Goal: Task Accomplishment & Management: Manage account settings

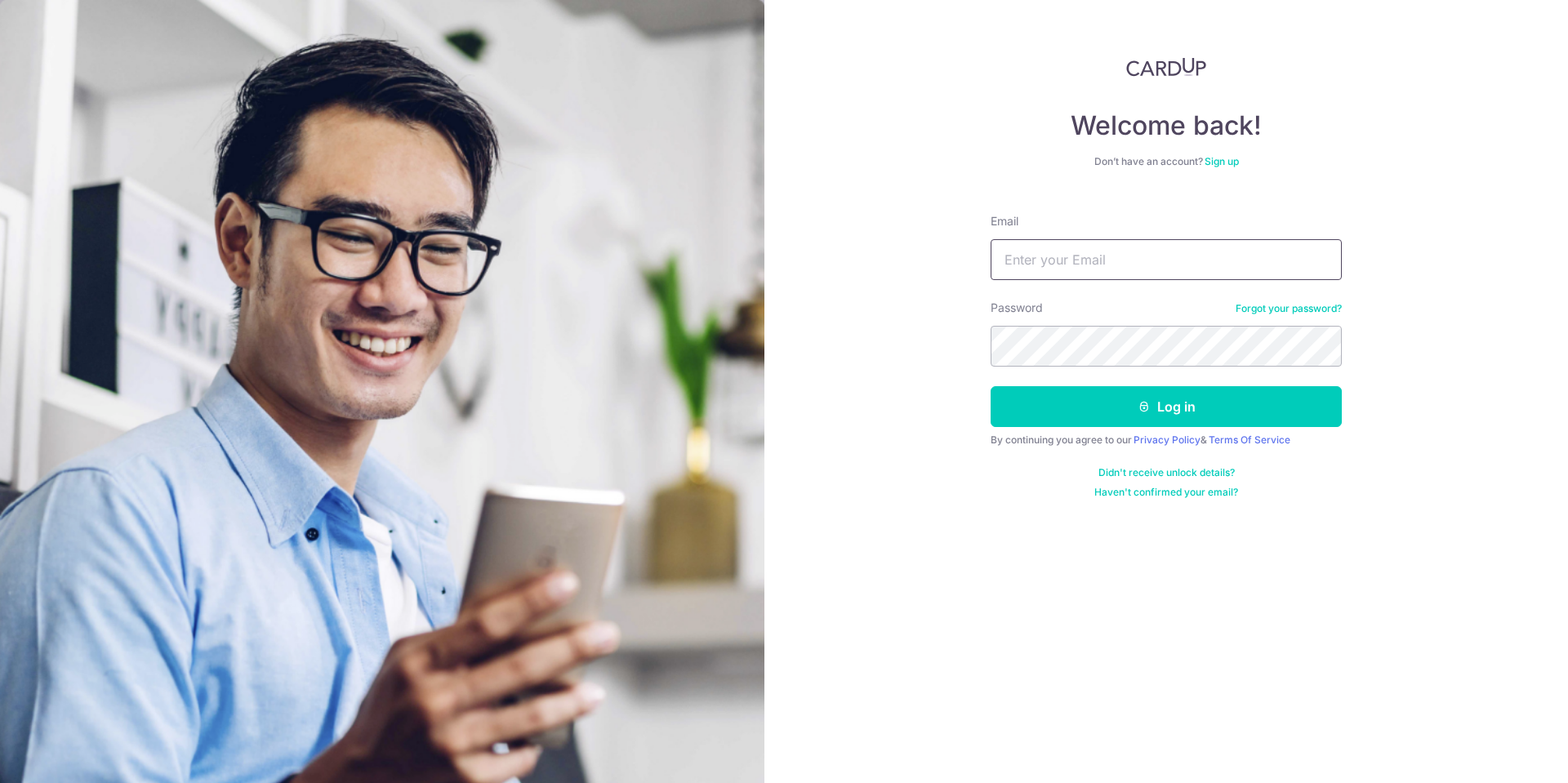
click at [1174, 270] on input "Email" at bounding box center [1166, 260] width 351 height 41
type input "[PERSON_NAME][EMAIL_ADDRESS][DOMAIN_NAME]"
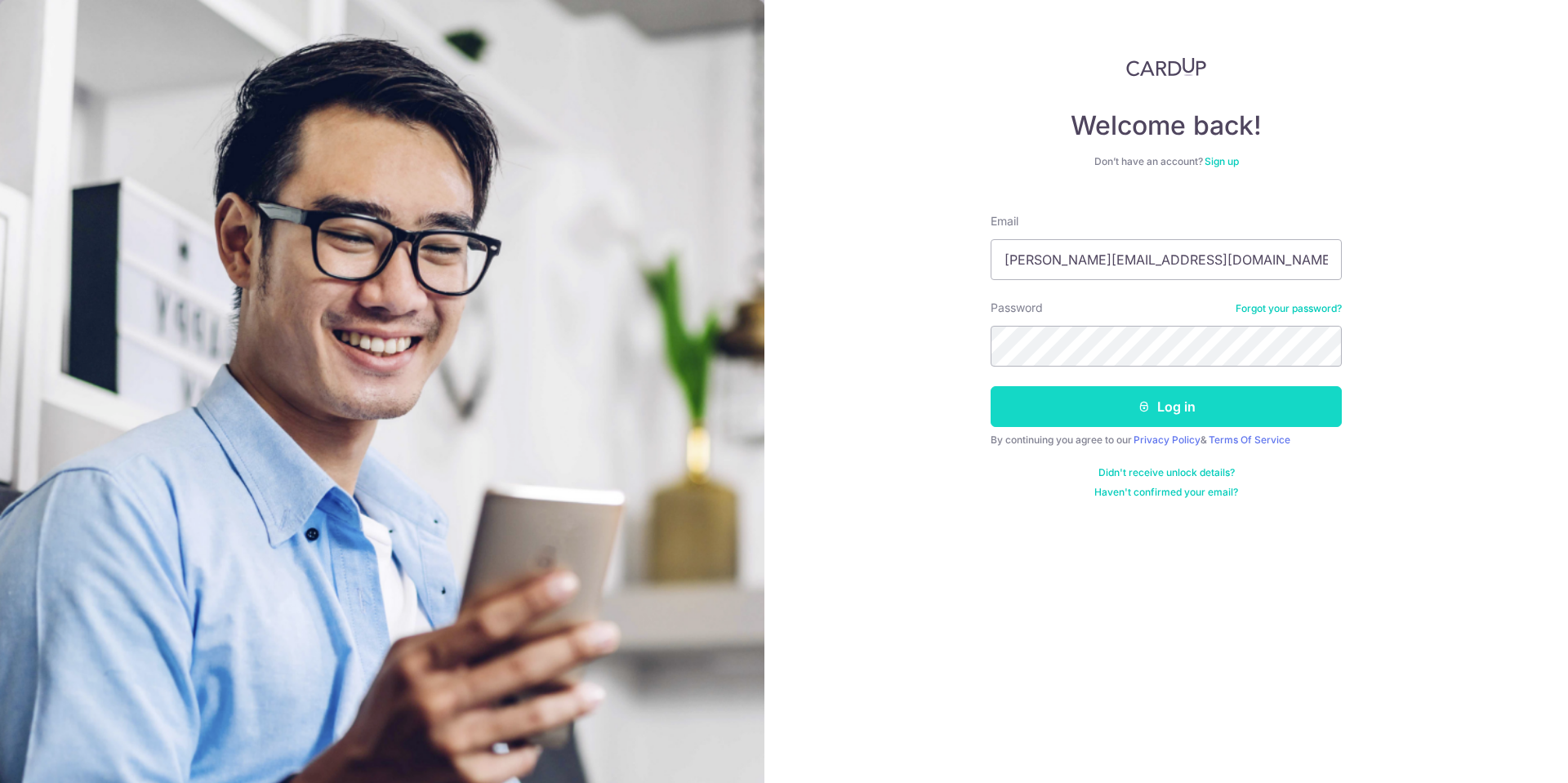
click at [1117, 387] on button "Log in" at bounding box center [1166, 407] width 351 height 41
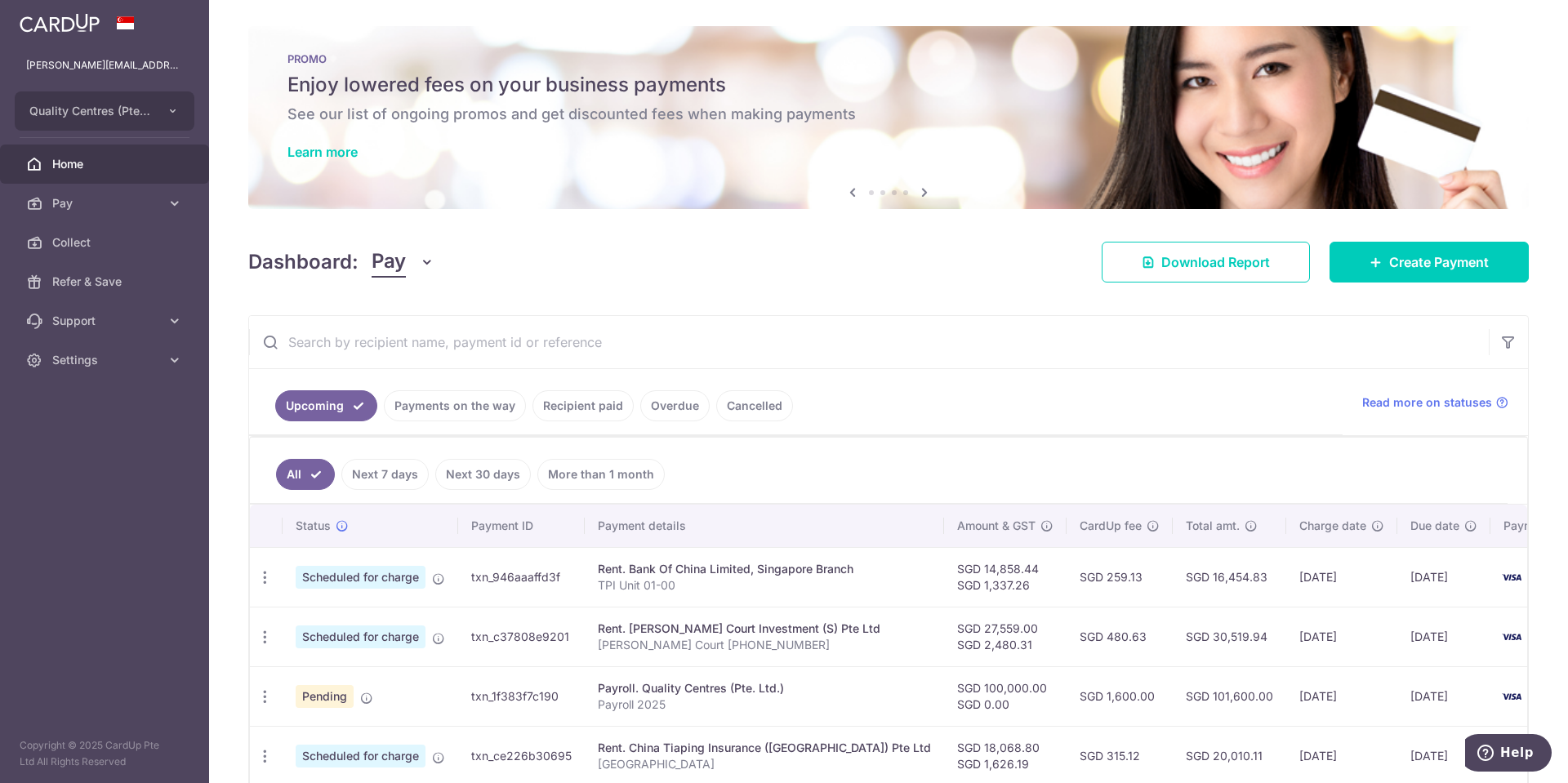
click at [563, 406] on link "Recipient paid" at bounding box center [583, 406] width 101 height 31
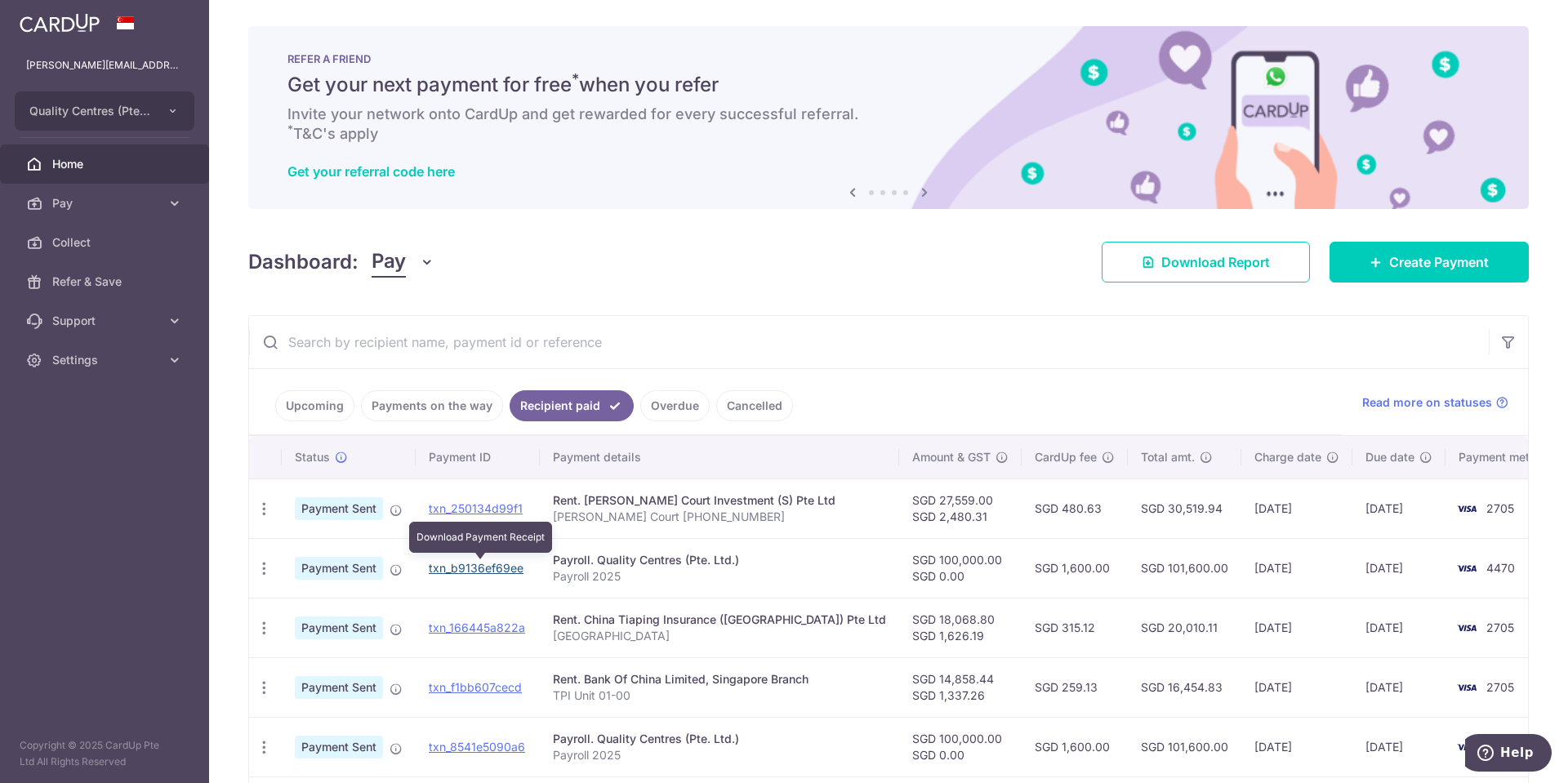
click at [479, 569] on link "txn_b9136ef69ee" at bounding box center [476, 568] width 95 height 14
click at [100, 168] on span "Home" at bounding box center [106, 164] width 108 height 17
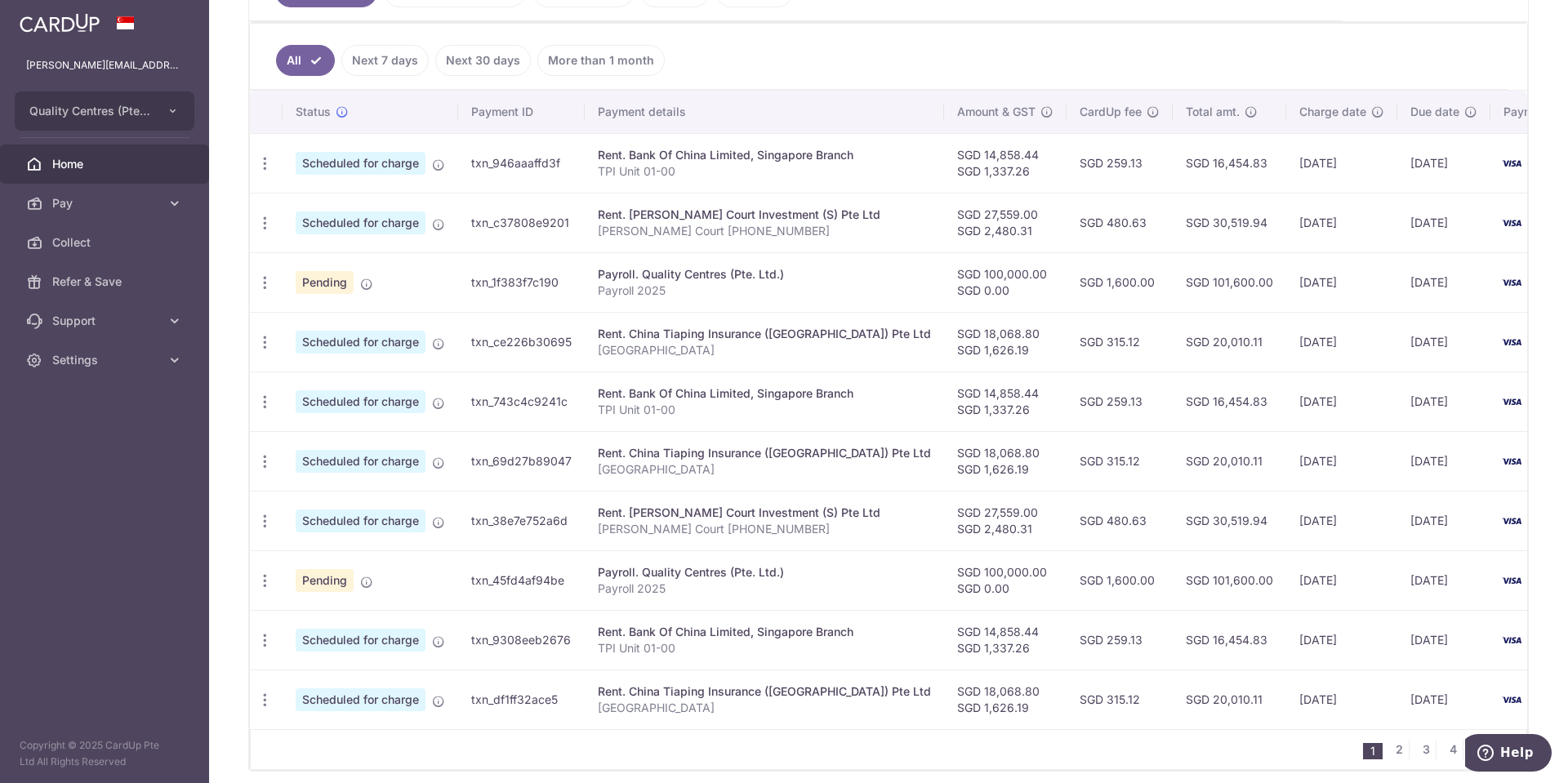
scroll to position [416, 0]
click at [1394, 750] on link "2" at bounding box center [1398, 747] width 20 height 20
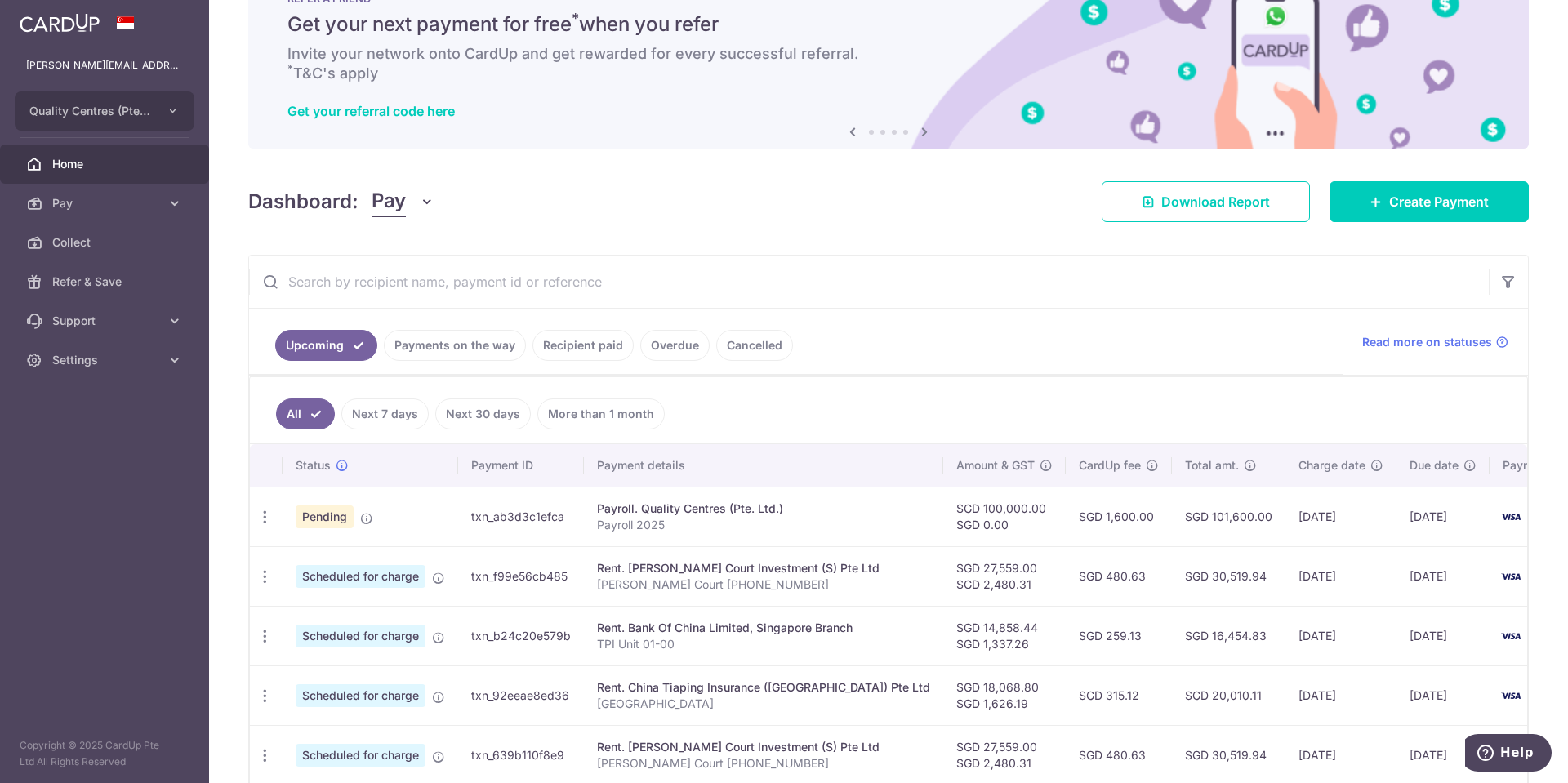
scroll to position [0, 0]
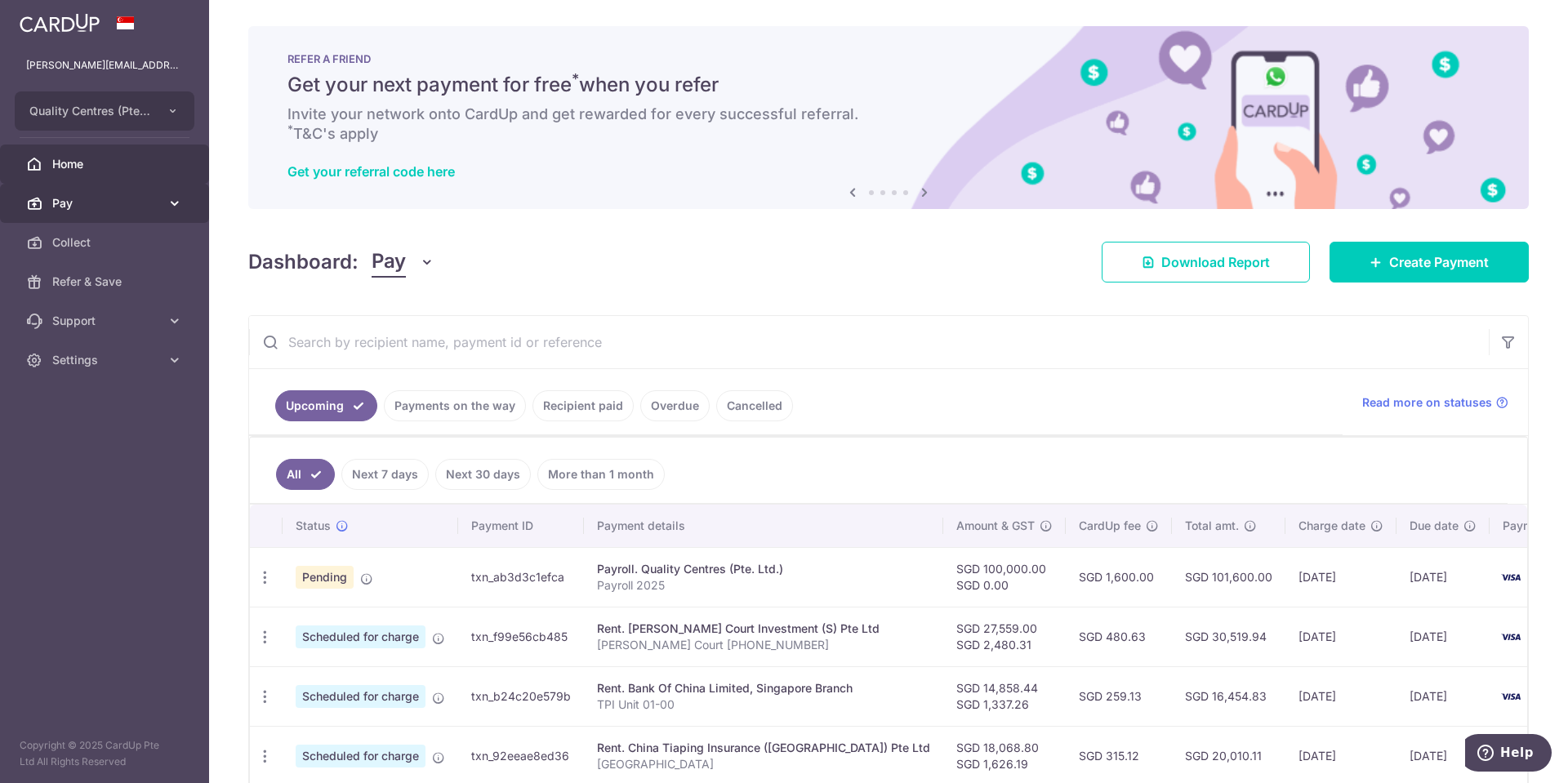
click at [163, 201] on link "Pay" at bounding box center [104, 203] width 209 height 39
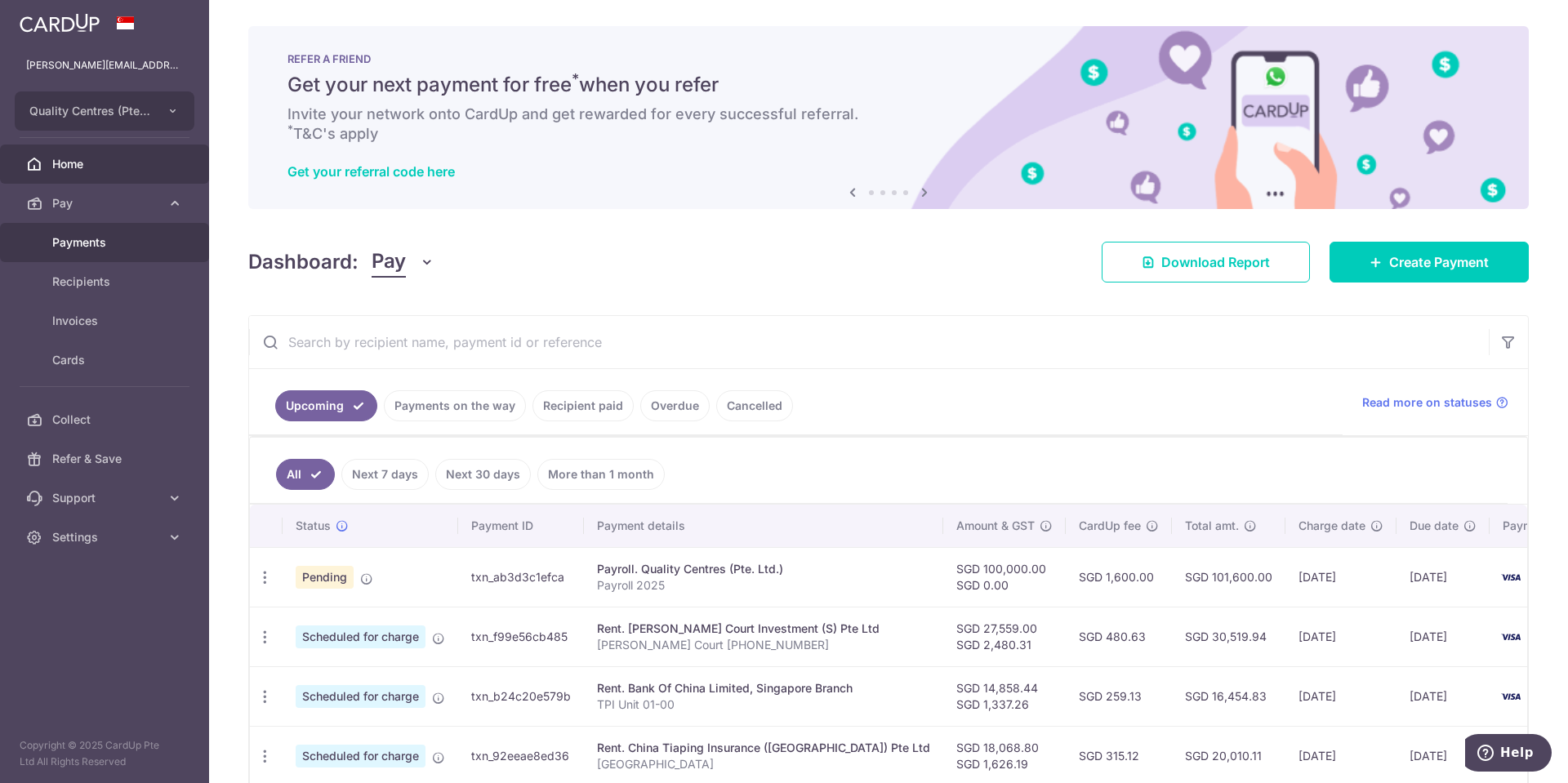
click at [84, 236] on span "Payments" at bounding box center [106, 242] width 108 height 17
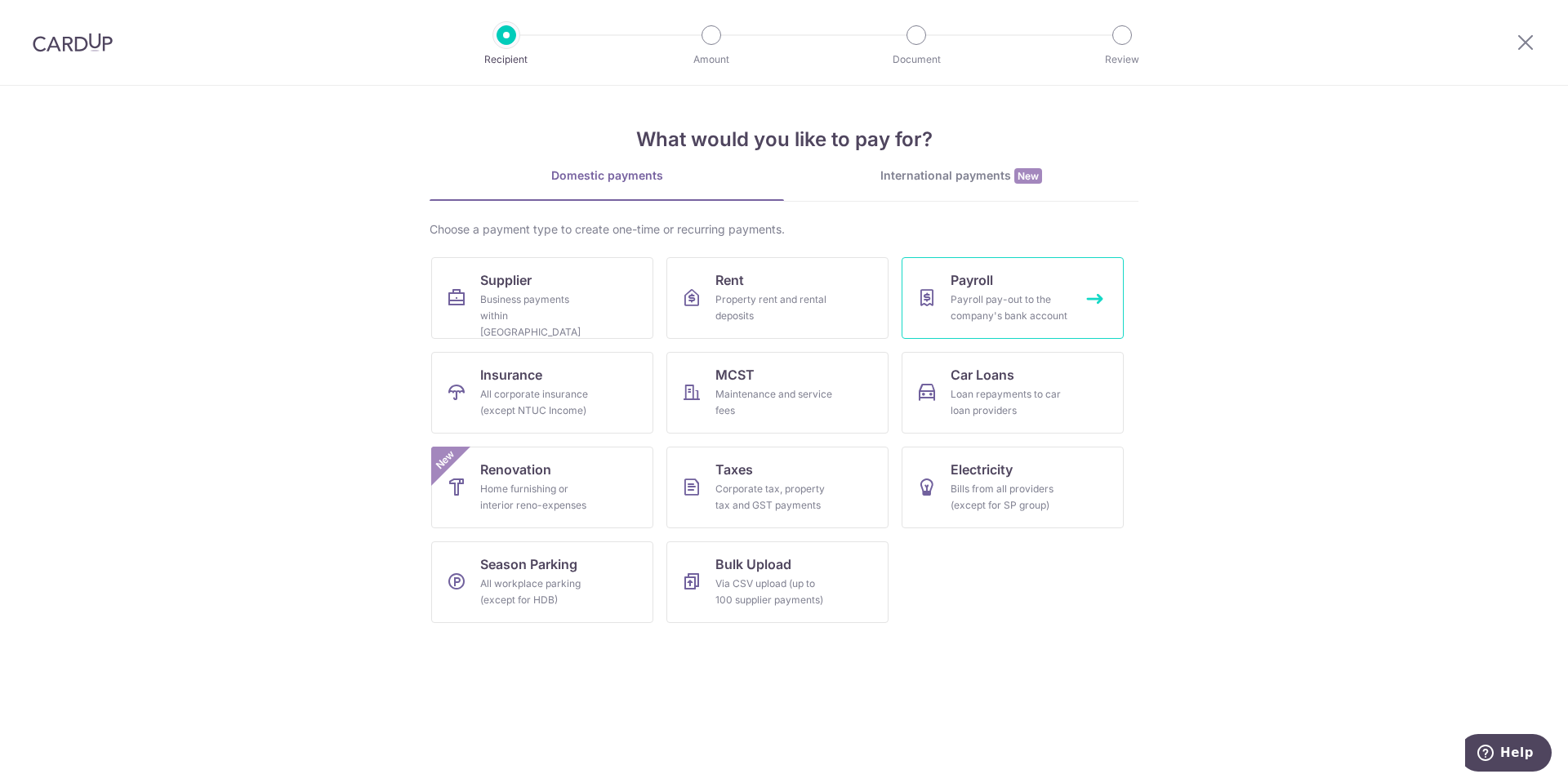
click at [1006, 319] on div "Payroll pay-out to the company's bank account" at bounding box center [1010, 307] width 118 height 32
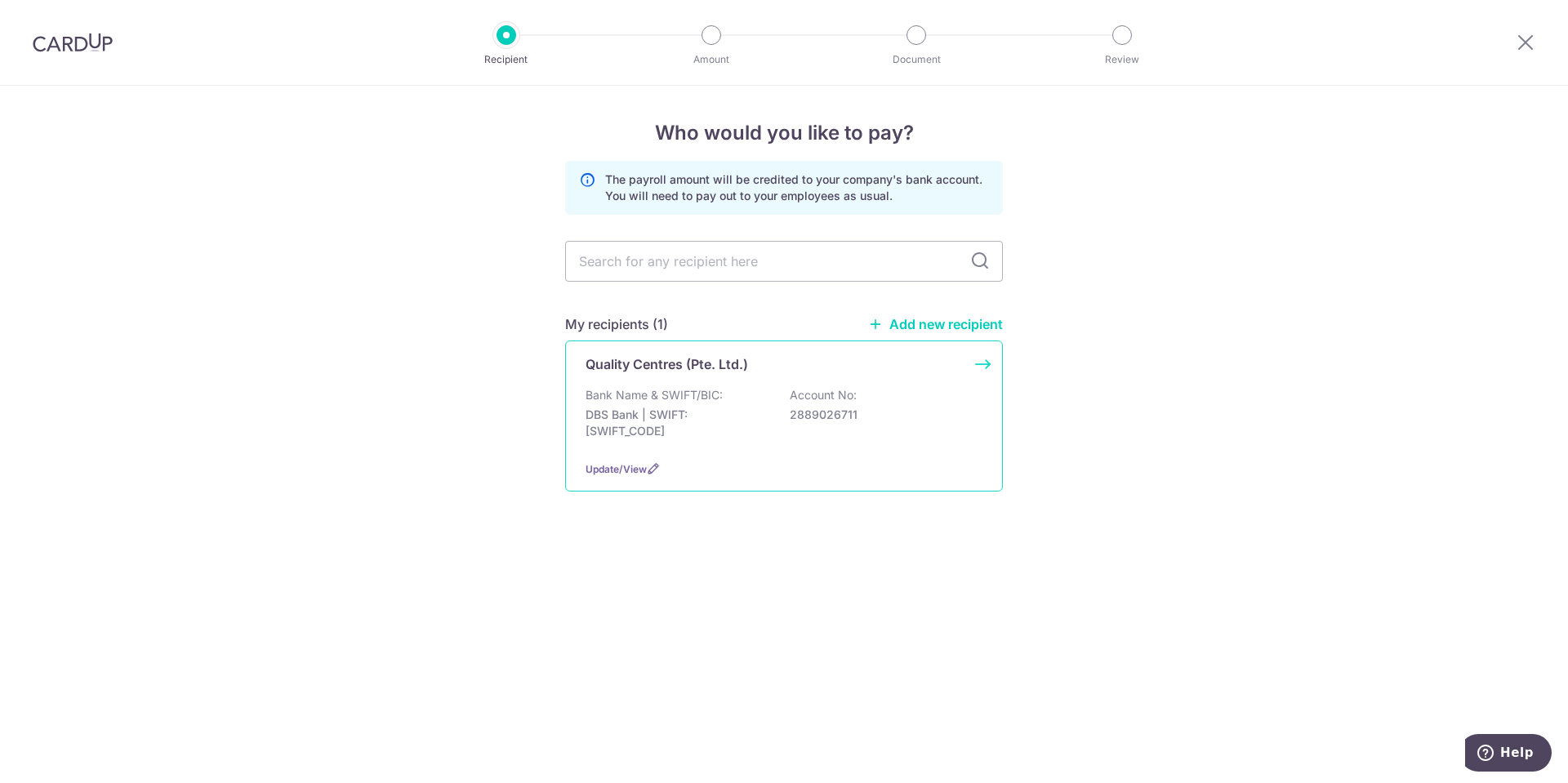
click at [669, 426] on p "DBS Bank | SWIFT: [SWIFT_CODE]" at bounding box center [677, 422] width 183 height 32
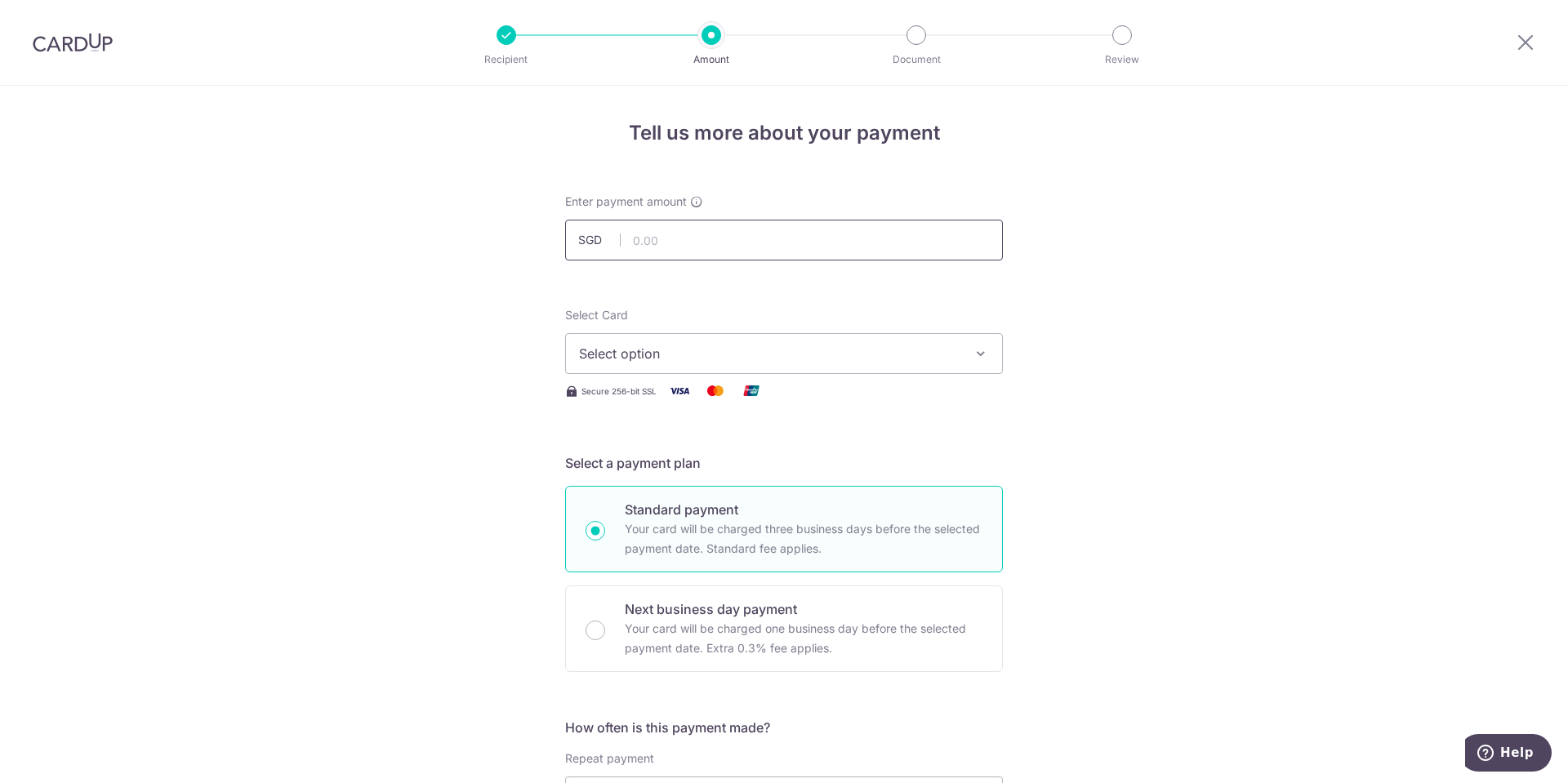
click at [656, 246] on input "text" at bounding box center [784, 240] width 438 height 41
click at [655, 235] on input "100000" at bounding box center [784, 240] width 438 height 41
click at [679, 350] on span "Select option" at bounding box center [769, 353] width 381 height 20
type input "100,000.00"
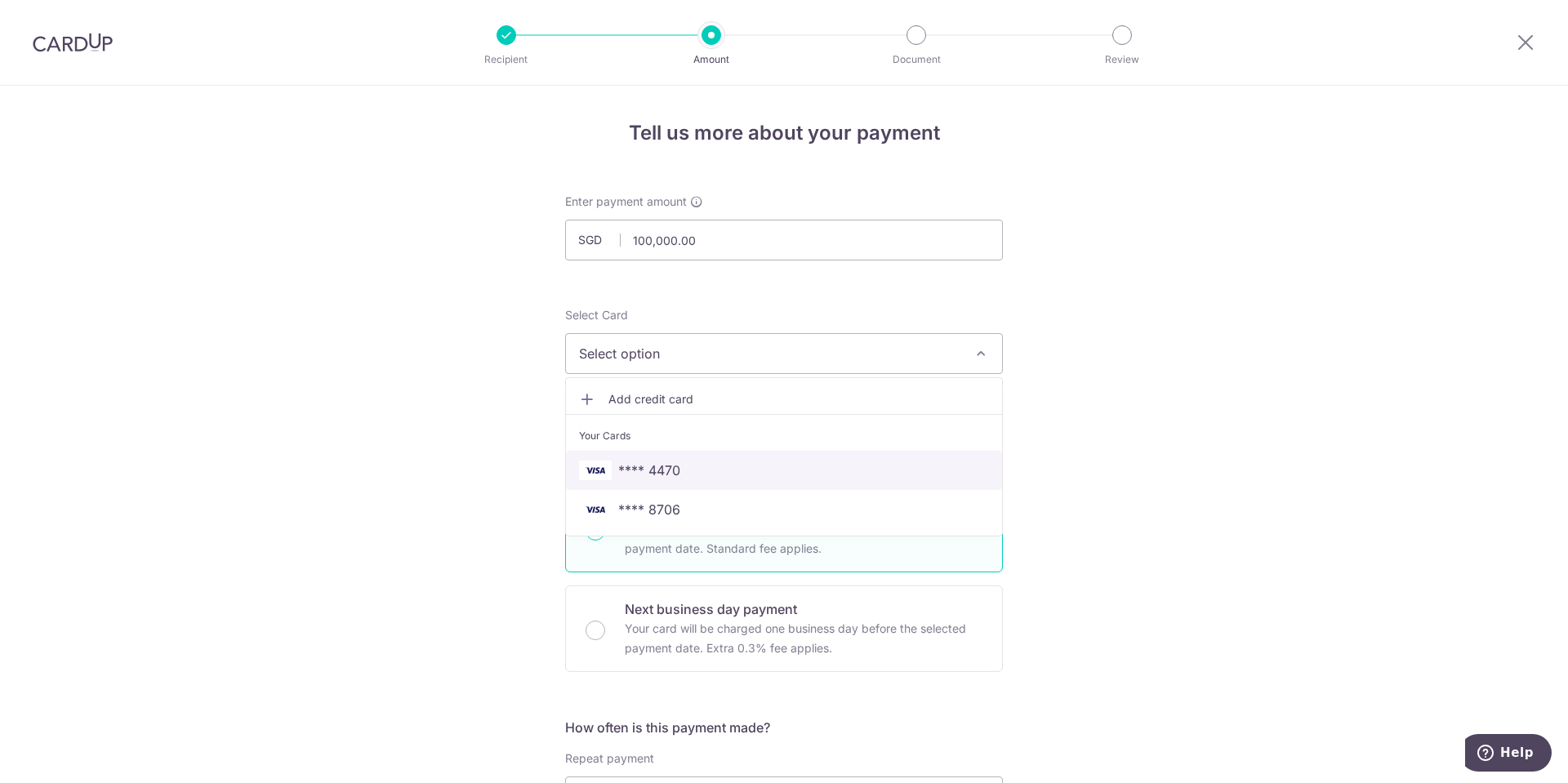
click at [684, 463] on span "**** 4470" at bounding box center [784, 470] width 410 height 20
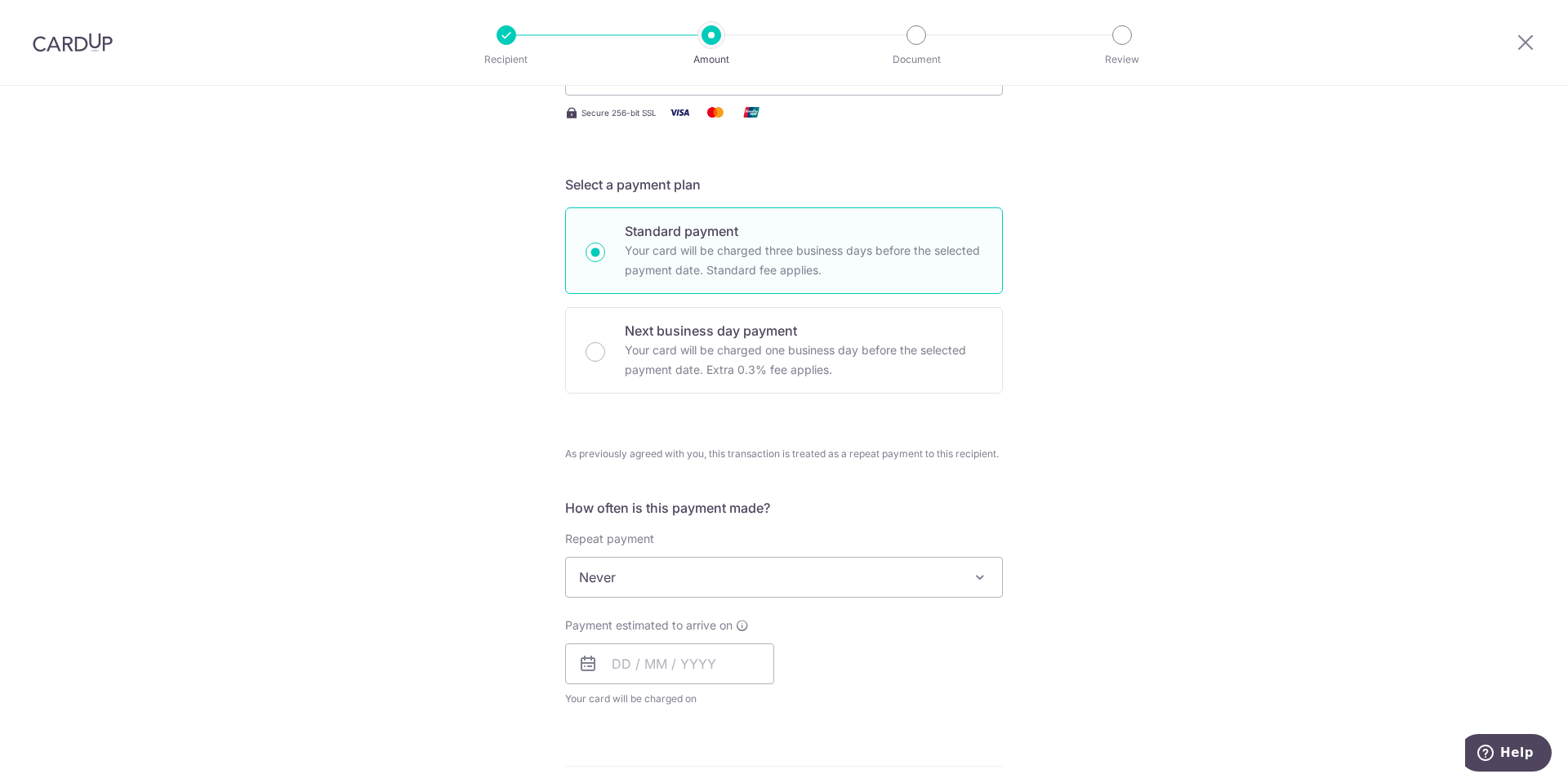
scroll to position [289, 0]
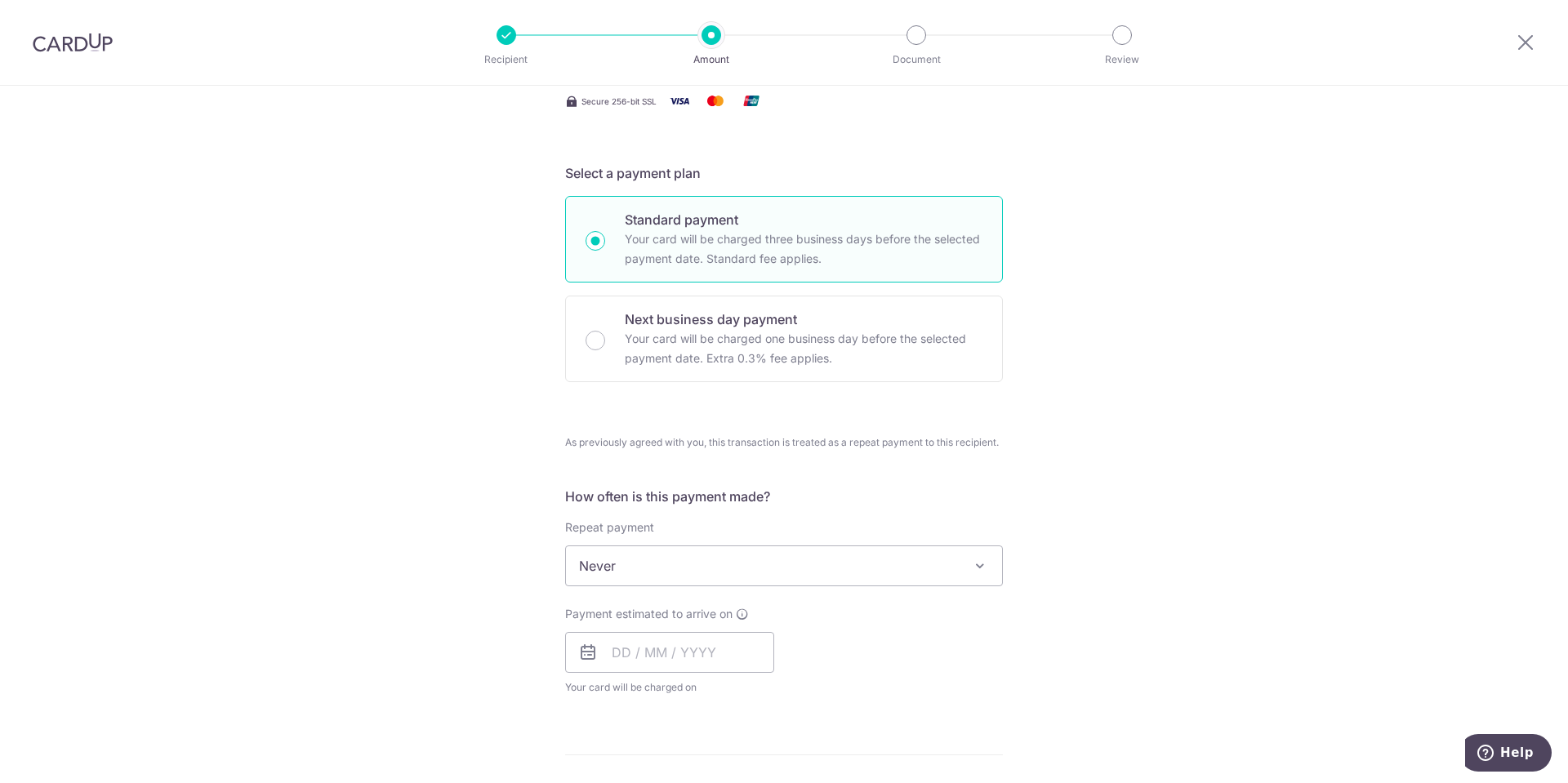
click at [961, 577] on span "Never" at bounding box center [784, 566] width 436 height 39
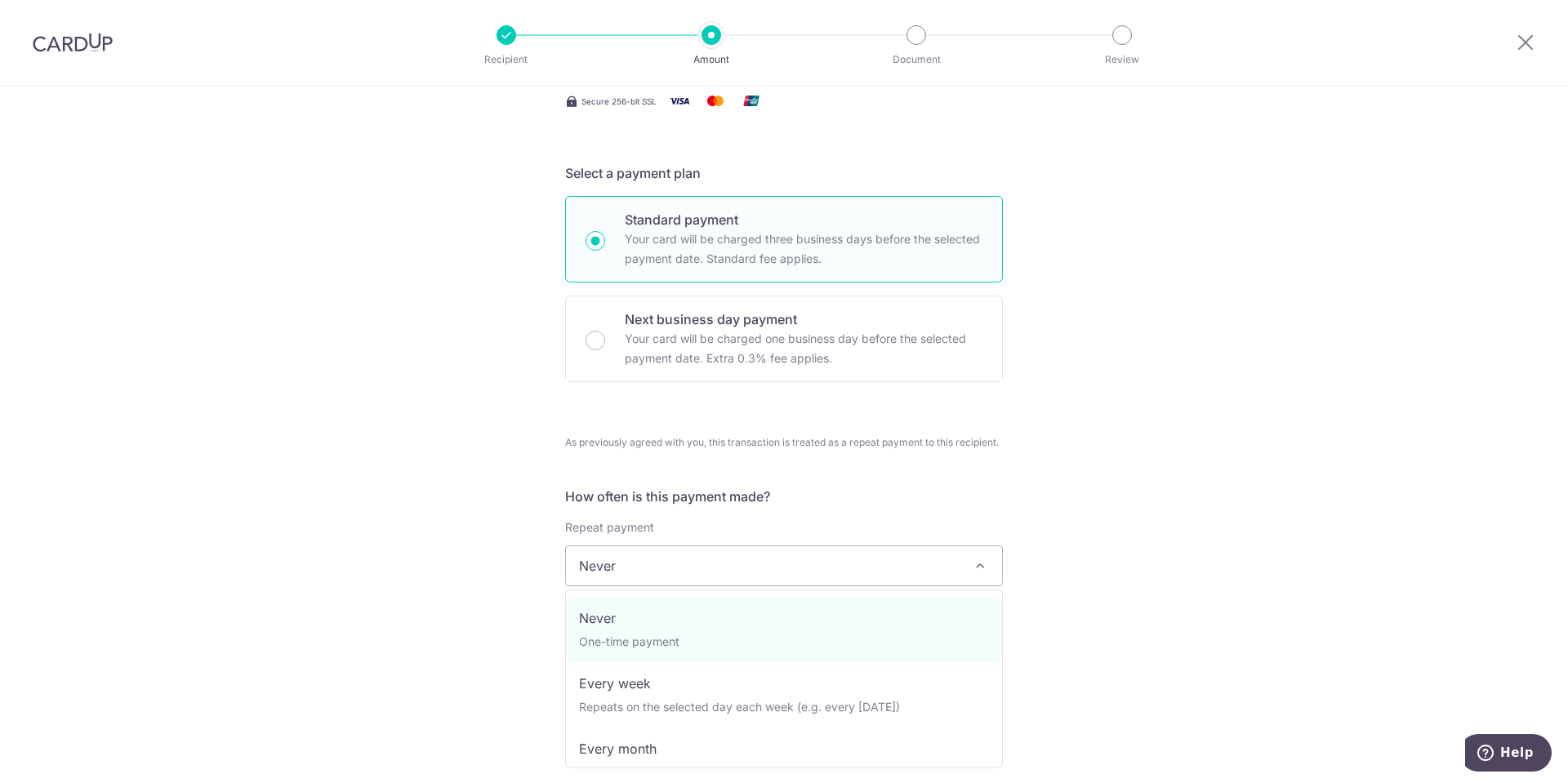
select select "3"
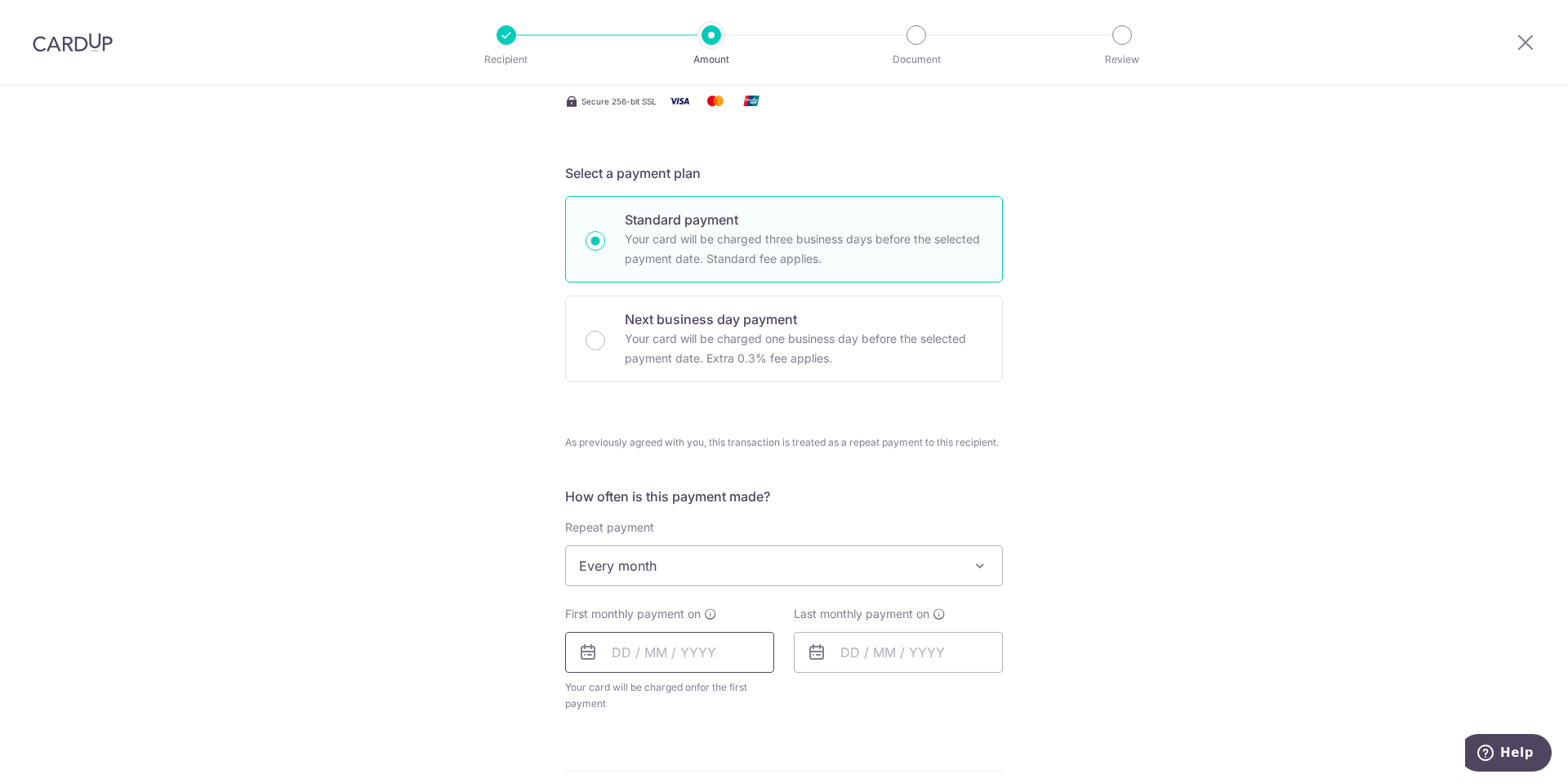
click at [630, 655] on input "text" at bounding box center [669, 652] width 209 height 41
click at [750, 693] on select "2025 2026 2027 2028 2029 2030 2031 2032 2033 2034 2035" at bounding box center [734, 696] width 43 height 13
click at [670, 696] on select "Jan Feb Mar Apr May Jun Jul Aug Sep Oct Nov Dec" at bounding box center [657, 696] width 43 height 13
click at [730, 759] on link "1" at bounding box center [729, 768] width 26 height 26
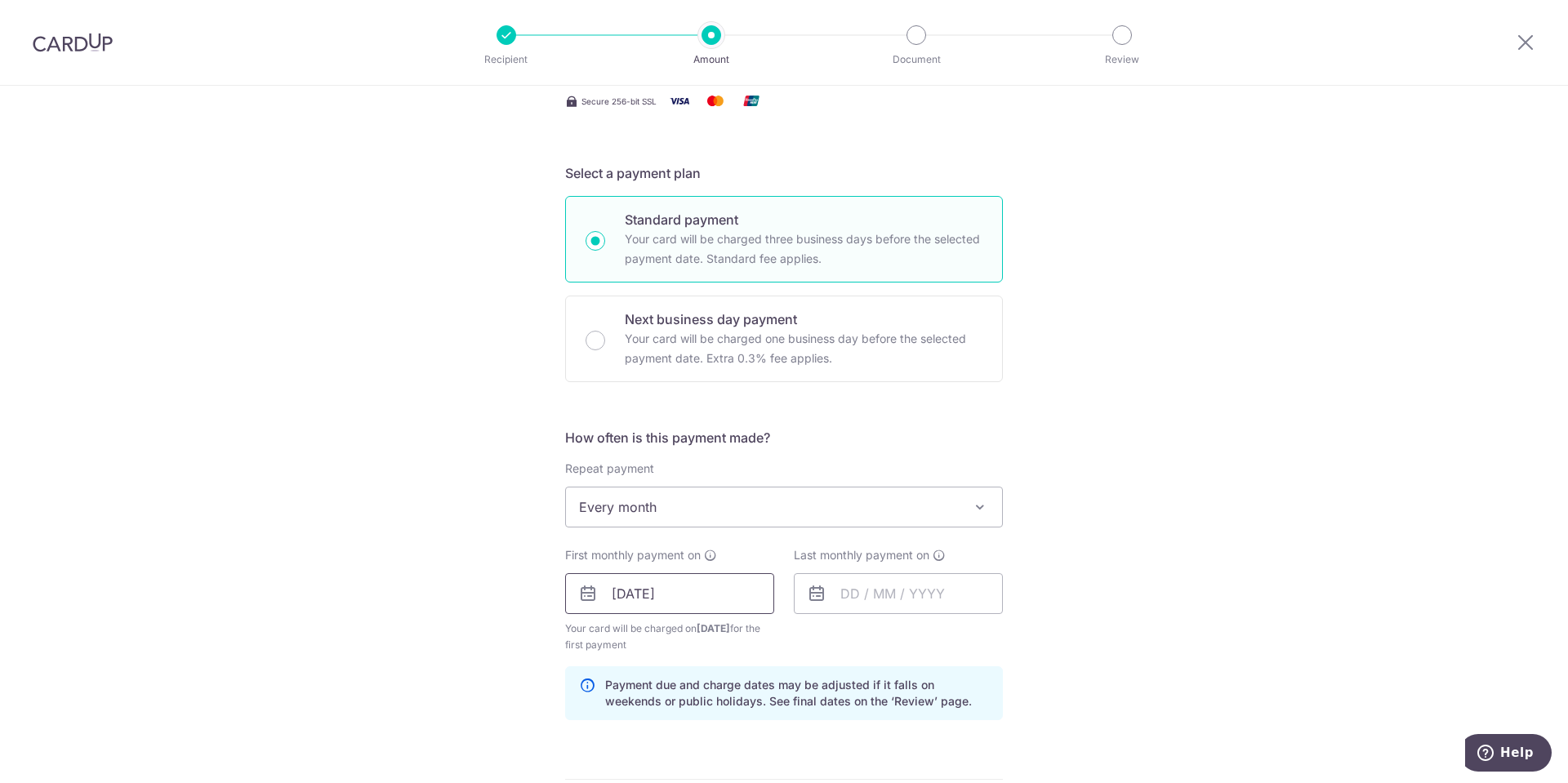
click at [681, 583] on input "01/01/2026" at bounding box center [669, 594] width 209 height 41
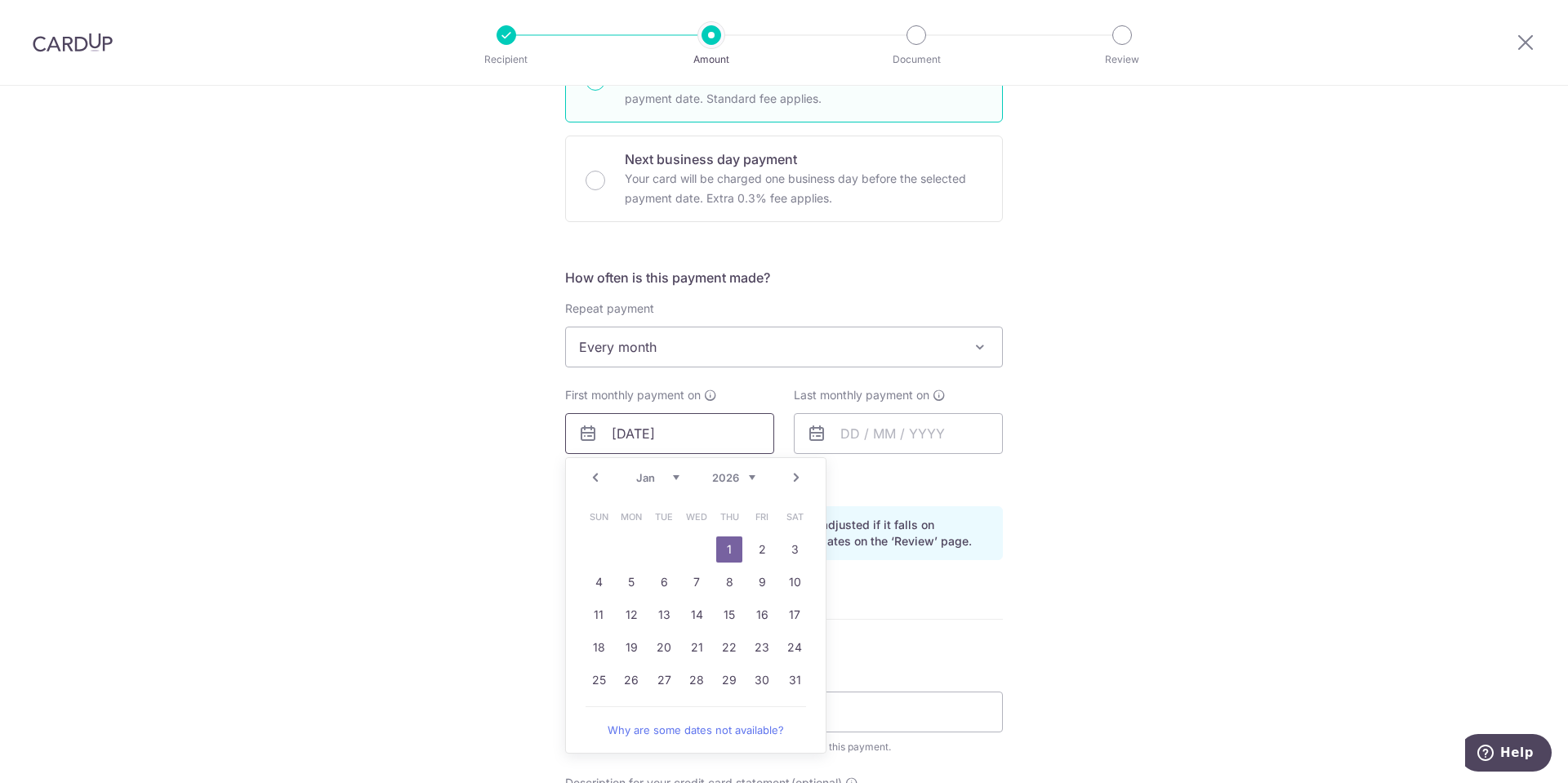
scroll to position [485, 0]
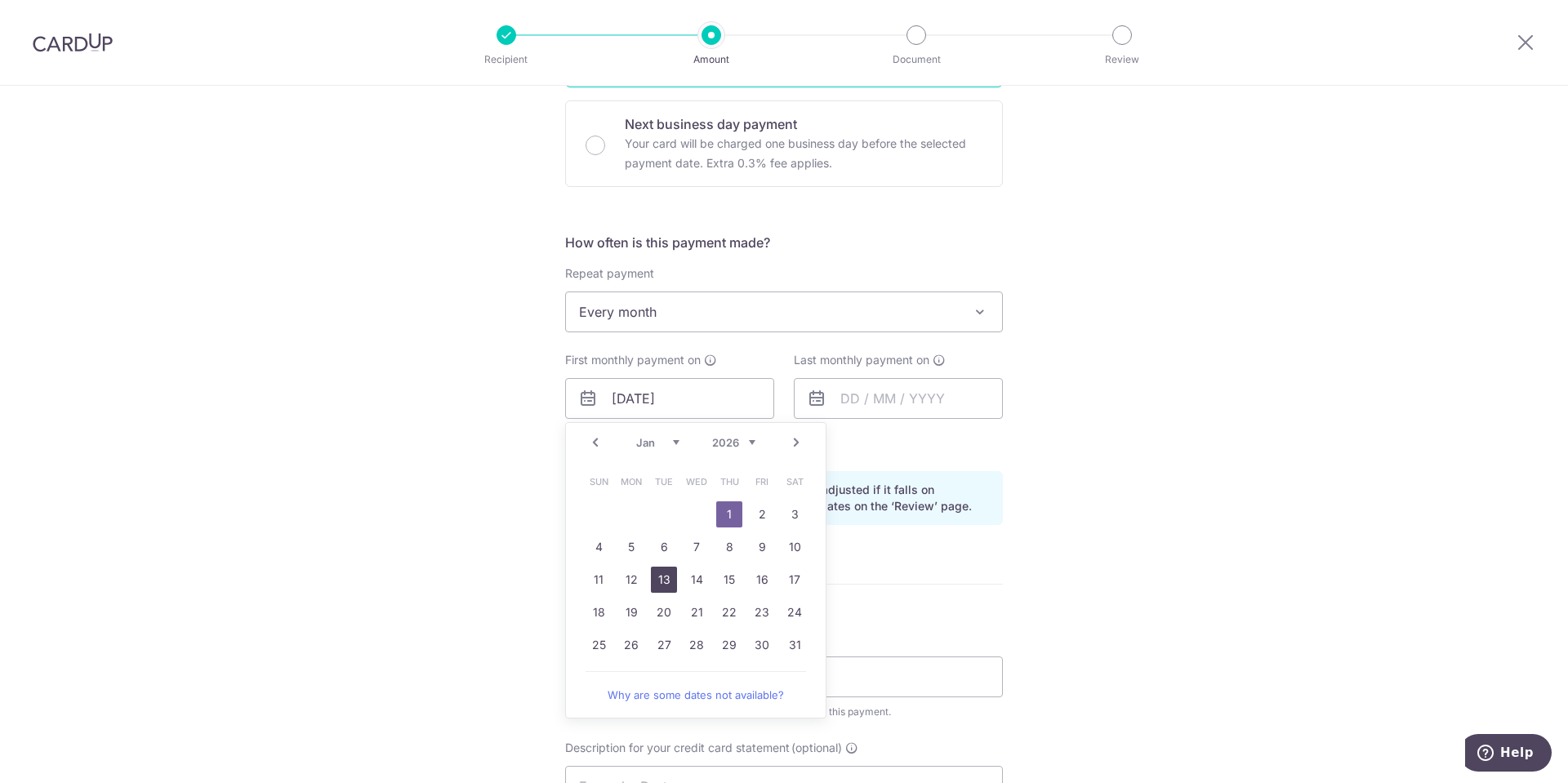
click at [658, 574] on link "13" at bounding box center [663, 580] width 26 height 26
type input "13/01/2026"
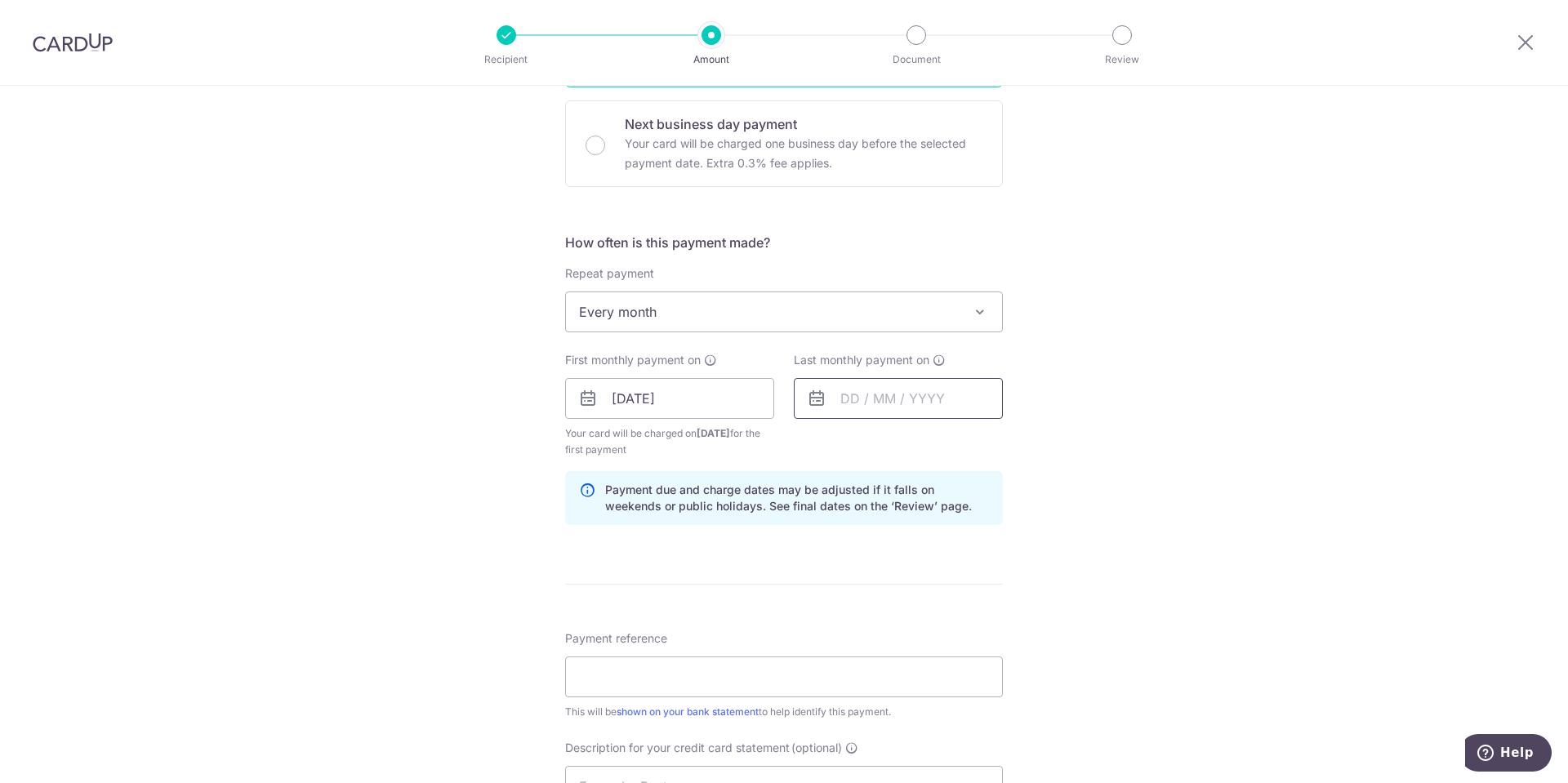
click at [855, 399] on input "text" at bounding box center [898, 398] width 209 height 41
click at [901, 442] on select "Jan Feb Mar Apr May Jun Jul Aug Sep Oct Nov Dec" at bounding box center [886, 442] width 43 height 13
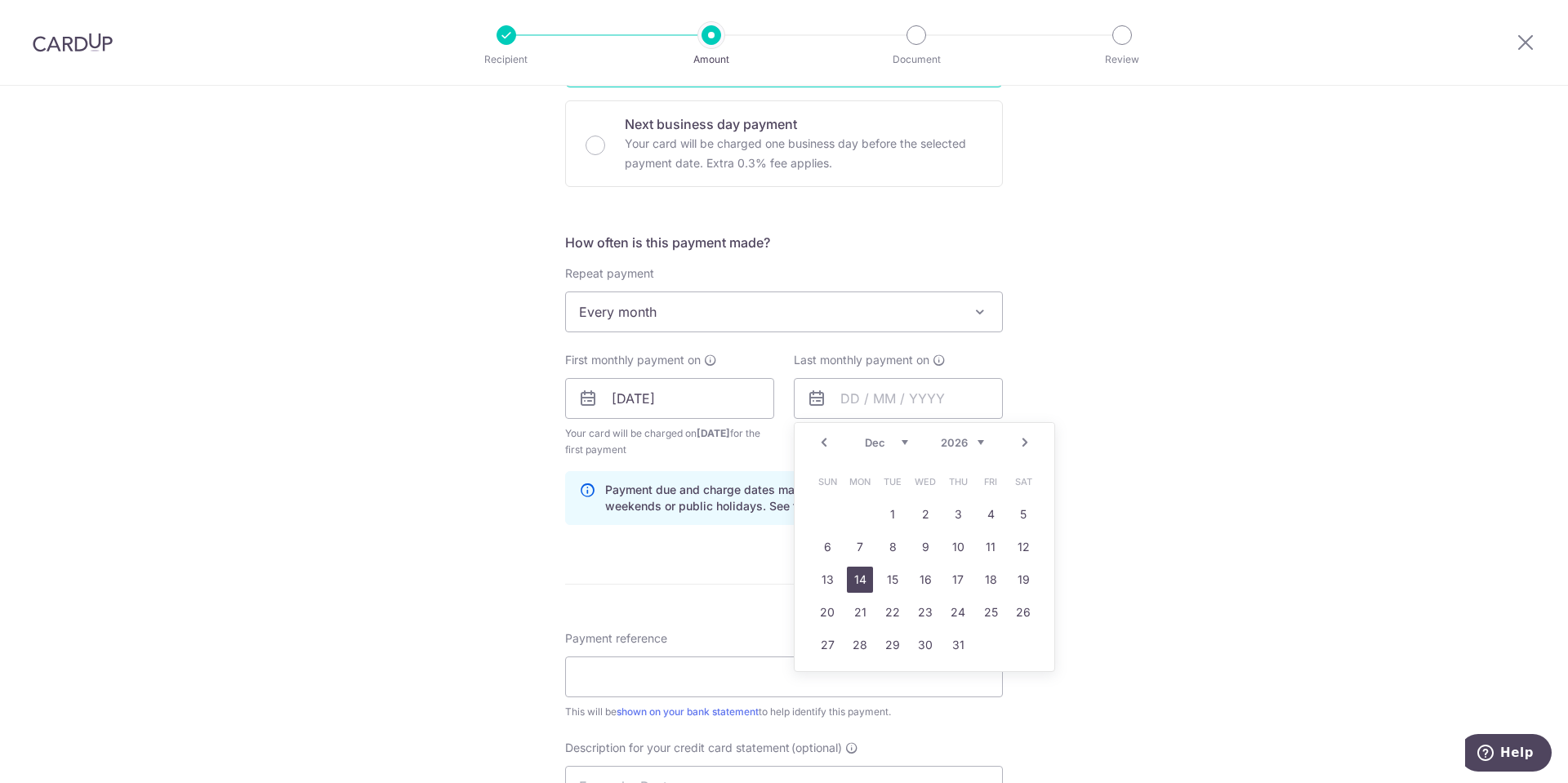
click at [857, 577] on link "14" at bounding box center [860, 580] width 26 height 26
type input "14/12/2026"
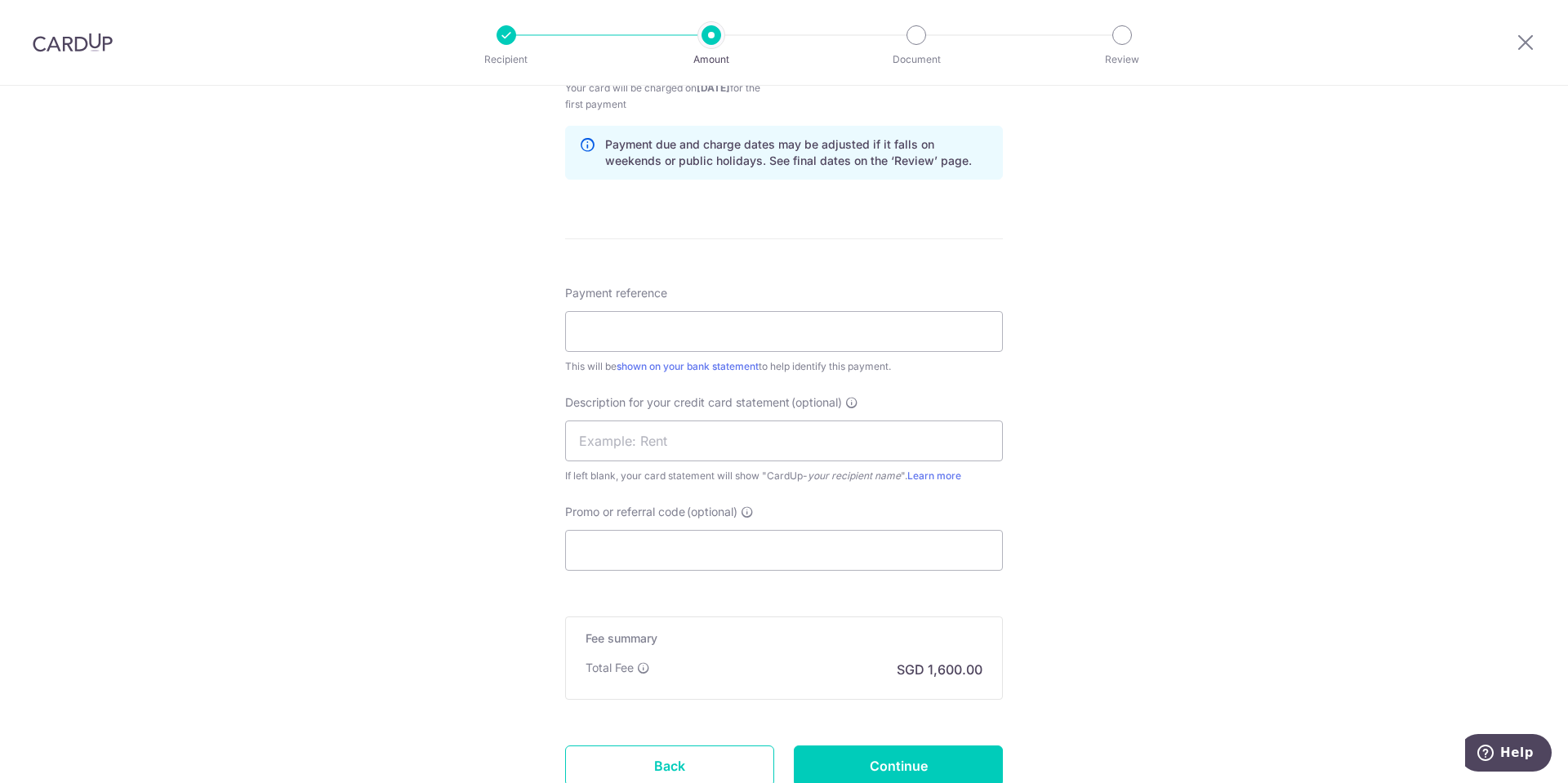
scroll to position [827, 0]
click at [893, 332] on input "Payment reference" at bounding box center [784, 335] width 438 height 41
drag, startPoint x: 668, startPoint y: 333, endPoint x: 544, endPoint y: 339, distance: 124.1
click at [544, 339] on div "Tell us more about your payment Enter payment amount SGD 100,000.00 100000.00 S…" at bounding box center [784, 84] width 1568 height 1653
type input "2025 Payroll"
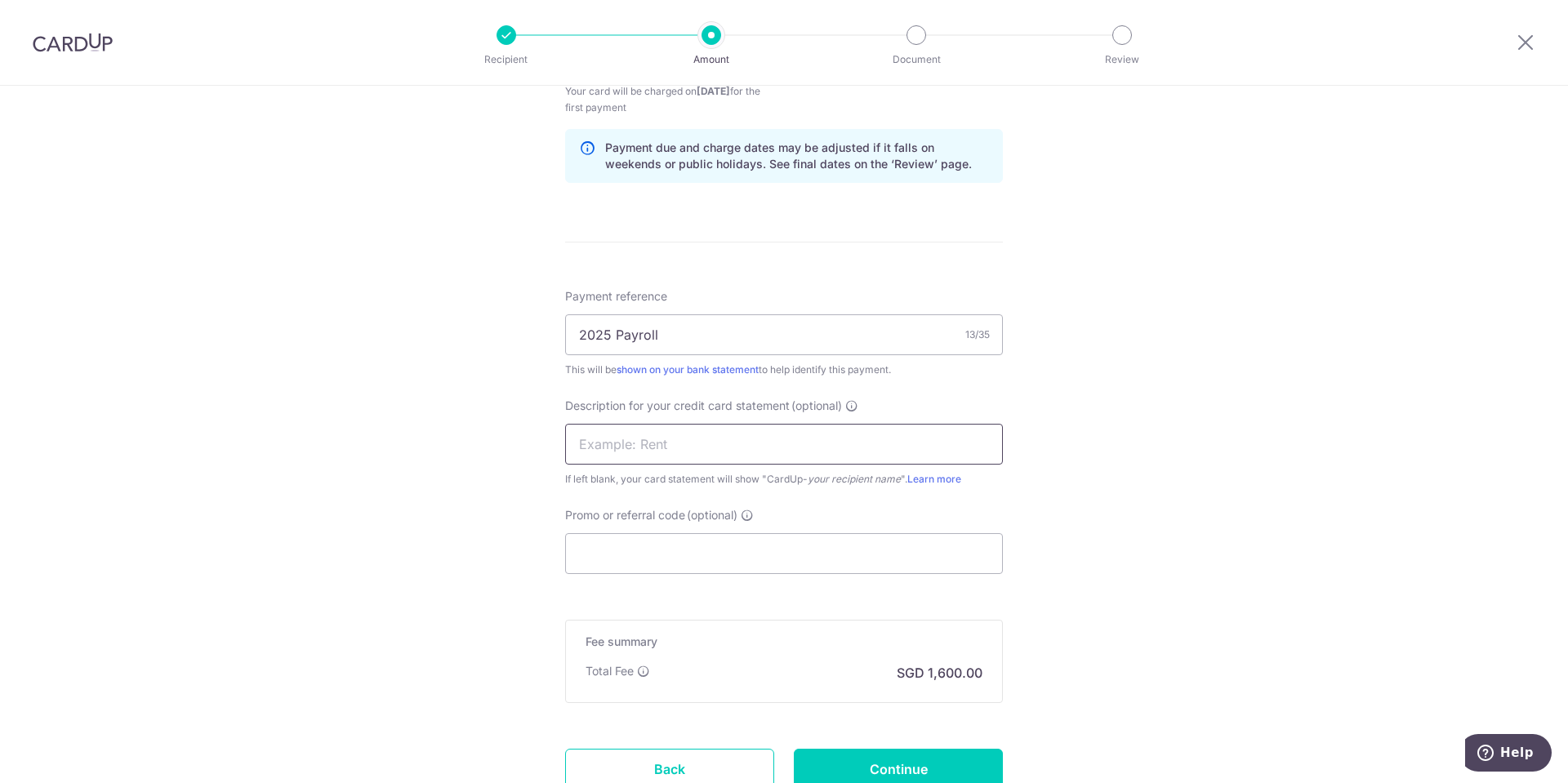
click at [601, 441] on input "text" at bounding box center [784, 444] width 438 height 41
paste input "2025 Payroll"
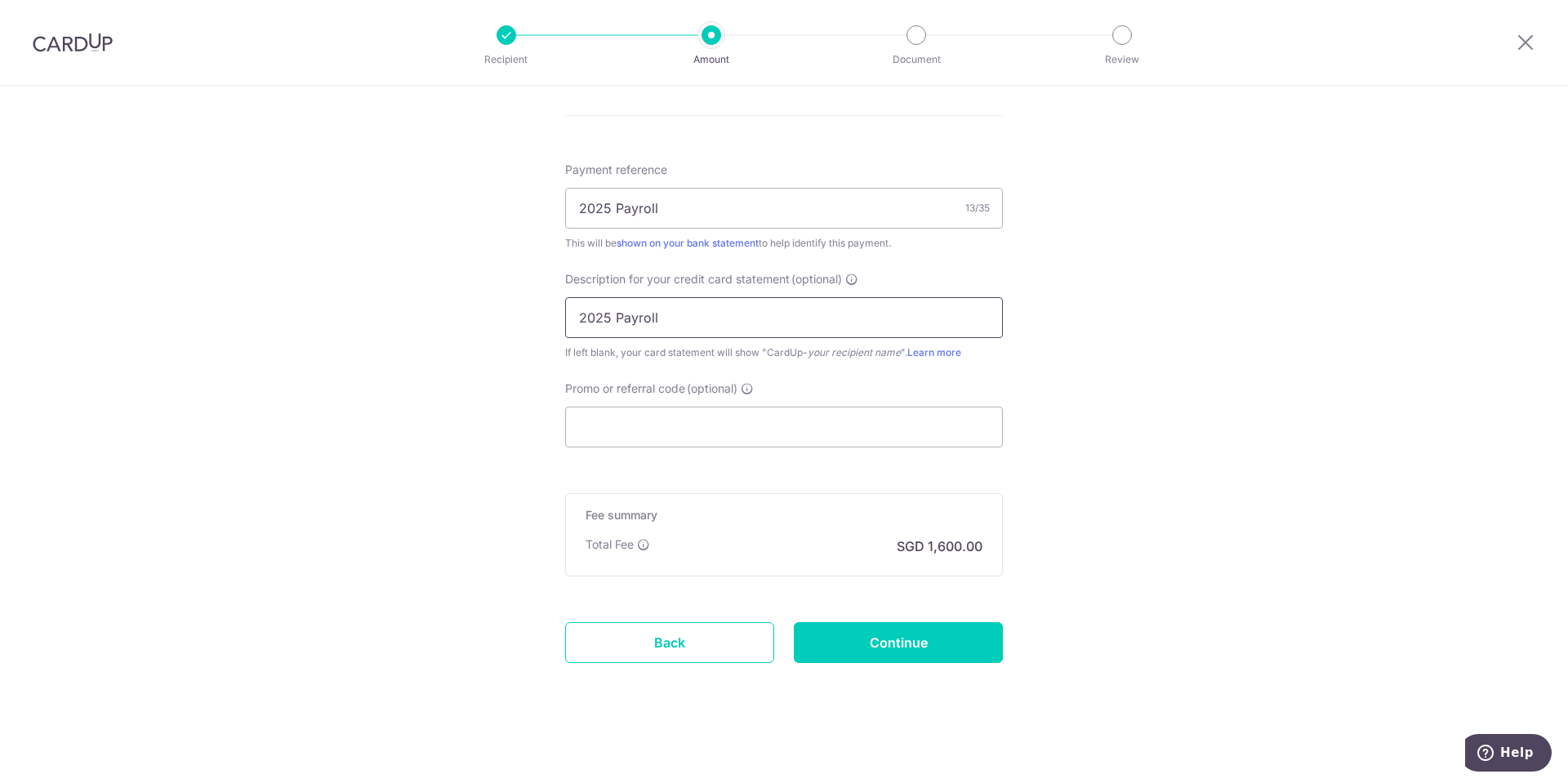
scroll to position [956, 0]
type input "2025 Payroll"
click at [932, 645] on input "Continue" at bounding box center [898, 641] width 209 height 41
type input "Create Schedule"
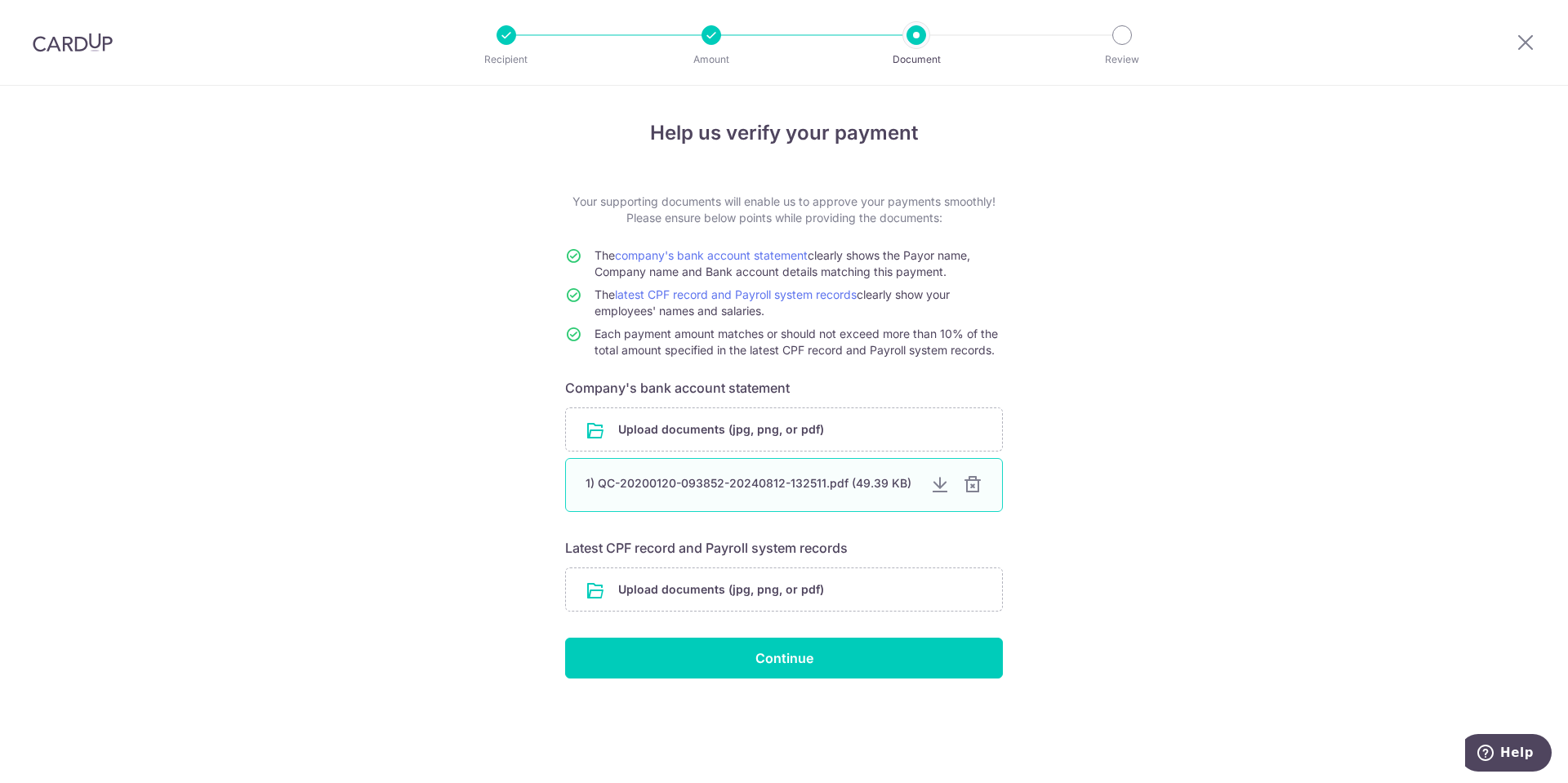
click at [936, 489] on div at bounding box center [940, 485] width 20 height 20
click at [970, 480] on div at bounding box center [972, 485] width 20 height 20
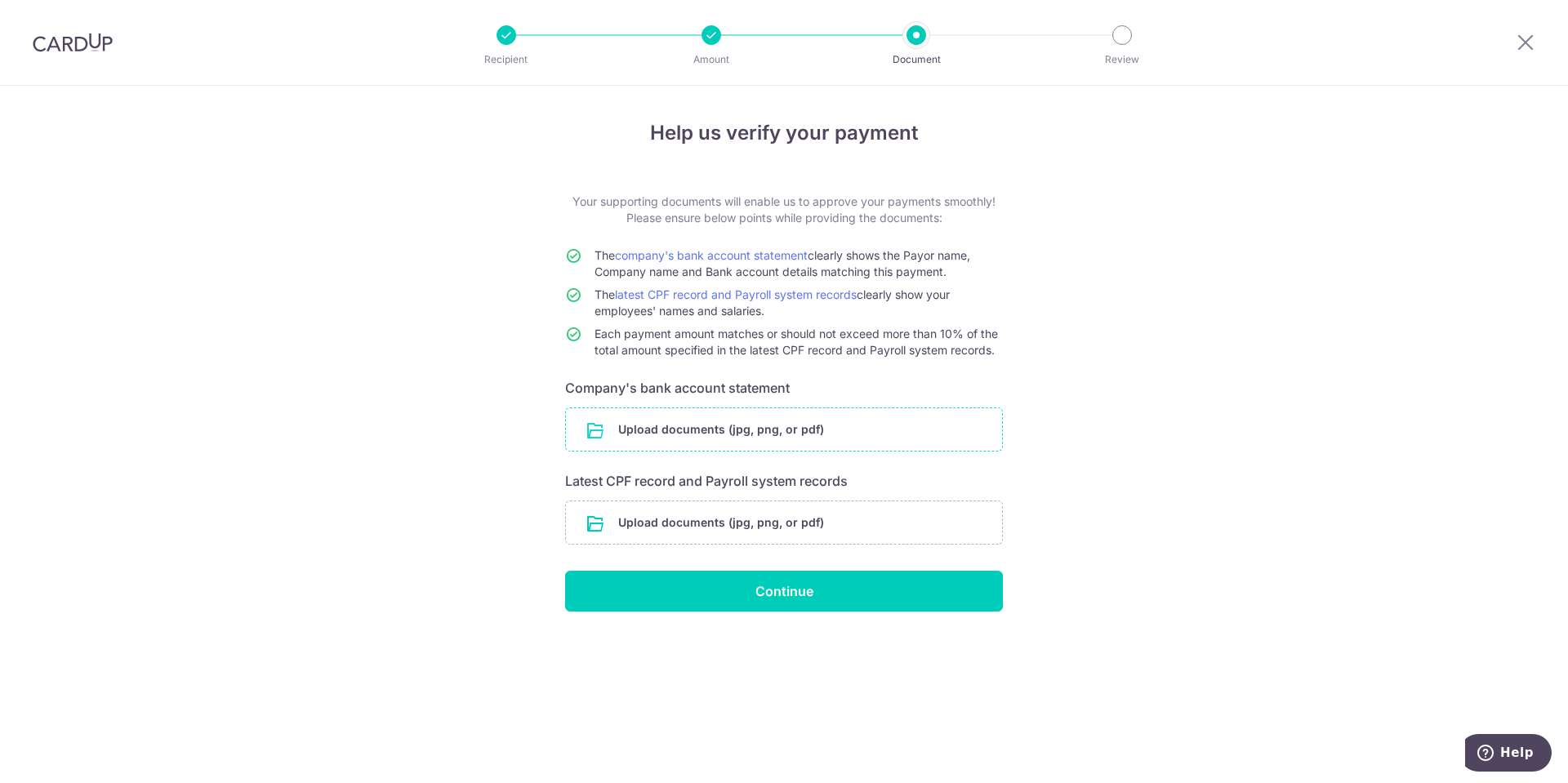
click at [638, 432] on input "file" at bounding box center [784, 429] width 436 height 42
click at [675, 429] on input "file" at bounding box center [784, 429] width 436 height 42
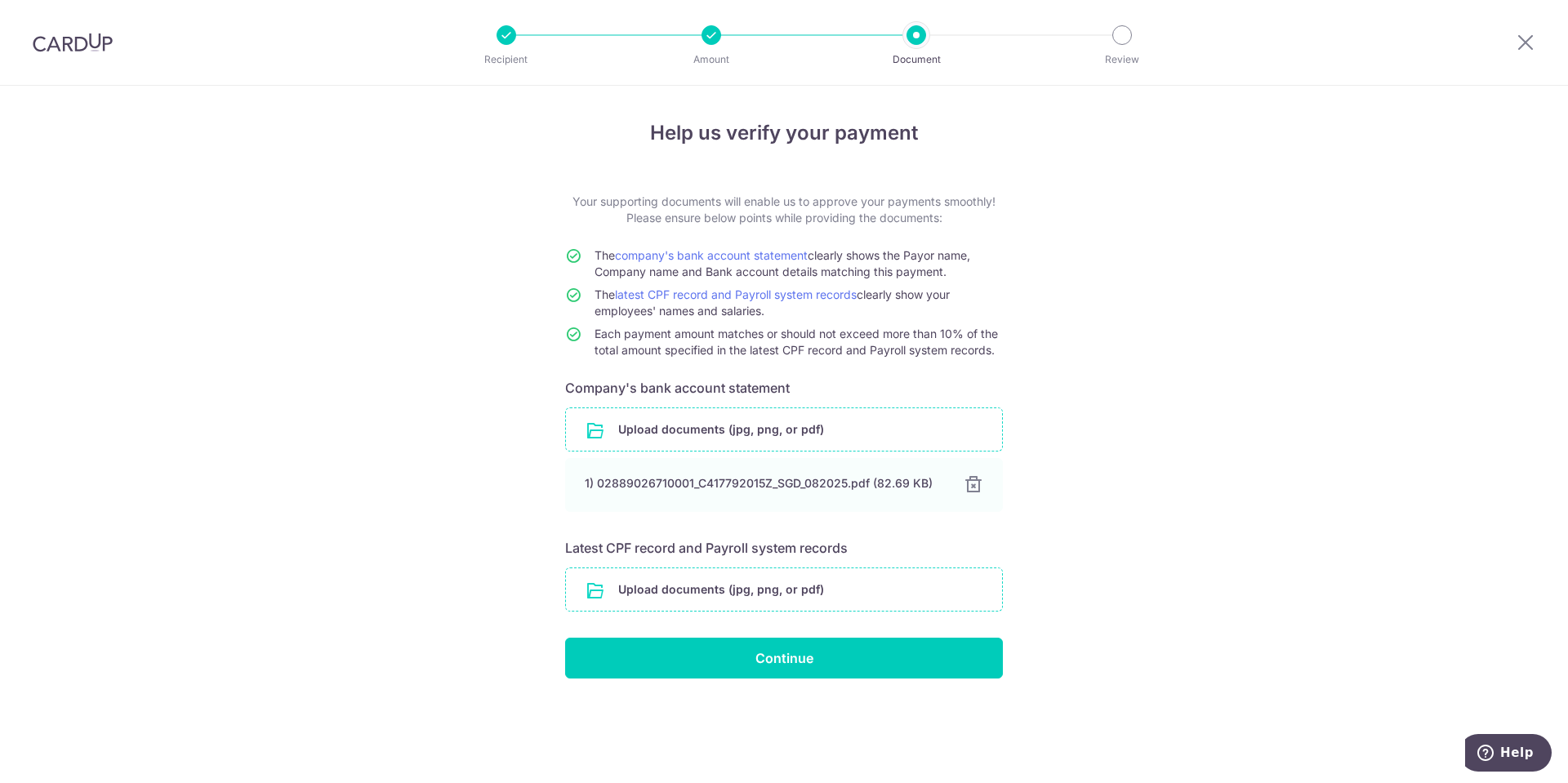
click at [732, 590] on input "file" at bounding box center [784, 589] width 436 height 42
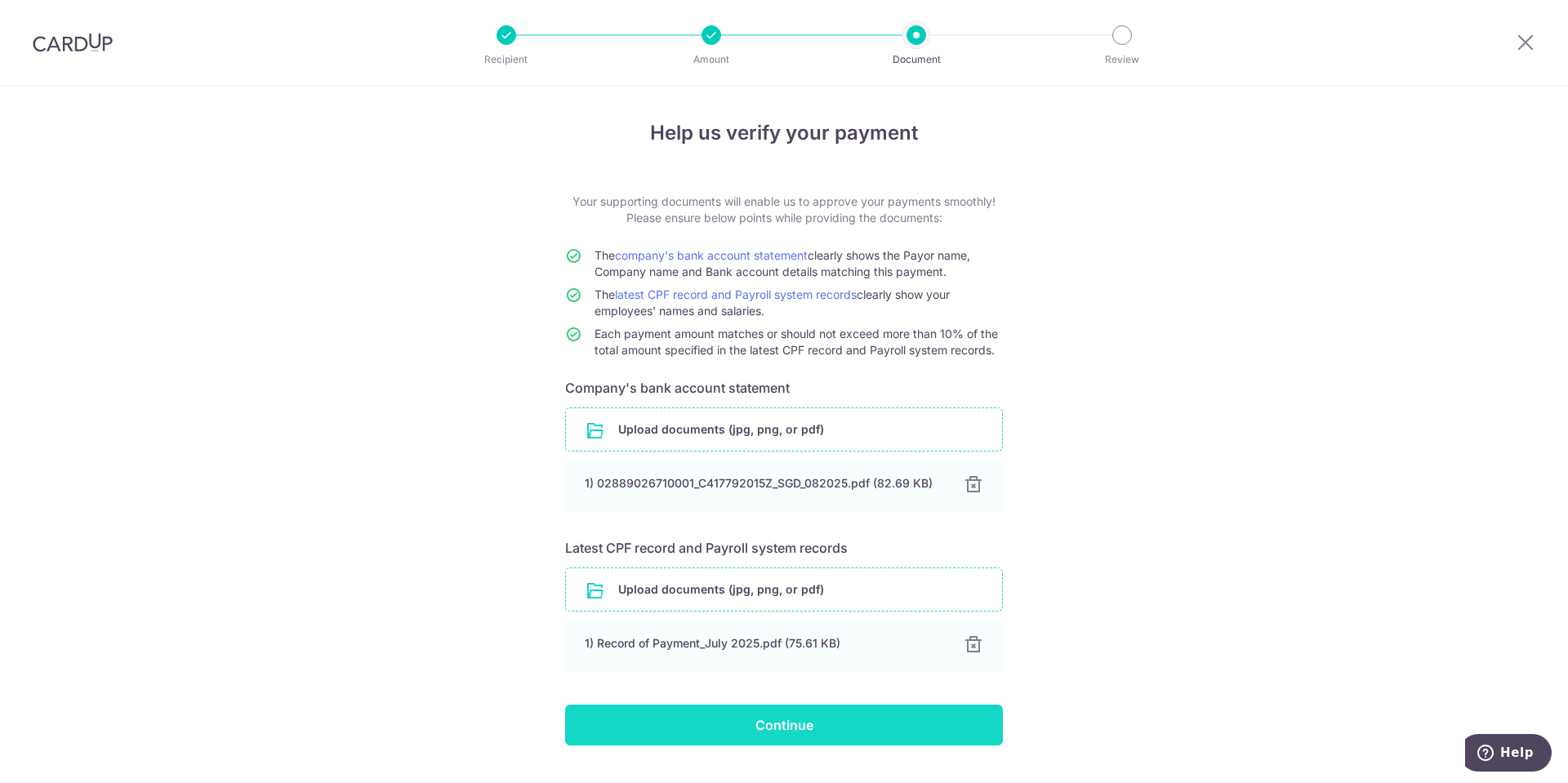
click at [814, 727] on input "Continue" at bounding box center [784, 725] width 438 height 41
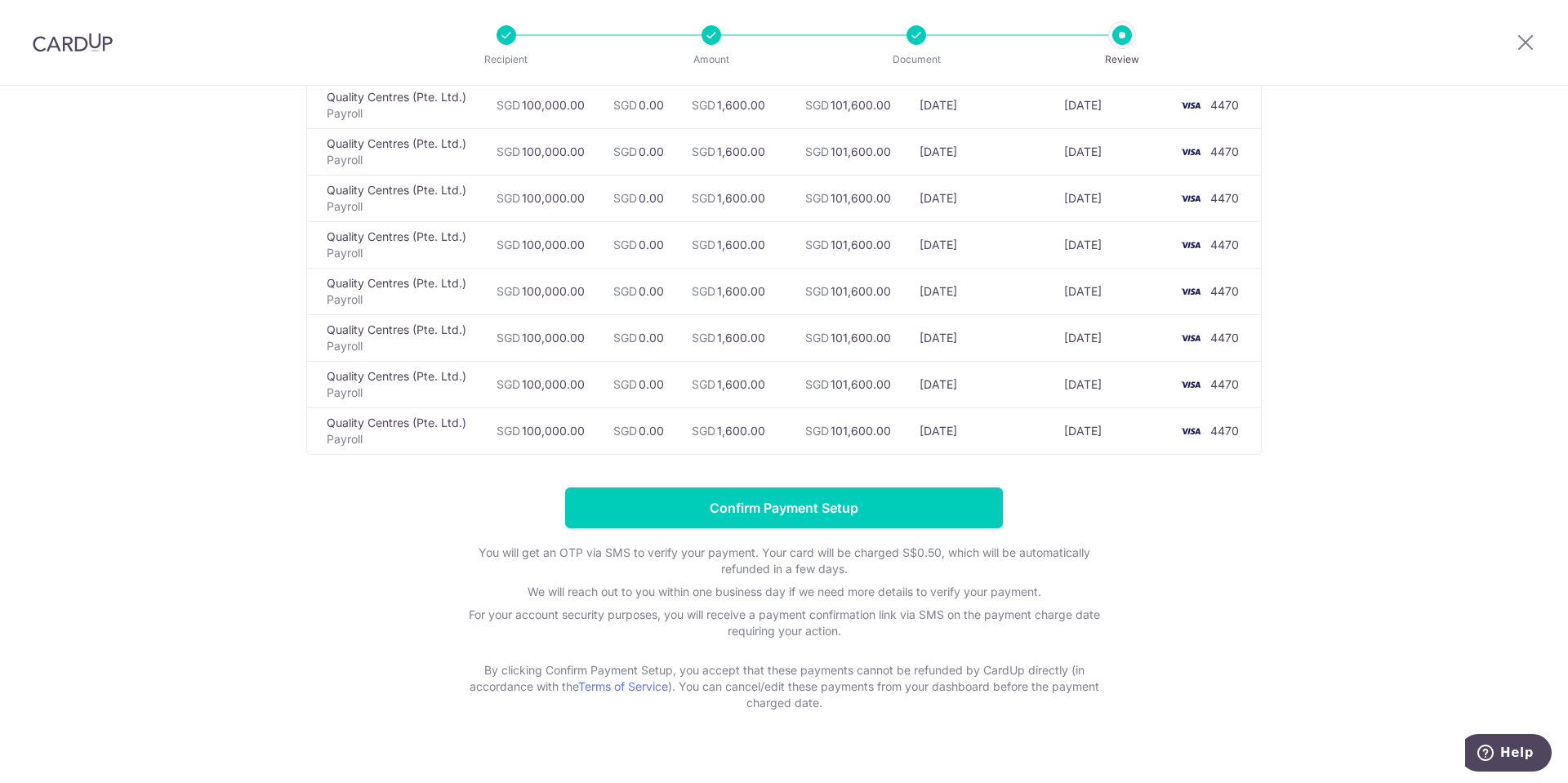
scroll to position [382, 0]
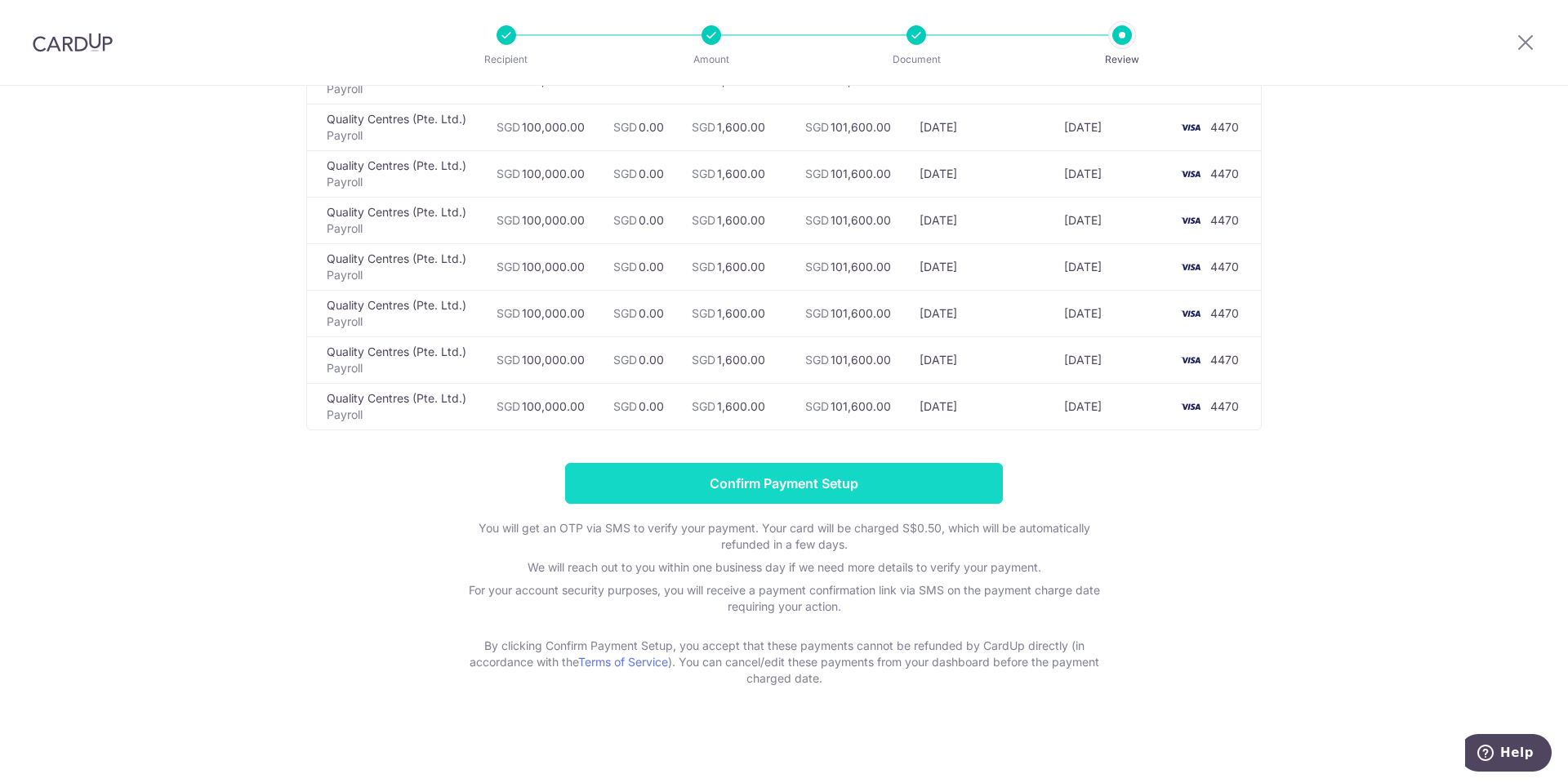
click at [956, 484] on input "Confirm Payment Setup" at bounding box center [784, 484] width 438 height 41
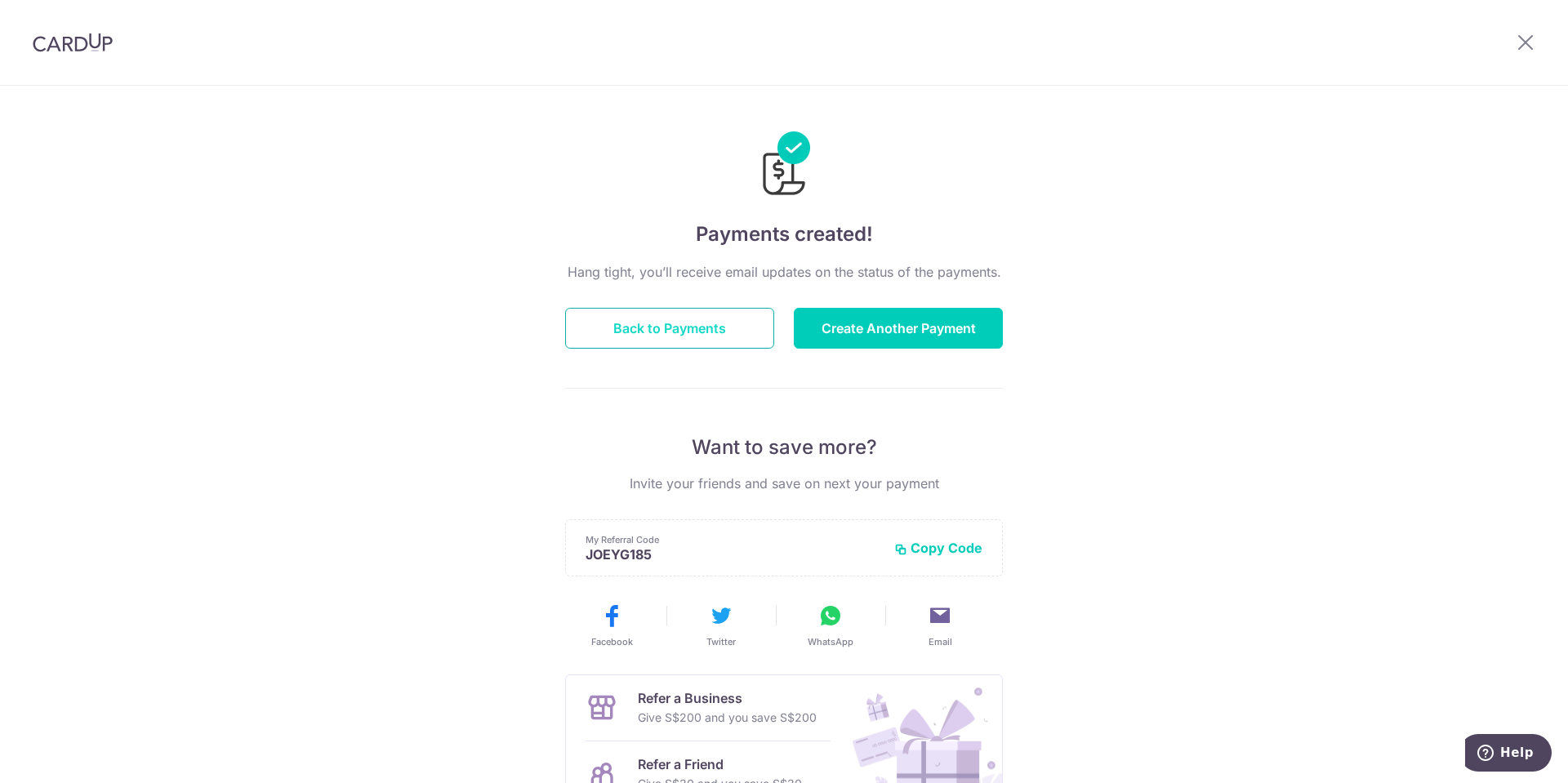
click at [670, 330] on button "Back to Payments" at bounding box center [669, 329] width 209 height 41
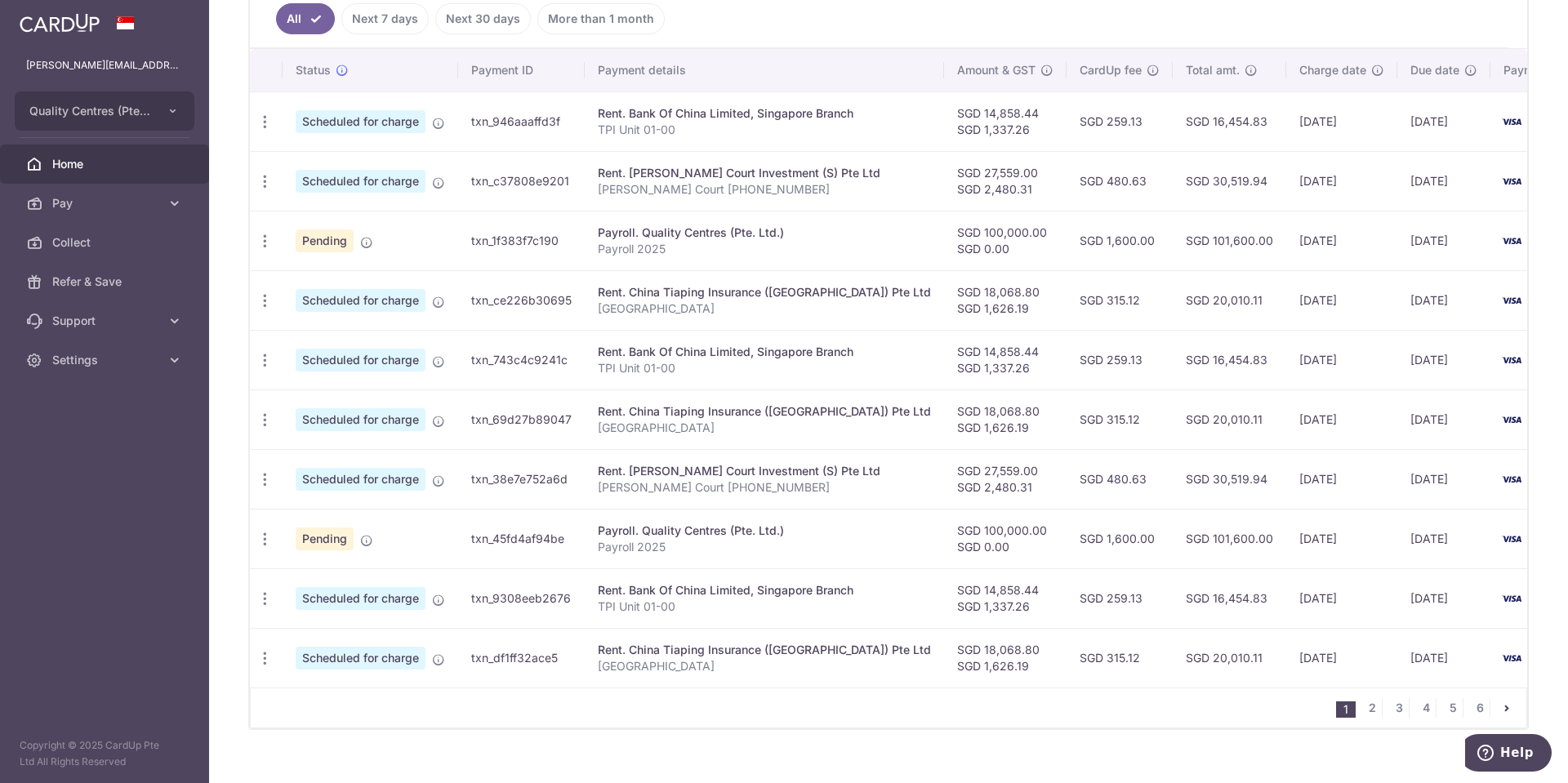
scroll to position [479, 0]
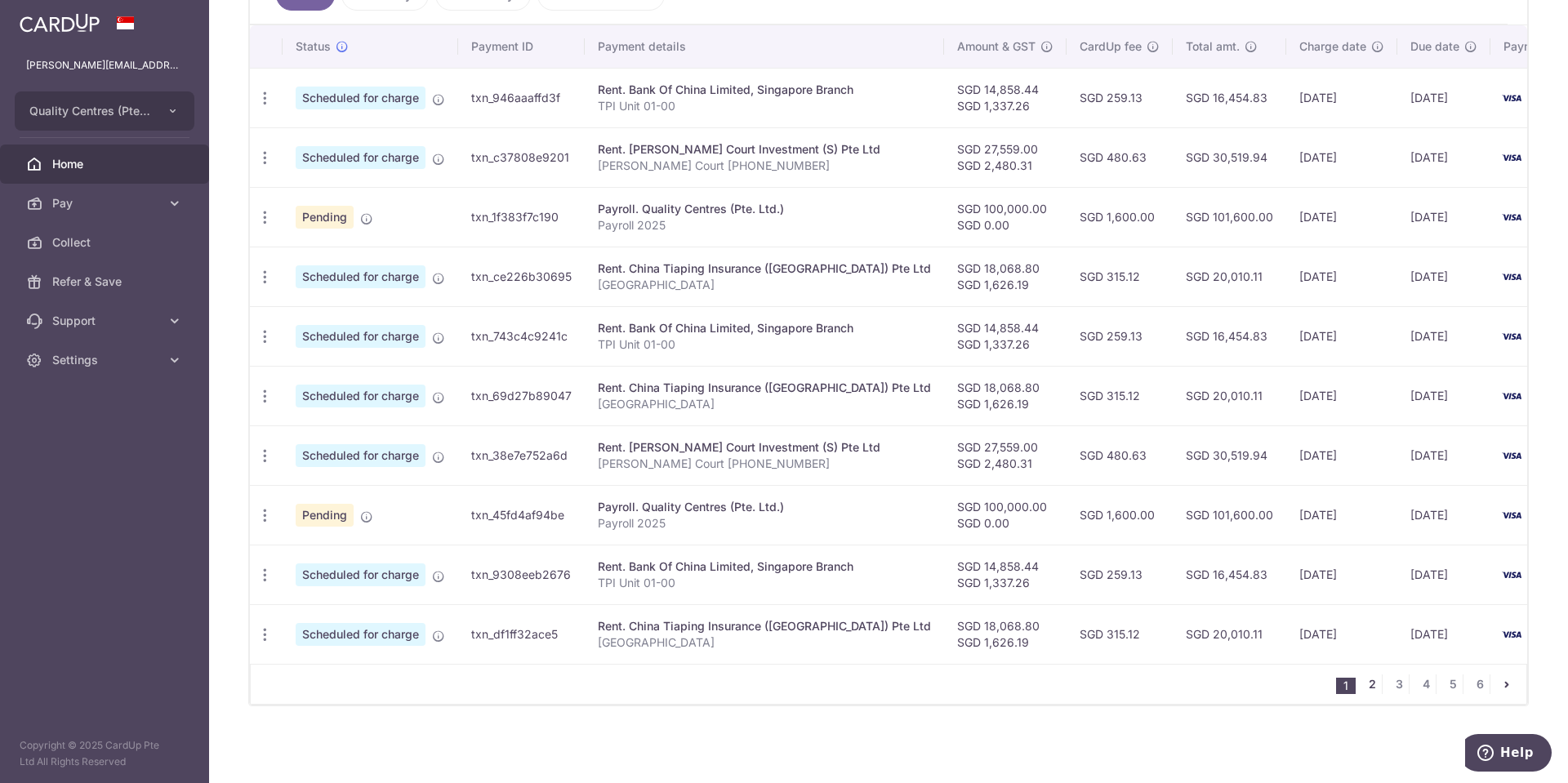
click at [1375, 684] on link "2" at bounding box center [1372, 684] width 20 height 20
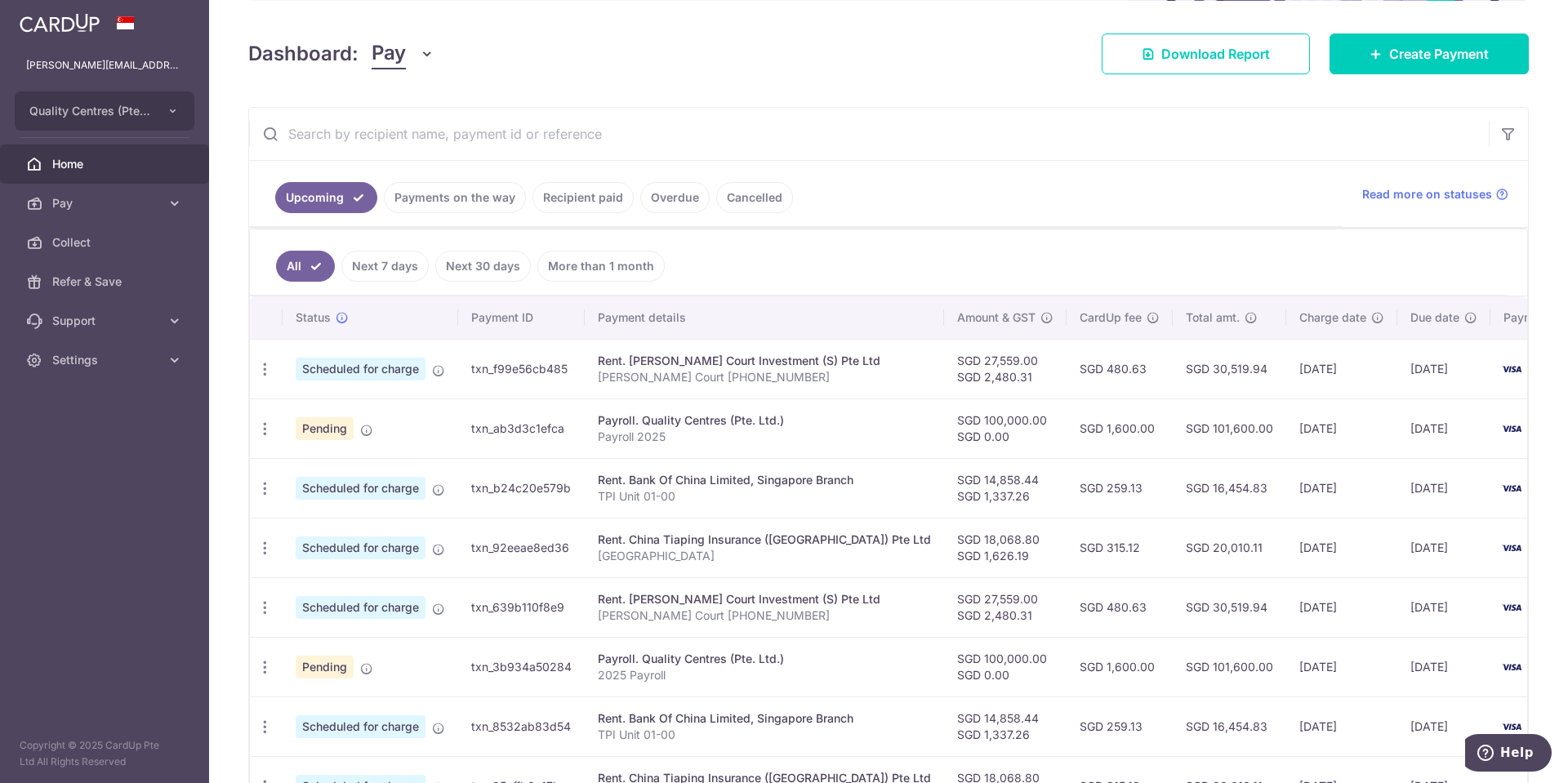
scroll to position [213, 0]
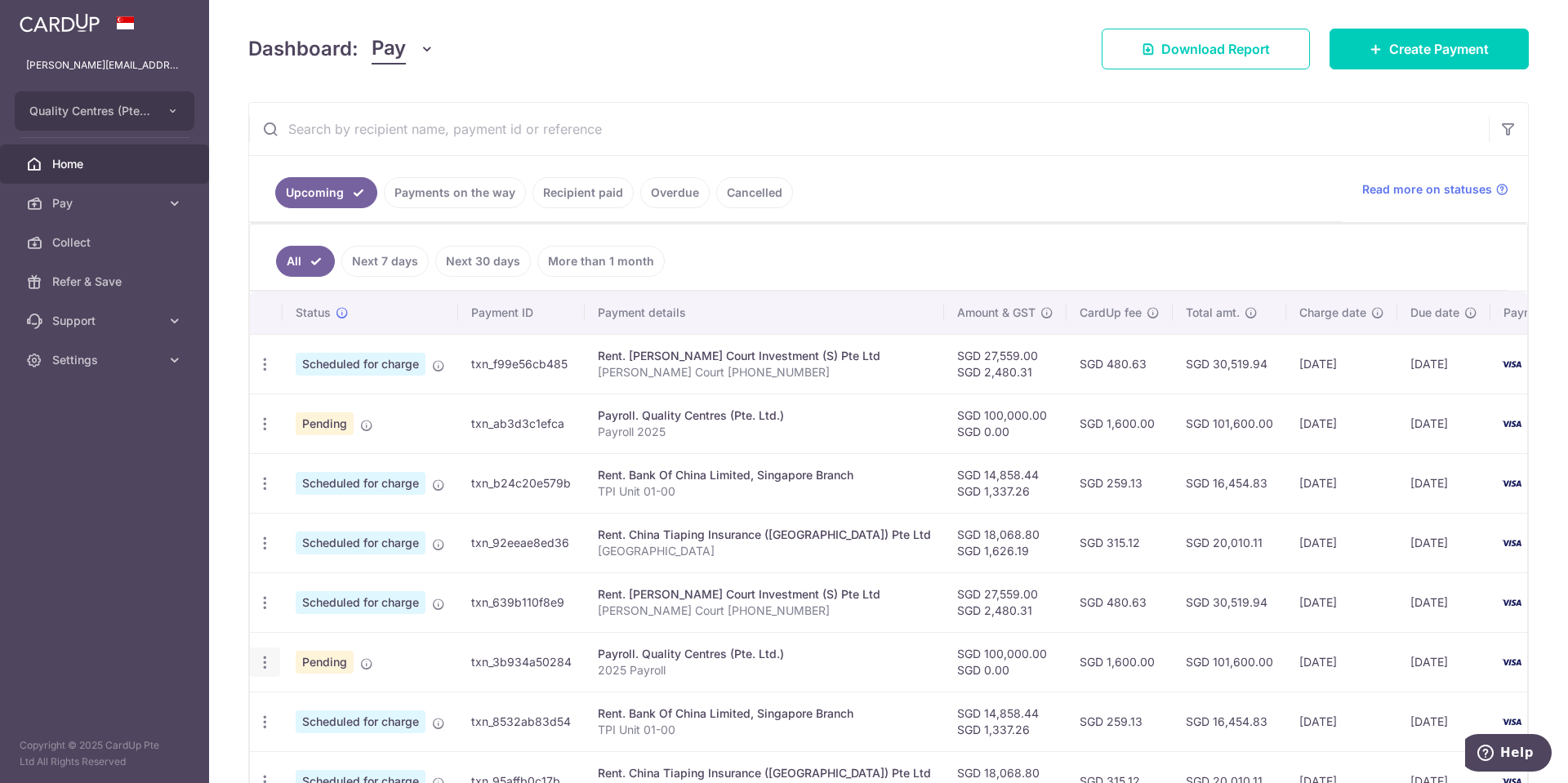
click at [266, 658] on icon "button" at bounding box center [264, 662] width 17 height 17
click at [329, 702] on span "Update payment" at bounding box center [351, 707] width 111 height 20
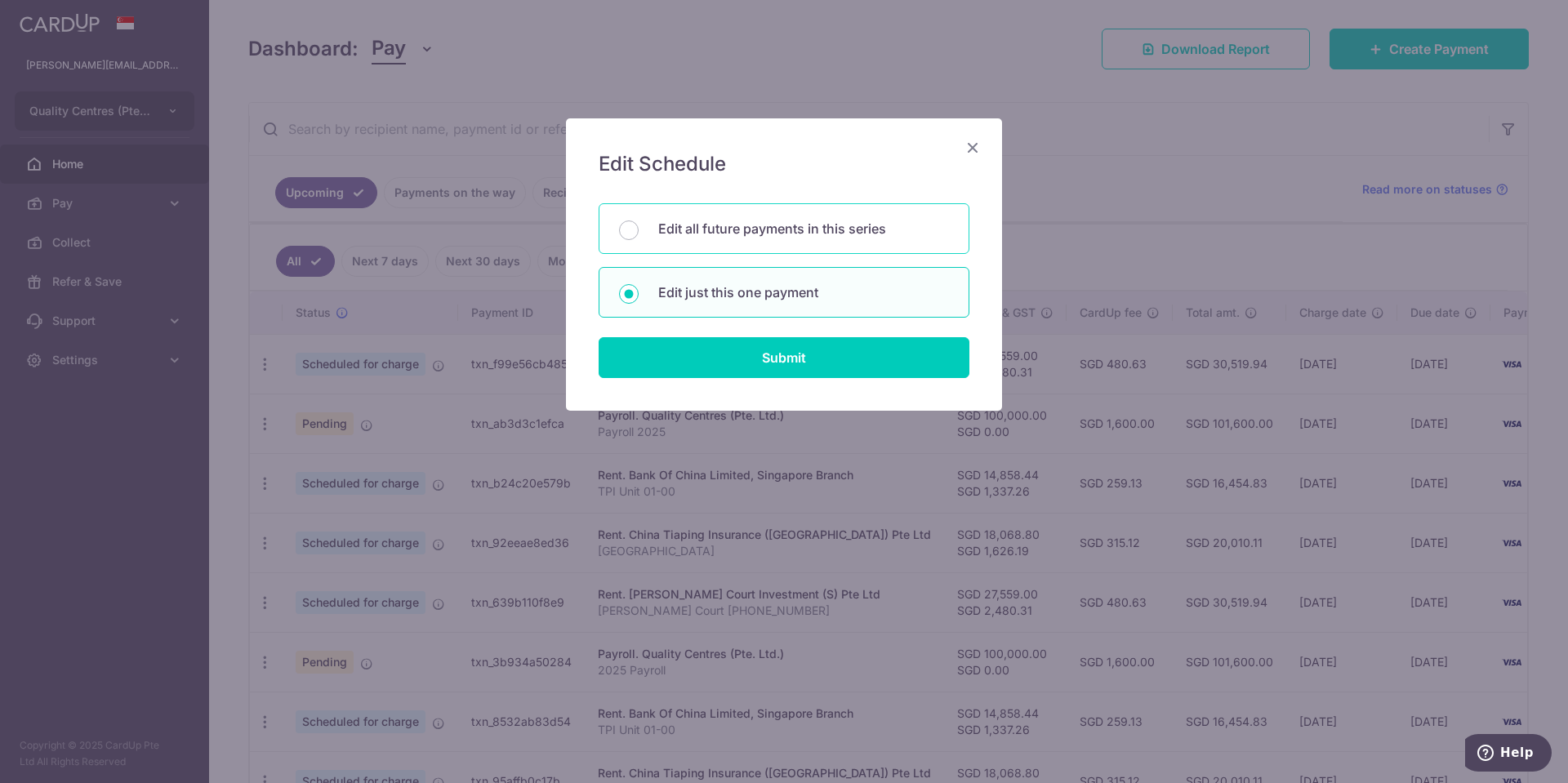
click at [813, 237] on p "Edit all future payments in this series" at bounding box center [804, 229] width 290 height 20
click at [639, 237] on input "Edit all future payments in this series" at bounding box center [629, 231] width 20 height 20
radio input "true"
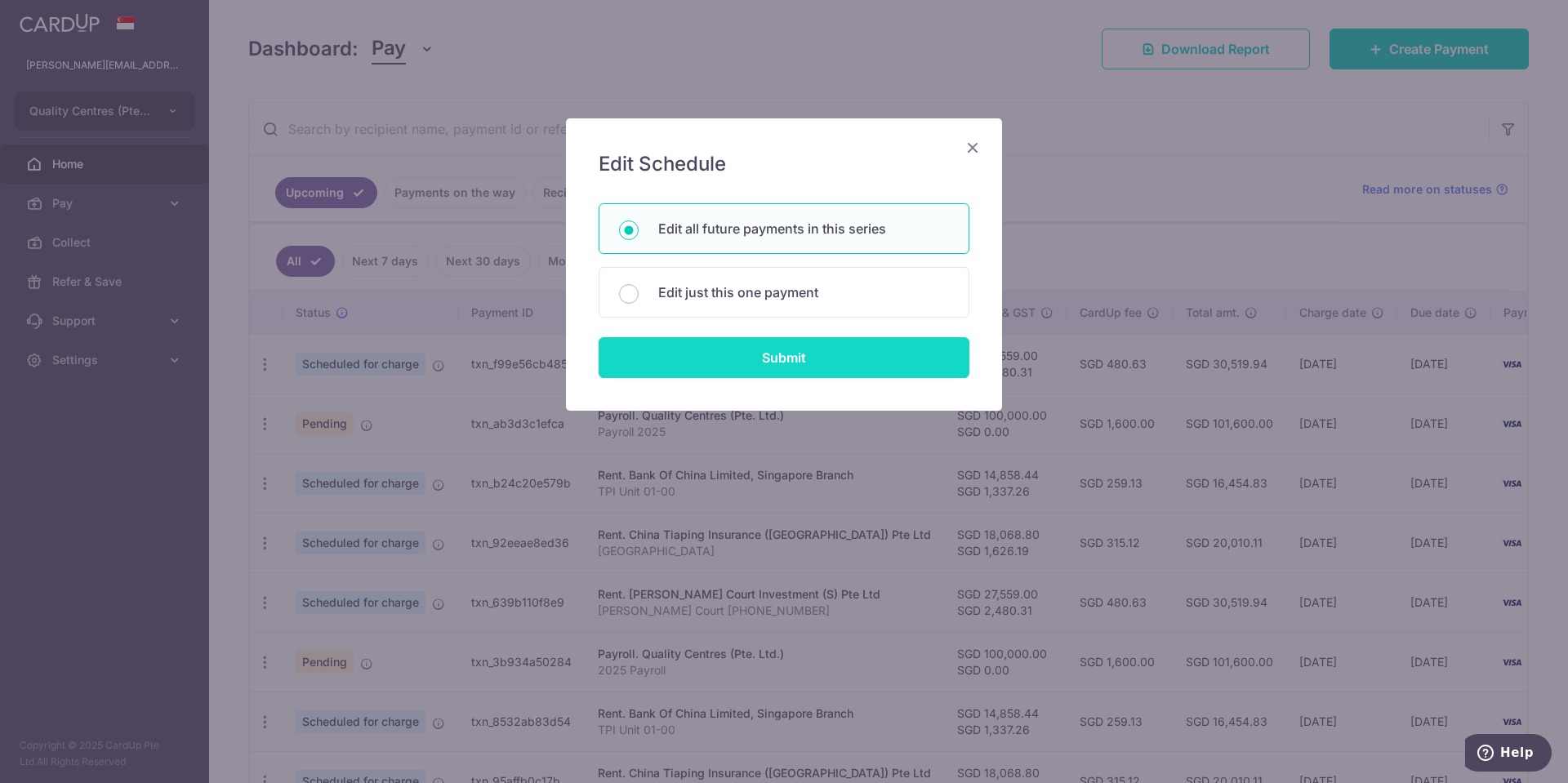
click at [789, 351] on input "Submit" at bounding box center [784, 358] width 371 height 41
radio input "true"
type input "100,000.00"
type input "2025 Payroll"
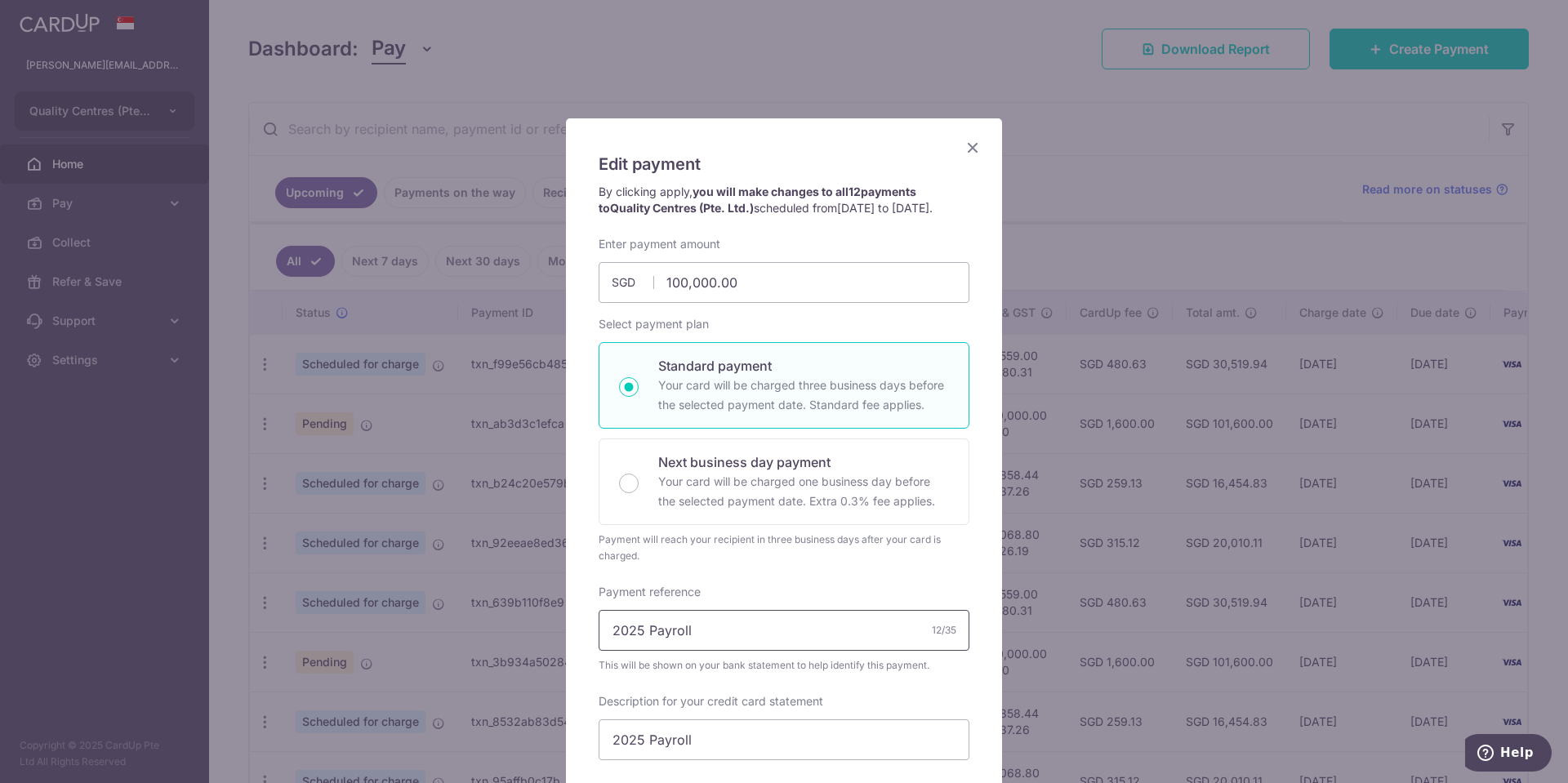
click at [643, 645] on input "2025 Payroll" at bounding box center [784, 631] width 371 height 41
type input "2026 Payroll"
click at [643, 753] on input "2025 Payroll" at bounding box center [784, 740] width 371 height 41
type input "2026 Payroll"
click at [762, 650] on input "2026 Payroll" at bounding box center [784, 631] width 371 height 41
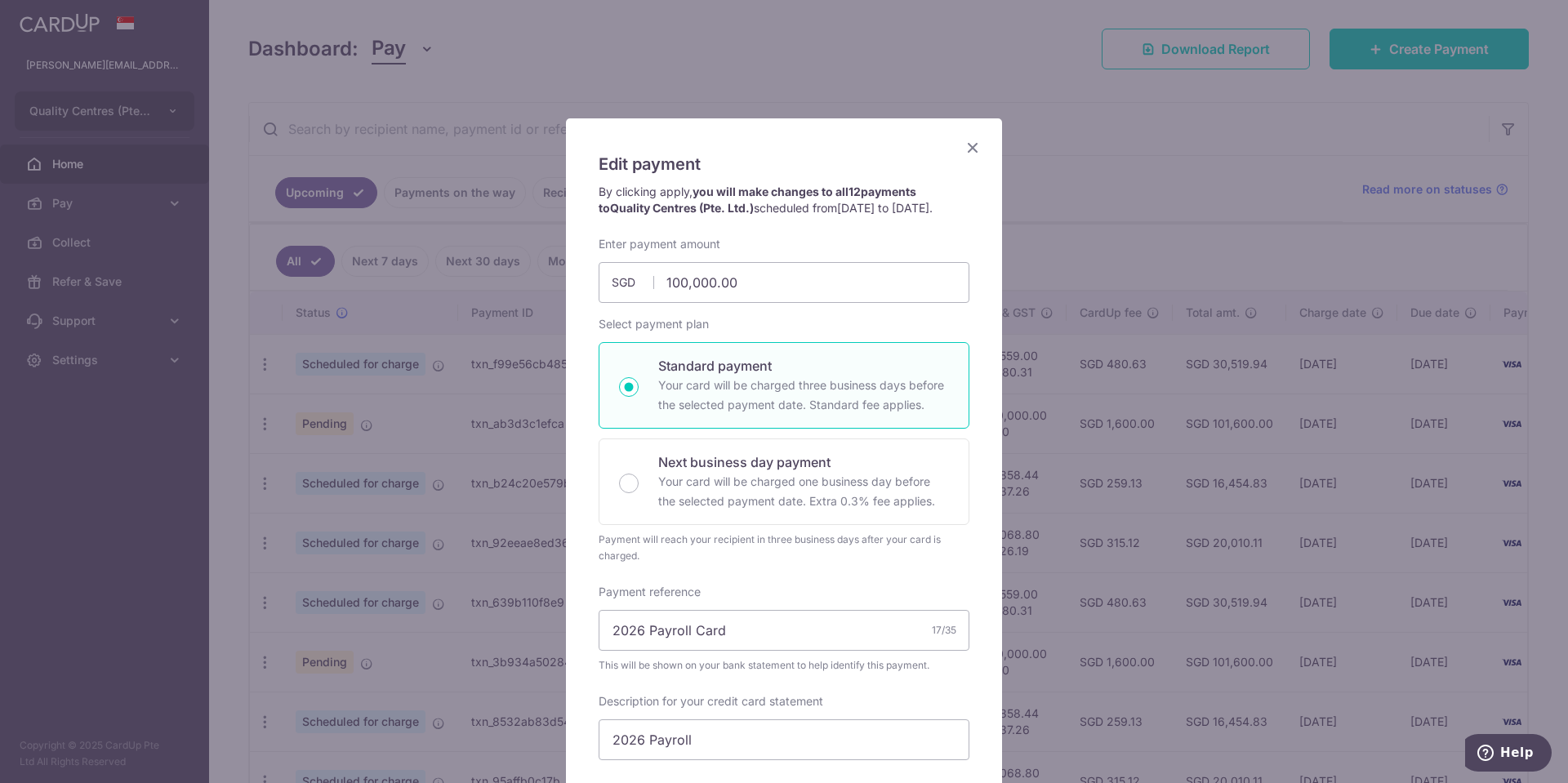
drag, startPoint x: 737, startPoint y: 136, endPoint x: 1043, endPoint y: 169, distance: 307.8
click at [1043, 169] on div "Edit payment By clicking apply, you will make changes to all 12 payments to Qua…" at bounding box center [784, 392] width 1568 height 783
click at [729, 648] on input "2026 Payroll Card" at bounding box center [784, 631] width 371 height 41
type input "2026 Payroll Cardup"
click at [711, 760] on input "2026 Payroll" at bounding box center [784, 740] width 371 height 41
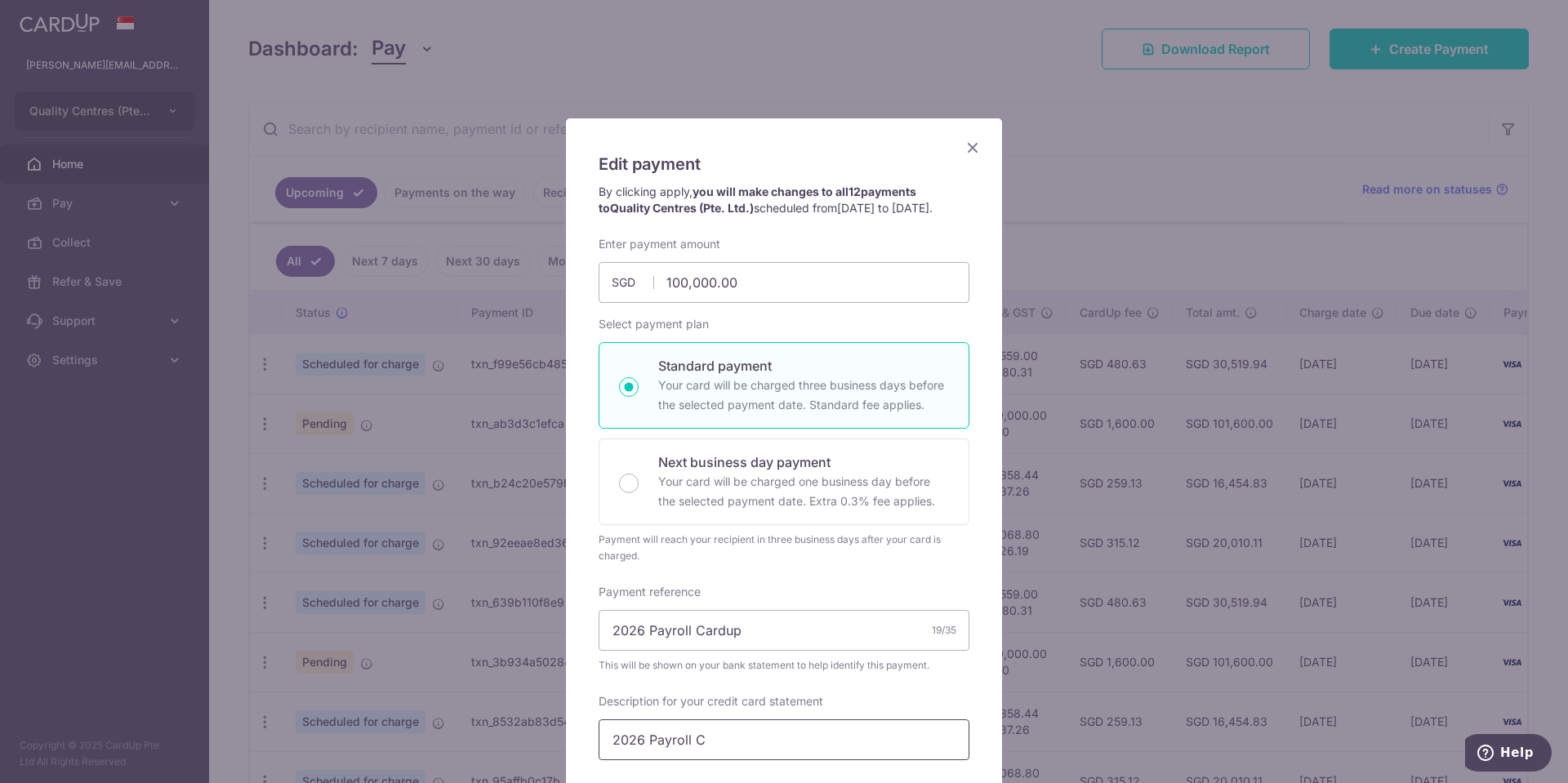
type input "2026 Payroll"
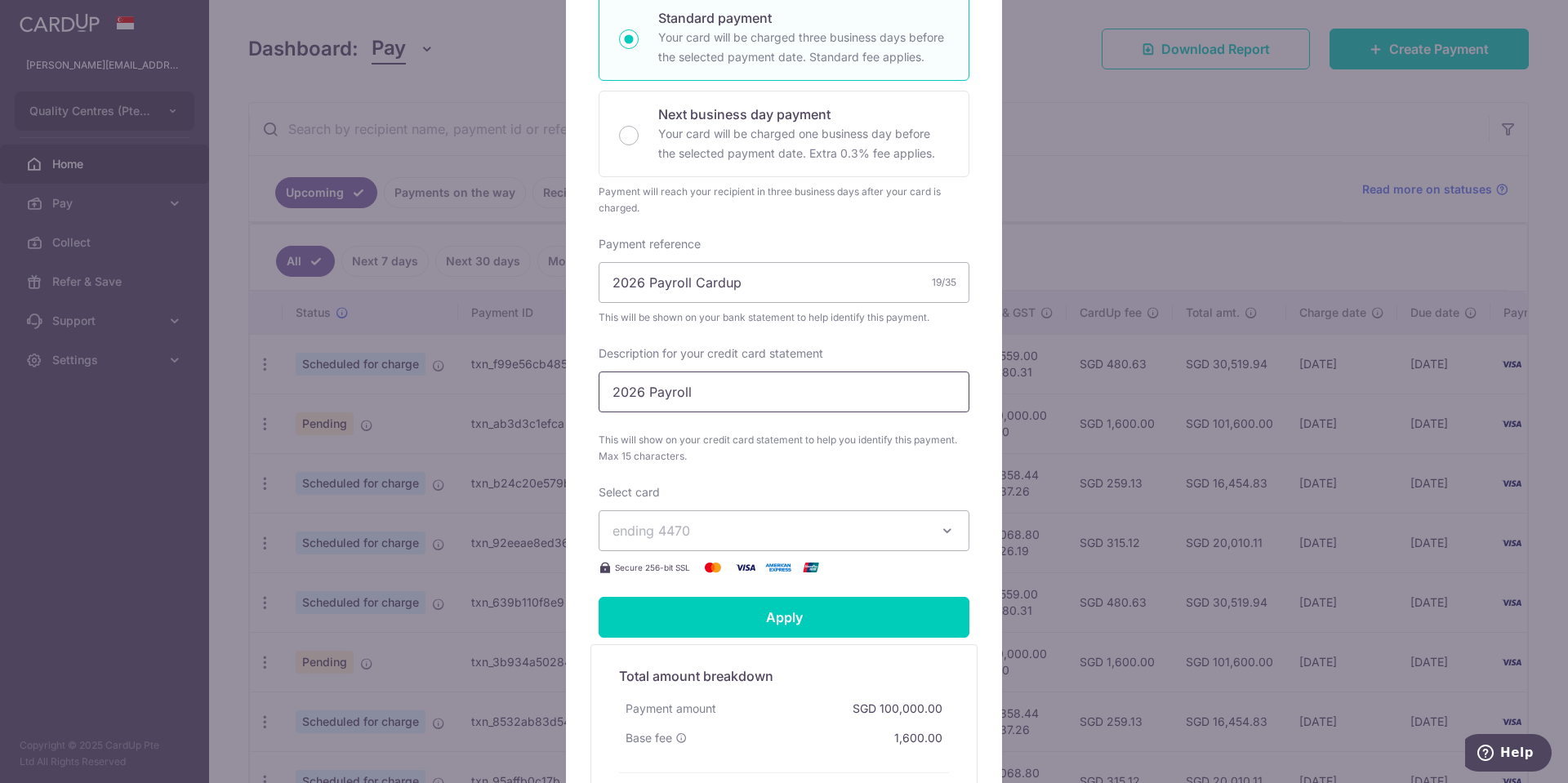
scroll to position [352, 0]
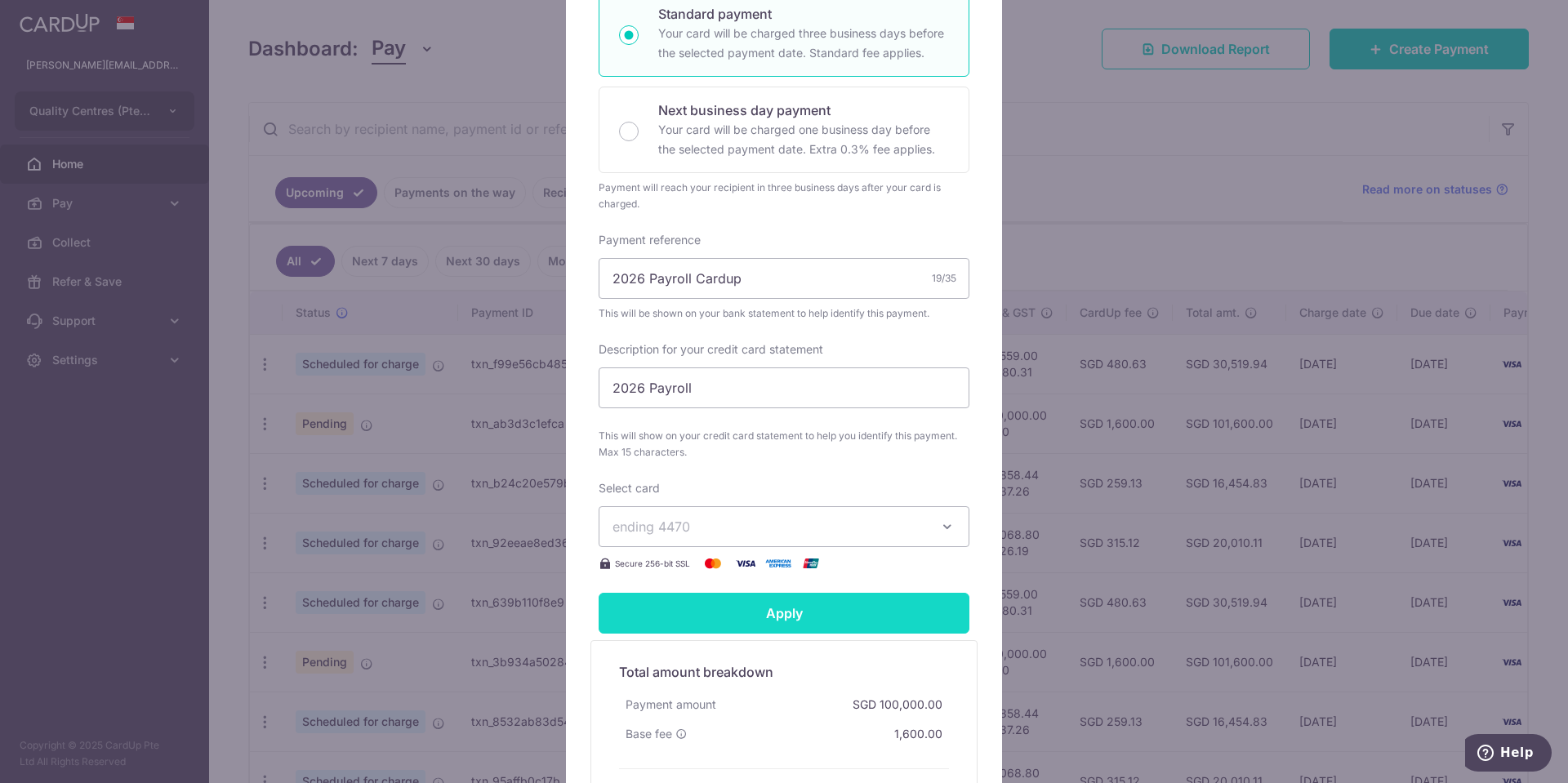
click at [887, 623] on input "Apply" at bounding box center [784, 613] width 371 height 41
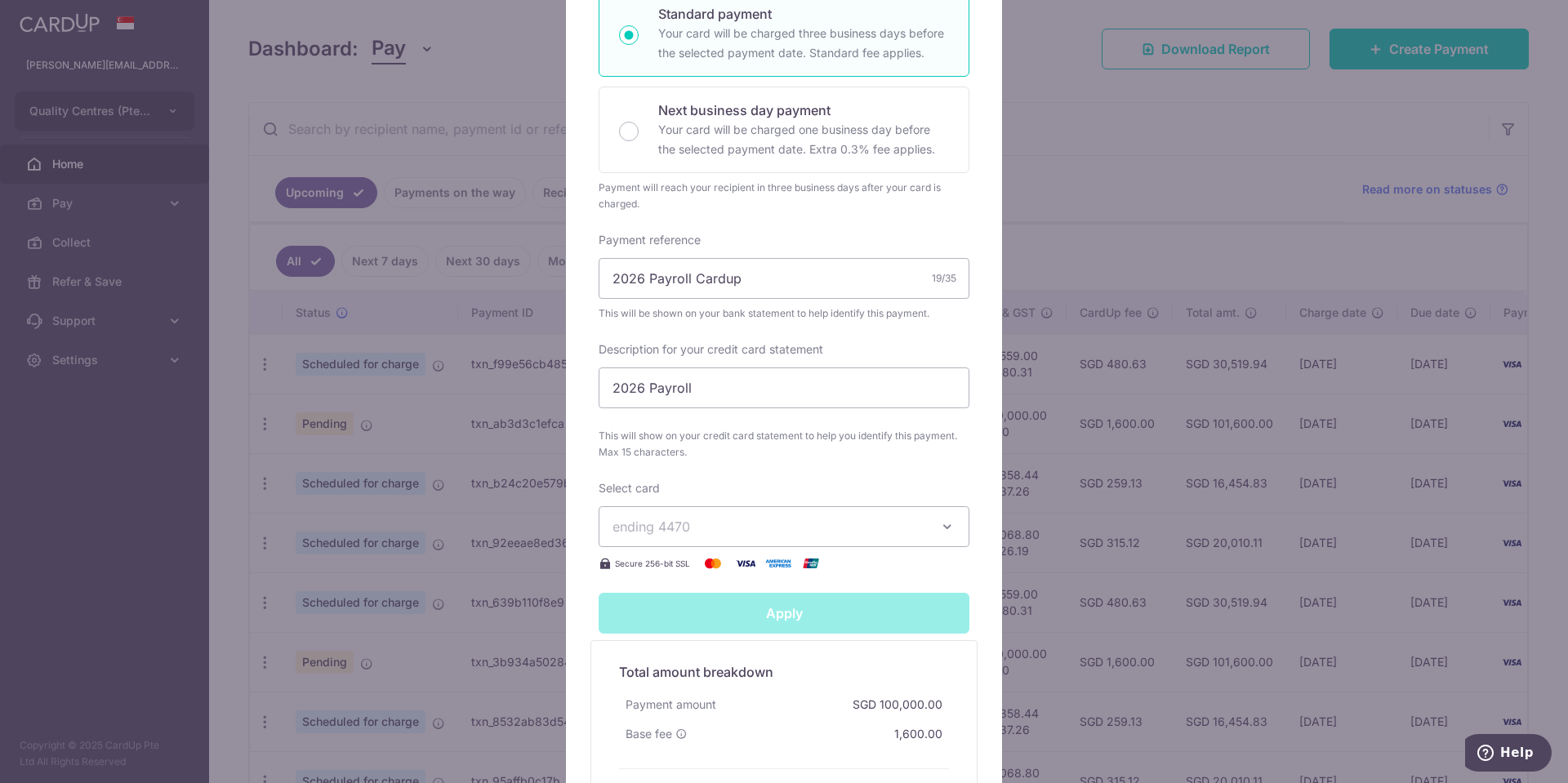
type input "Successfully Applied"
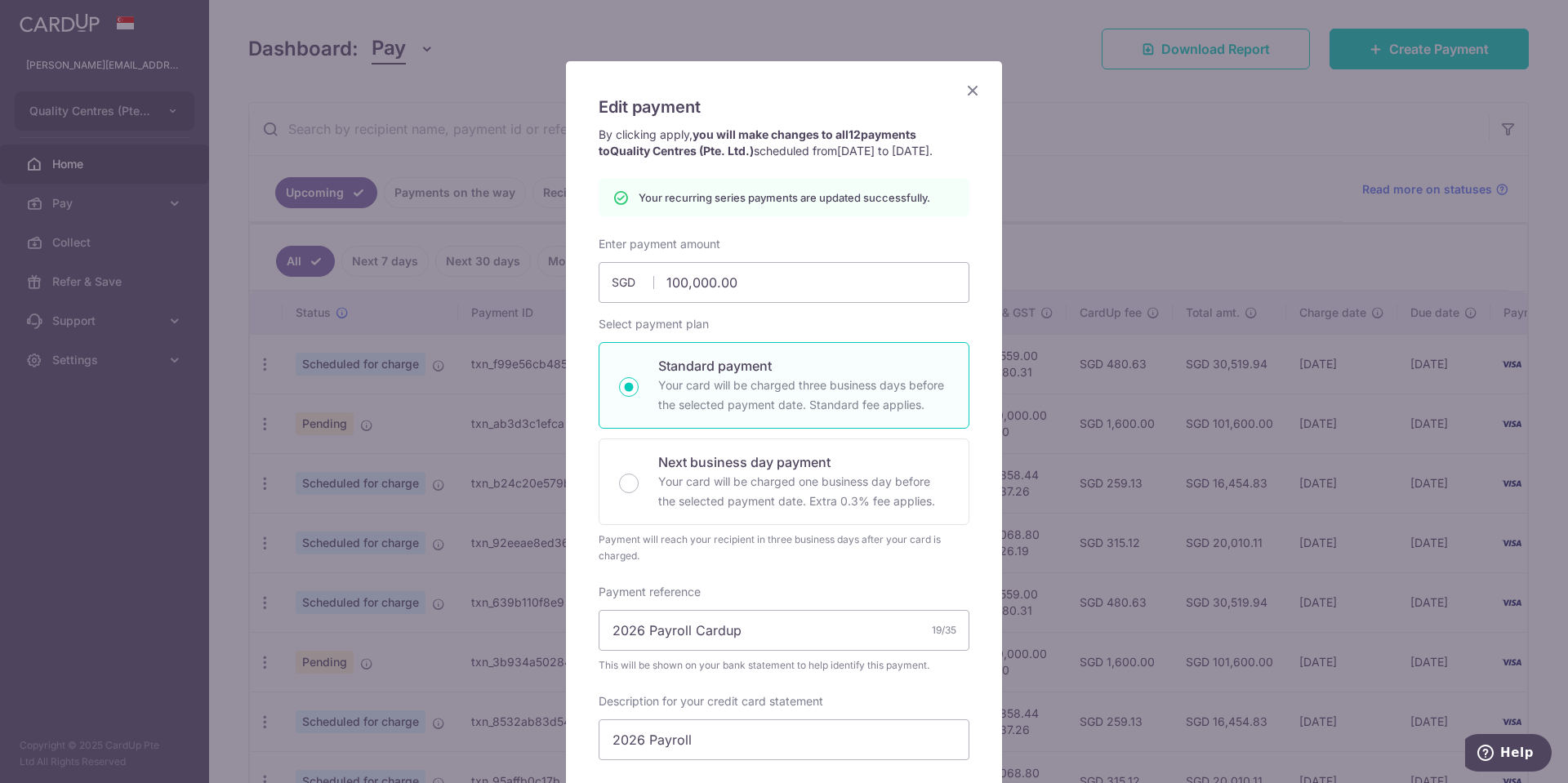
scroll to position [0, 0]
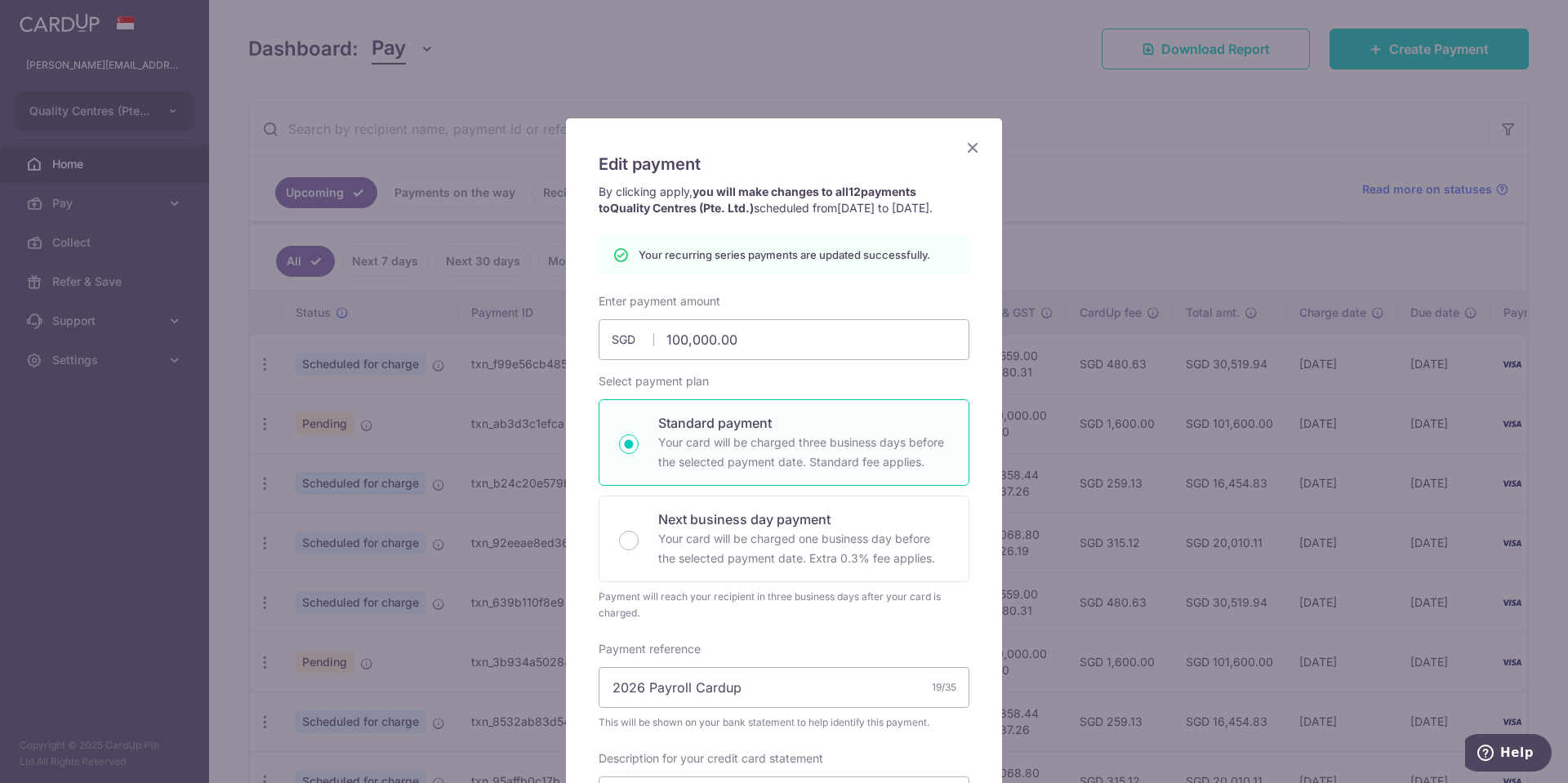
click at [974, 142] on icon "Close" at bounding box center [972, 147] width 20 height 21
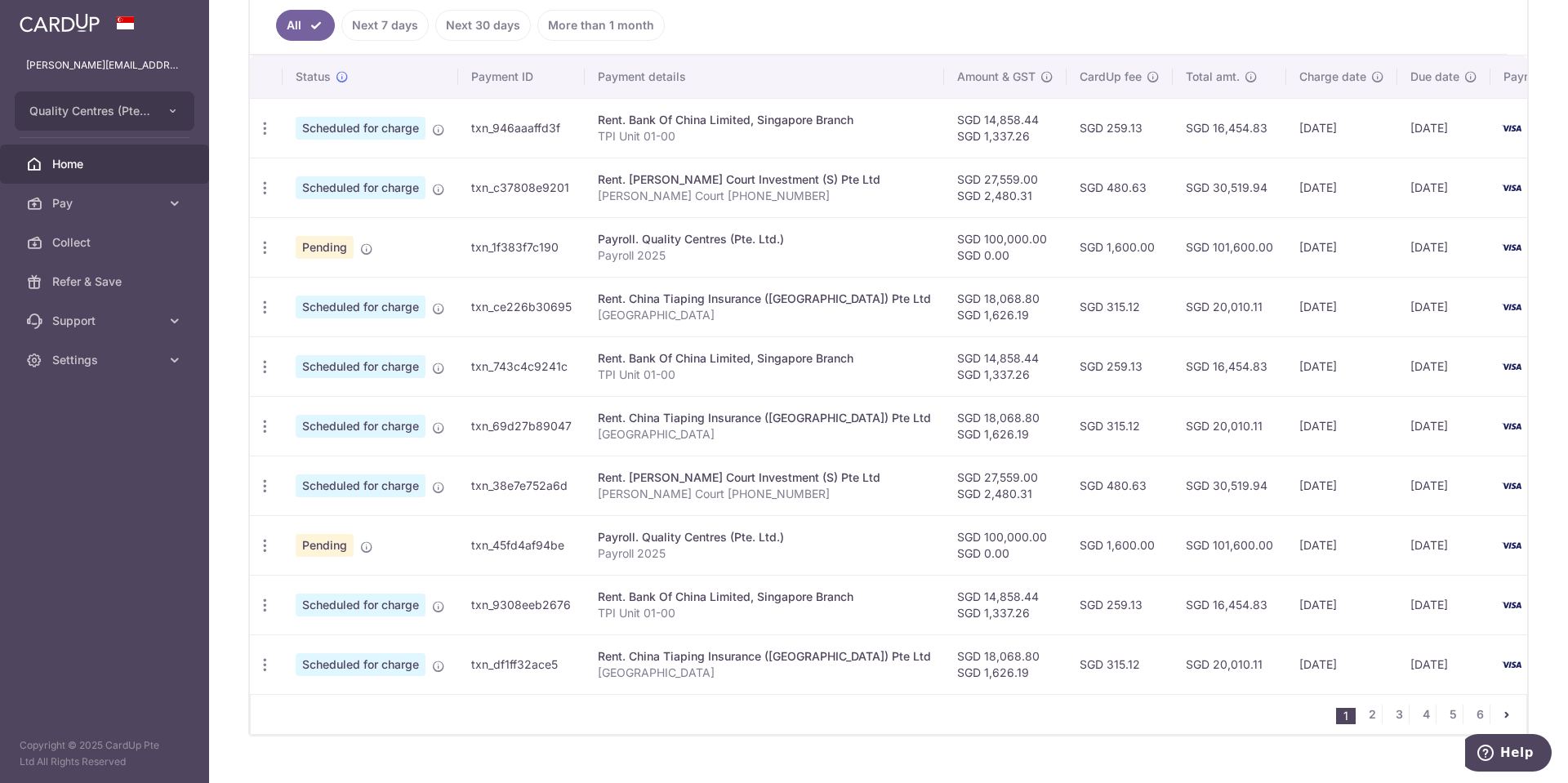
scroll to position [479, 0]
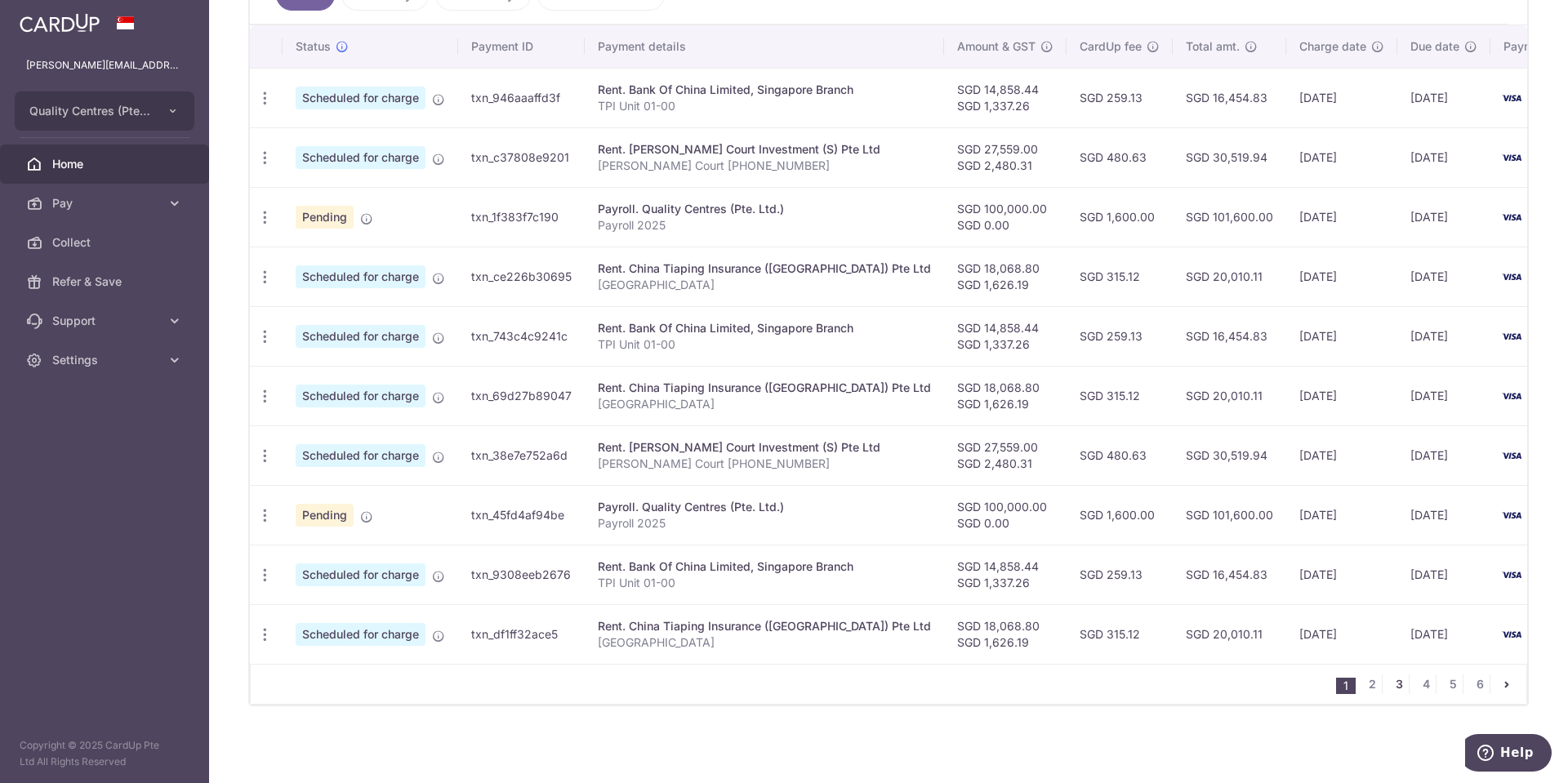
click at [1395, 680] on link "3" at bounding box center [1398, 684] width 20 height 20
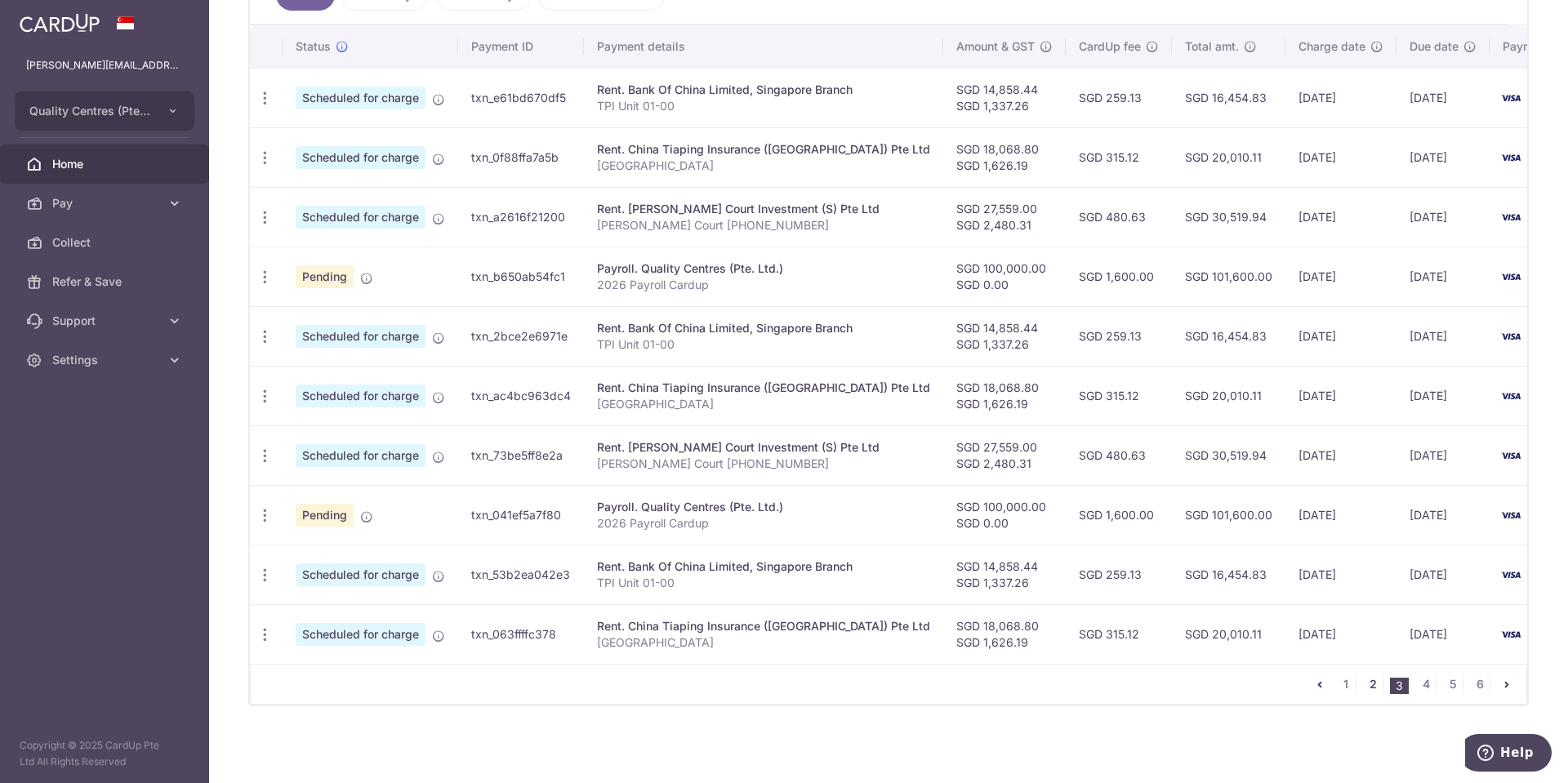
click at [1370, 682] on link "2" at bounding box center [1373, 684] width 20 height 20
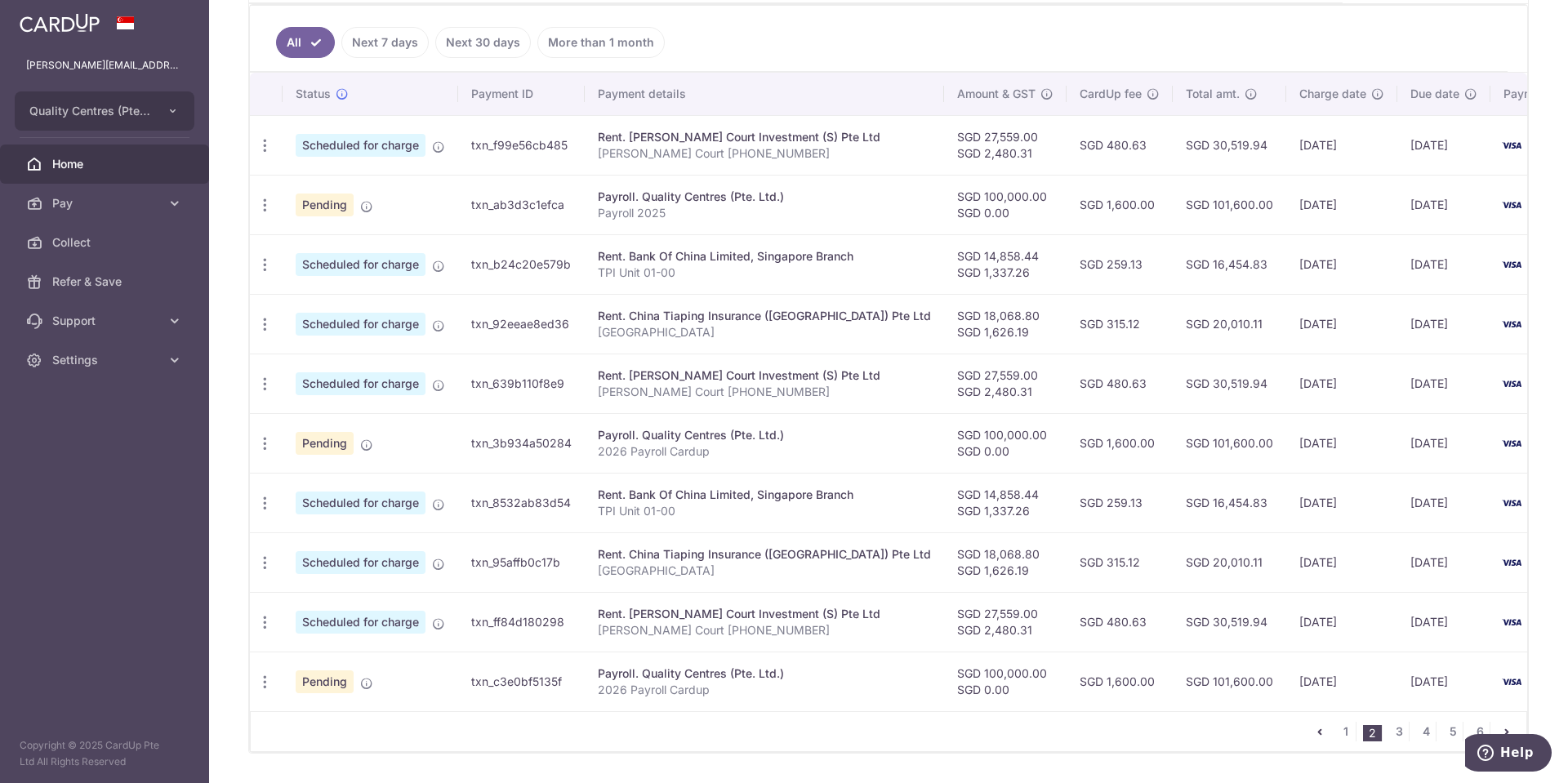
scroll to position [435, 0]
click at [264, 671] on icon "button" at bounding box center [264, 679] width 17 height 17
click at [302, 712] on link "Update payment" at bounding box center [335, 724] width 170 height 39
radio input "true"
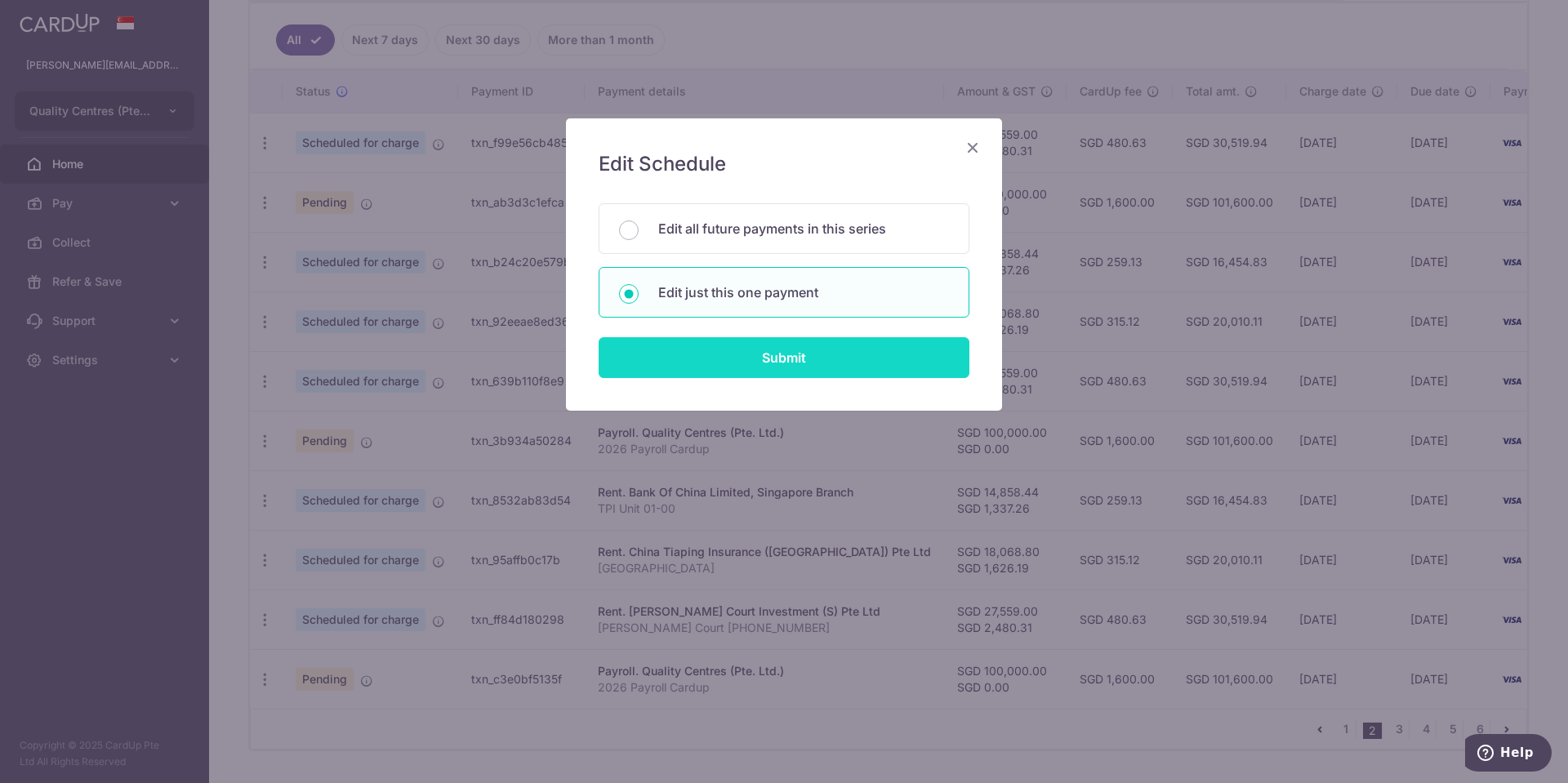
click at [796, 359] on input "Submit" at bounding box center [784, 358] width 371 height 41
radio input "true"
type input "100,000.00"
type input "13/02/2026"
type input "2026 Payroll Cardup"
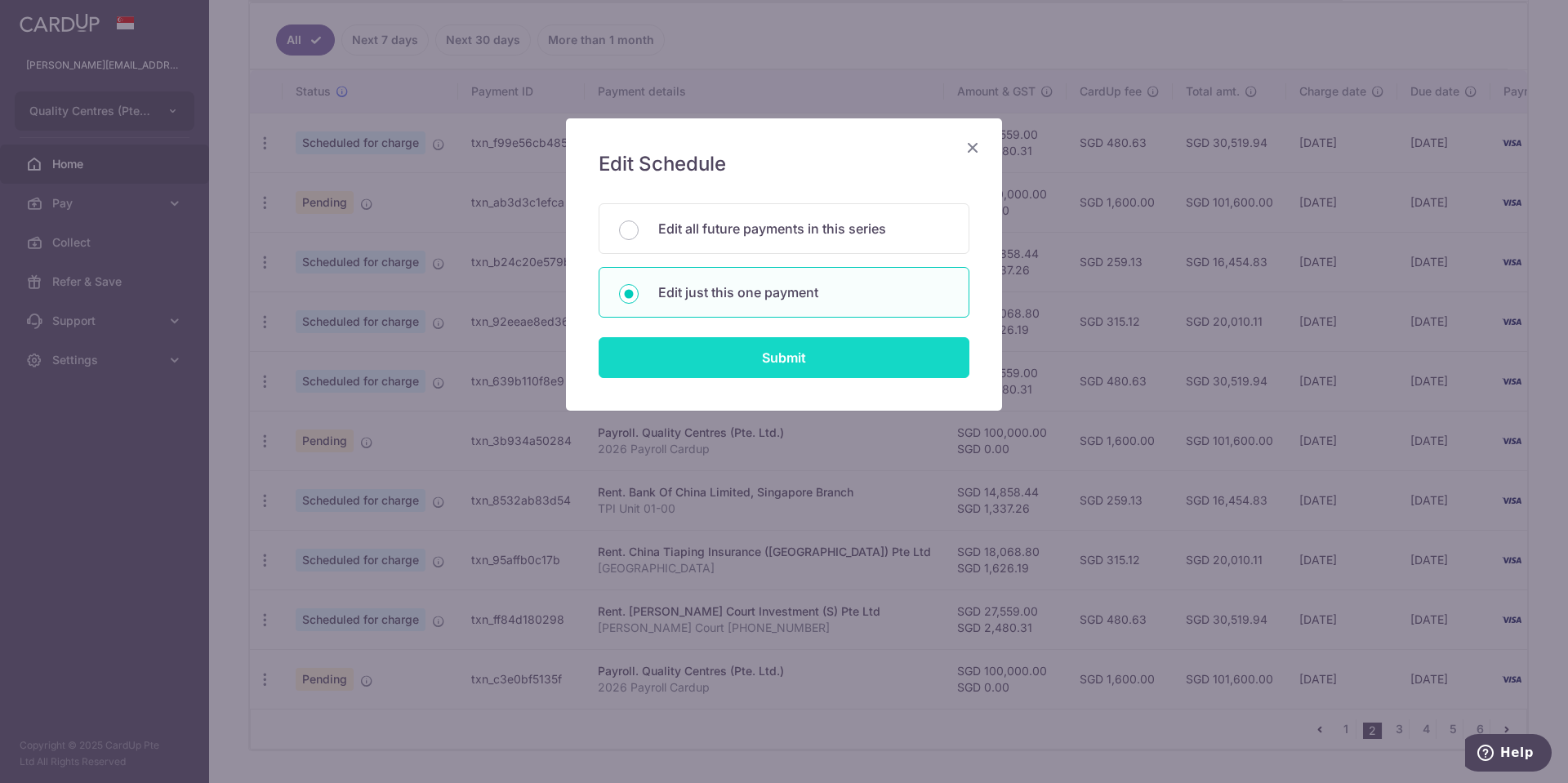
type input "2026 Payroll"
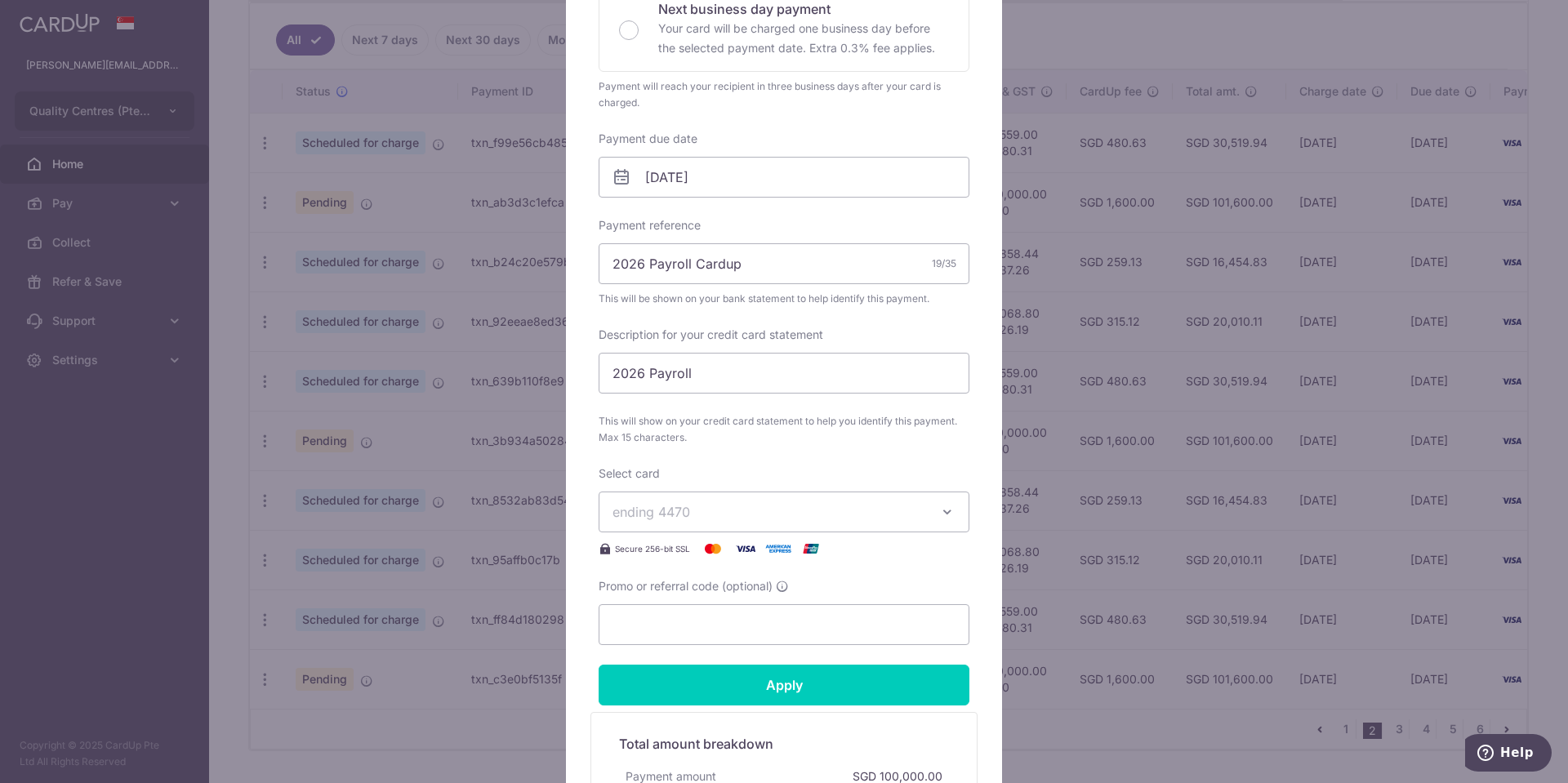
scroll to position [404, 0]
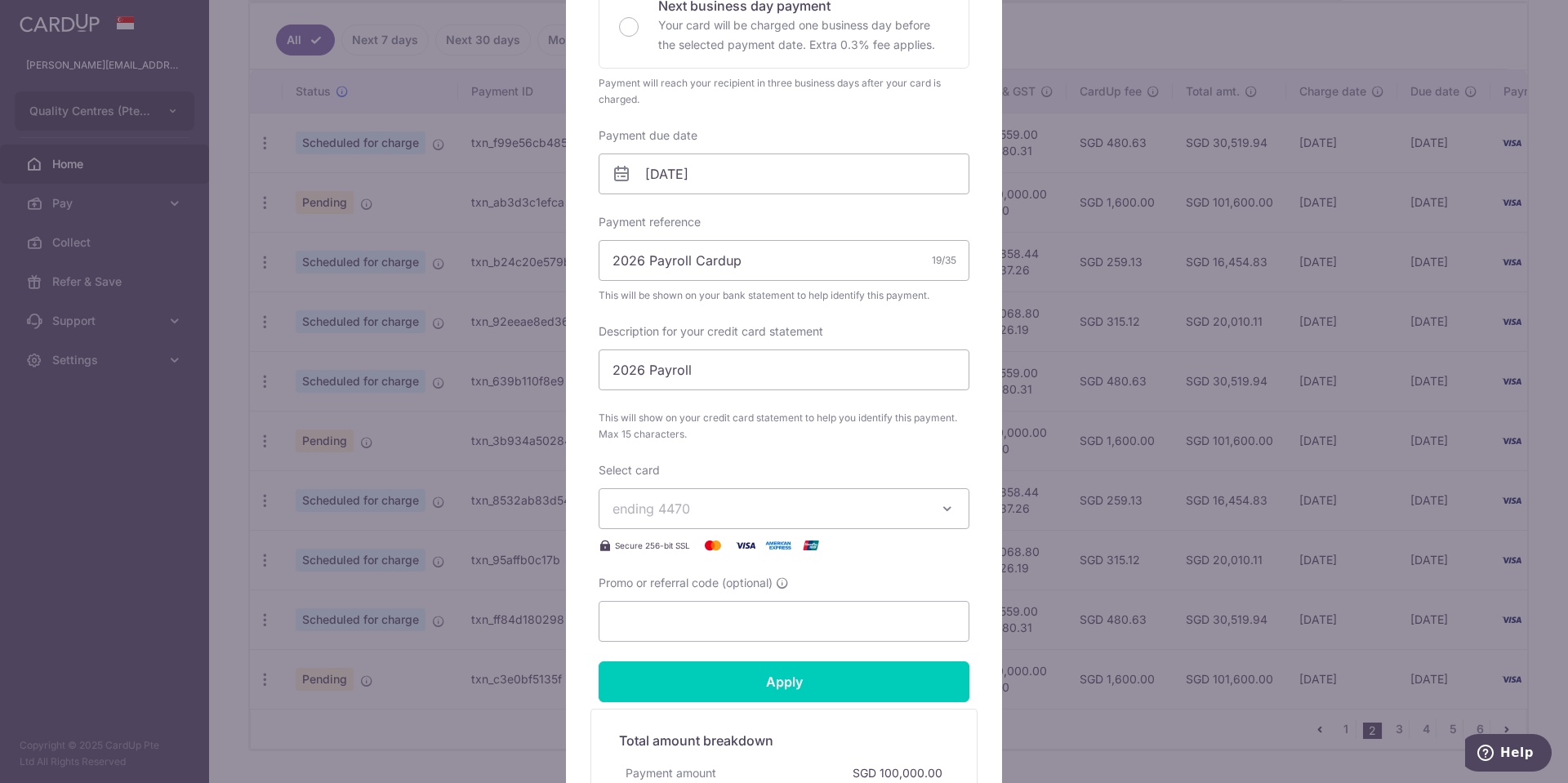
click at [898, 511] on span "ending 4470" at bounding box center [769, 508] width 314 height 20
click at [778, 634] on span "**** 8706" at bounding box center [784, 625] width 343 height 20
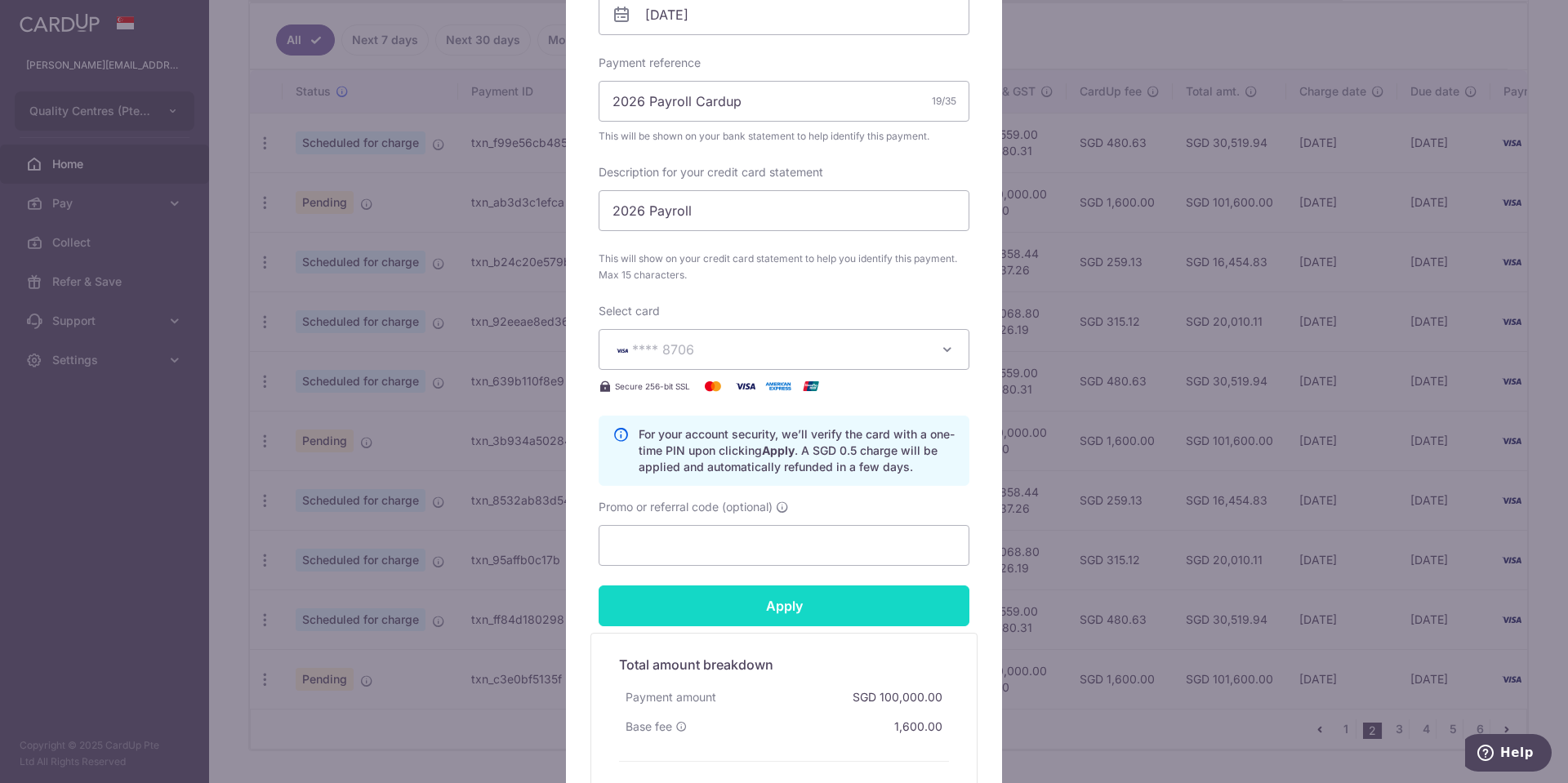
click at [828, 614] on input "Apply" at bounding box center [784, 606] width 371 height 41
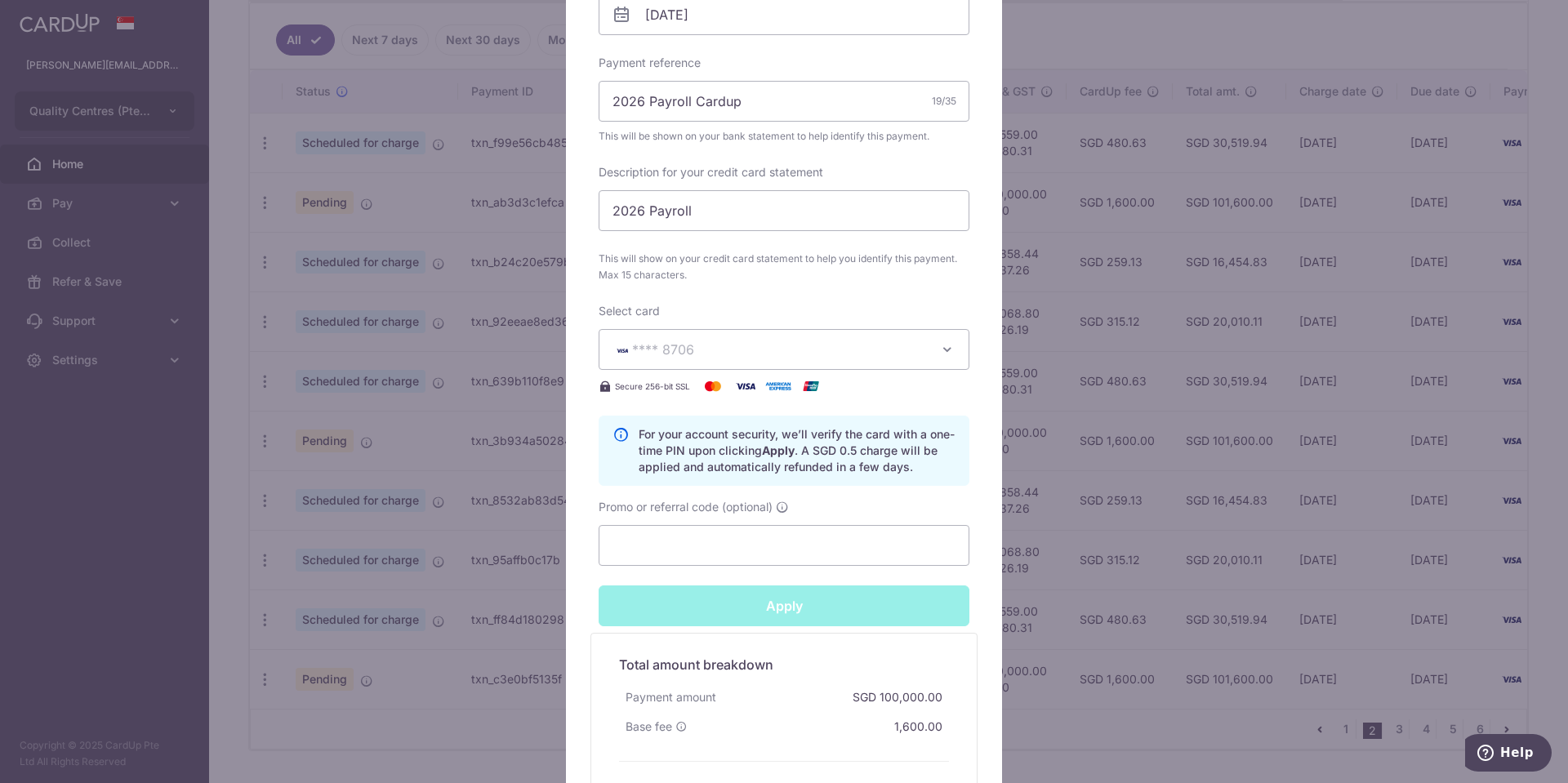
type input "Successfully Applied"
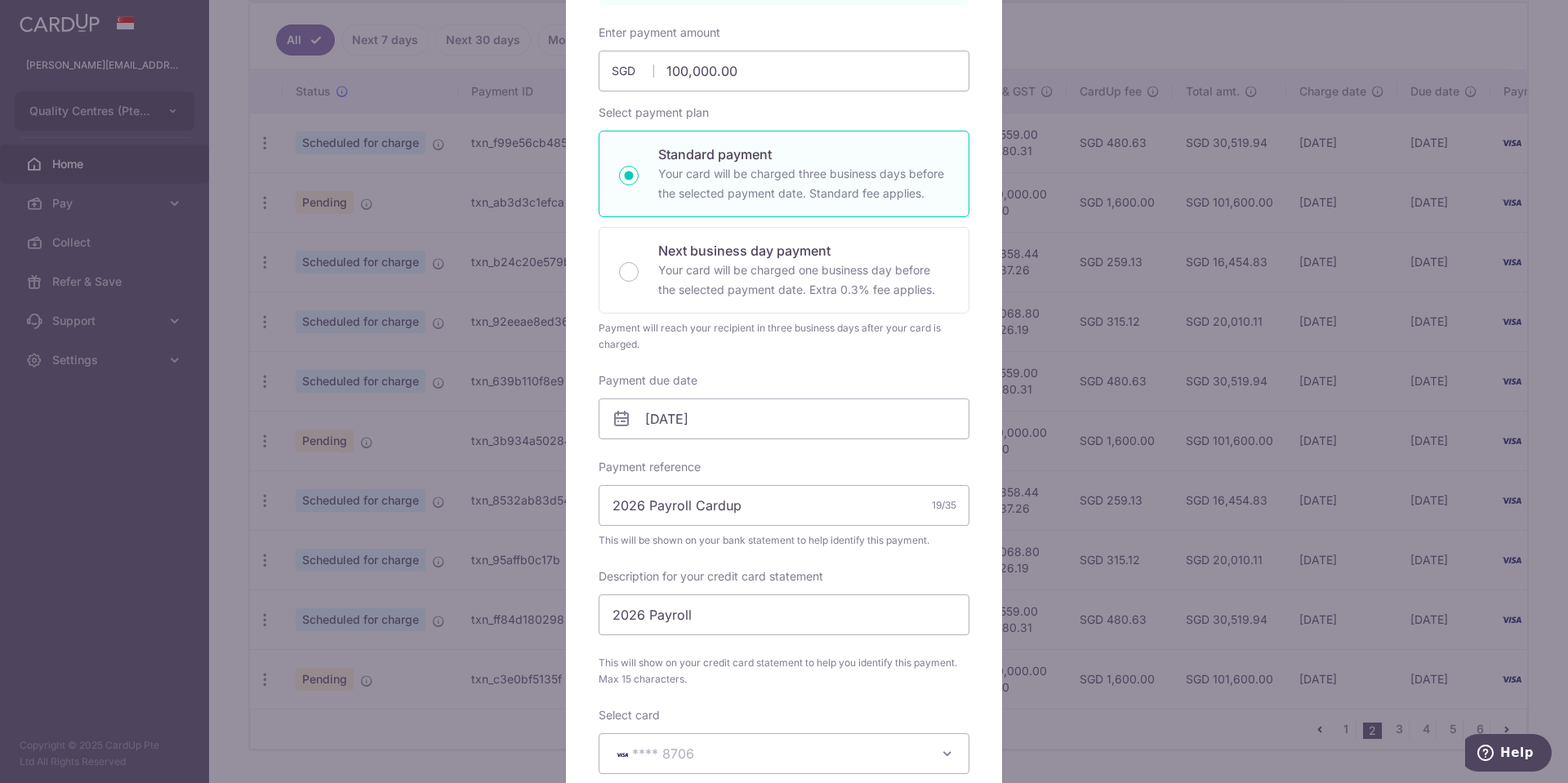
scroll to position [0, 0]
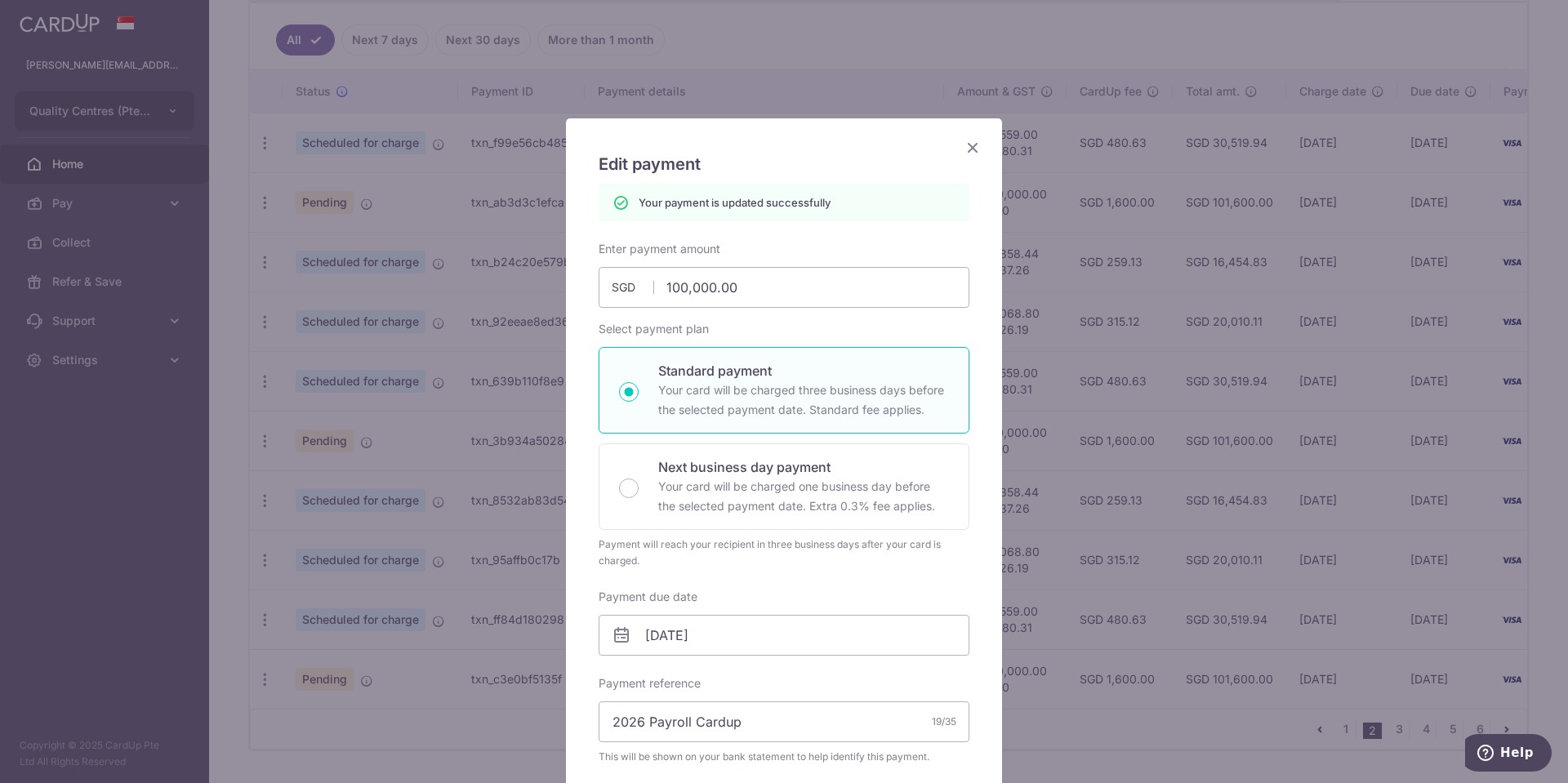
click at [970, 149] on icon "Close" at bounding box center [972, 147] width 20 height 21
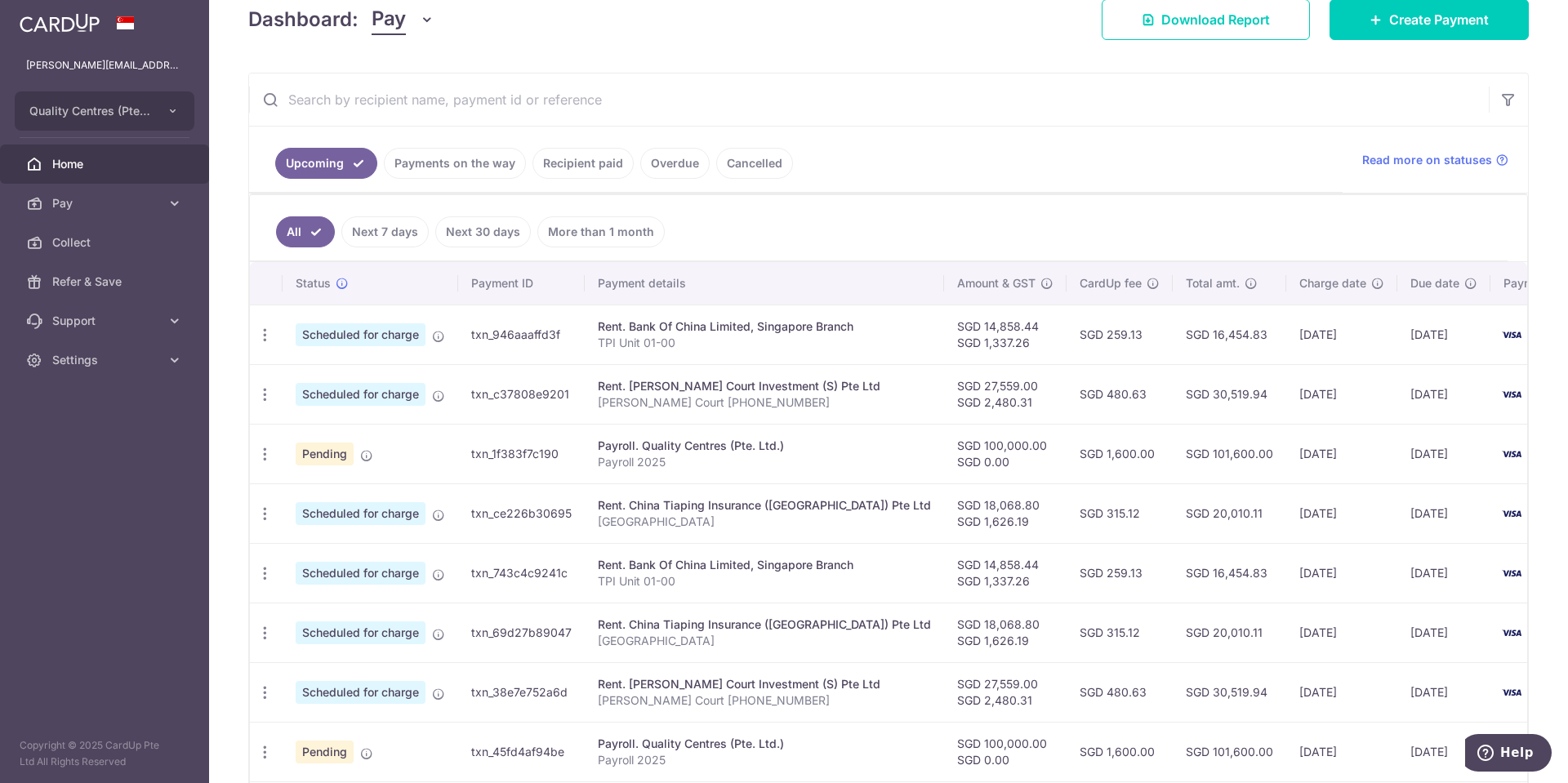
scroll to position [479, 0]
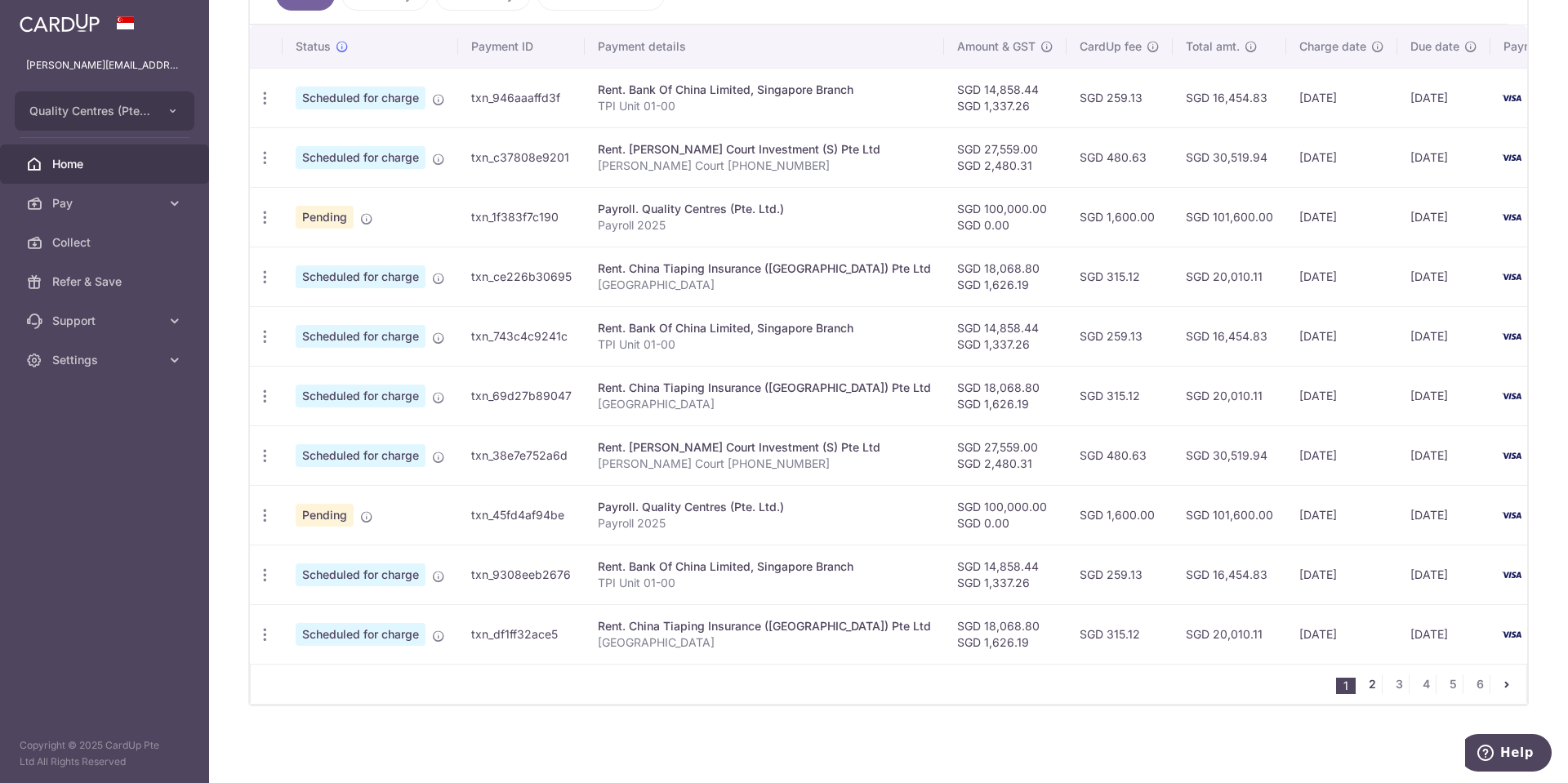
click at [1370, 691] on link "2" at bounding box center [1372, 684] width 20 height 20
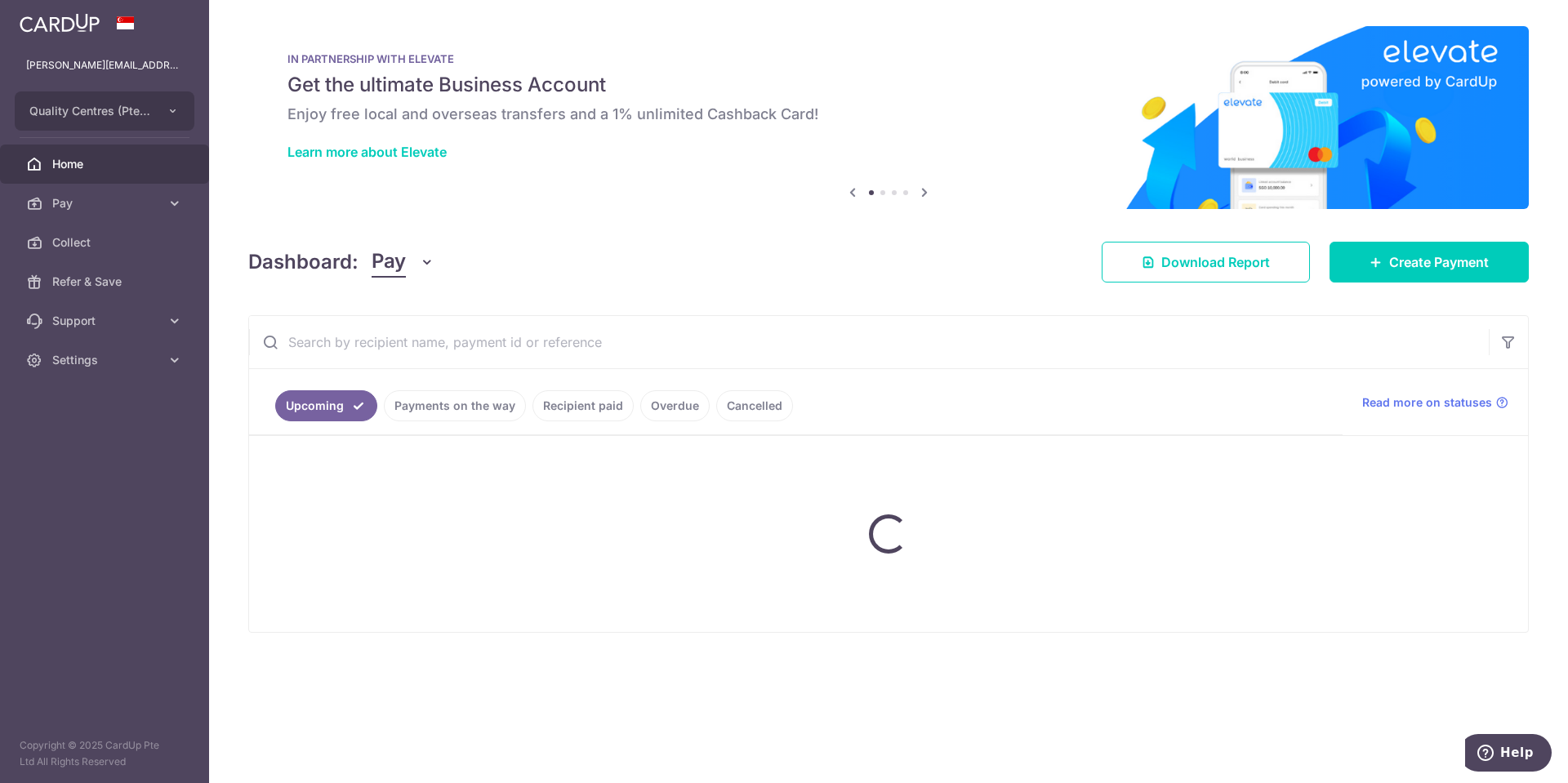
scroll to position [0, 0]
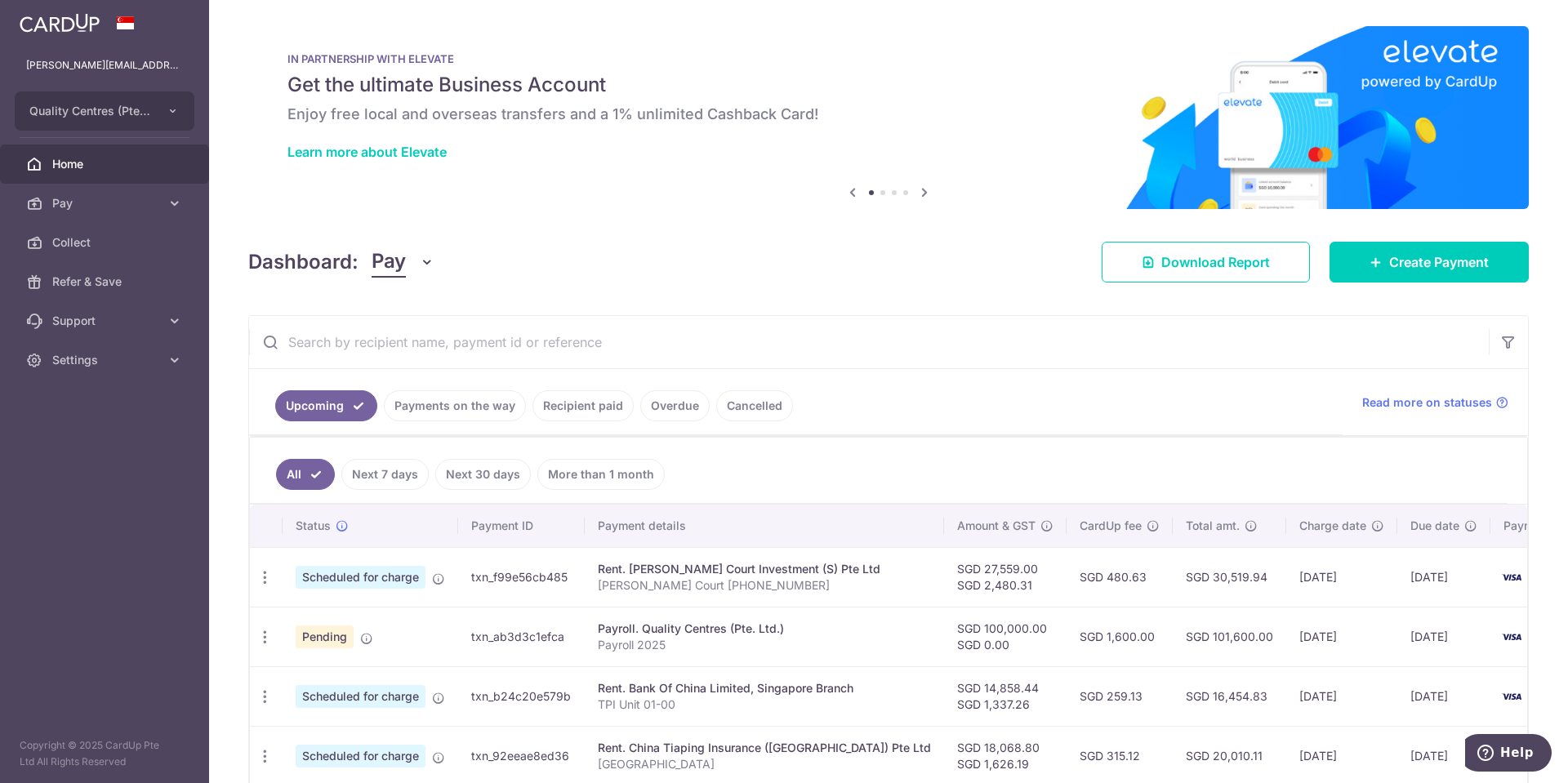
click at [0, 587] on aside "joey.guo@qualitycentres.com Quality Centres (Pte. Ltd.) Add new company Quality…" at bounding box center [104, 392] width 209 height 783
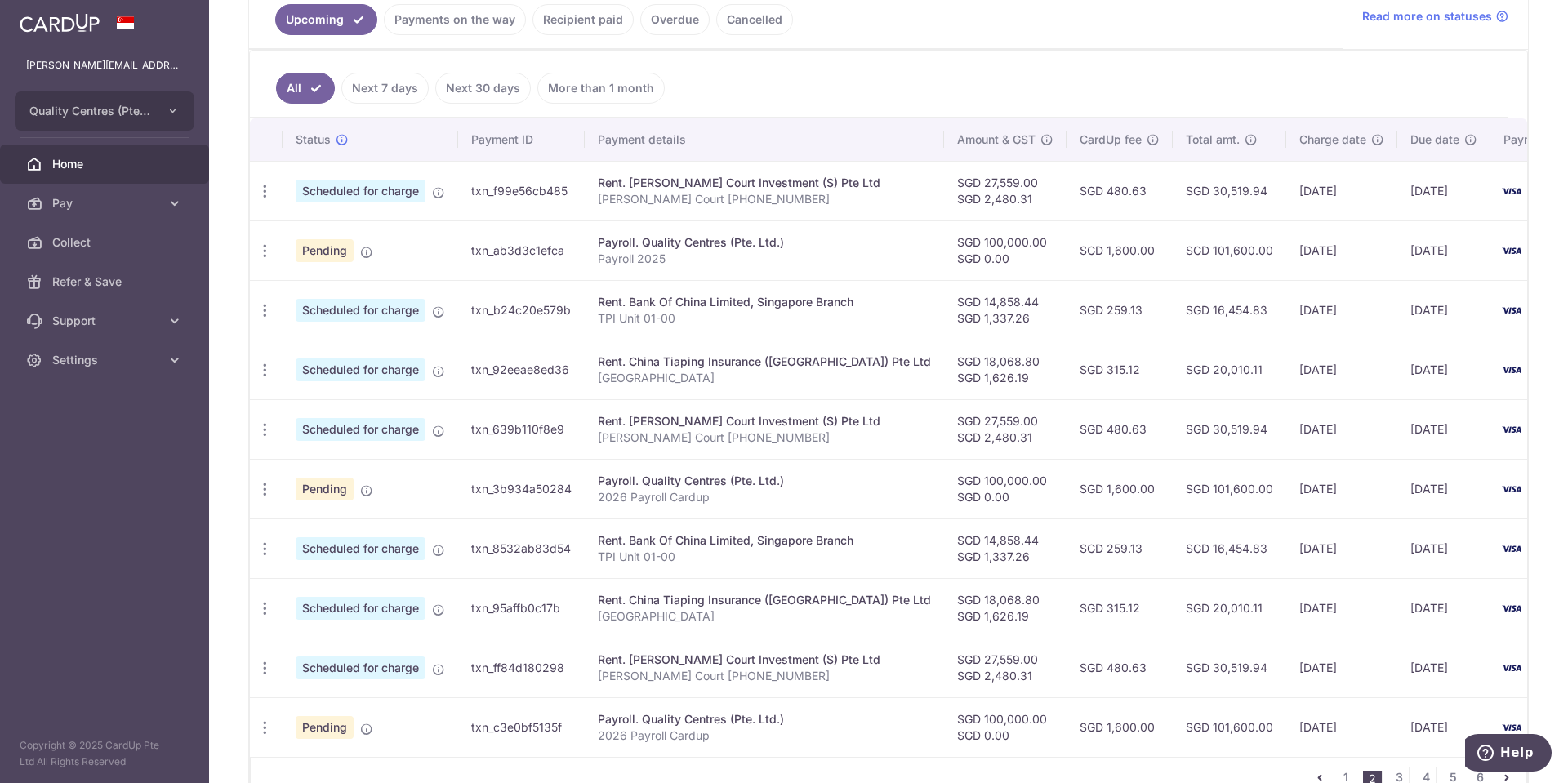
scroll to position [479, 0]
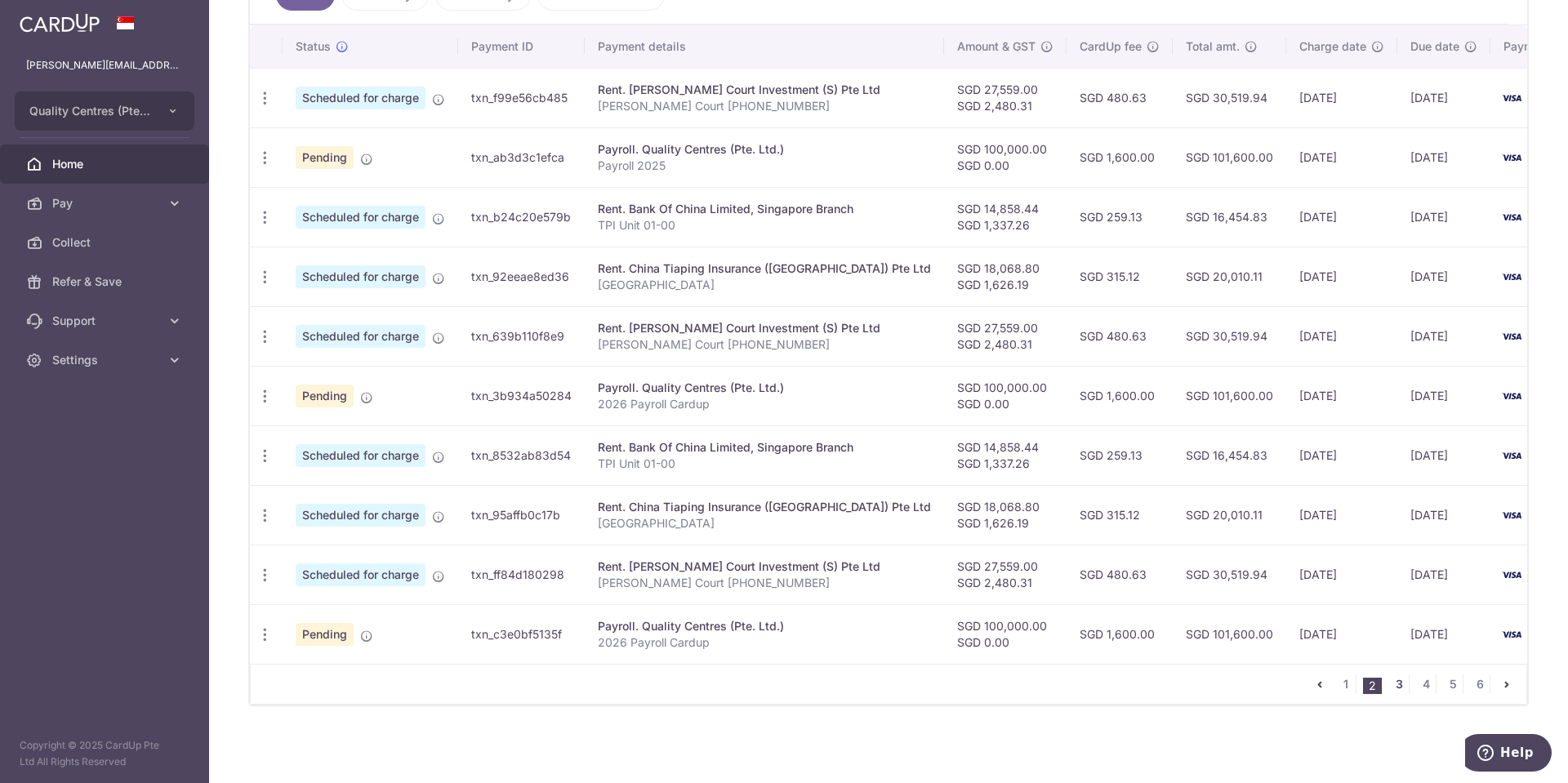
click at [1395, 685] on link "3" at bounding box center [1398, 684] width 20 height 20
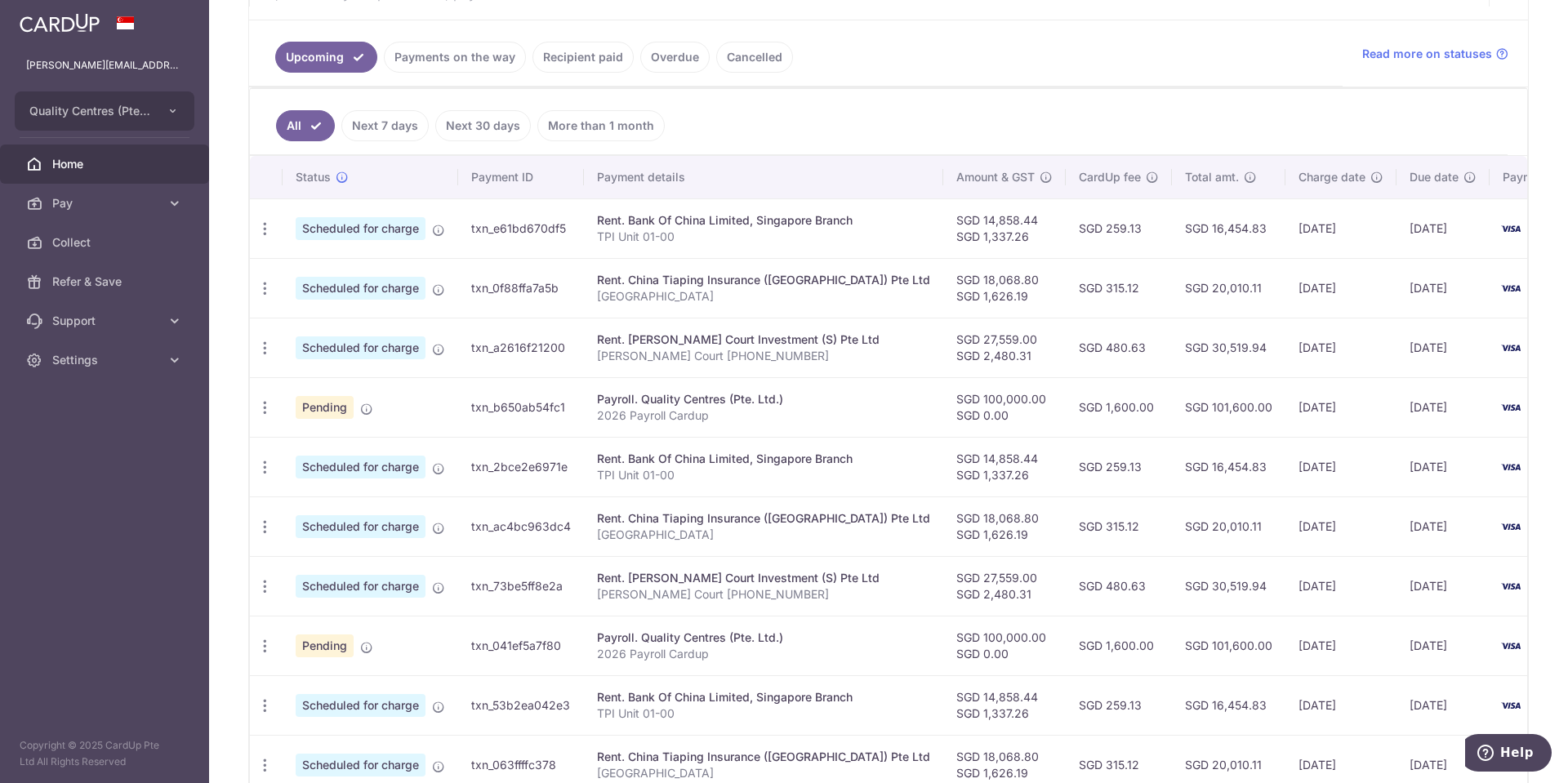
scroll to position [352, 0]
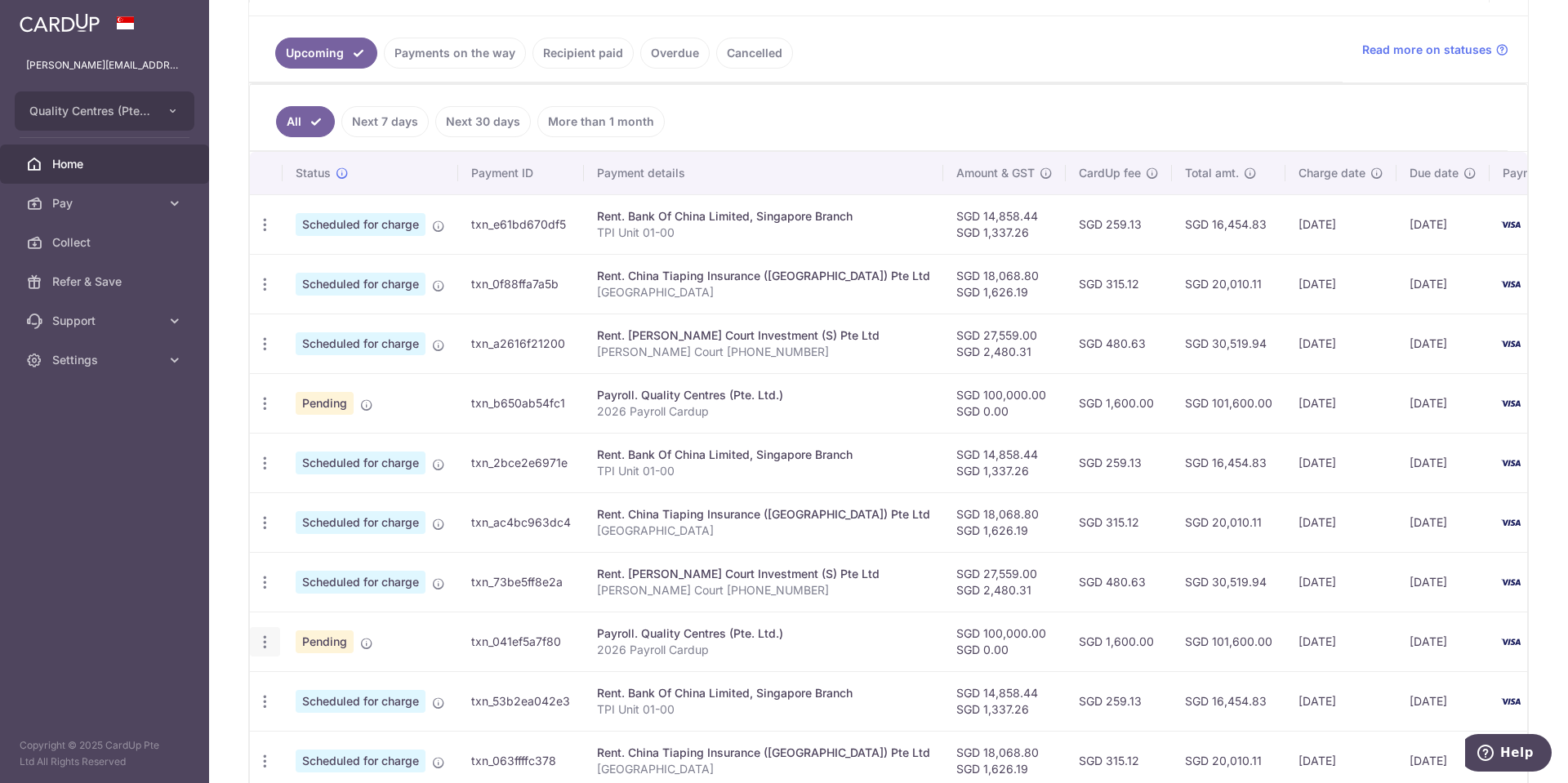
click at [263, 651] on div "Update payment Cancel payment" at bounding box center [265, 642] width 30 height 30
click at [267, 644] on icon "button" at bounding box center [264, 642] width 17 height 17
click at [311, 684] on span "Update payment" at bounding box center [351, 687] width 111 height 20
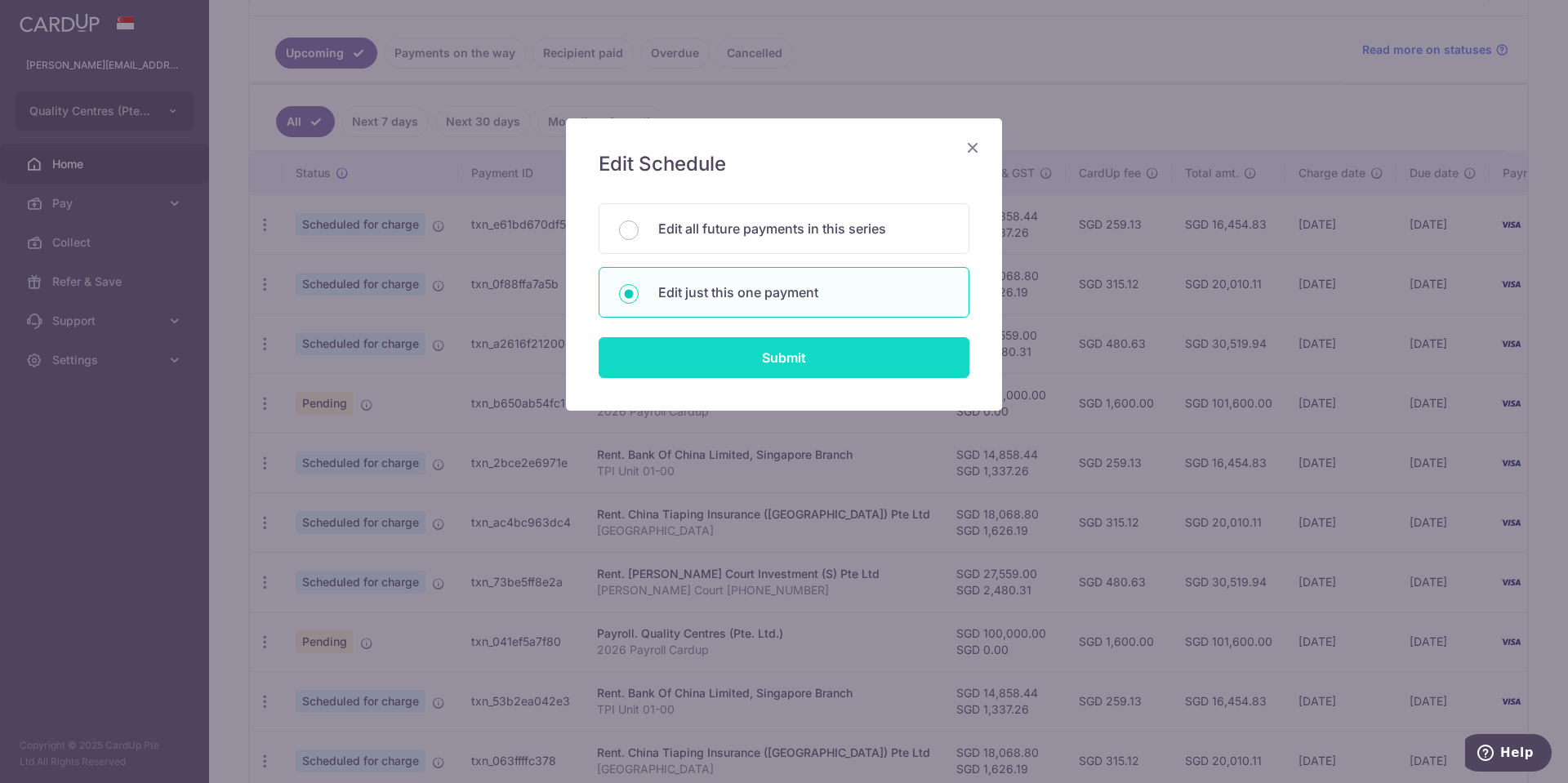
click at [776, 356] on input "Submit" at bounding box center [784, 358] width 371 height 41
radio input "true"
type input "100,000.00"
type input "13/04/2026"
type input "2026 Payroll Cardup"
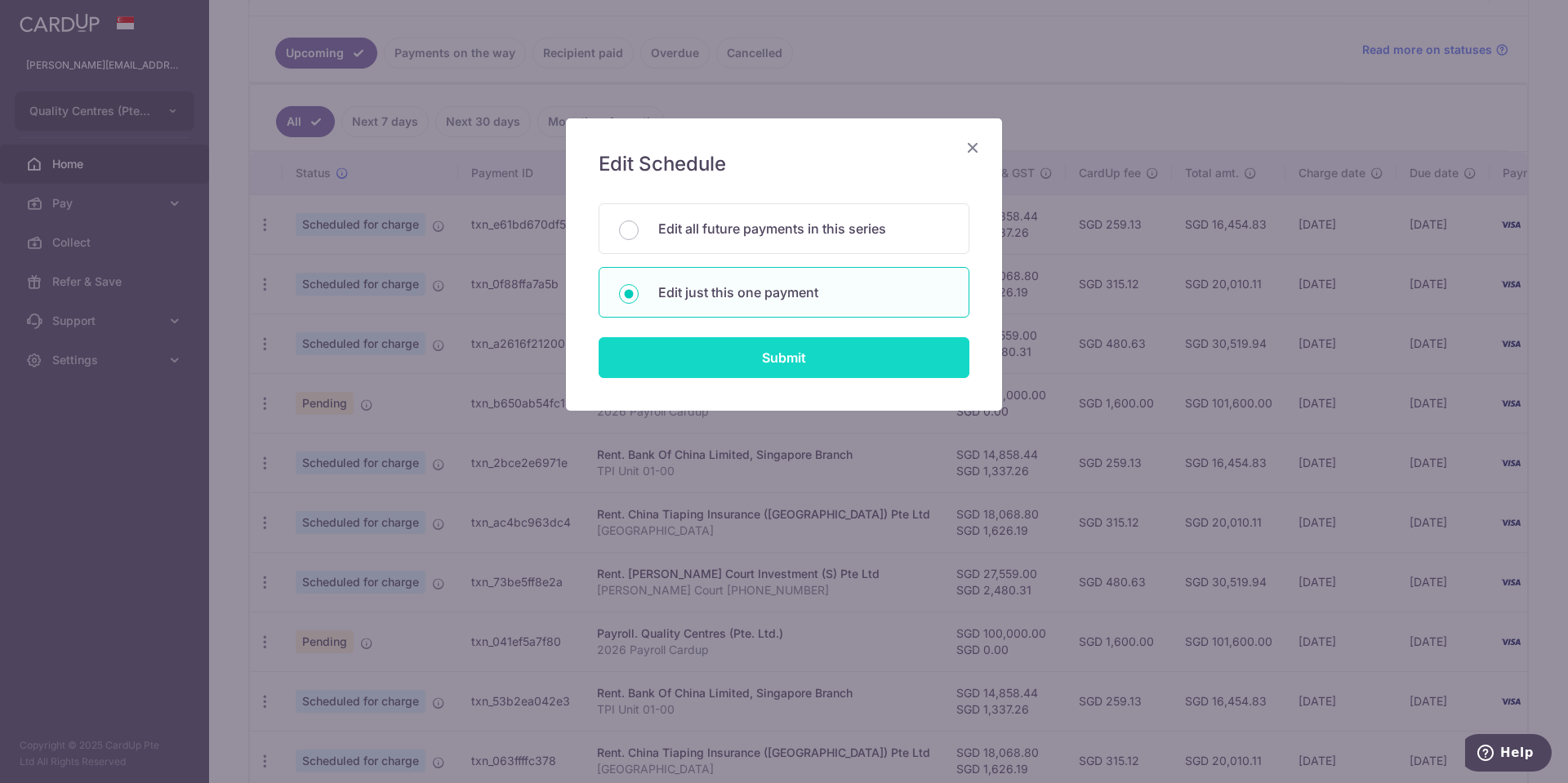
type input "2026 Payroll"
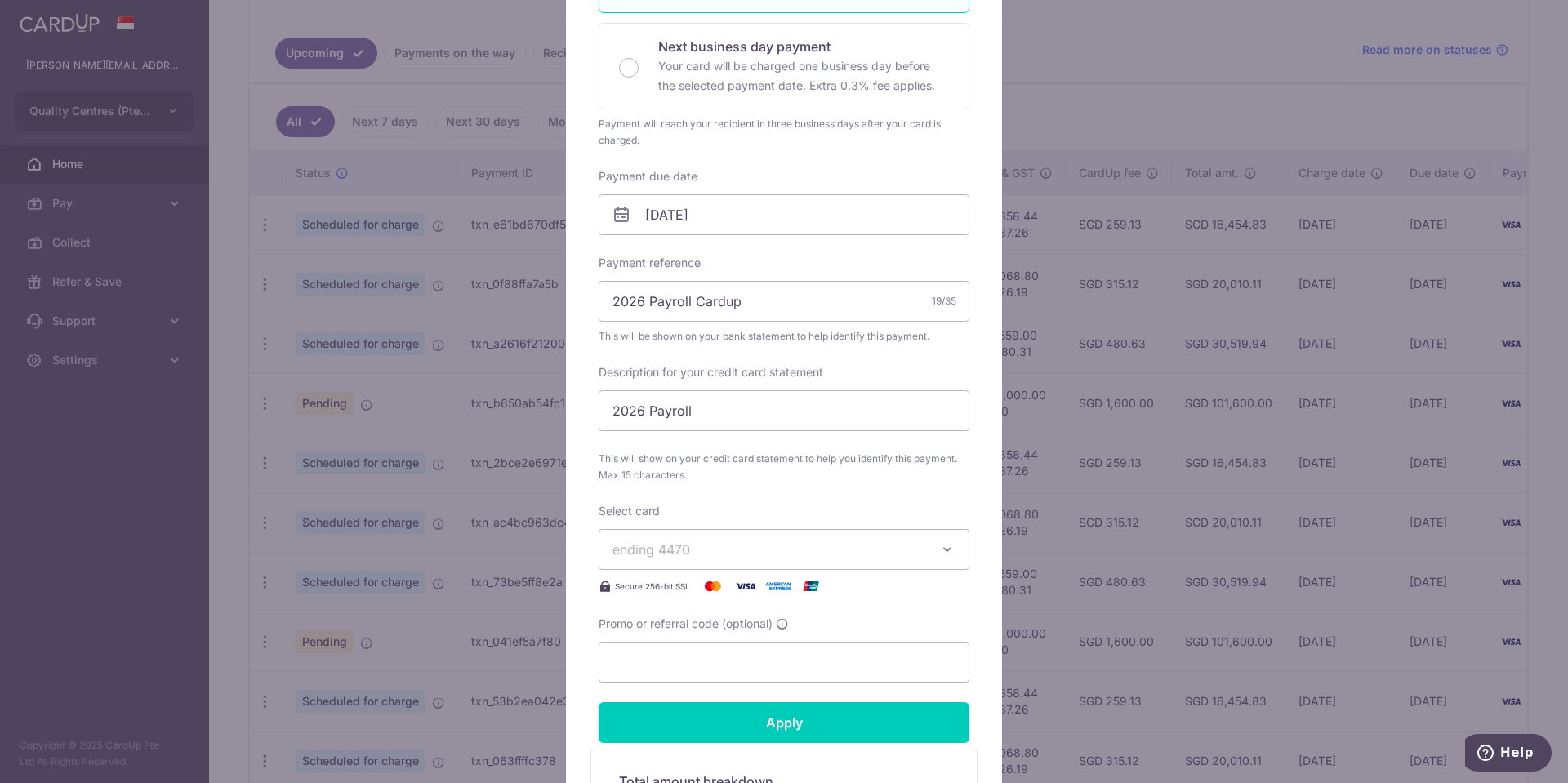
scroll to position [367, 0]
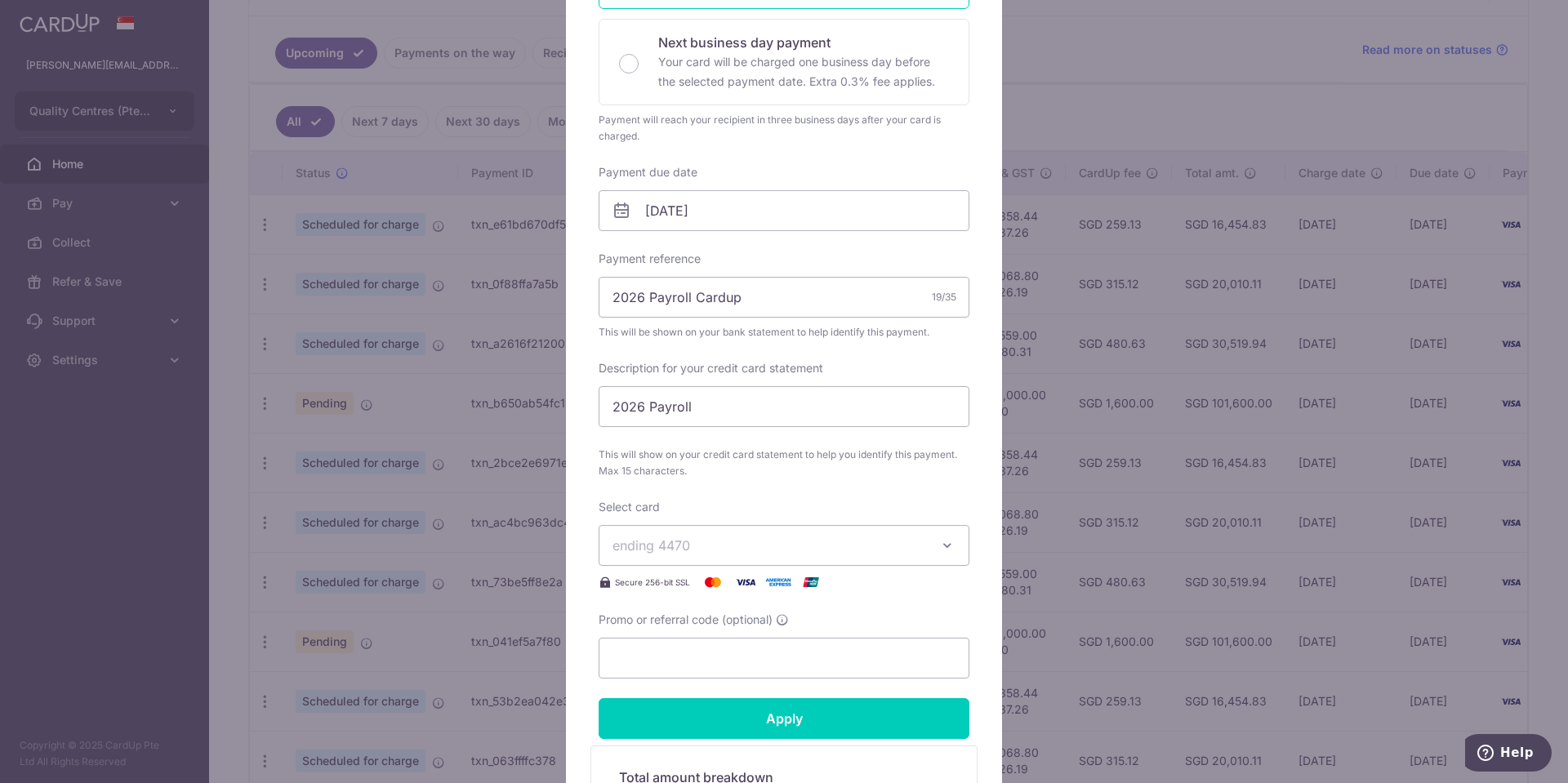
click at [900, 530] on button "ending 4470" at bounding box center [784, 546] width 371 height 41
click at [770, 666] on span "**** 8706" at bounding box center [784, 661] width 343 height 20
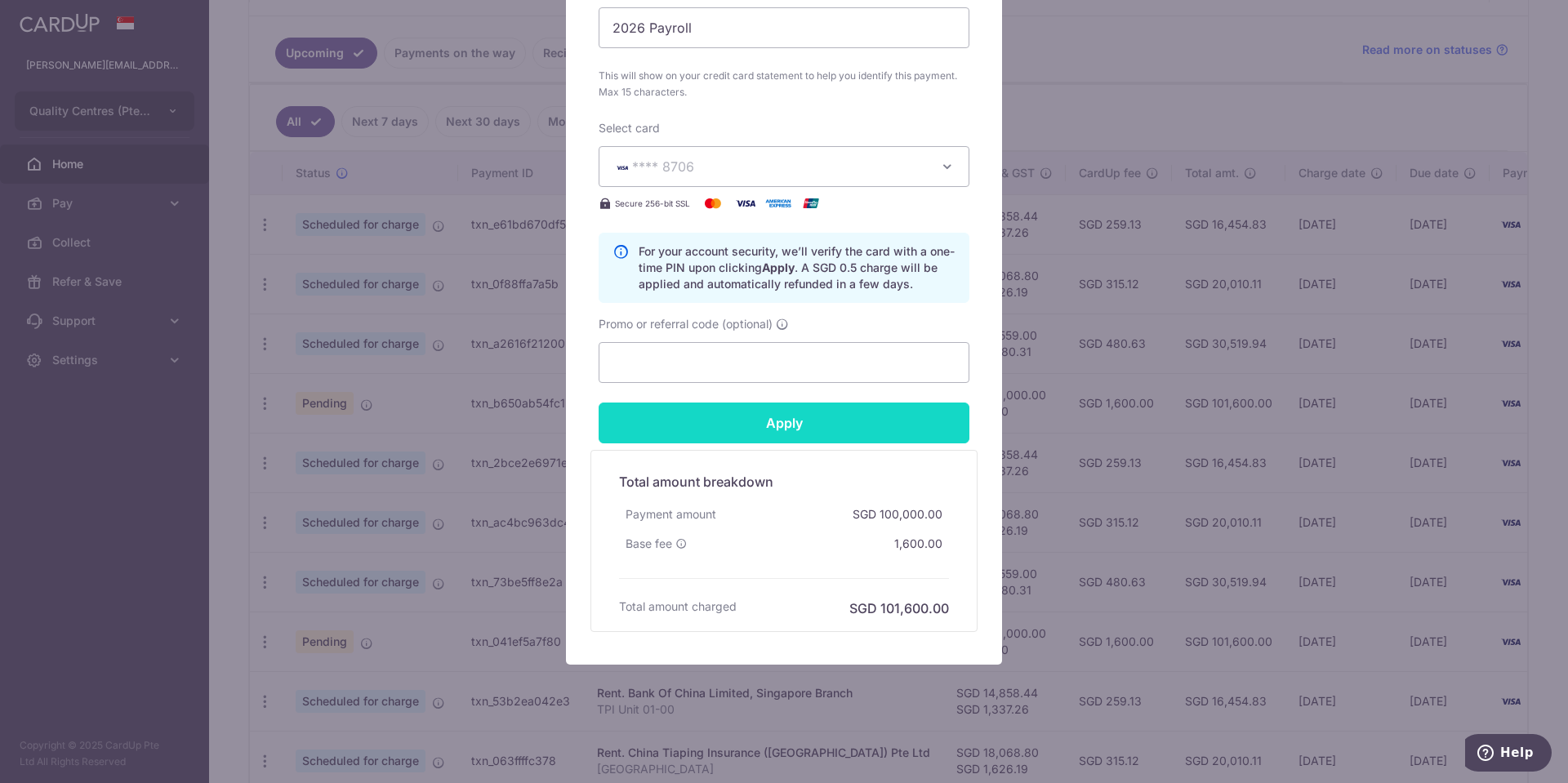
click at [871, 415] on input "Apply" at bounding box center [784, 423] width 371 height 41
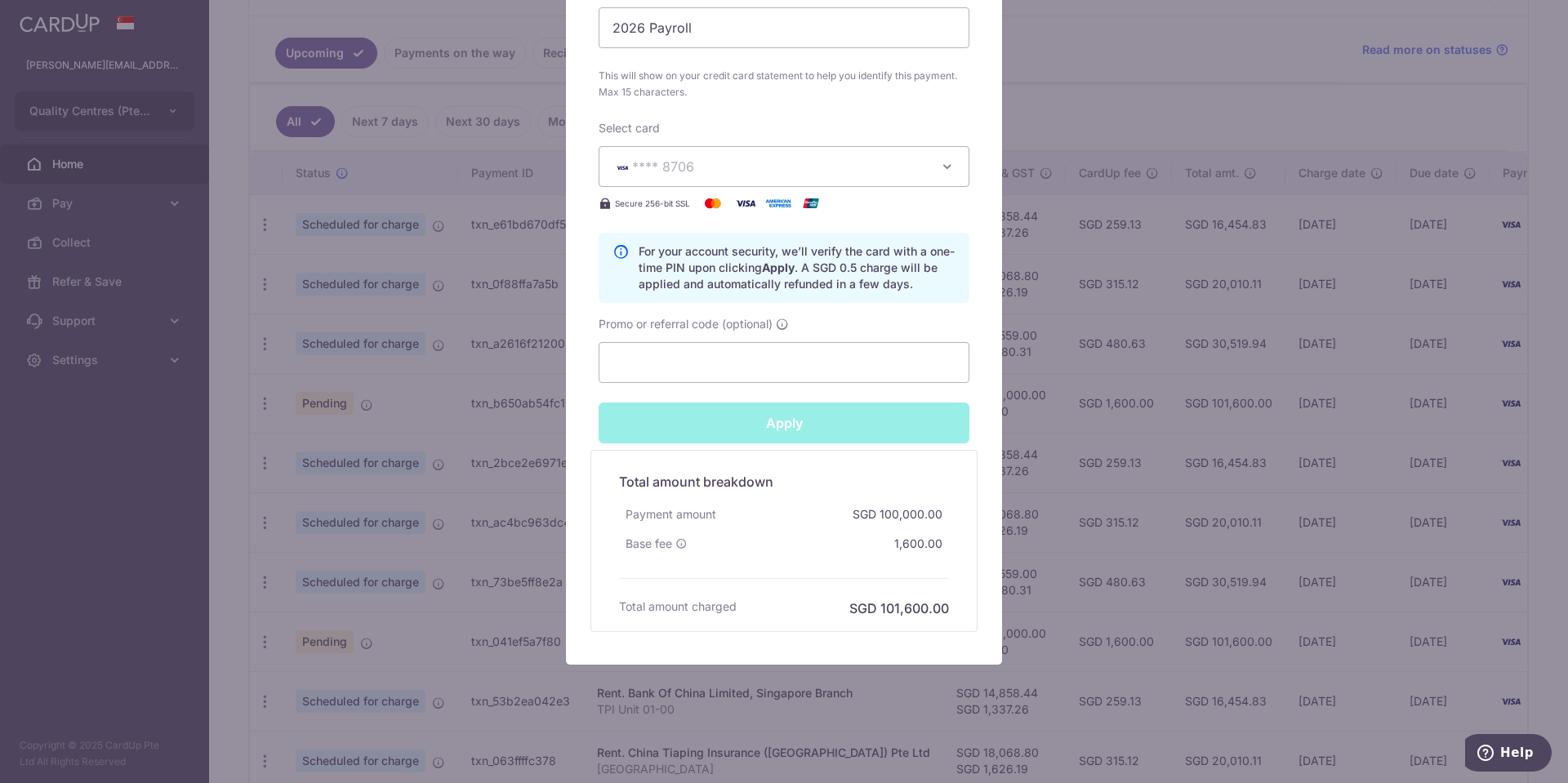
type input "Successfully Applied"
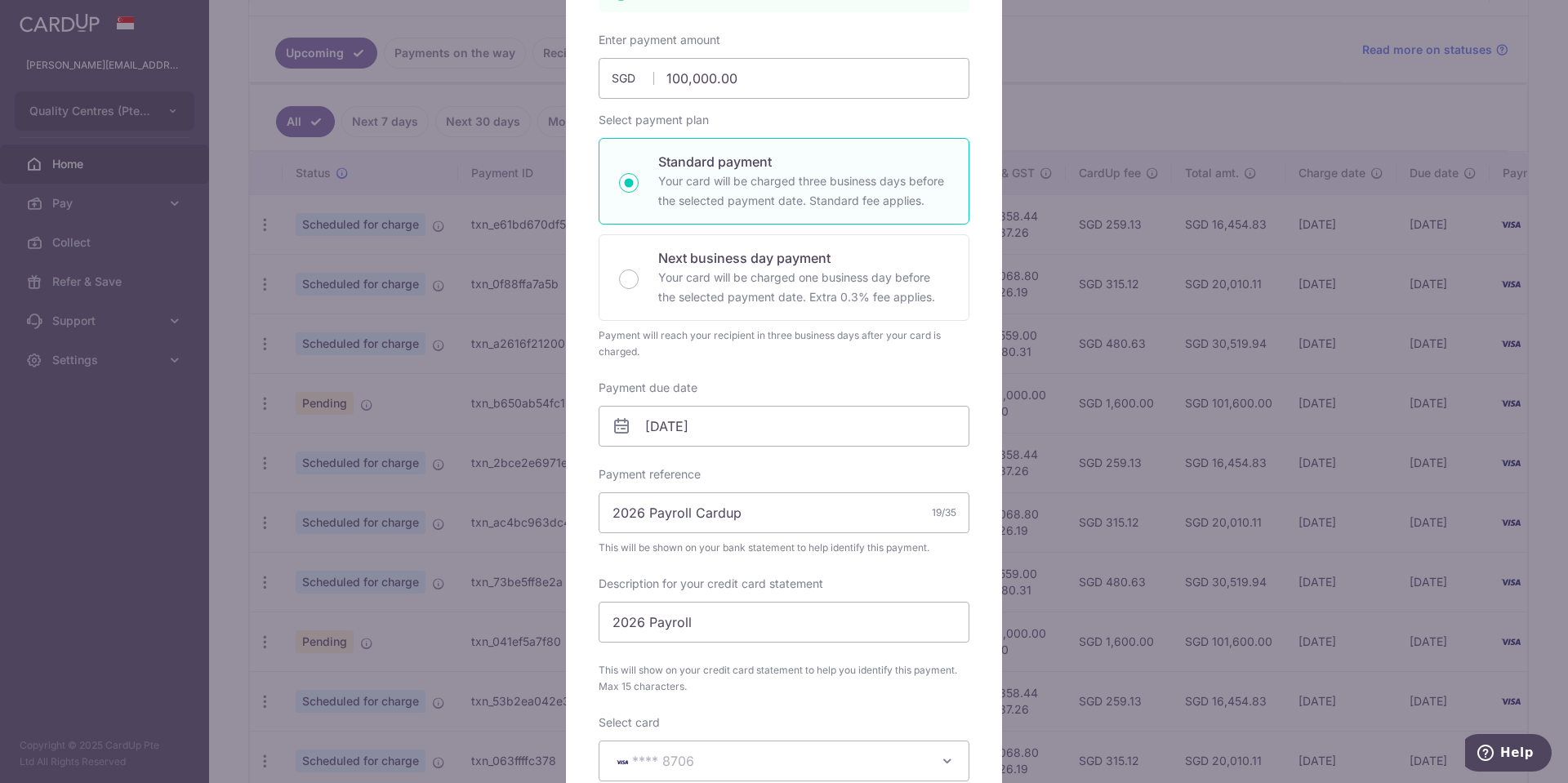
scroll to position [0, 0]
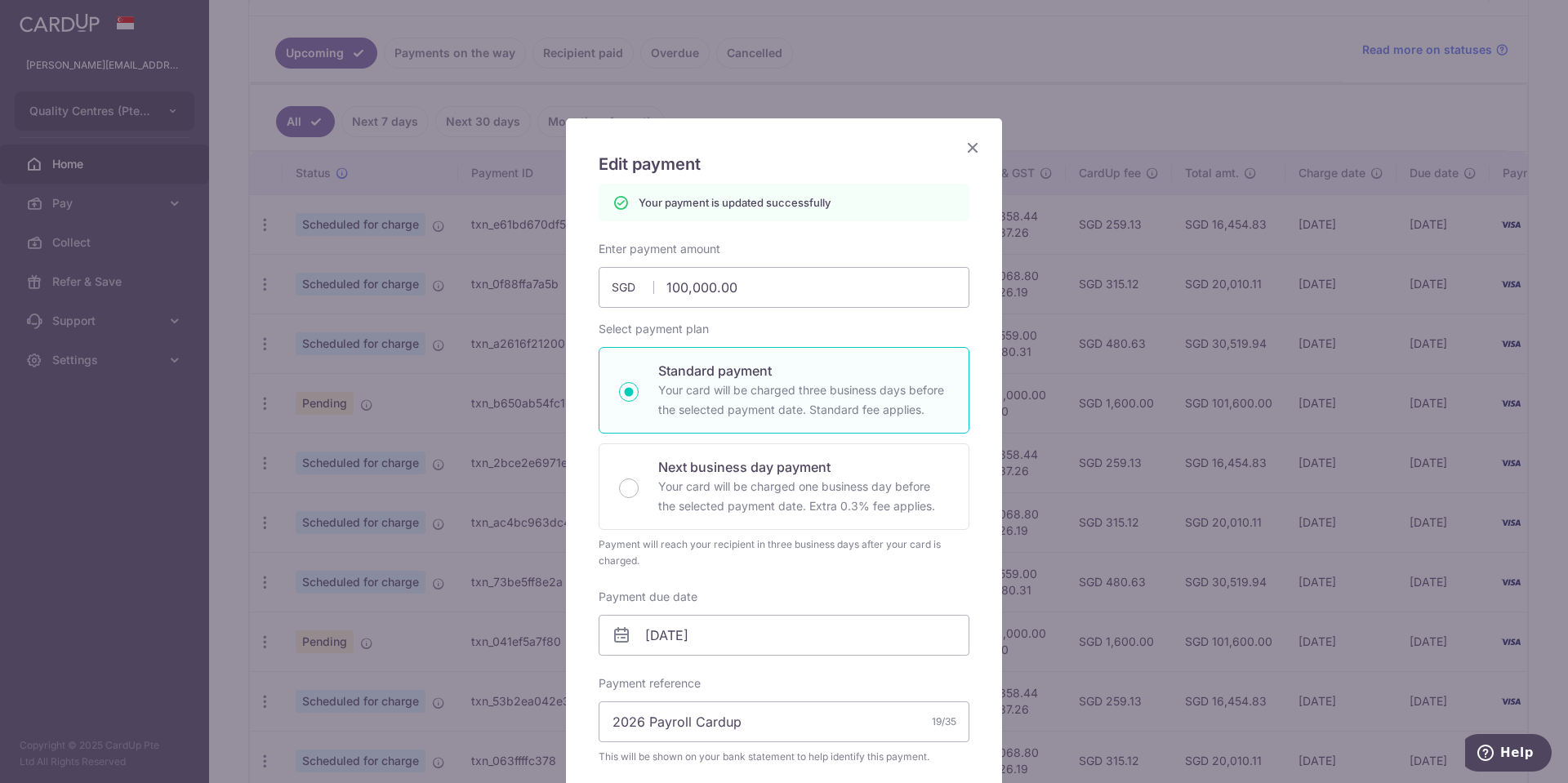
click at [981, 143] on icon "Close" at bounding box center [972, 147] width 20 height 21
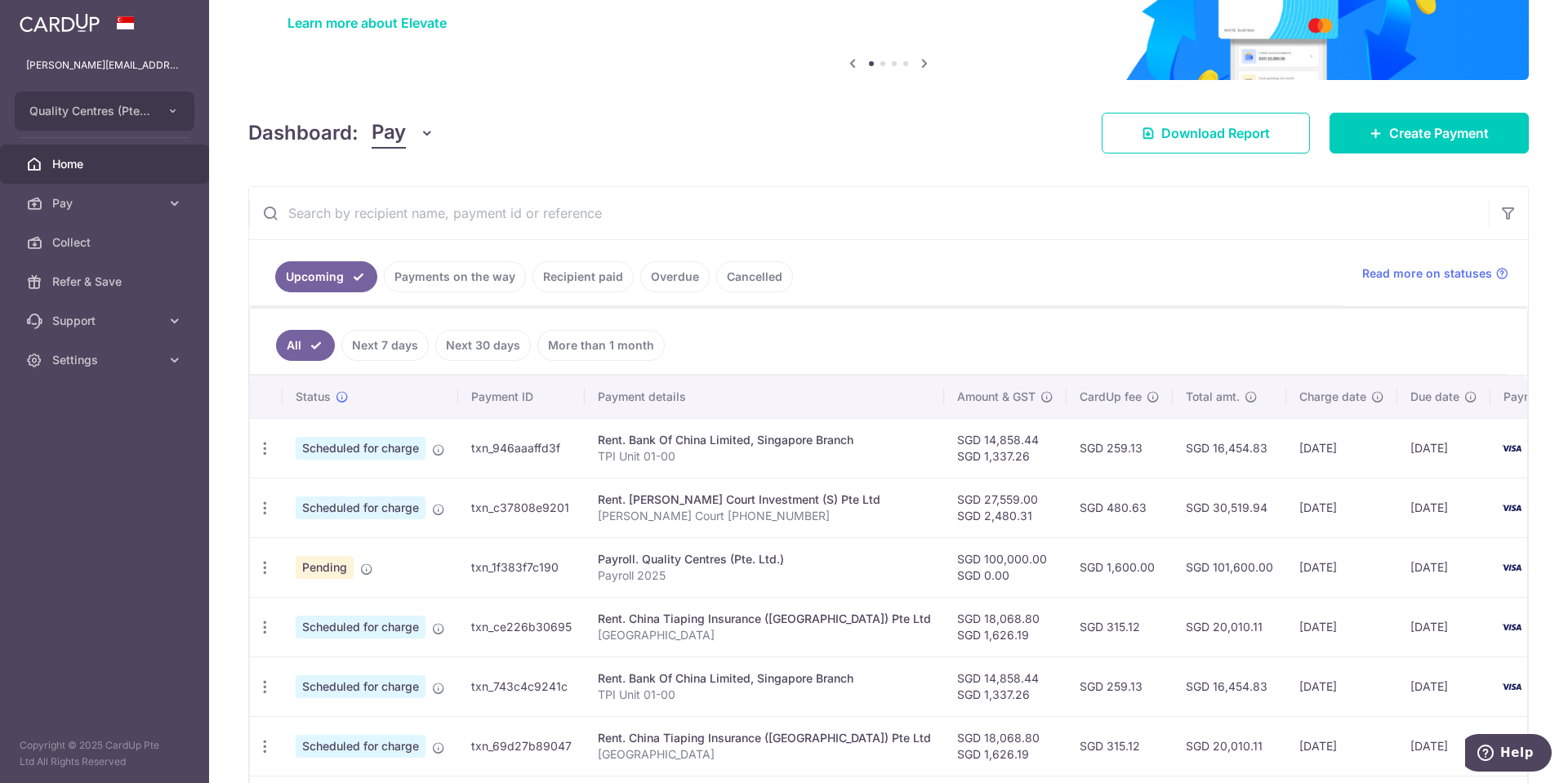
scroll to position [479, 0]
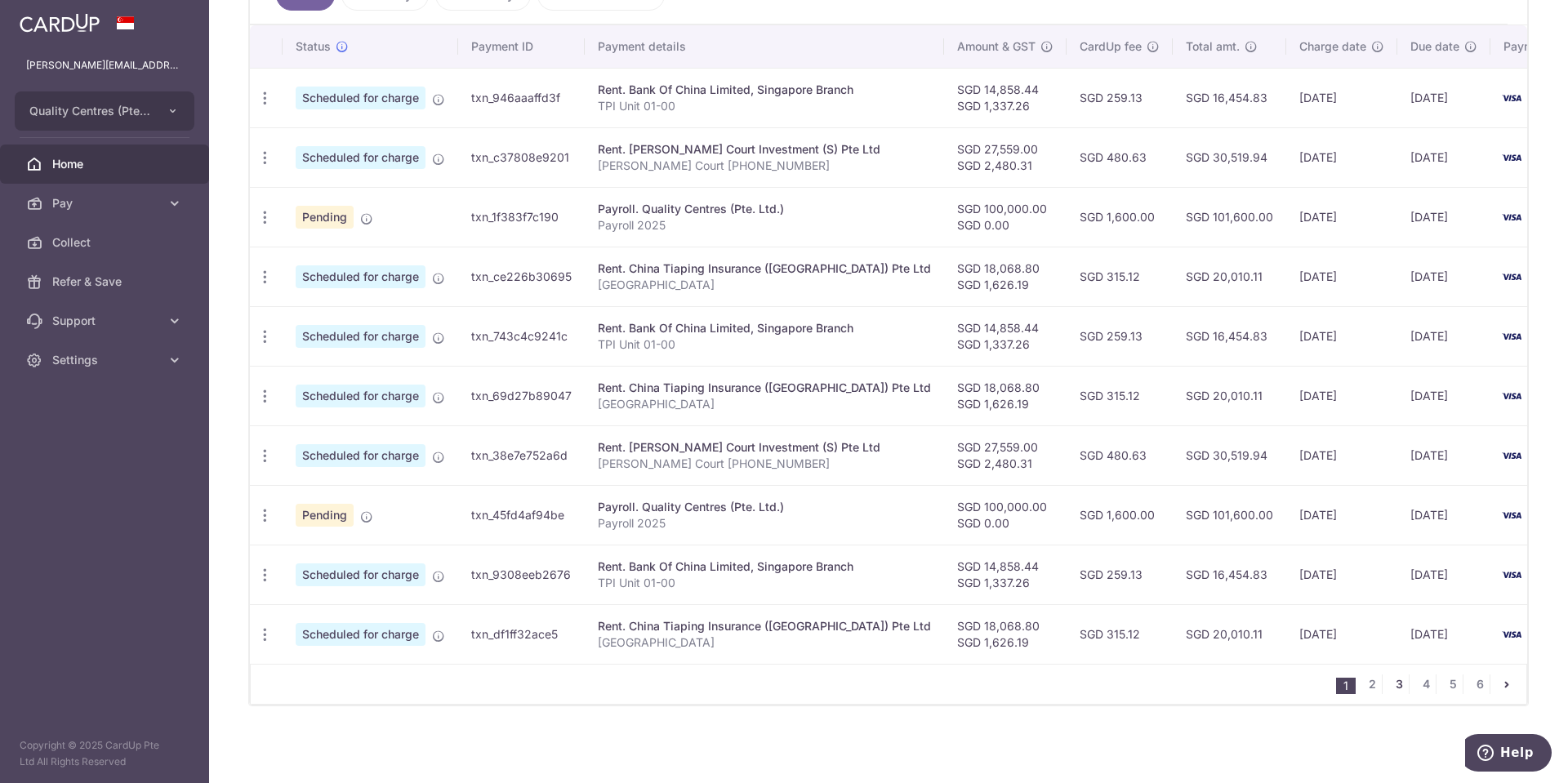
click at [1398, 692] on link "3" at bounding box center [1398, 684] width 20 height 20
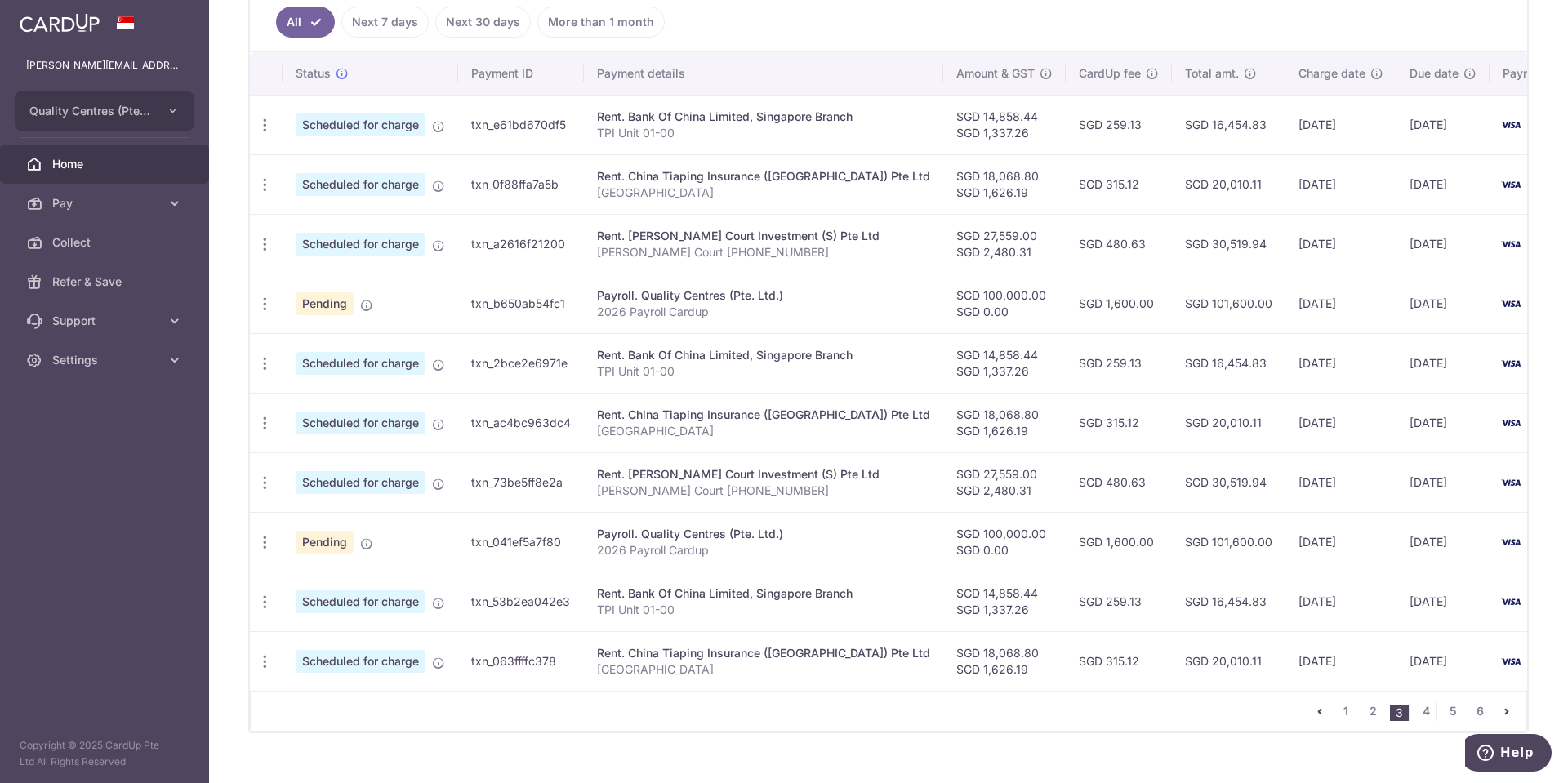
scroll to position [453, 0]
click at [1425, 705] on link "4" at bounding box center [1426, 710] width 20 height 20
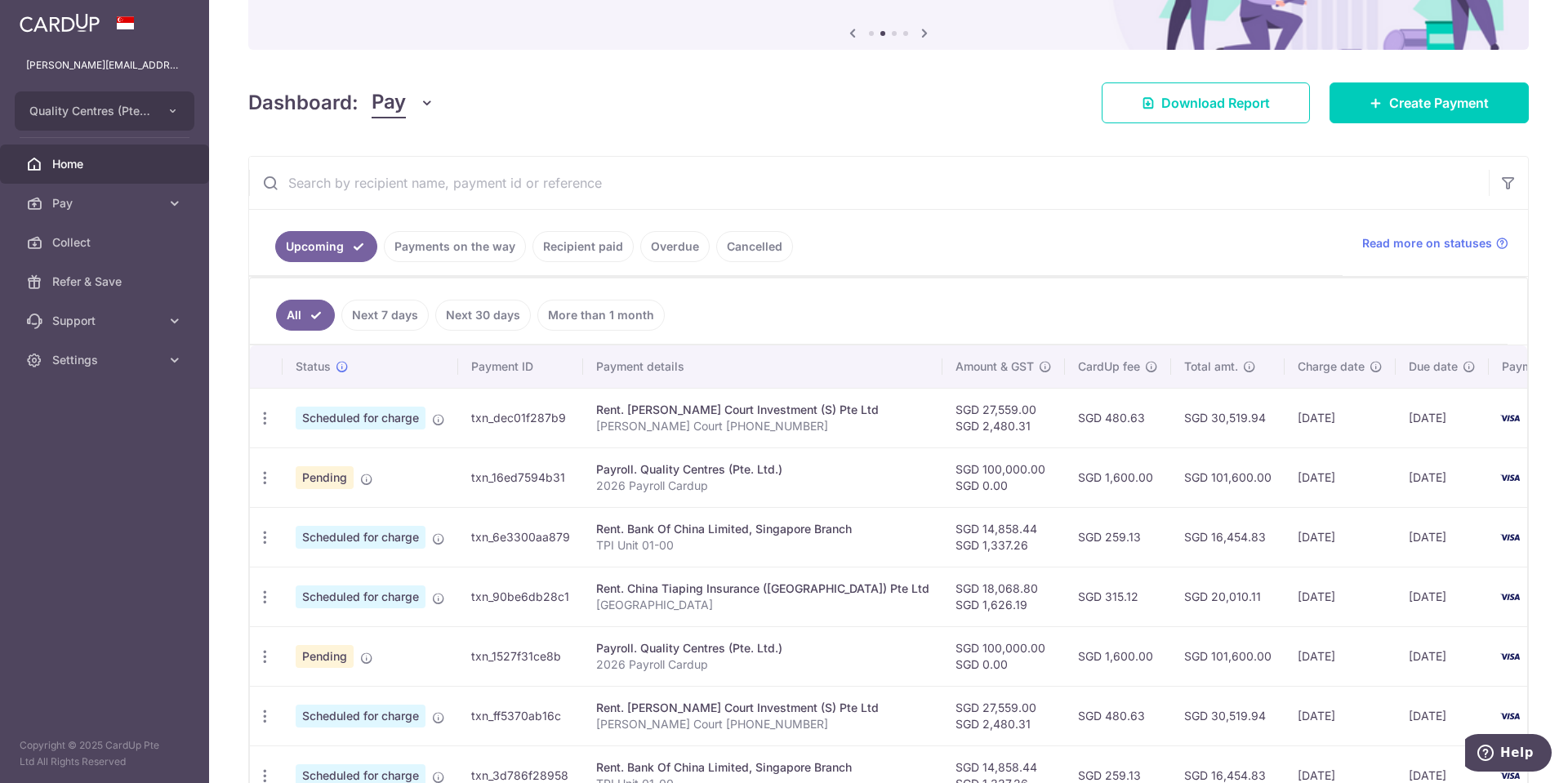
scroll to position [165, 0]
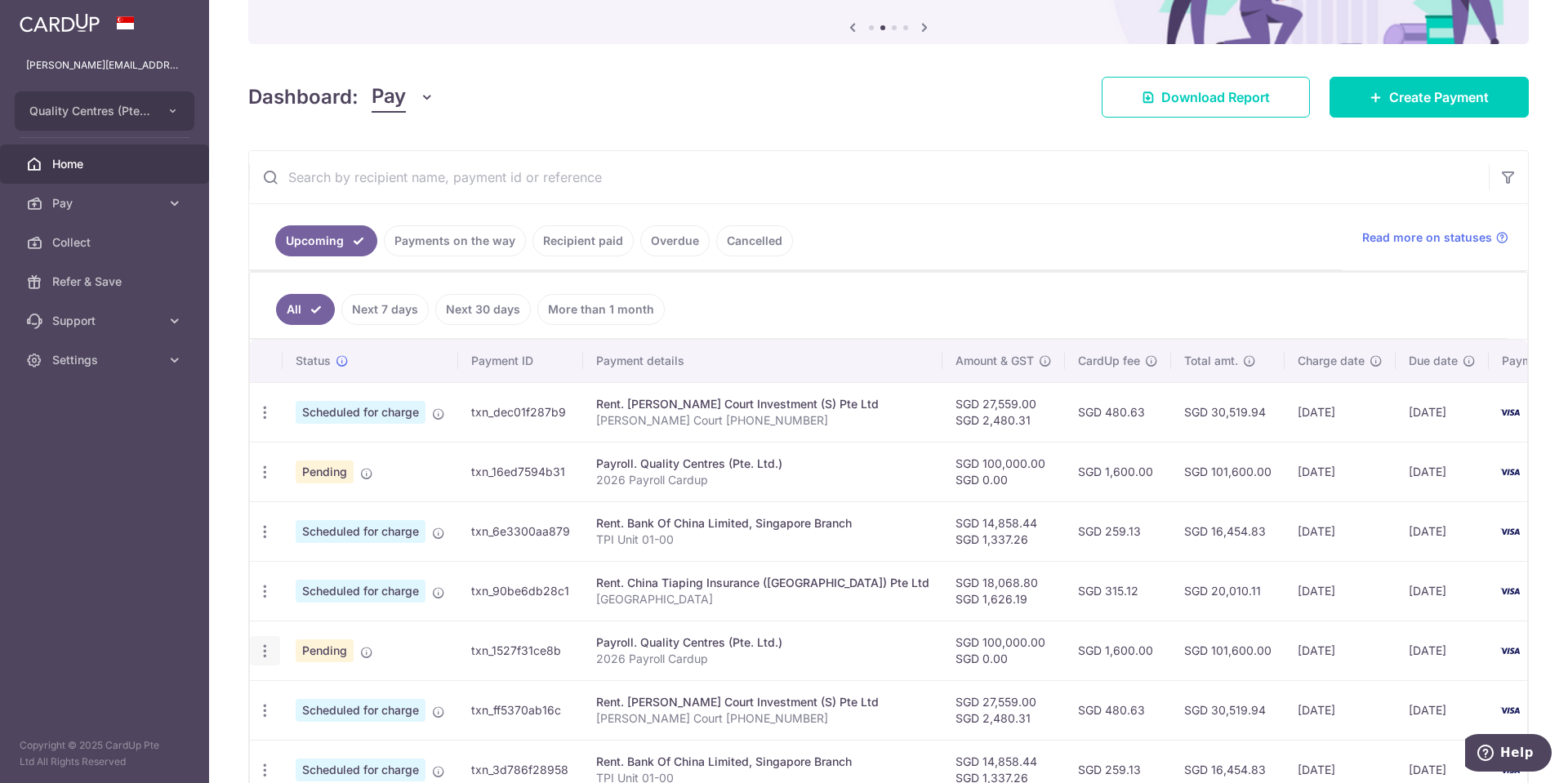
click at [267, 652] on icon "button" at bounding box center [264, 651] width 17 height 17
click at [311, 694] on span "Update payment" at bounding box center [351, 696] width 111 height 20
radio input "true"
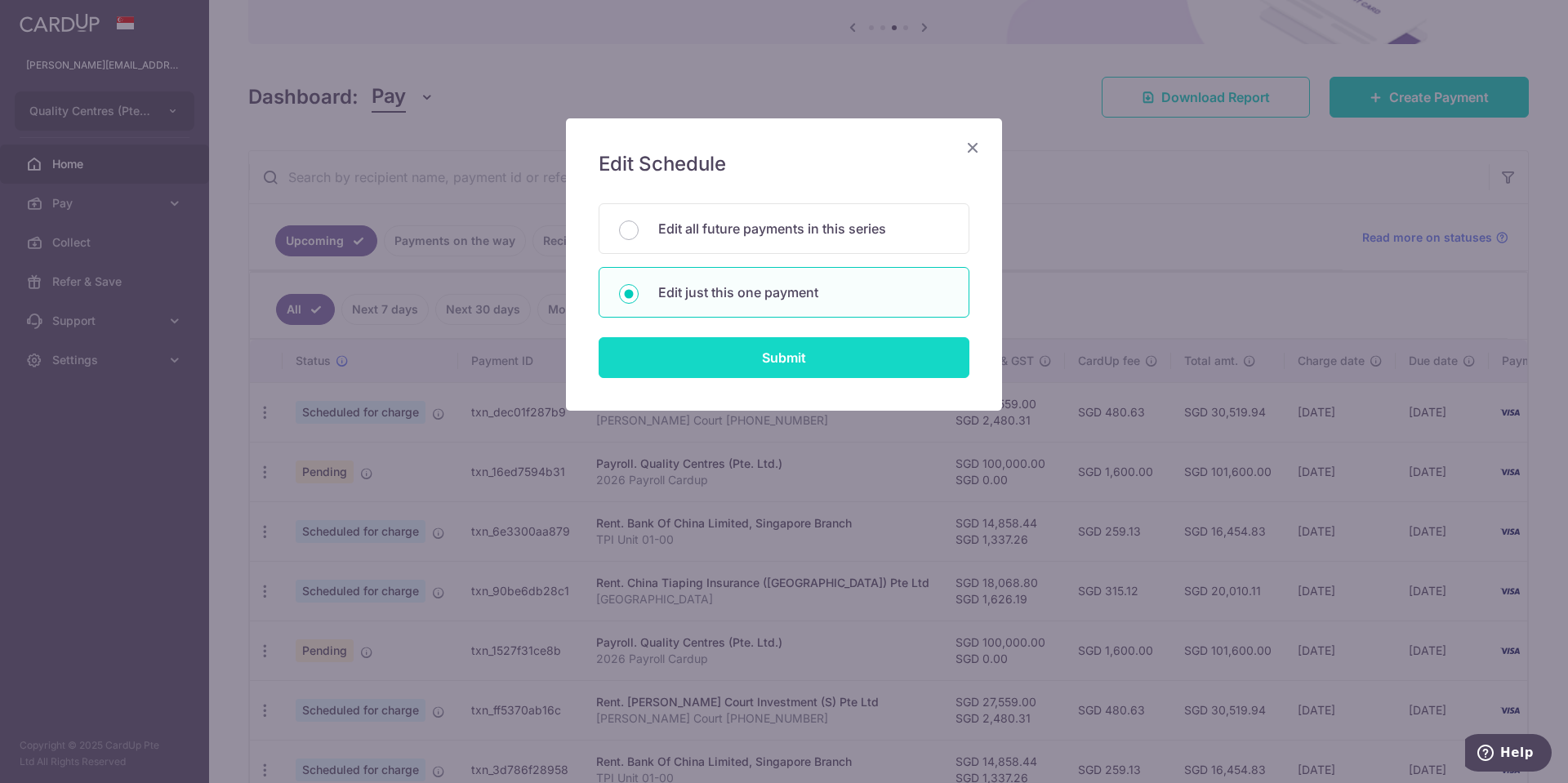
click at [708, 349] on input "Submit" at bounding box center [784, 358] width 371 height 41
radio input "true"
type input "100,000.00"
type input "[DATE]"
type input "2026 Payroll Cardup"
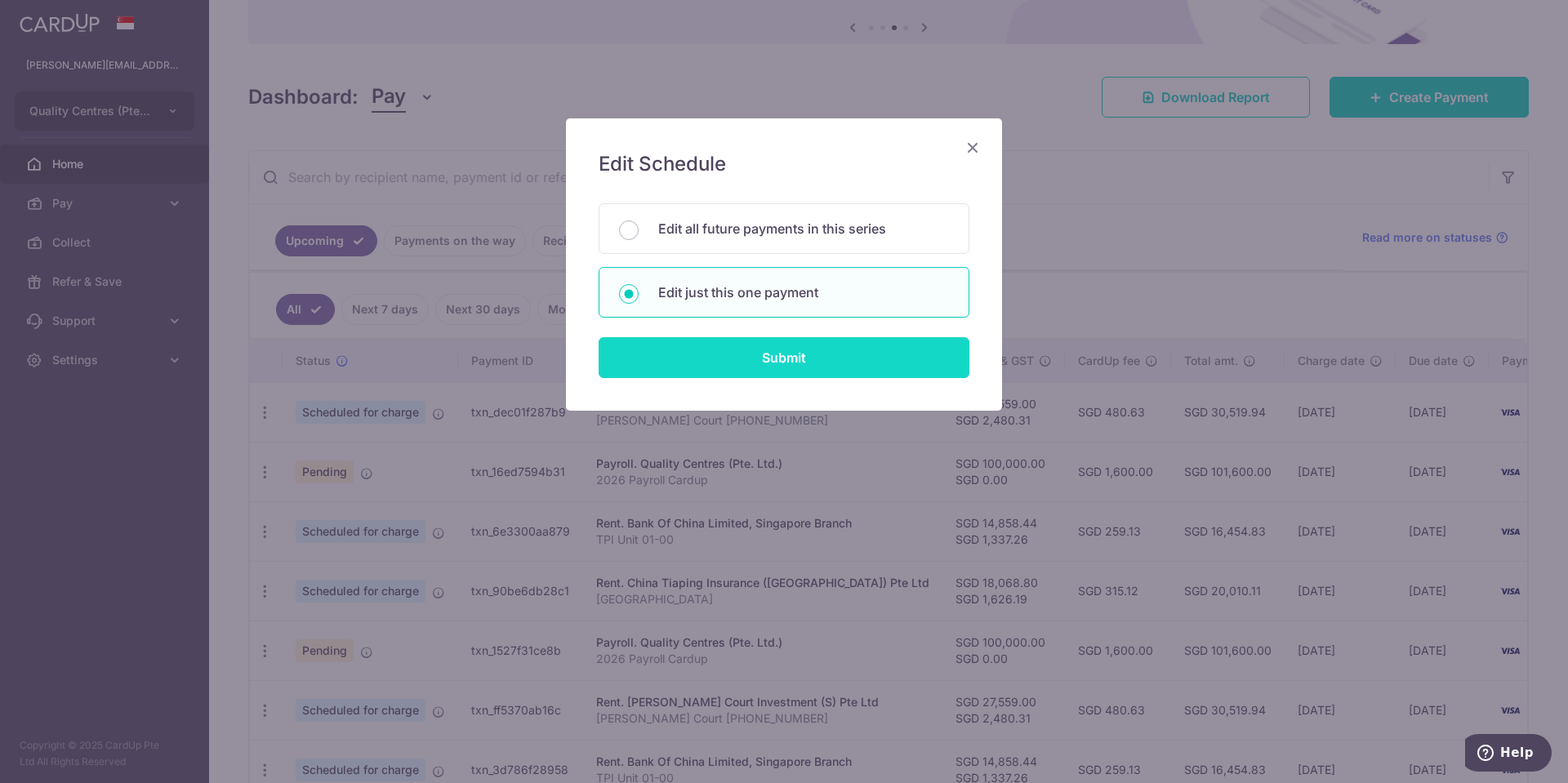
type input "2026 Payroll"
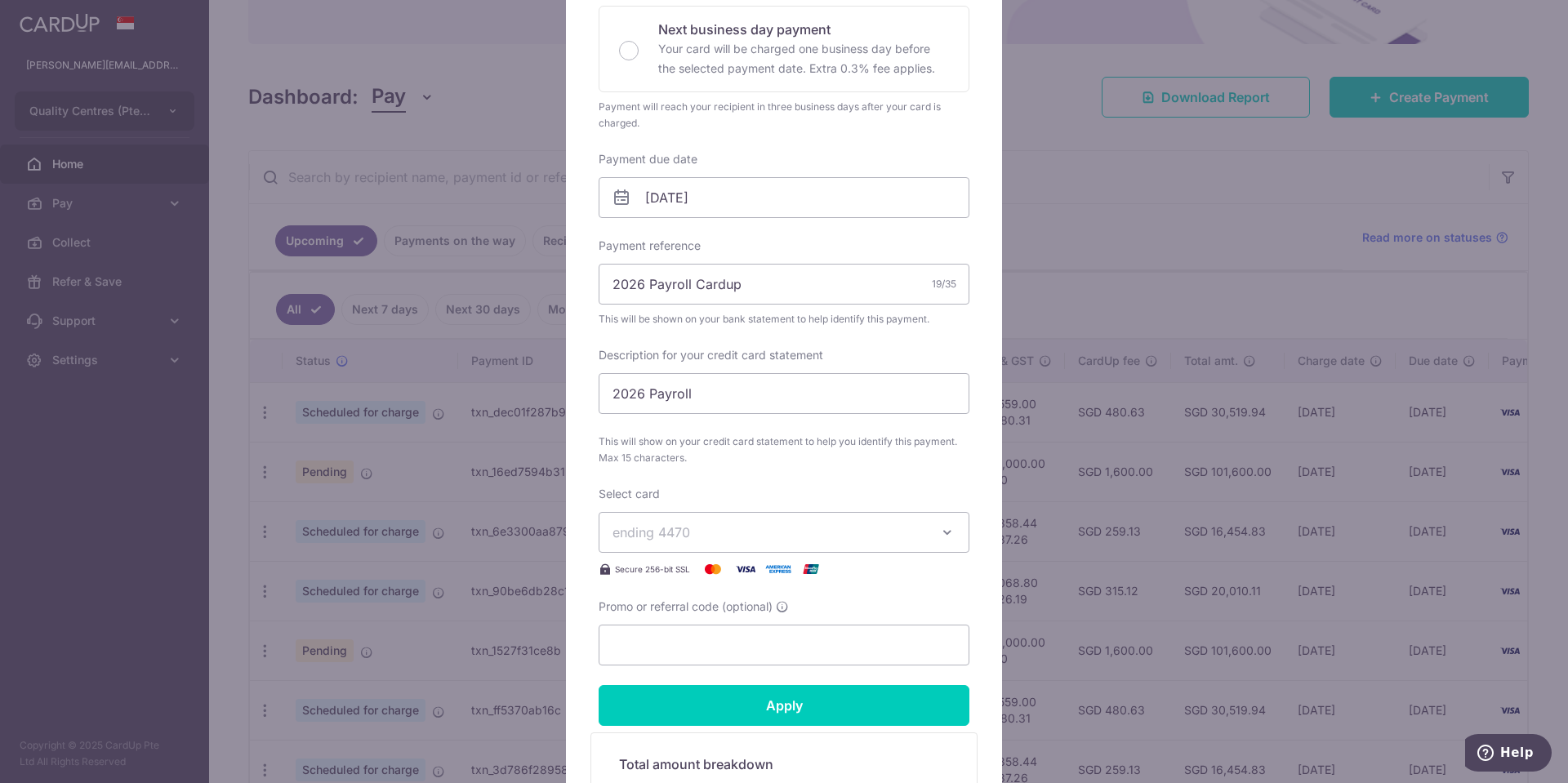
scroll to position [448, 0]
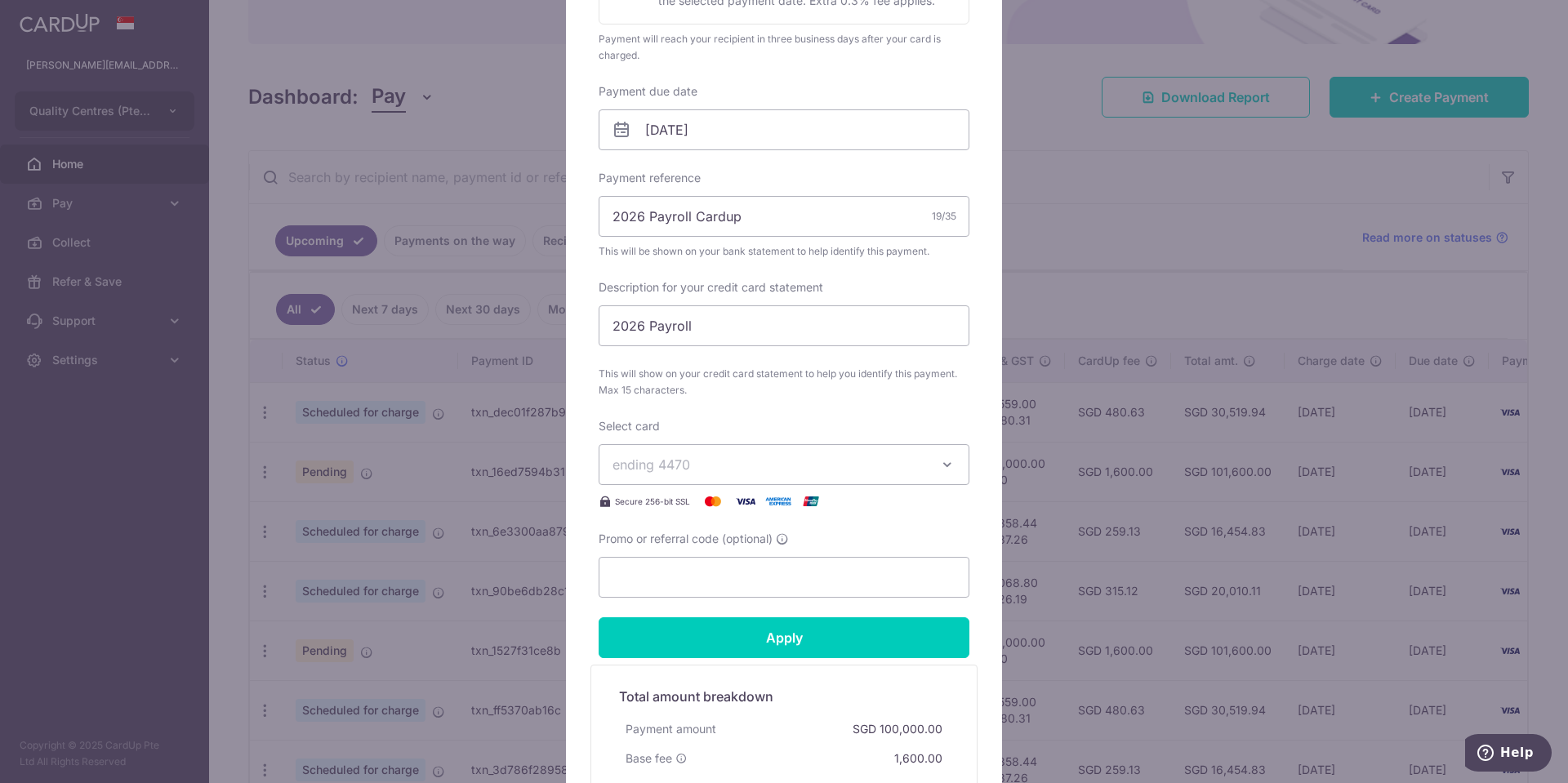
click at [947, 450] on button "ending 4470" at bounding box center [784, 465] width 371 height 41
click at [797, 584] on span "**** 8706" at bounding box center [784, 581] width 343 height 20
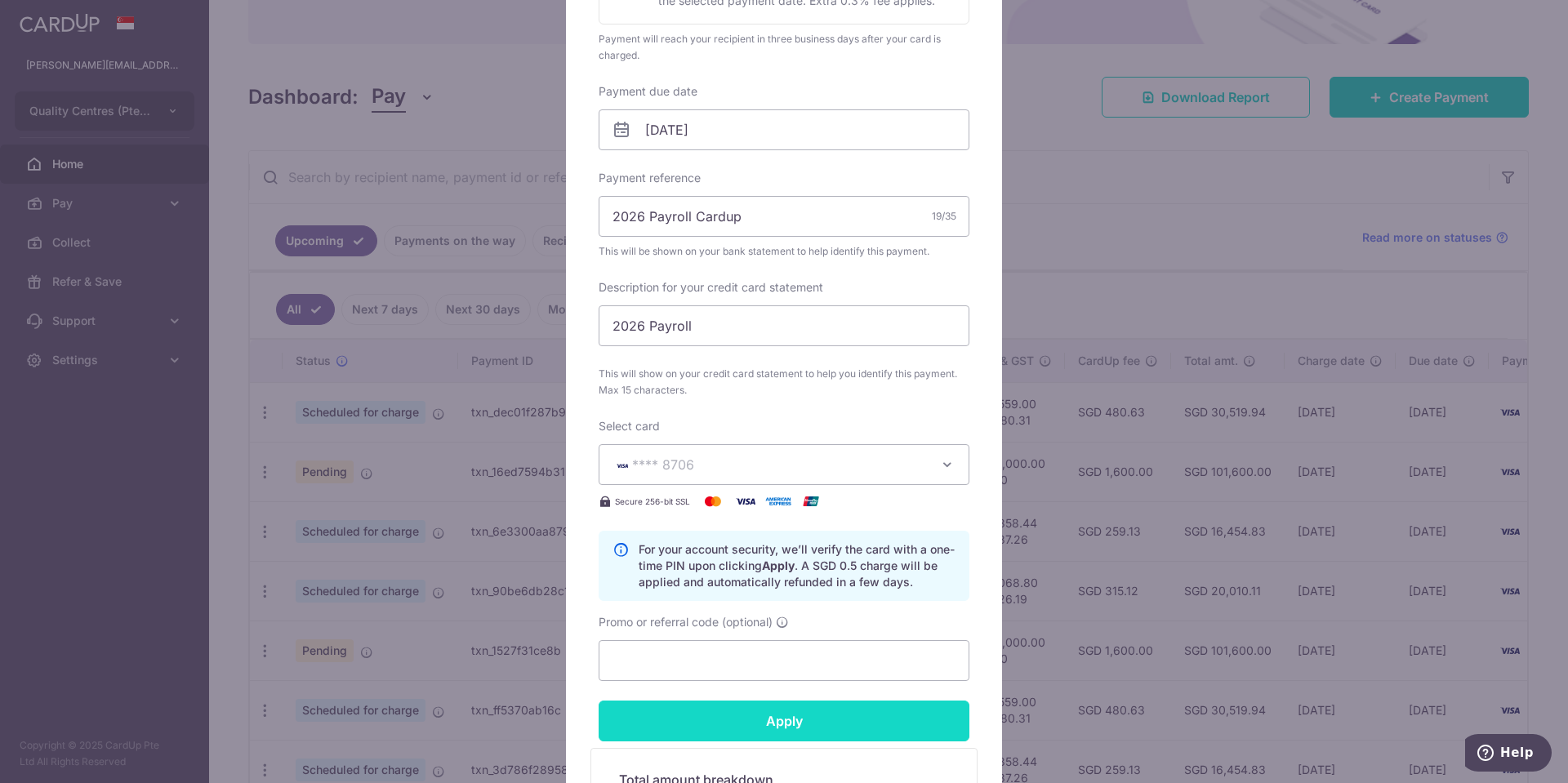
click at [839, 719] on input "Apply" at bounding box center [784, 721] width 371 height 41
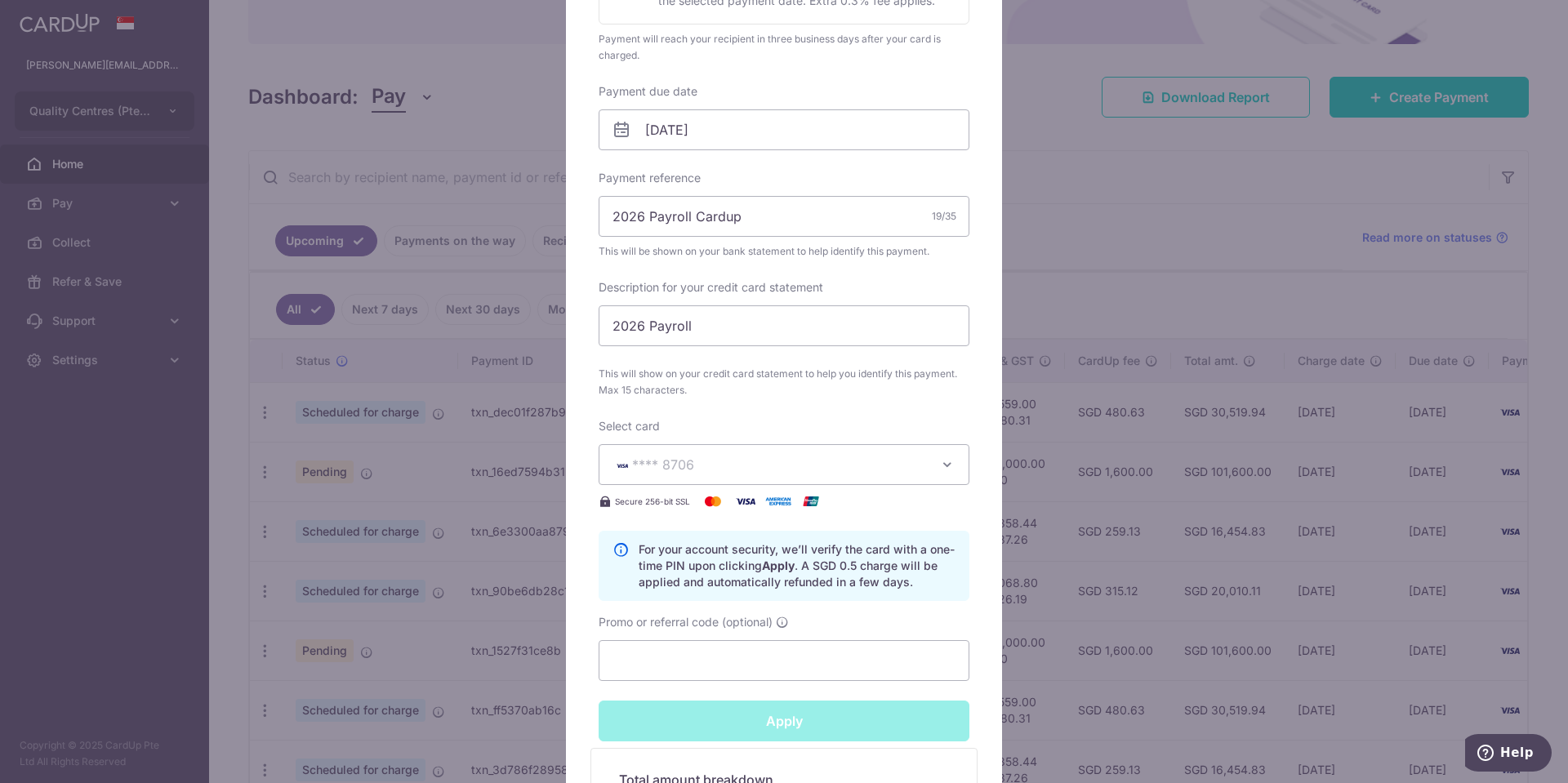
type input "Successfully Applied"
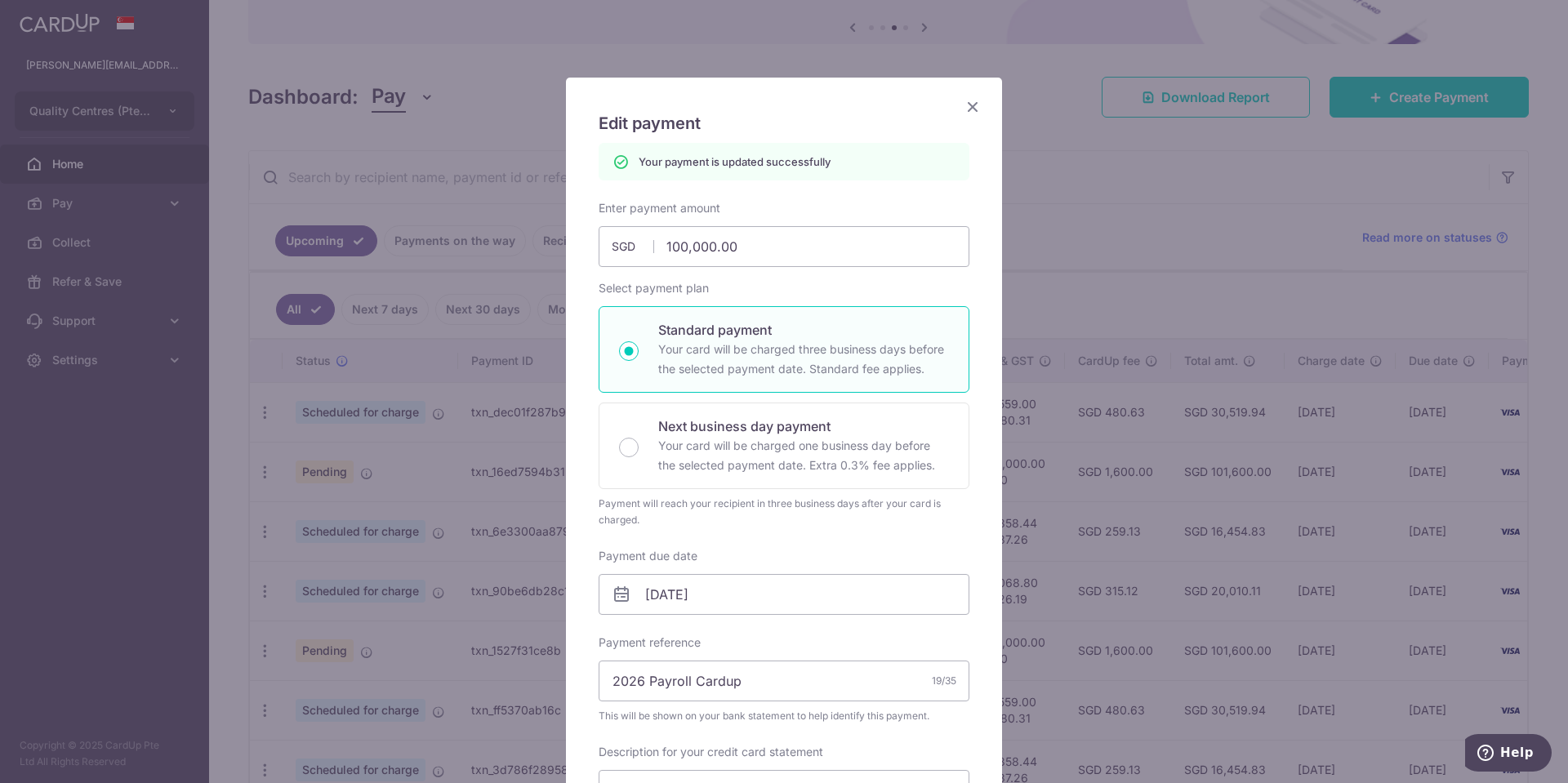
scroll to position [0, 0]
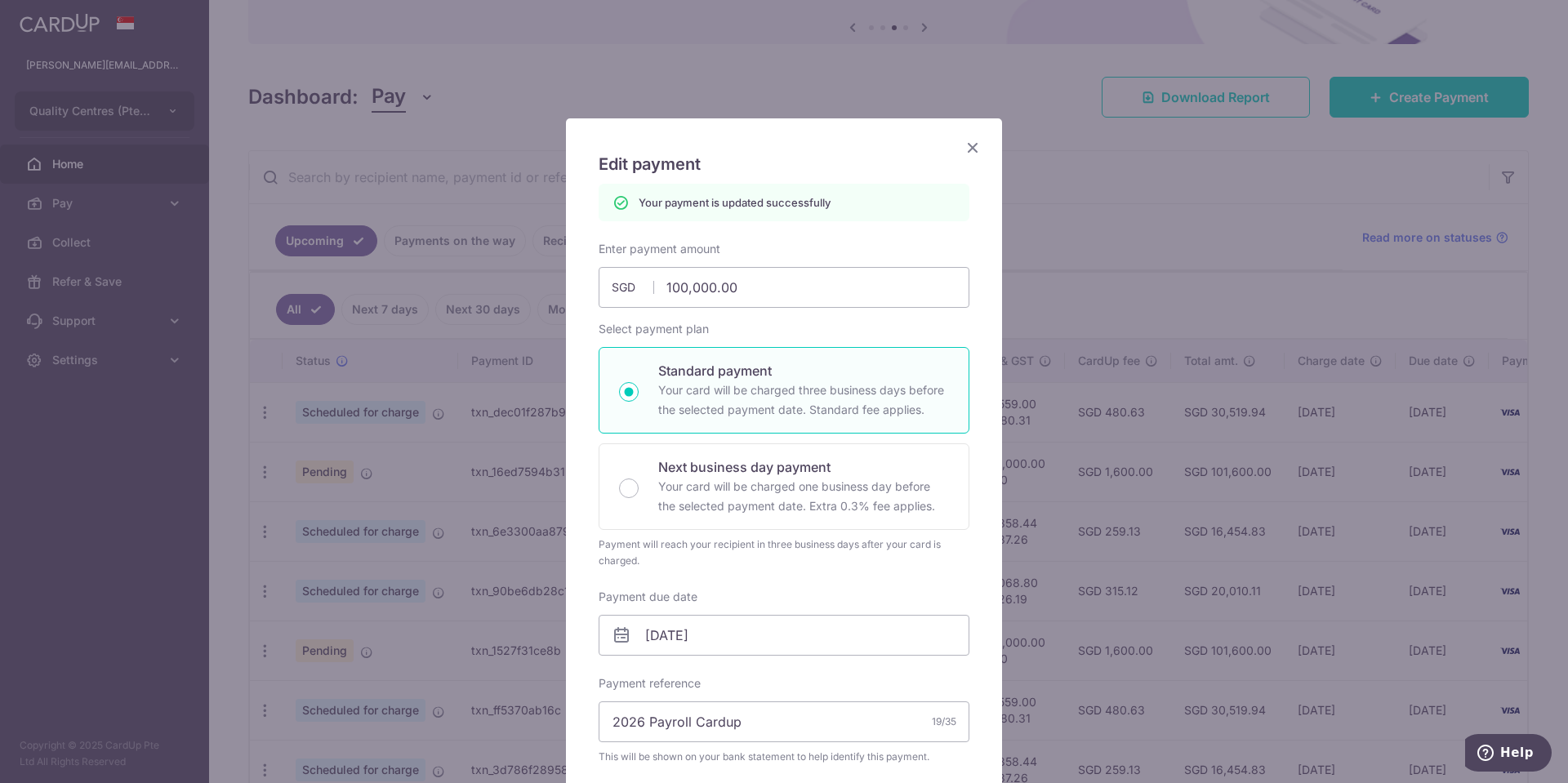
click at [975, 143] on icon "Close" at bounding box center [972, 147] width 20 height 21
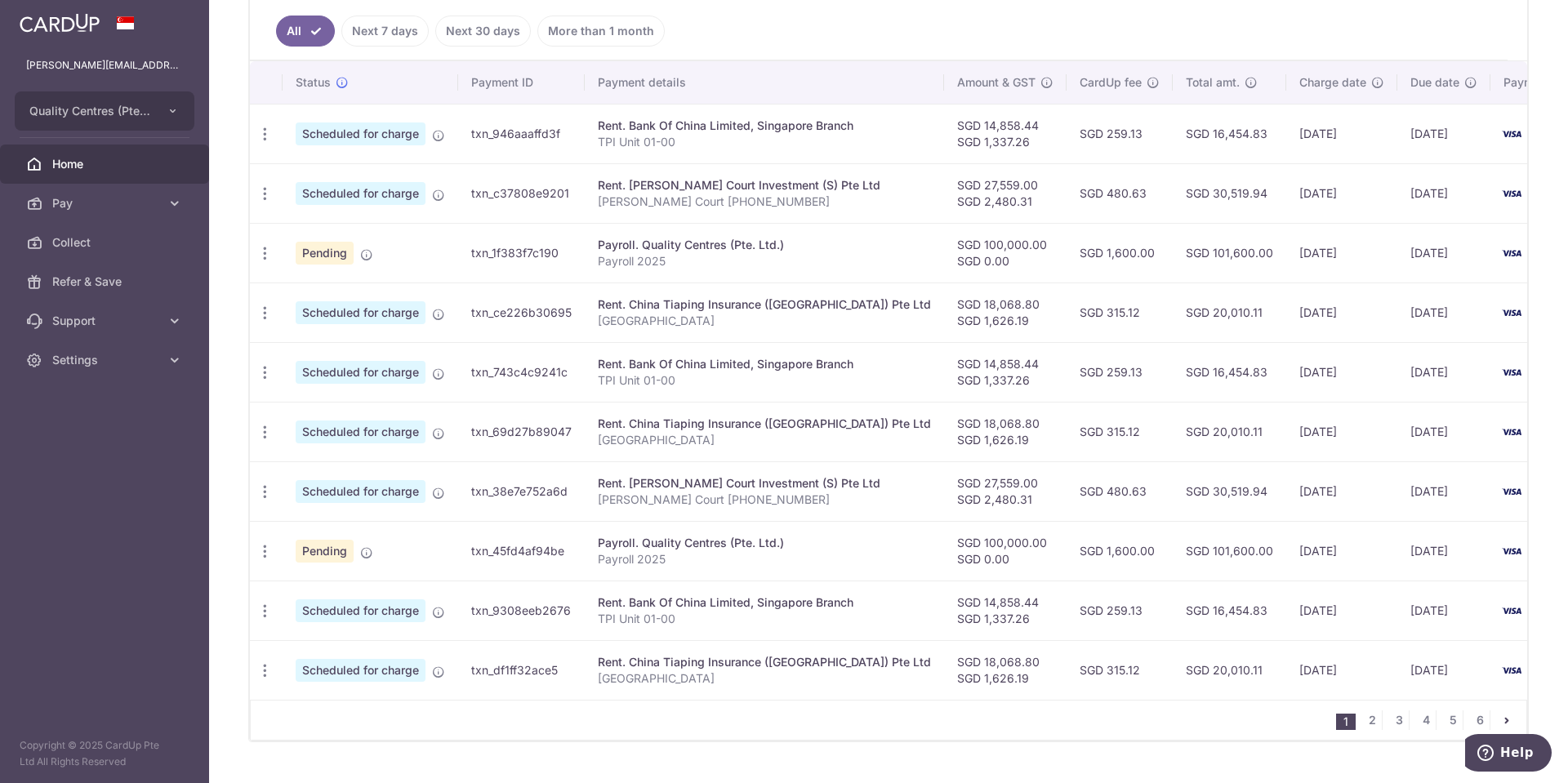
scroll to position [479, 0]
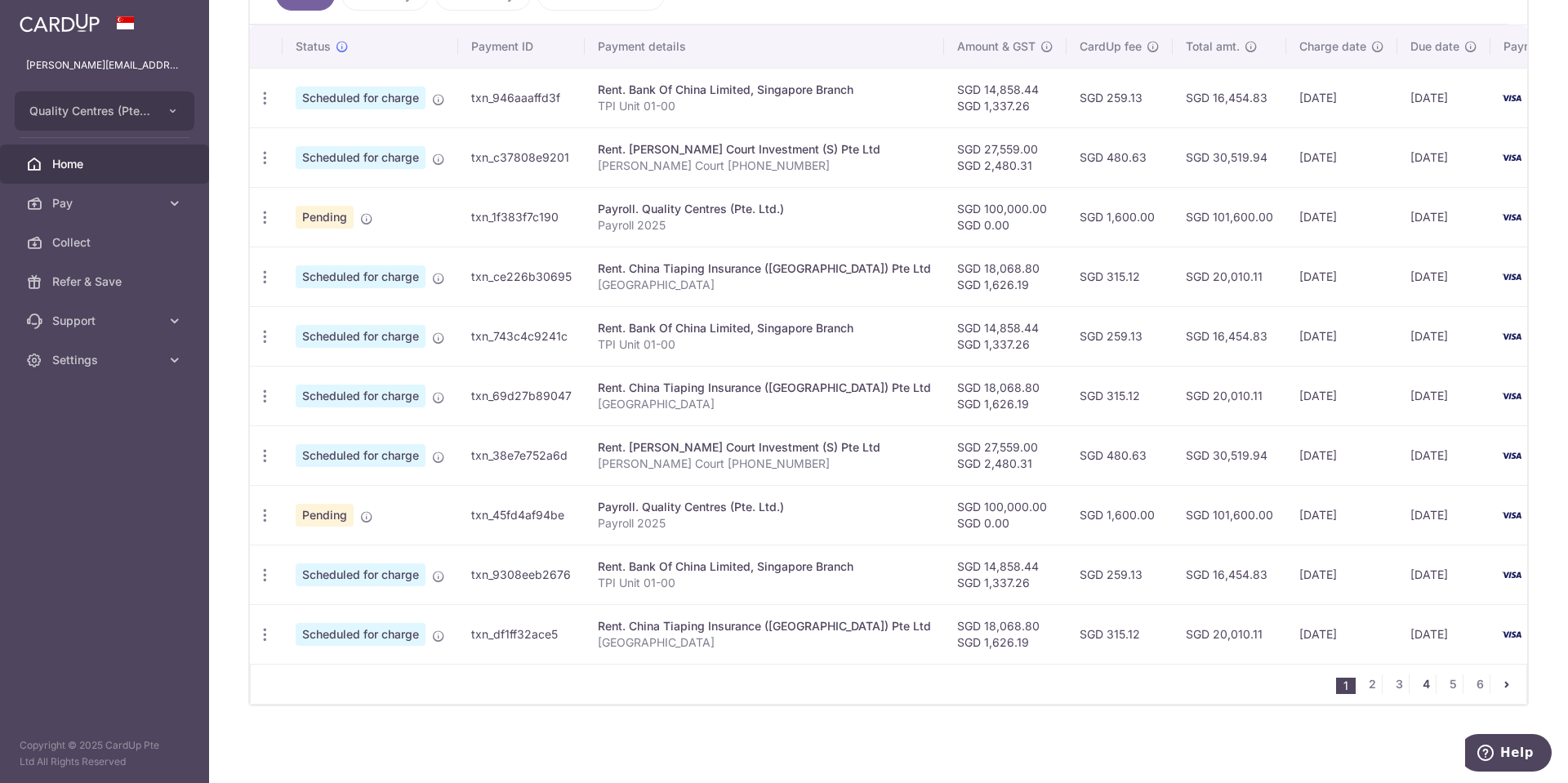
click at [1418, 683] on link "4" at bounding box center [1426, 684] width 20 height 20
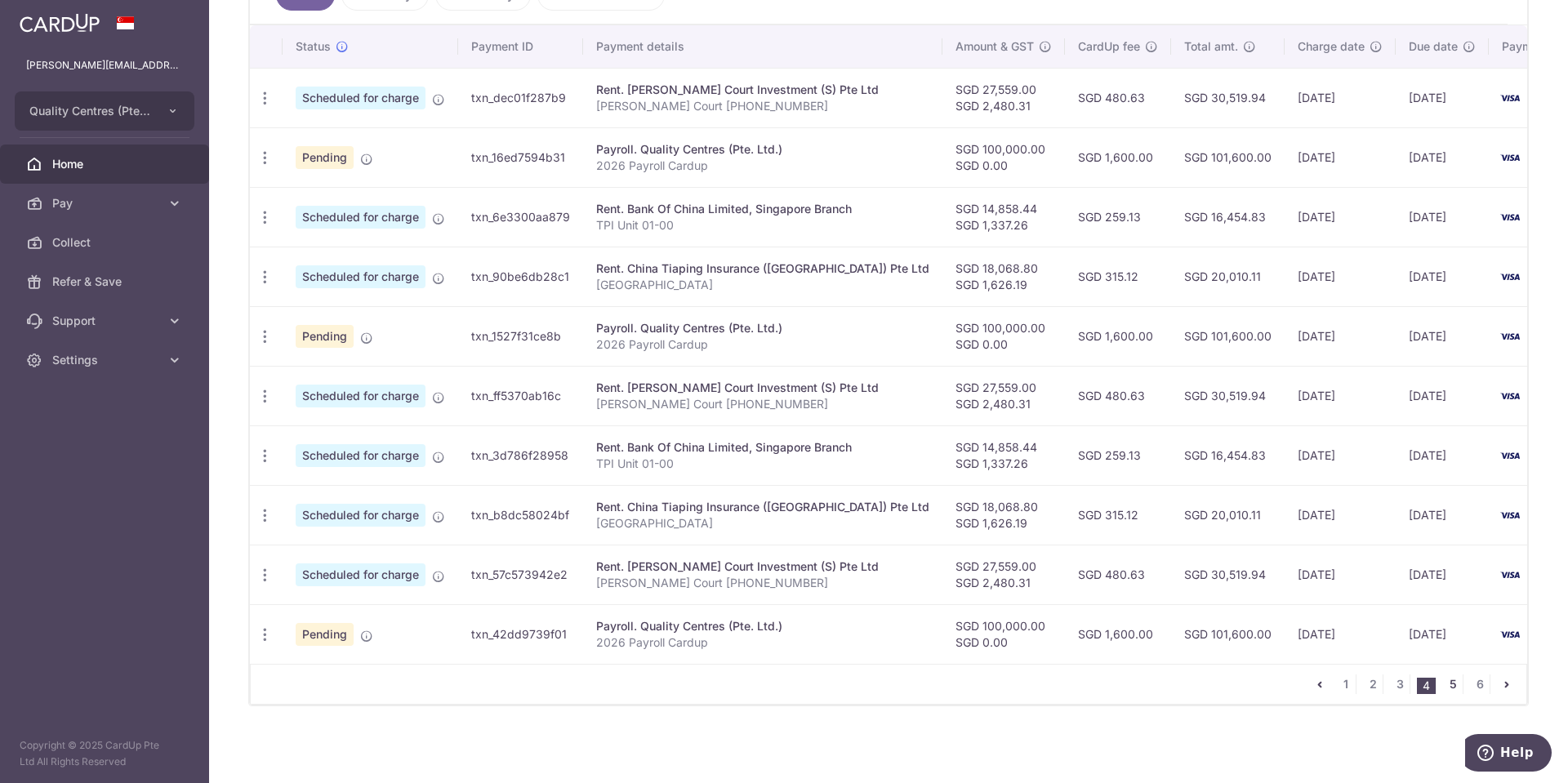
click at [1448, 685] on link "5" at bounding box center [1452, 684] width 20 height 20
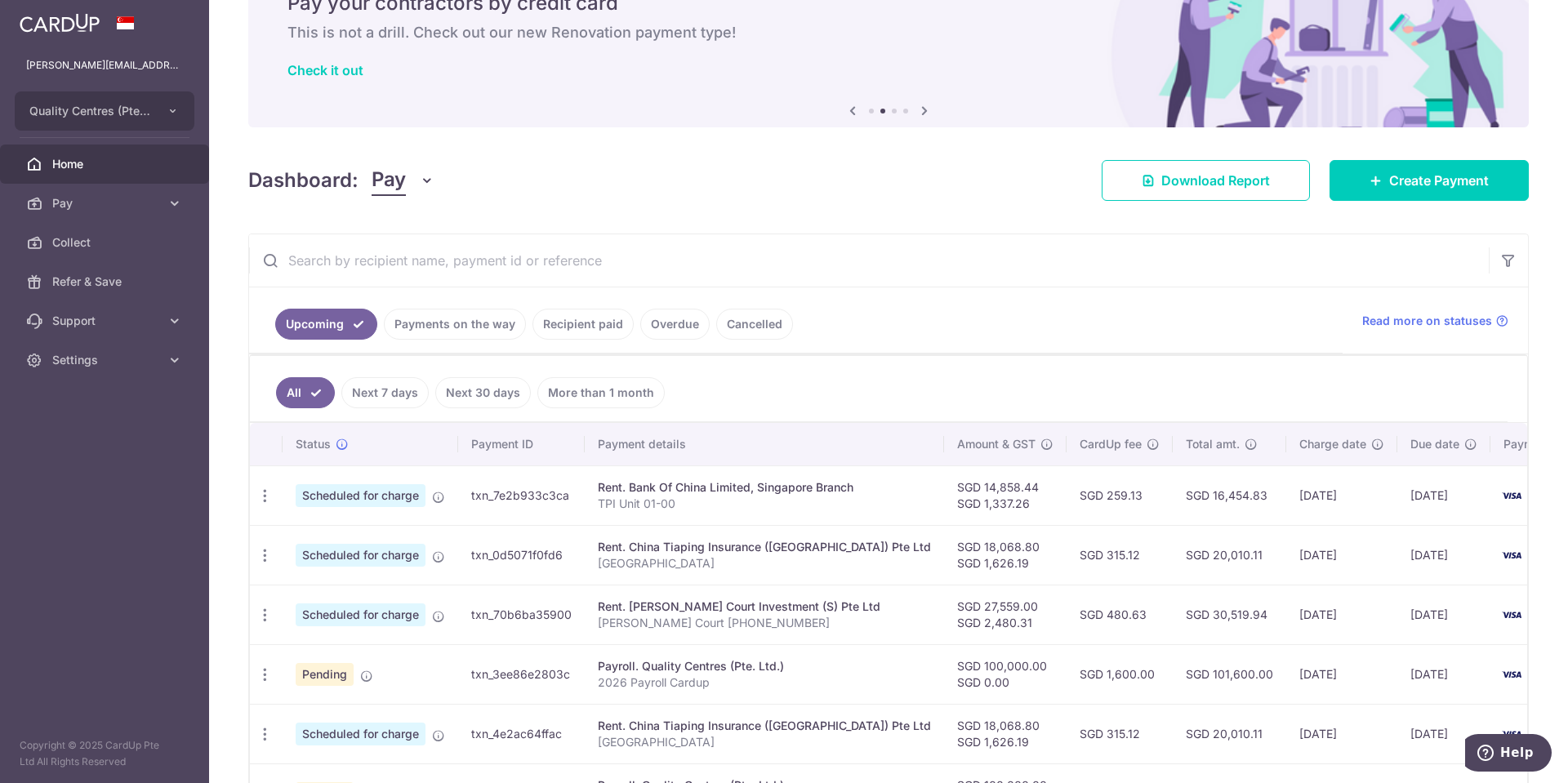
scroll to position [82, 0]
click at [265, 672] on icon "button" at bounding box center [264, 673] width 17 height 17
click at [336, 720] on span "Update payment" at bounding box center [351, 718] width 111 height 20
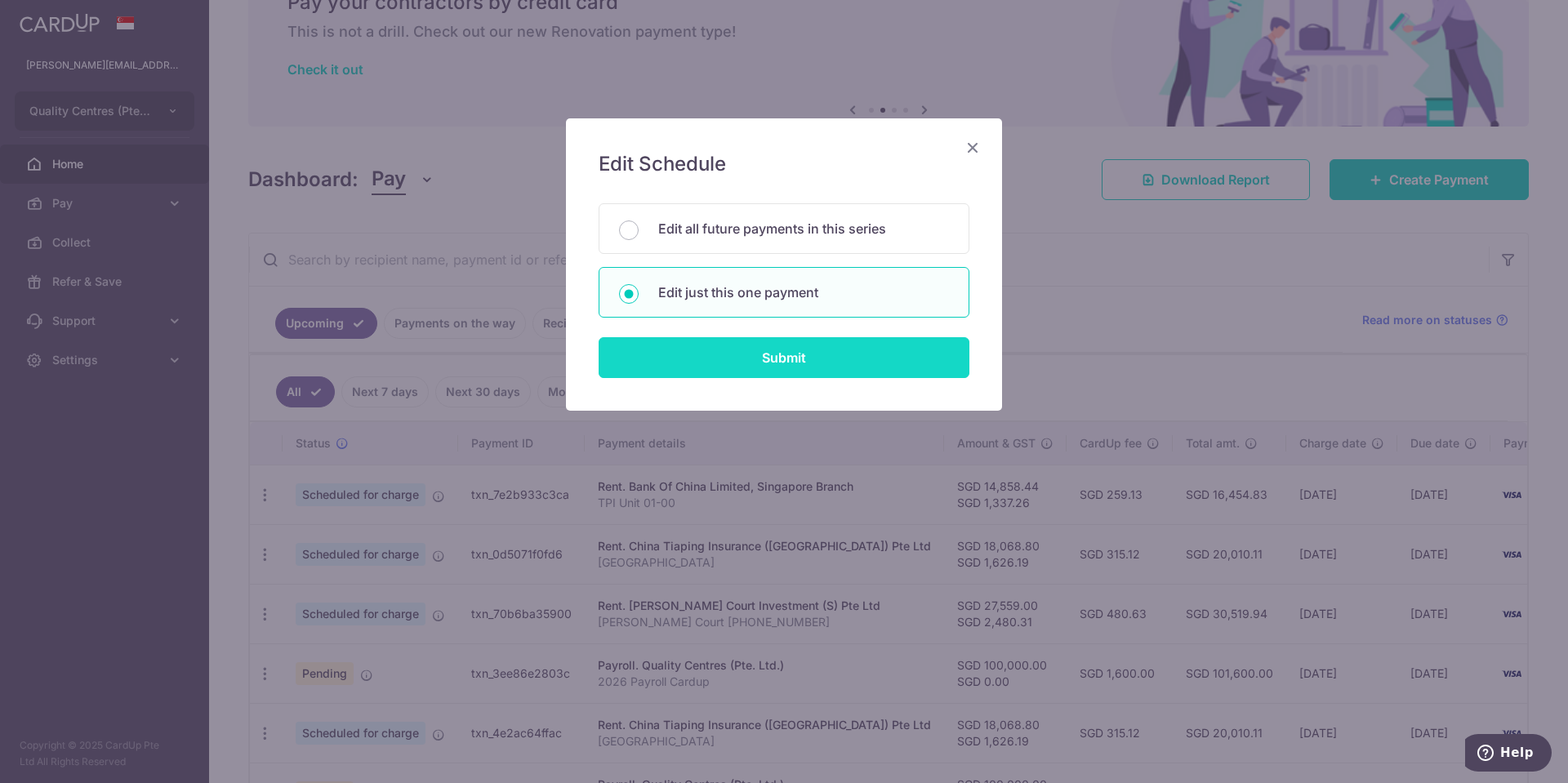
click at [745, 357] on input "Submit" at bounding box center [784, 358] width 371 height 41
radio input "true"
type input "100,000.00"
type input "[DATE]"
type input "2026 Payroll Cardup"
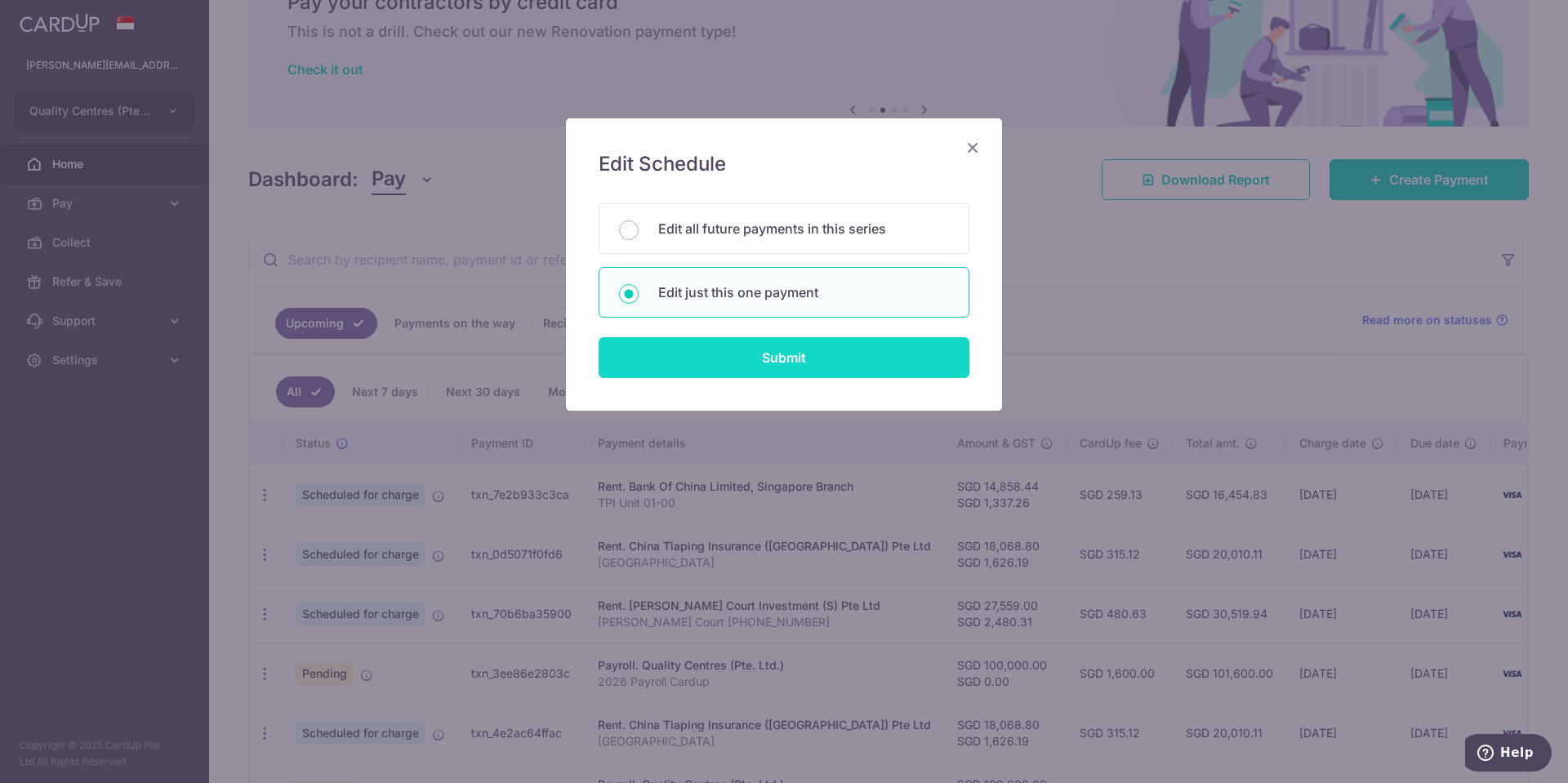
type input "2026 Payroll"
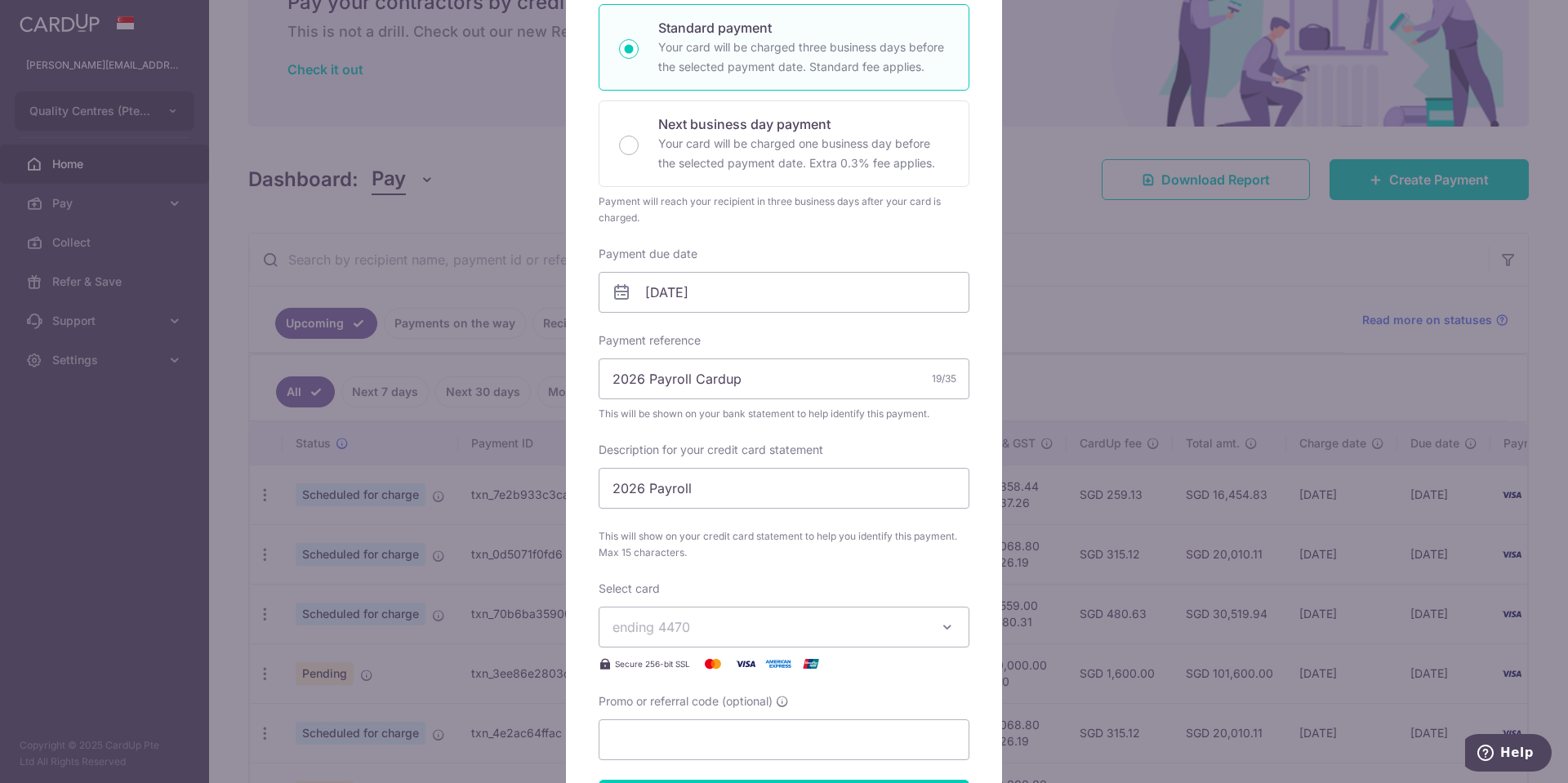
scroll to position [300, 0]
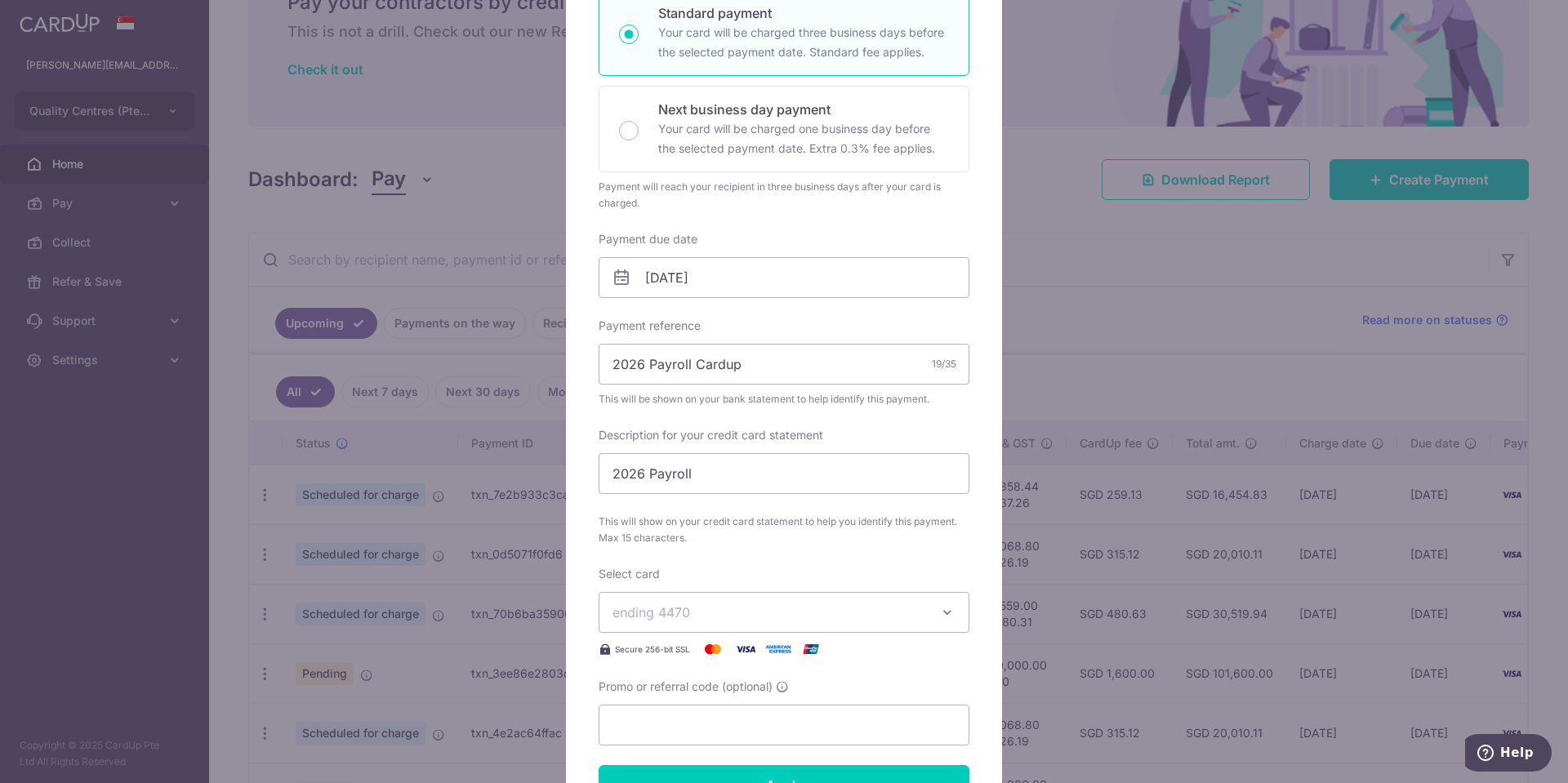
click at [804, 606] on span "ending 4470" at bounding box center [769, 612] width 314 height 20
click at [761, 730] on span "**** 8706" at bounding box center [784, 728] width 343 height 20
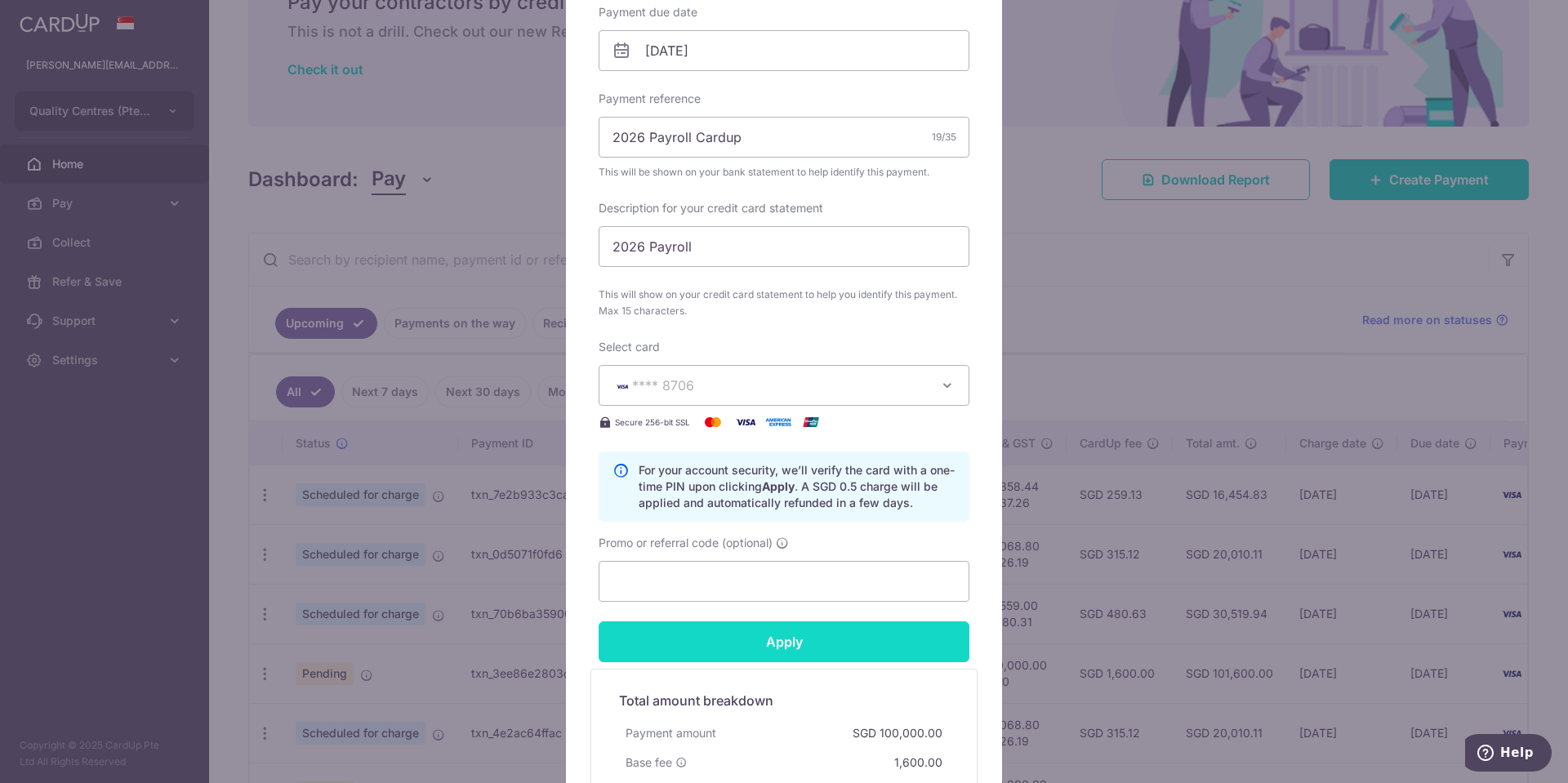
click at [824, 642] on input "Apply" at bounding box center [784, 642] width 371 height 41
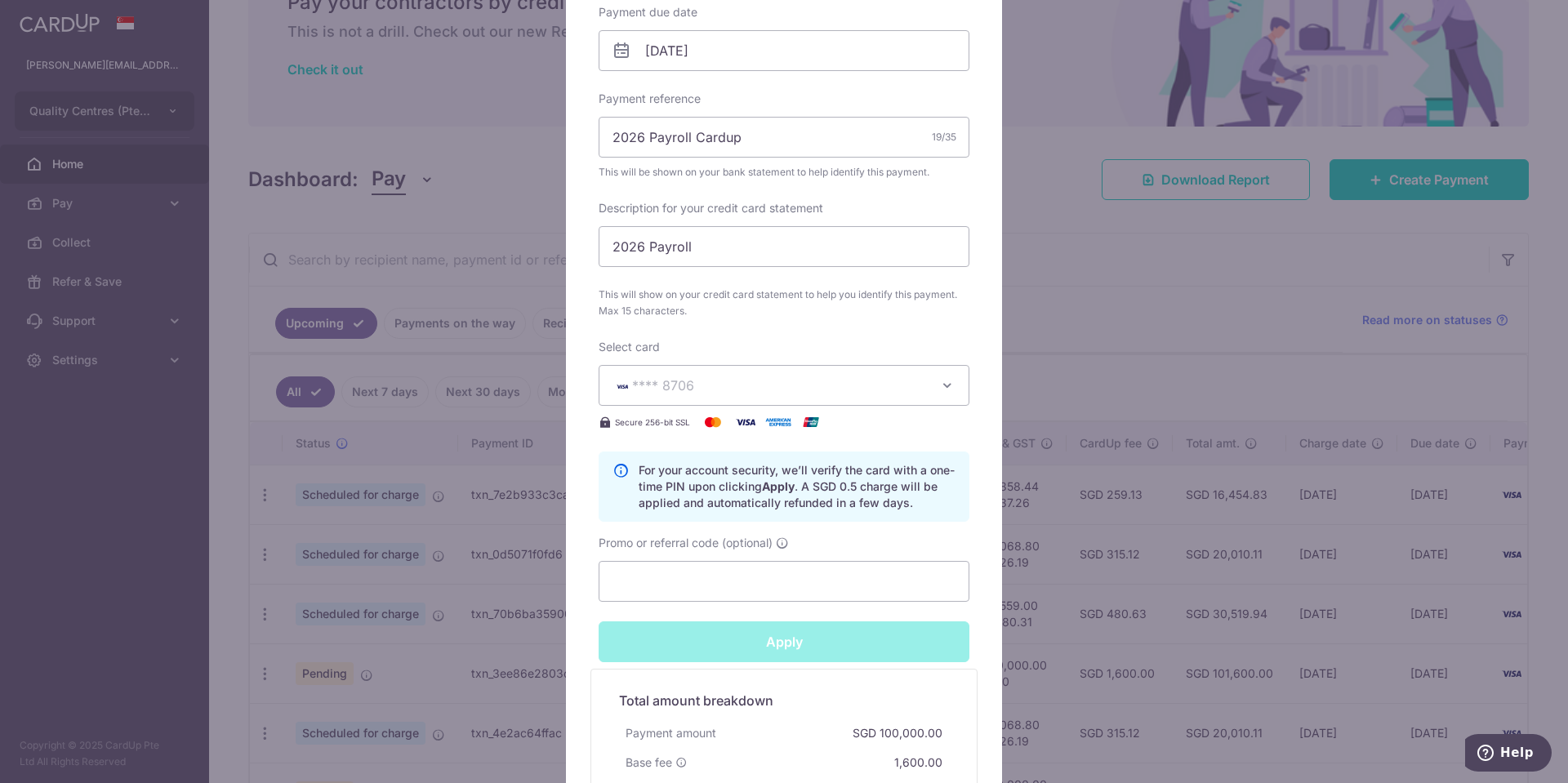
type input "Successfully Applied"
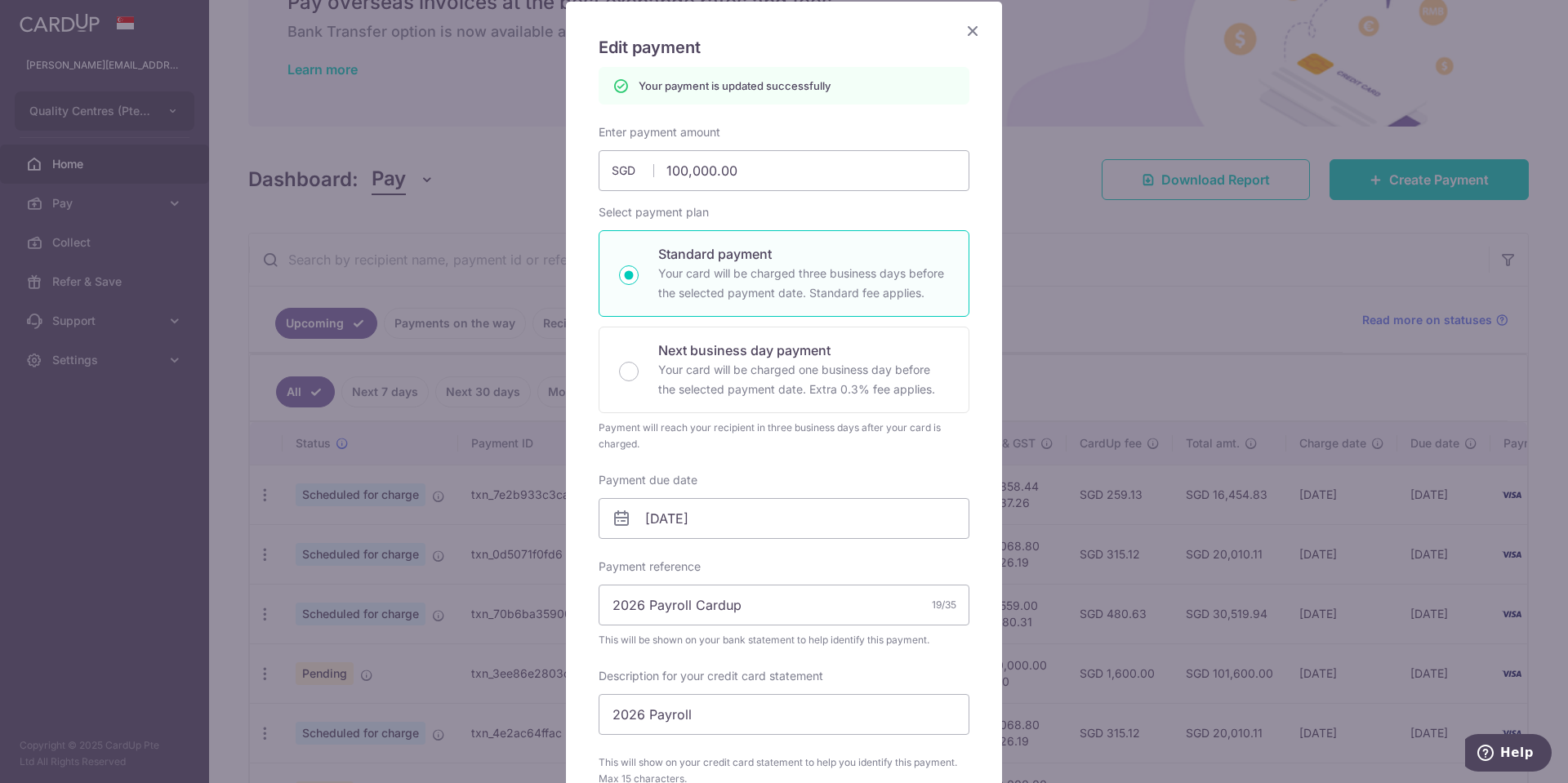
scroll to position [0, 0]
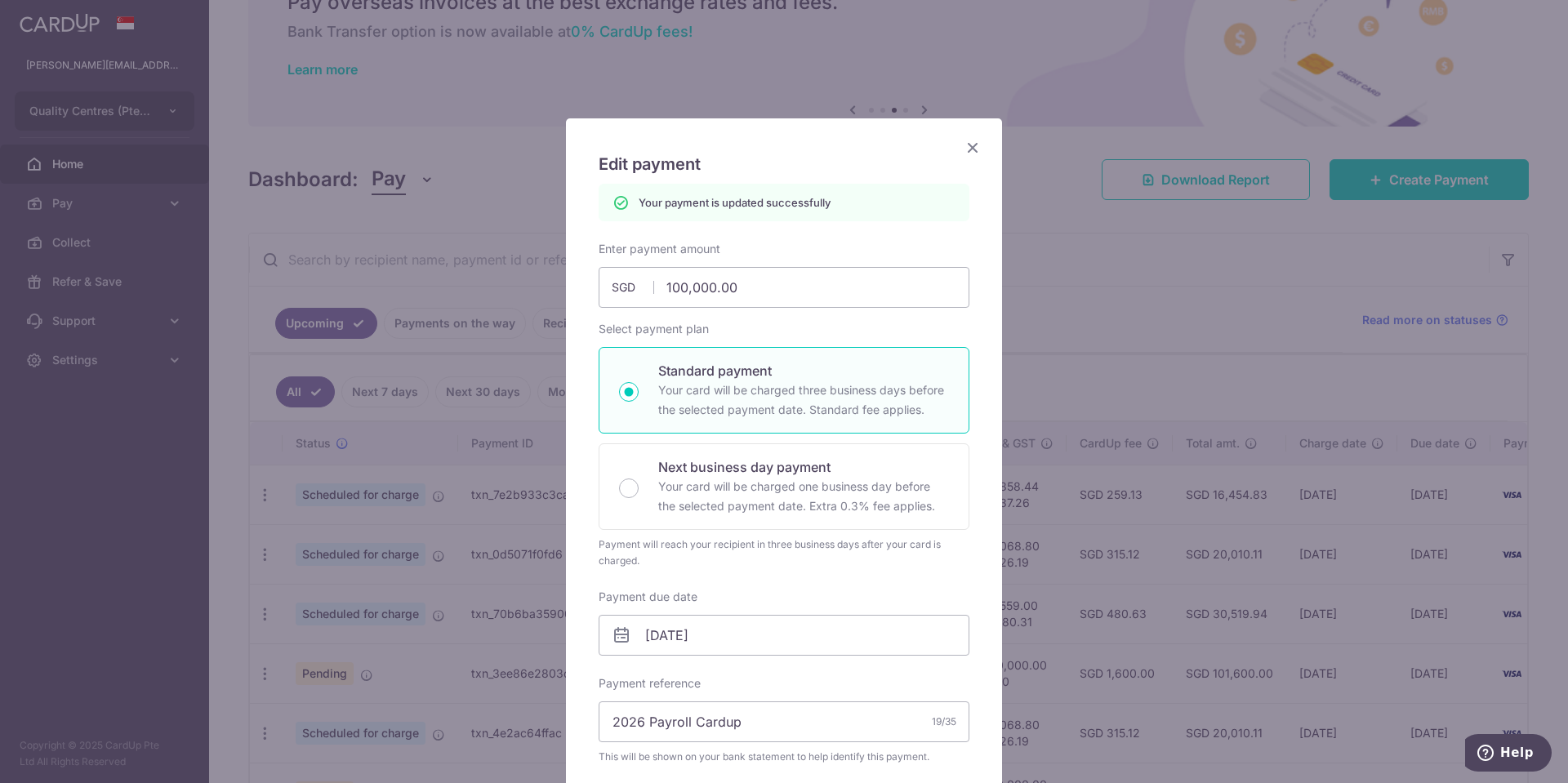
click at [980, 144] on icon "Close" at bounding box center [972, 147] width 20 height 21
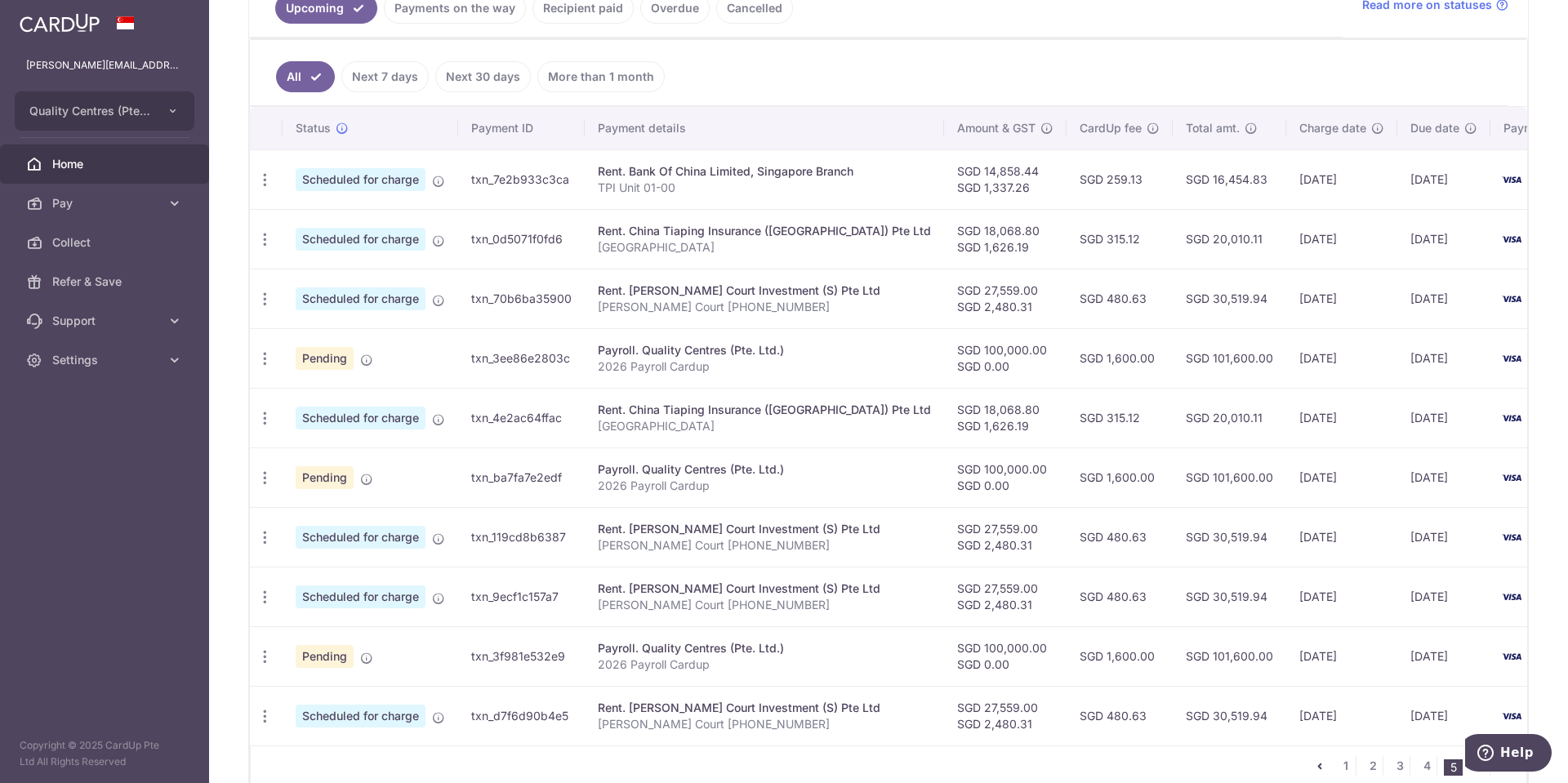
scroll to position [450, 0]
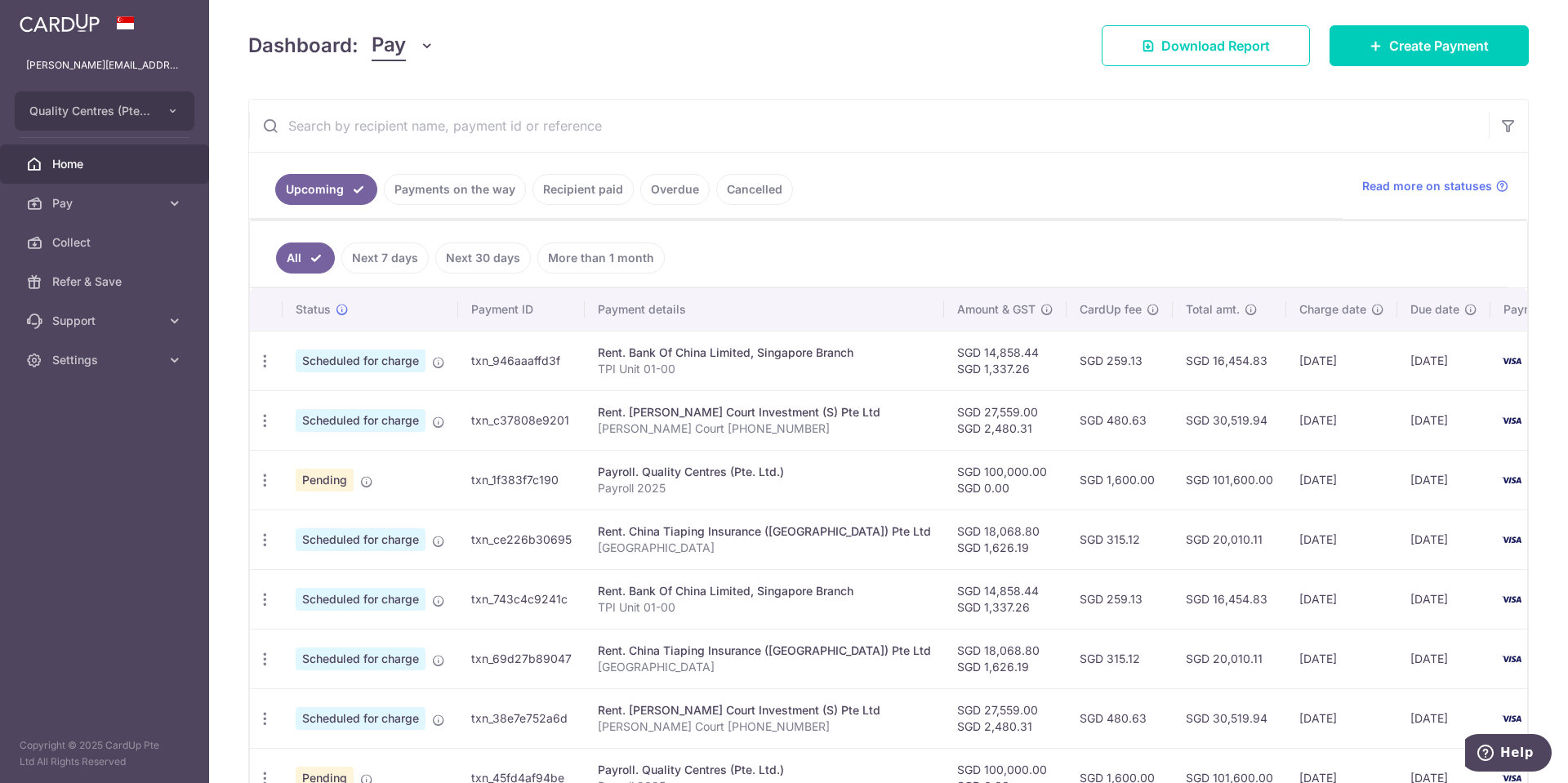
scroll to position [479, 0]
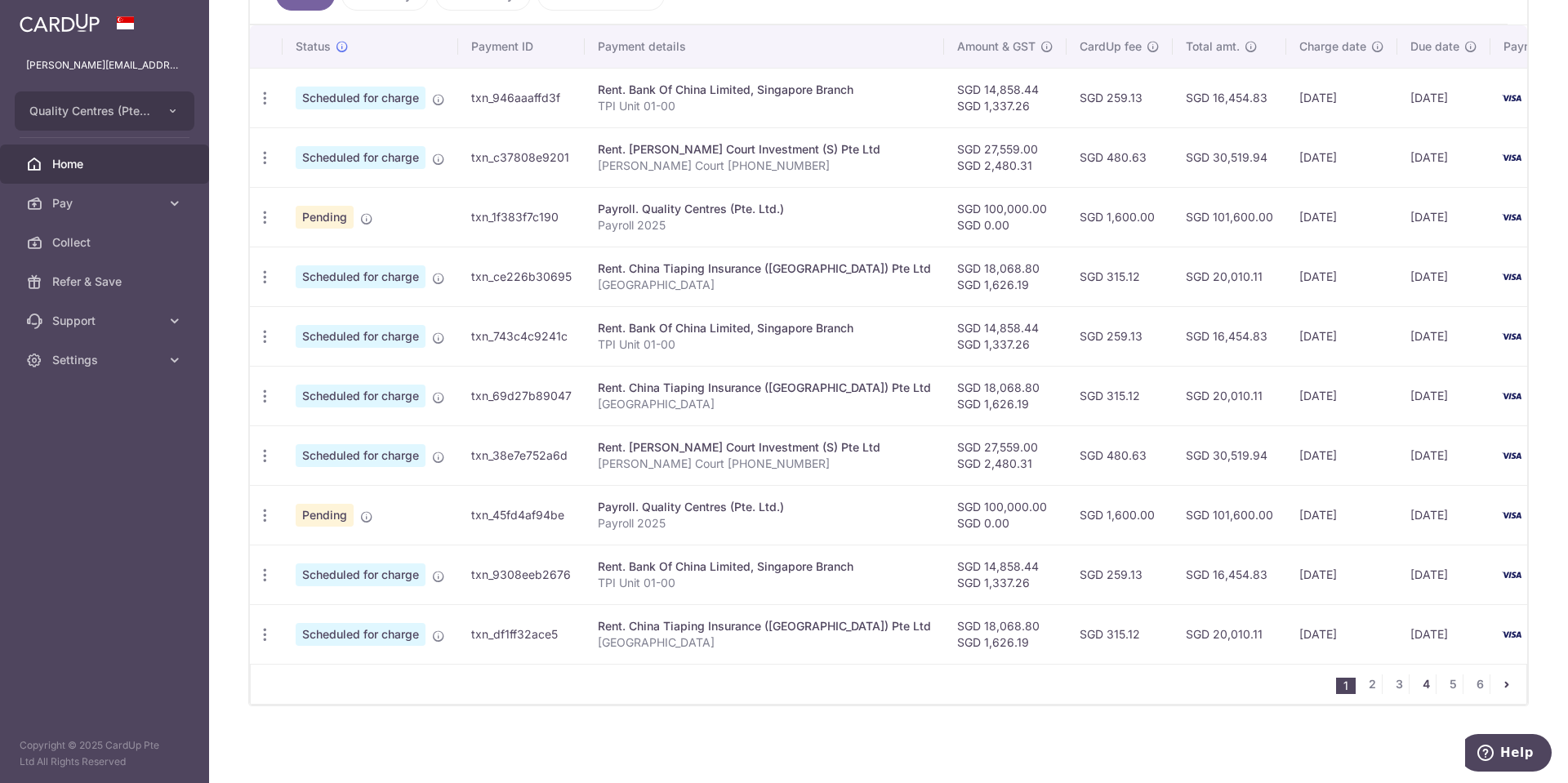
click at [1425, 689] on link "4" at bounding box center [1426, 684] width 20 height 20
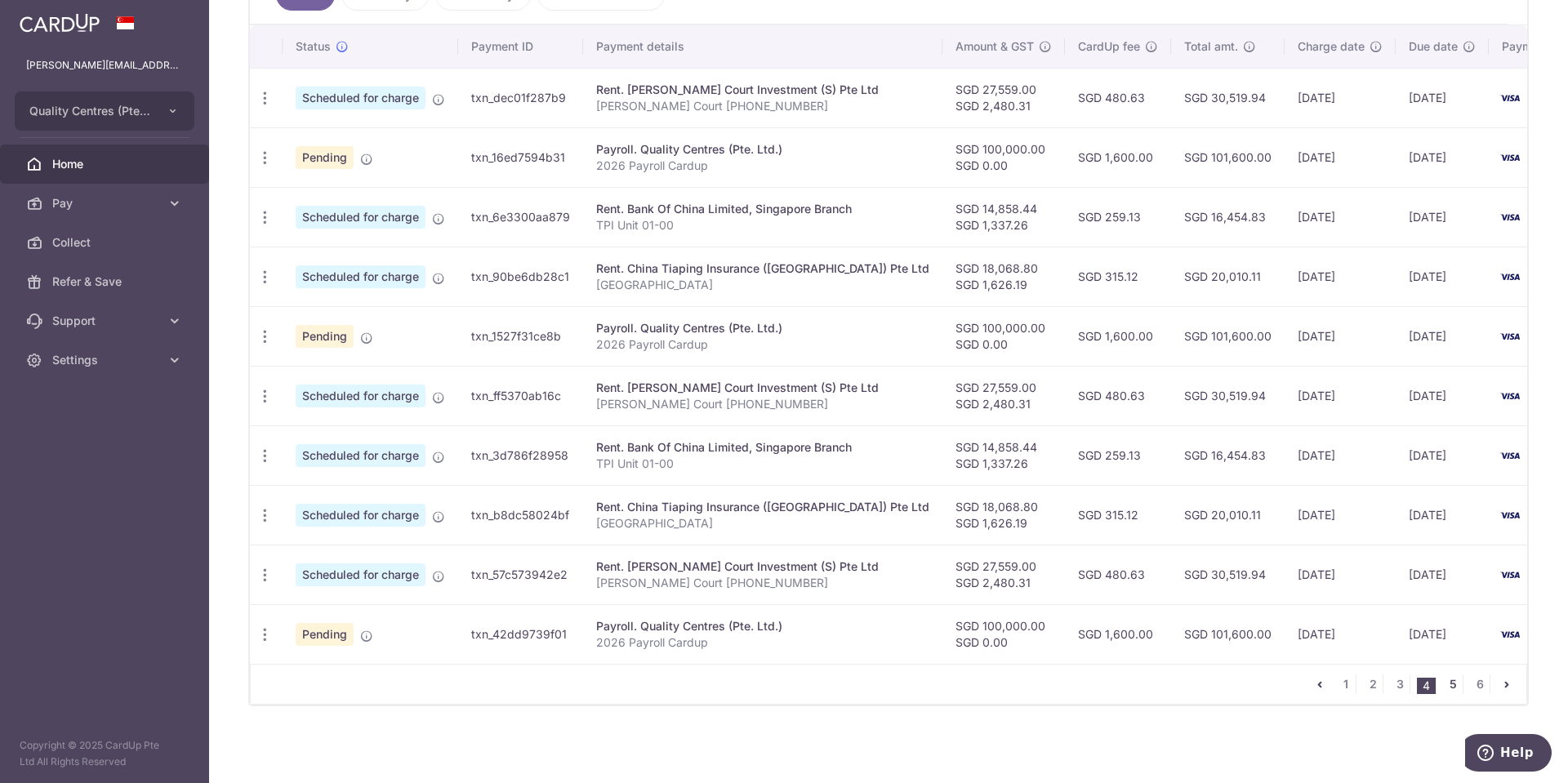
click at [1452, 686] on link "5" at bounding box center [1452, 684] width 20 height 20
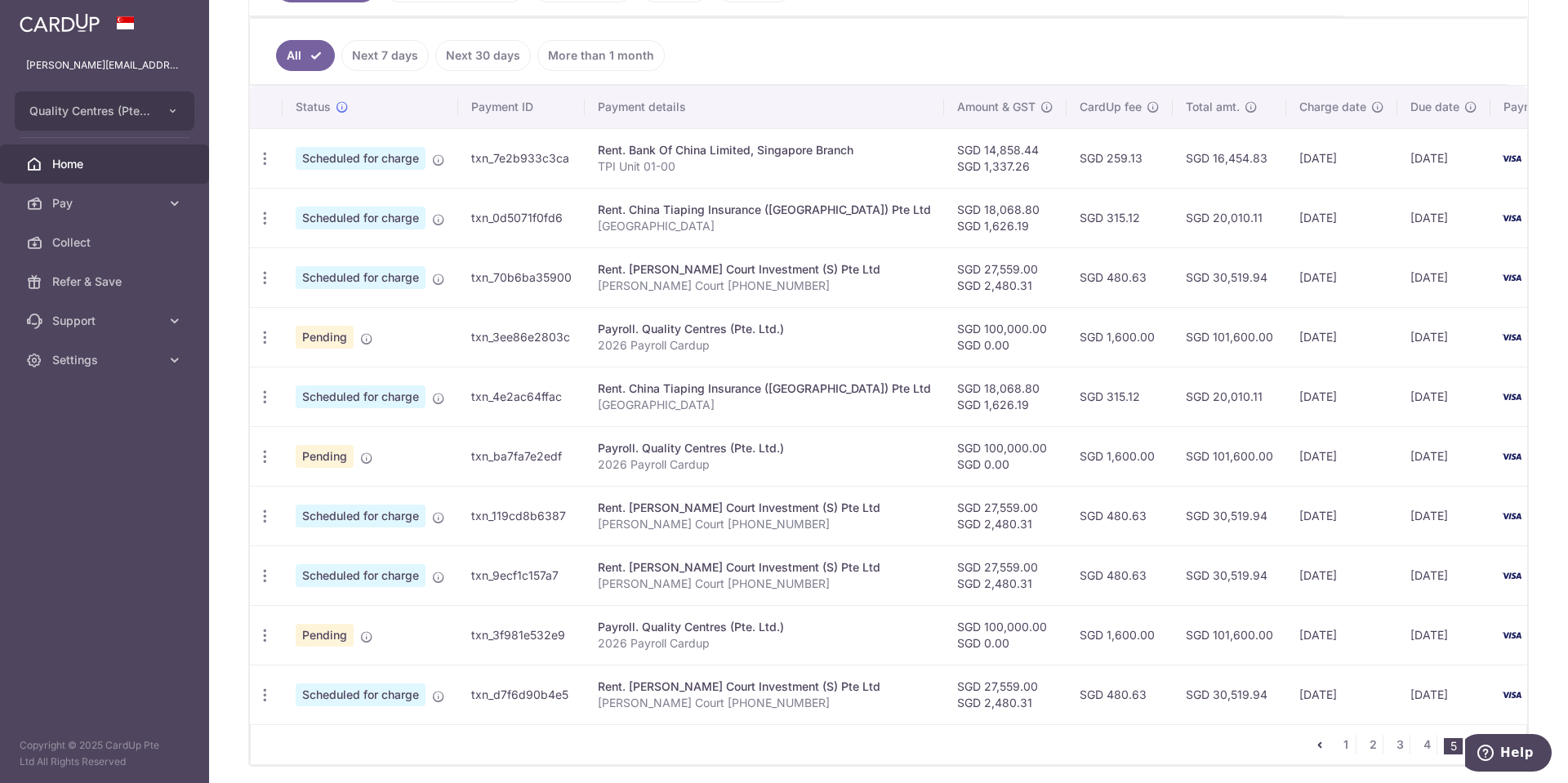
scroll to position [425, 0]
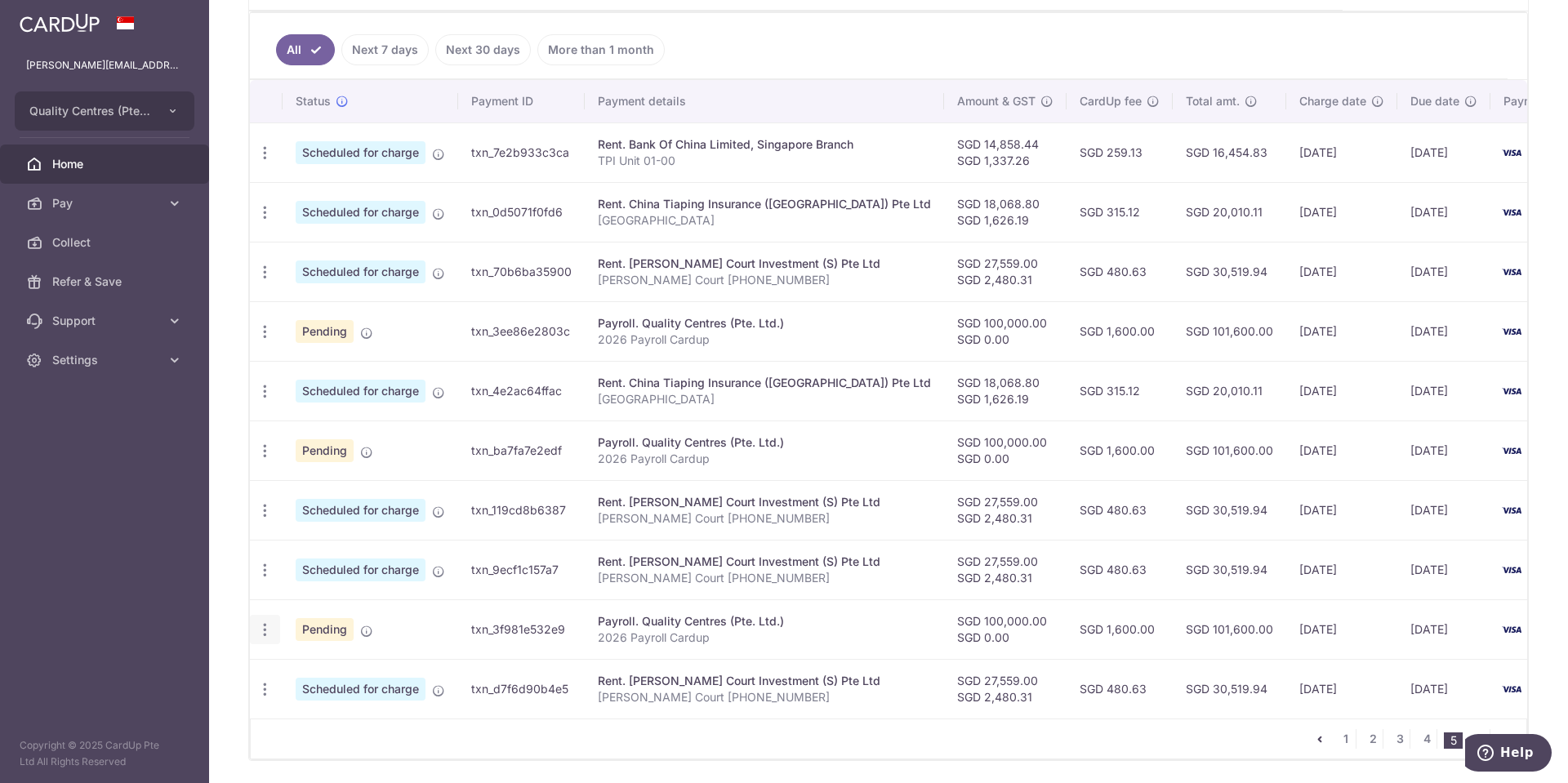
click at [260, 634] on icon "button" at bounding box center [264, 629] width 17 height 17
click at [315, 682] on span "Update payment" at bounding box center [351, 674] width 111 height 20
radio input "true"
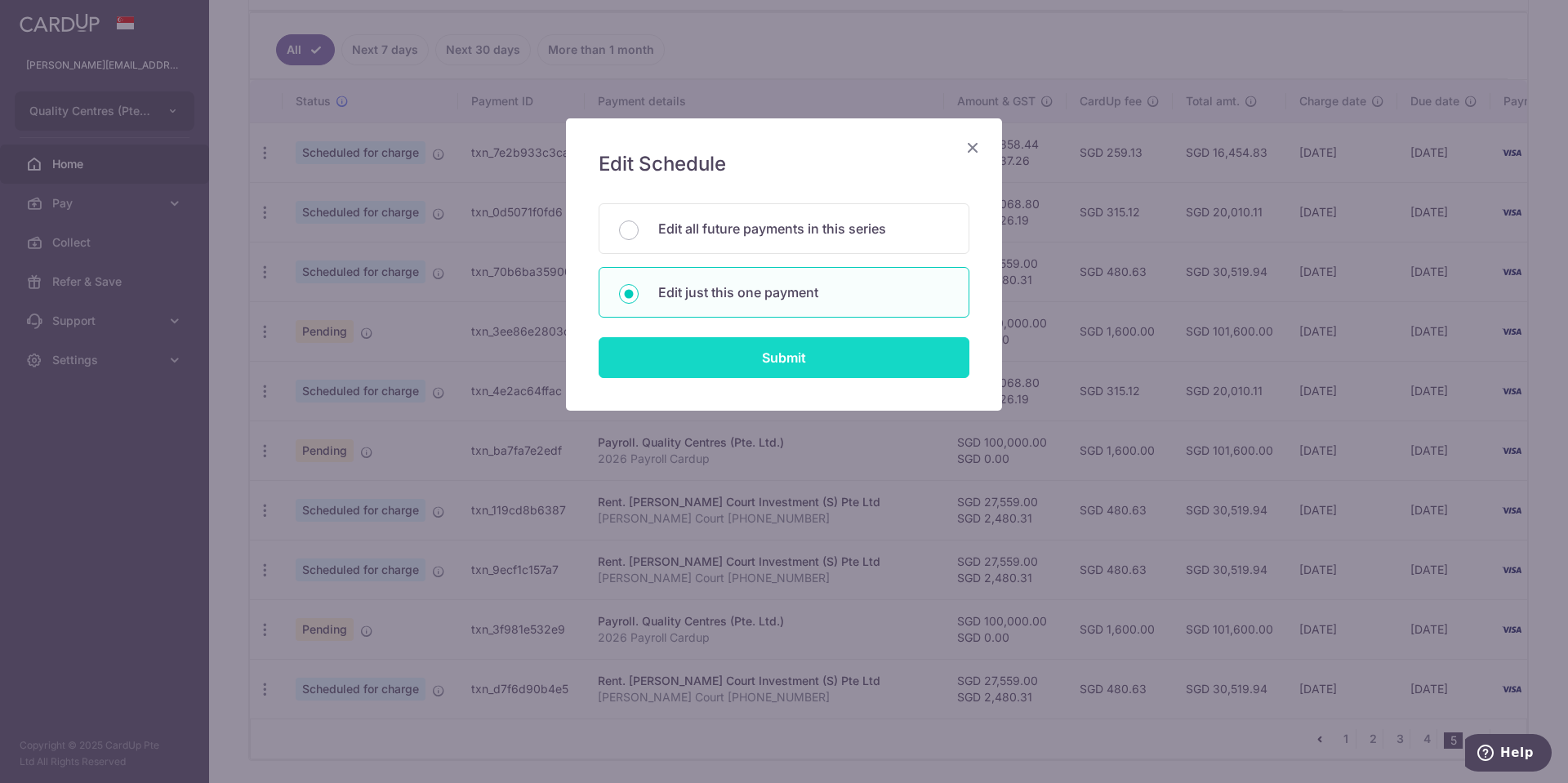
click at [771, 367] on input "Submit" at bounding box center [784, 358] width 371 height 41
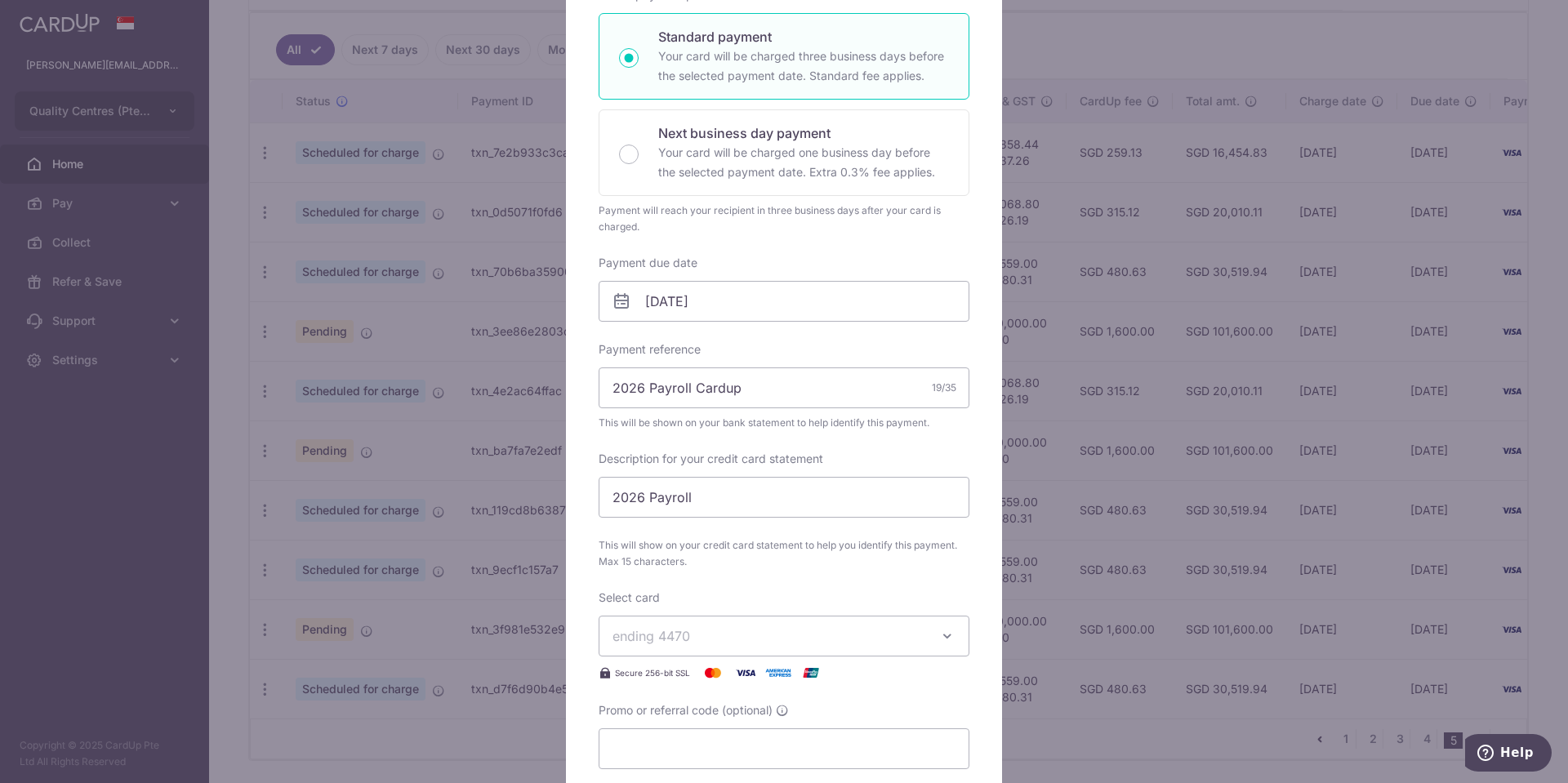
scroll to position [278, 0]
click at [827, 637] on span "ending 4470" at bounding box center [769, 635] width 314 height 20
click at [764, 752] on span "**** 8706" at bounding box center [784, 752] width 343 height 20
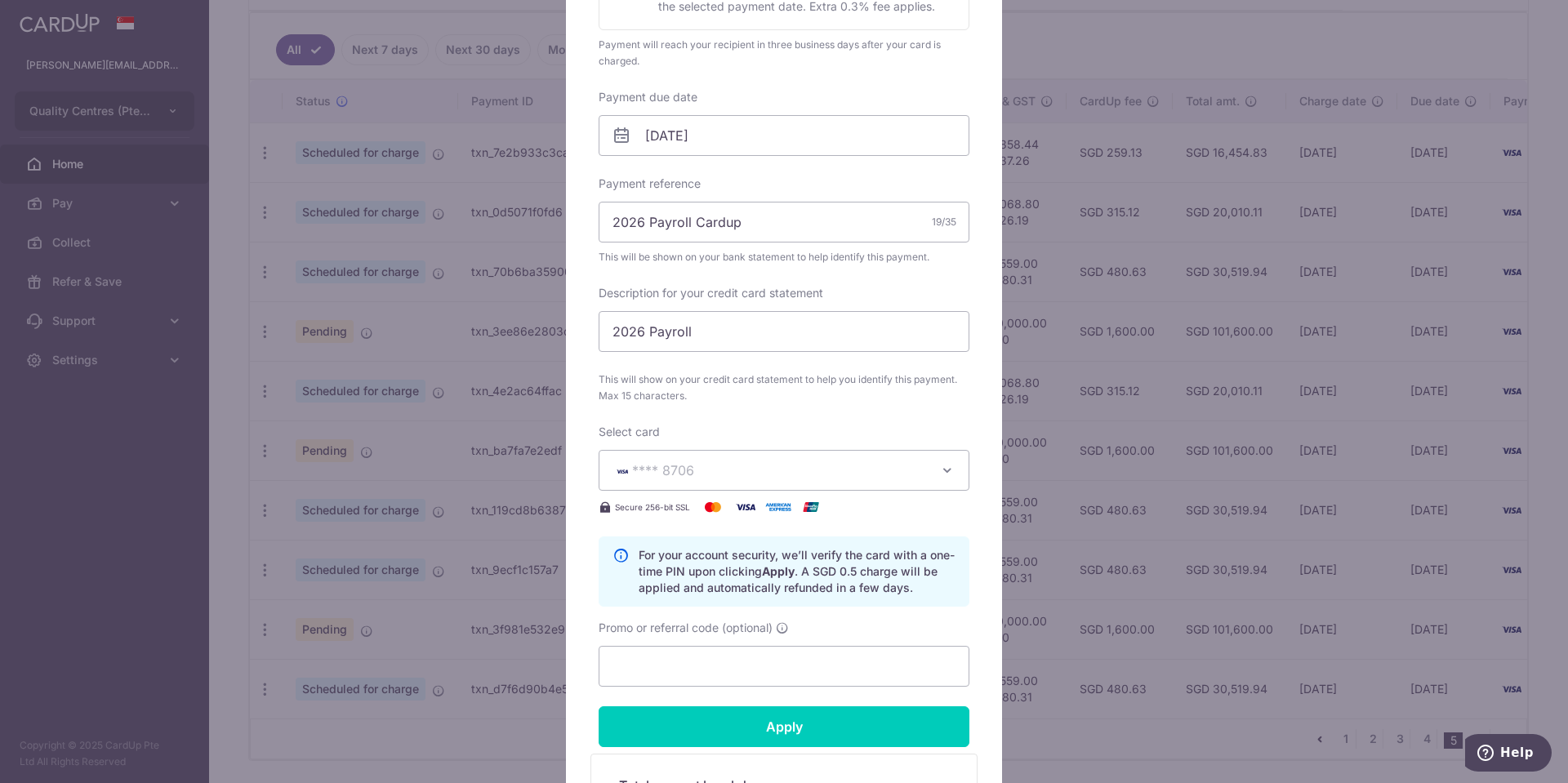
scroll to position [615, 0]
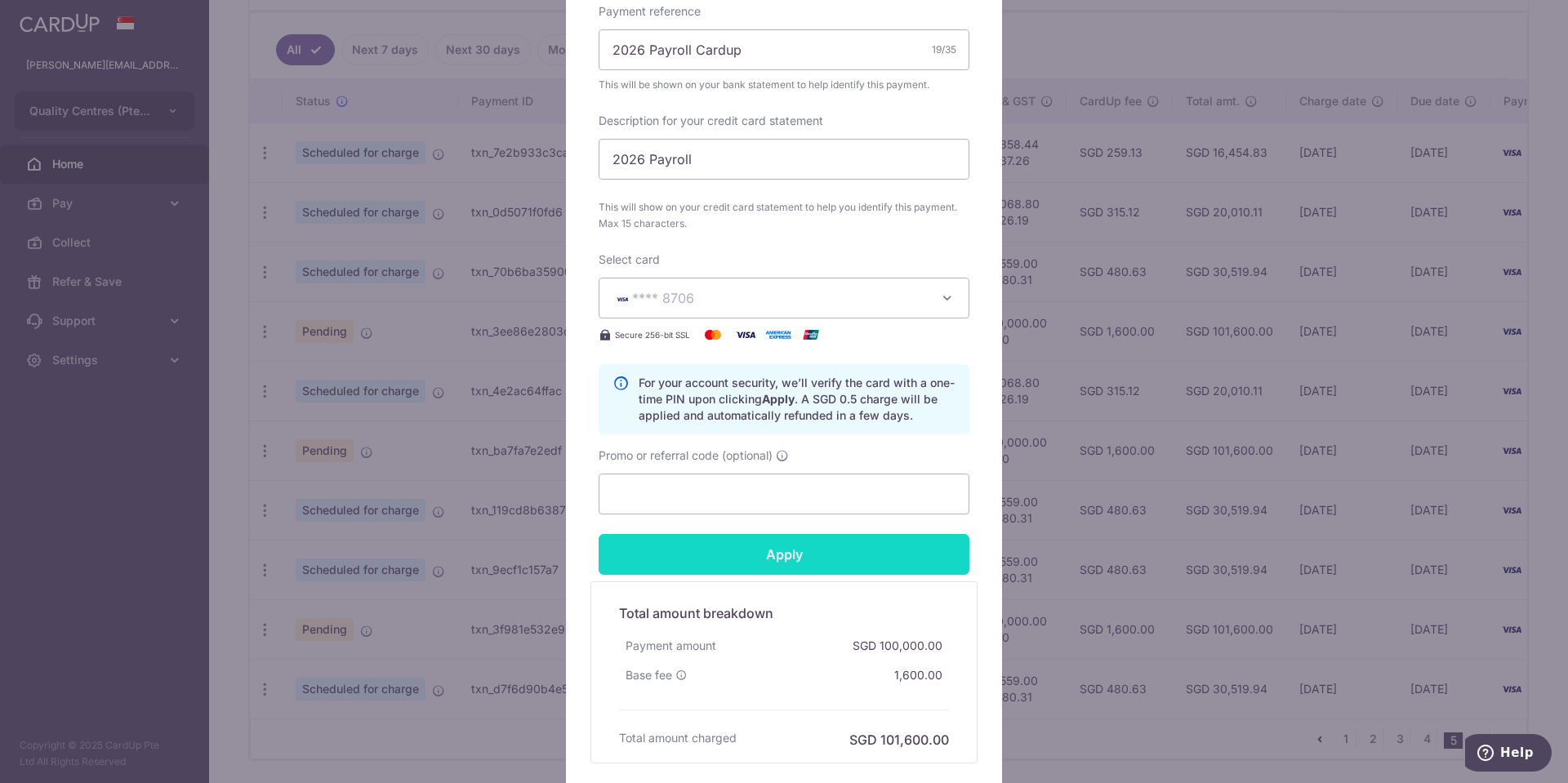
click at [850, 565] on input "Apply" at bounding box center [784, 554] width 371 height 41
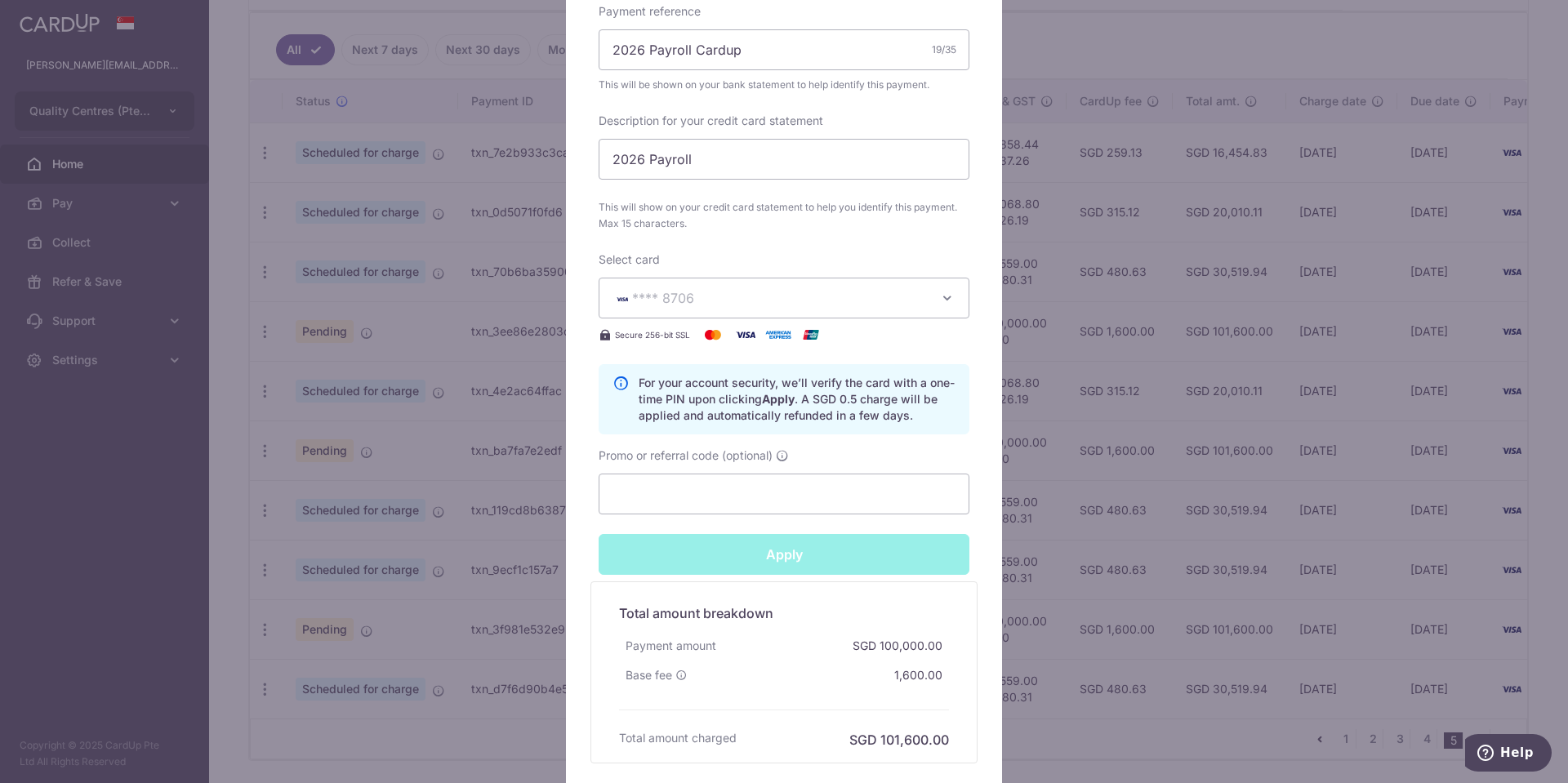
type input "Successfully Applied"
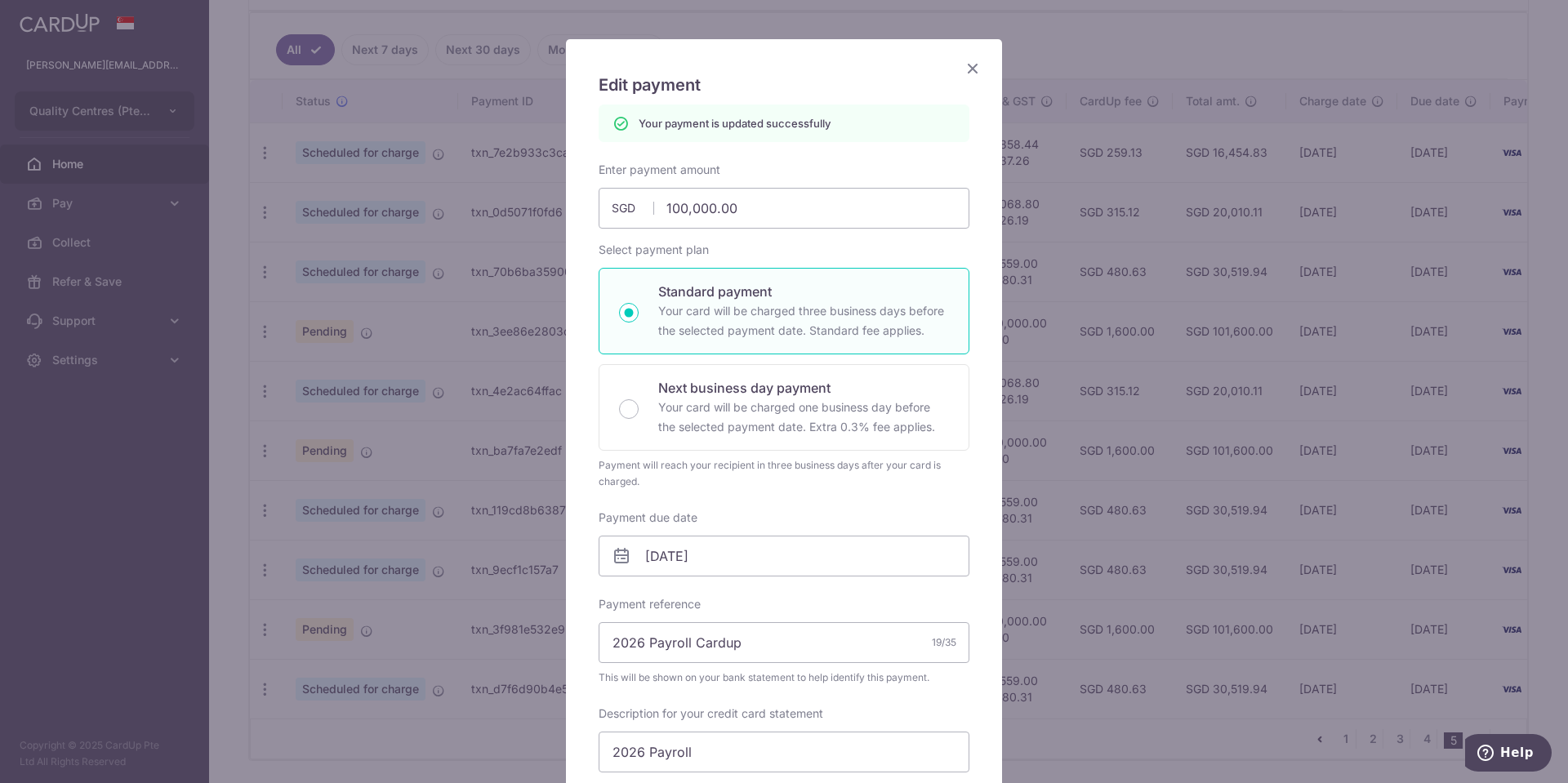
scroll to position [0, 0]
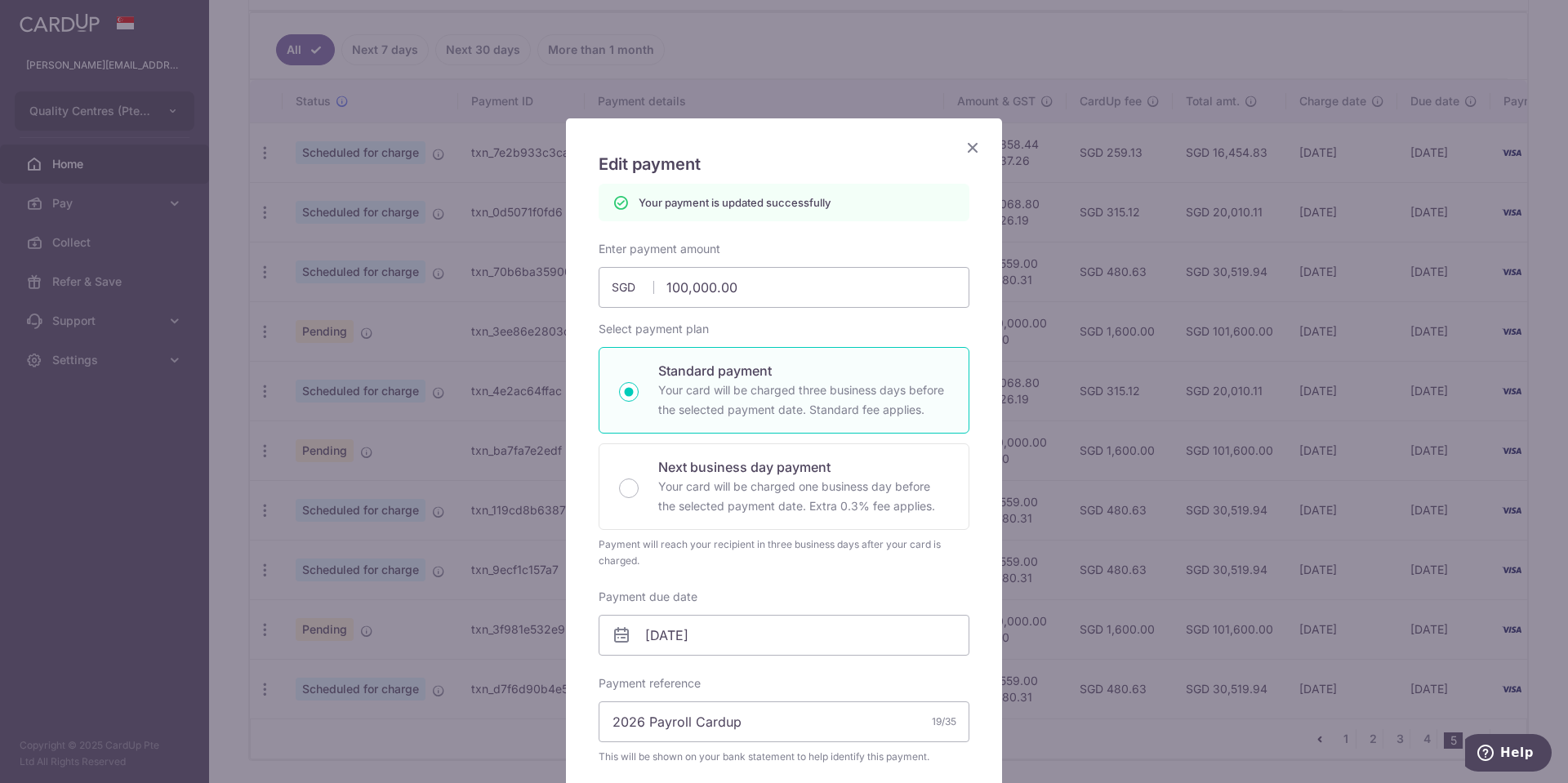
click at [978, 142] on icon "Close" at bounding box center [972, 147] width 20 height 21
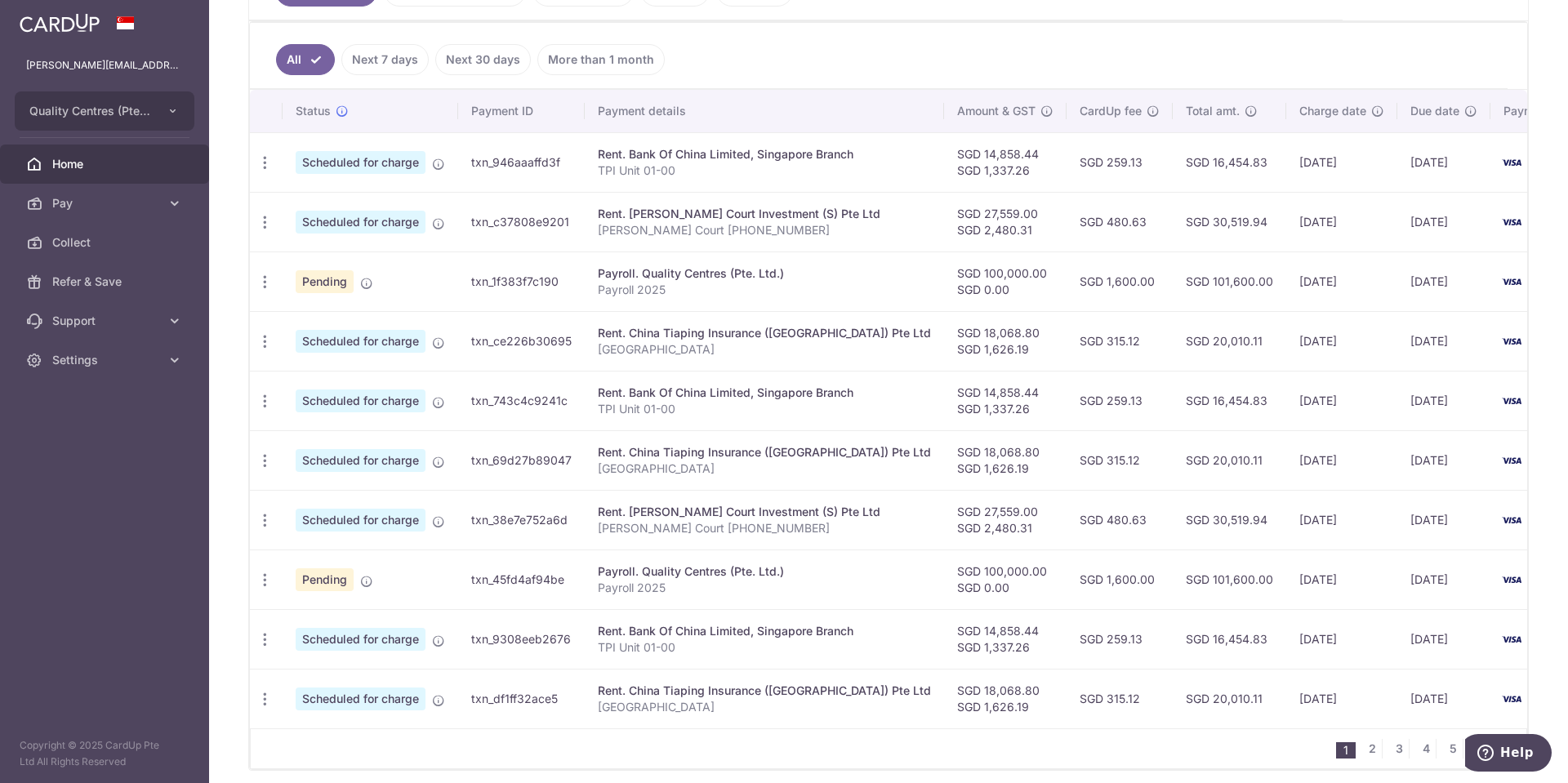
scroll to position [479, 0]
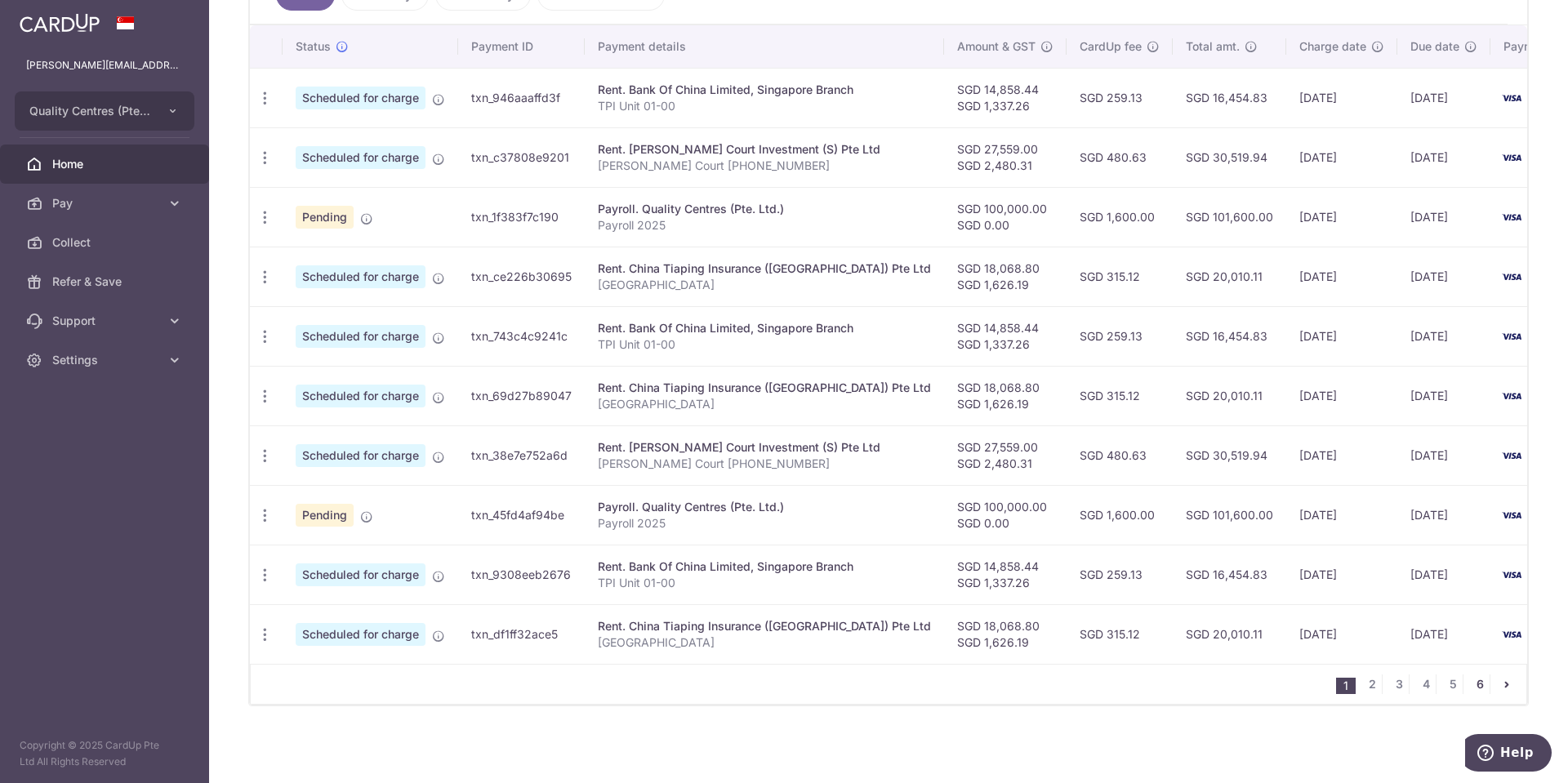
click at [1475, 684] on link "6" at bounding box center [1480, 684] width 20 height 20
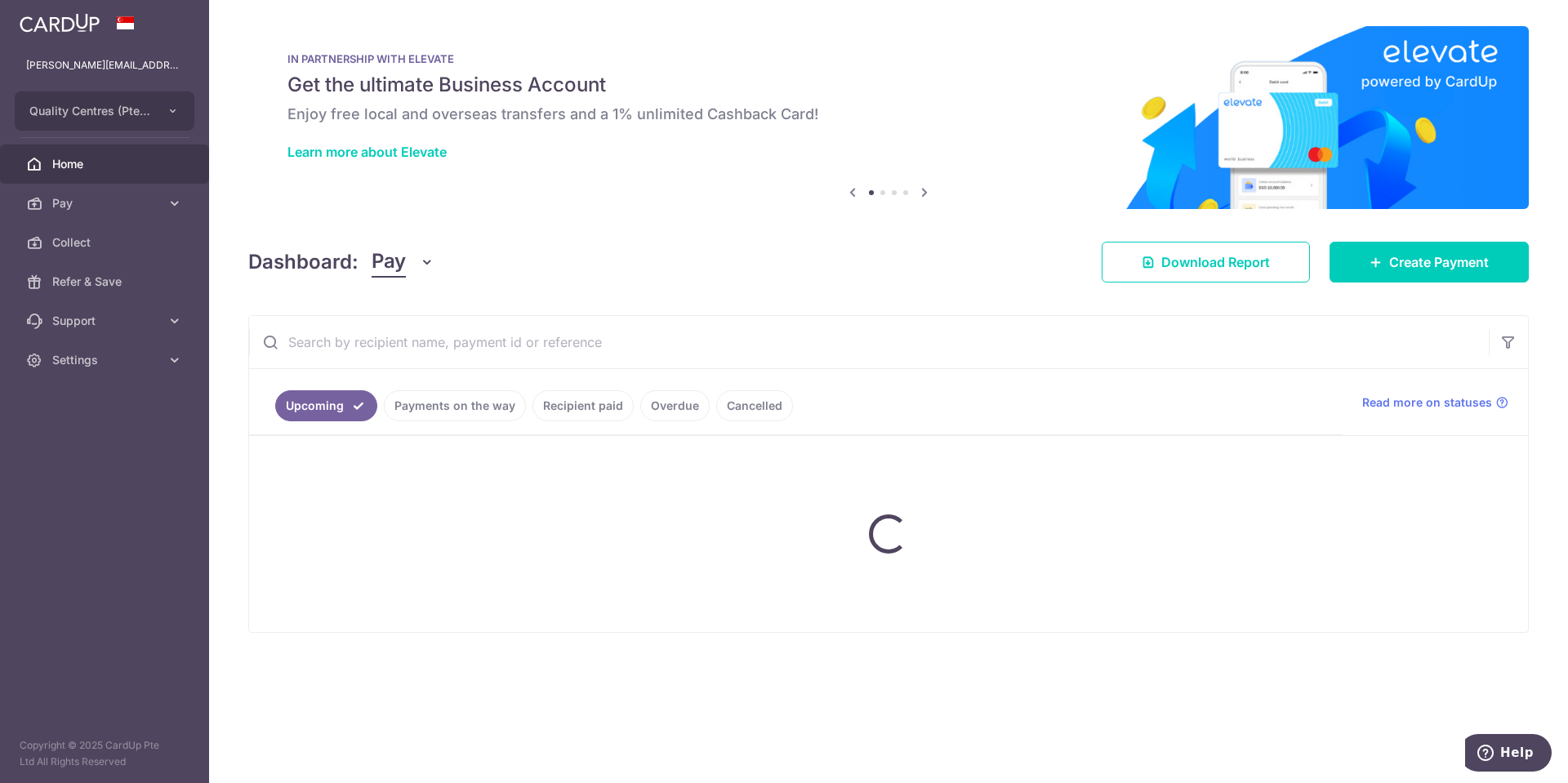
scroll to position [0, 0]
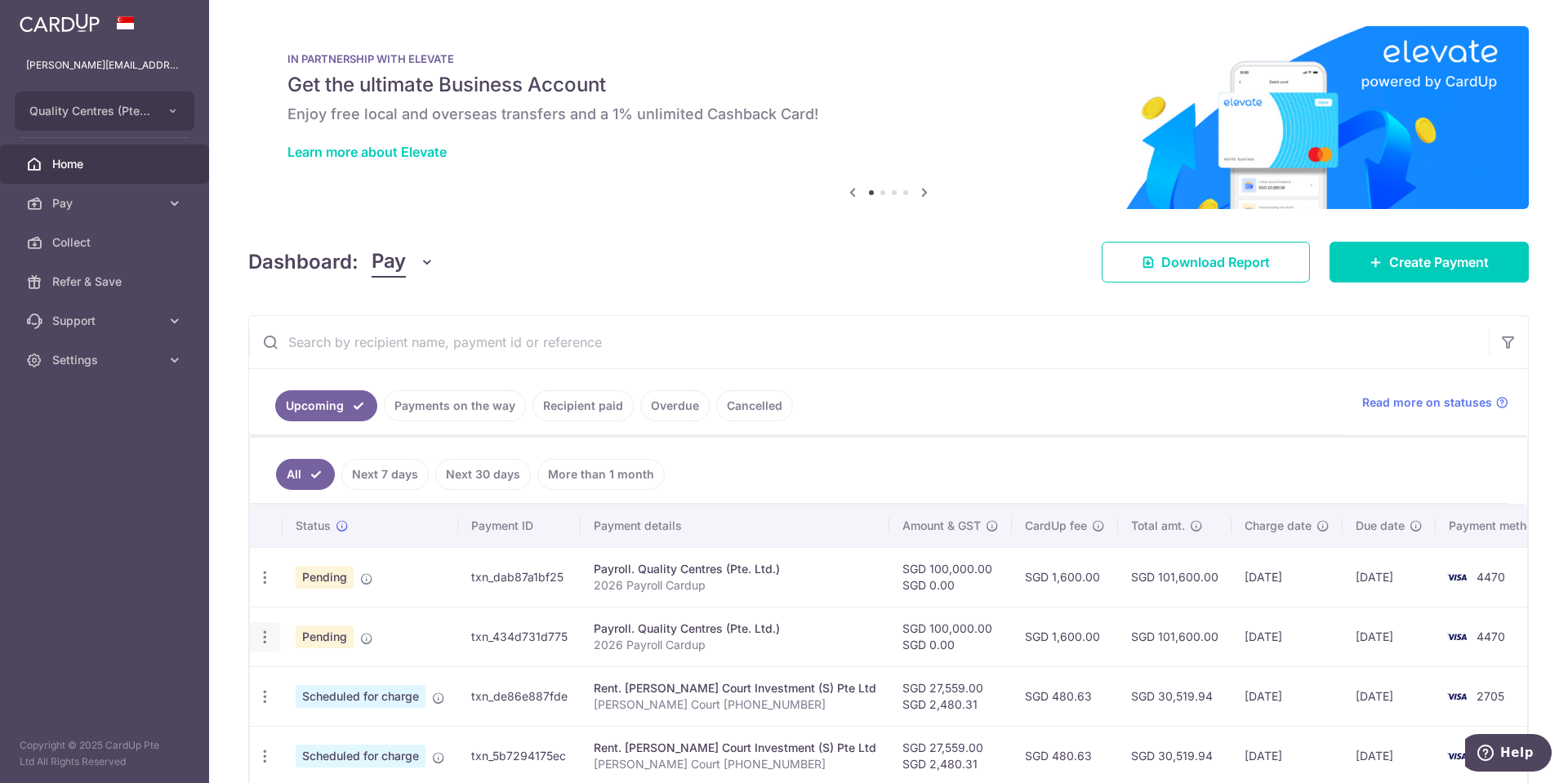
click at [262, 641] on icon "button" at bounding box center [264, 637] width 17 height 17
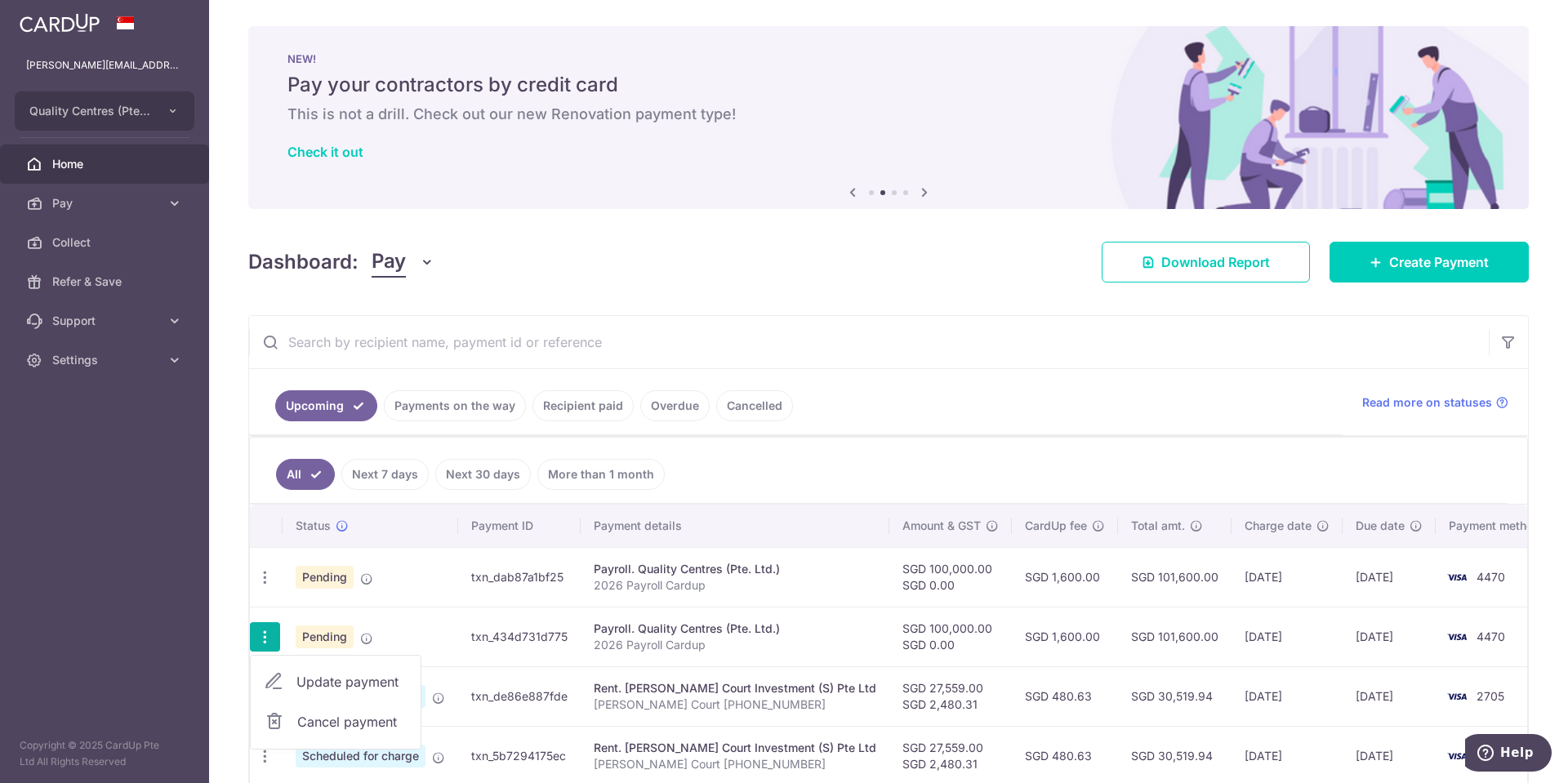
click at [308, 678] on span "Update payment" at bounding box center [351, 682] width 111 height 20
radio input "true"
type input "100,000.00"
type input "[DATE]"
type input "2026 Payroll Cardup"
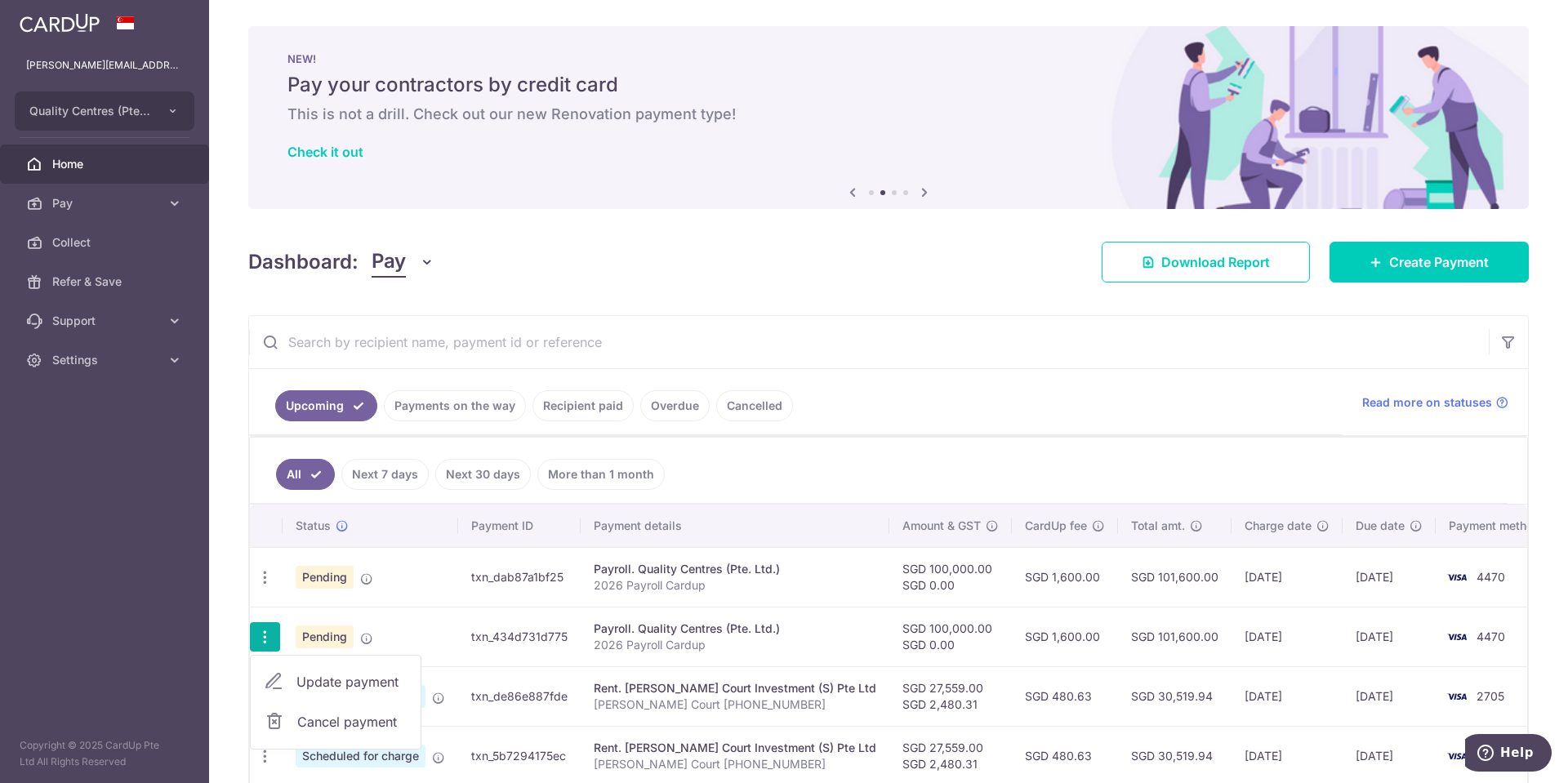
type input "2026 Payroll"
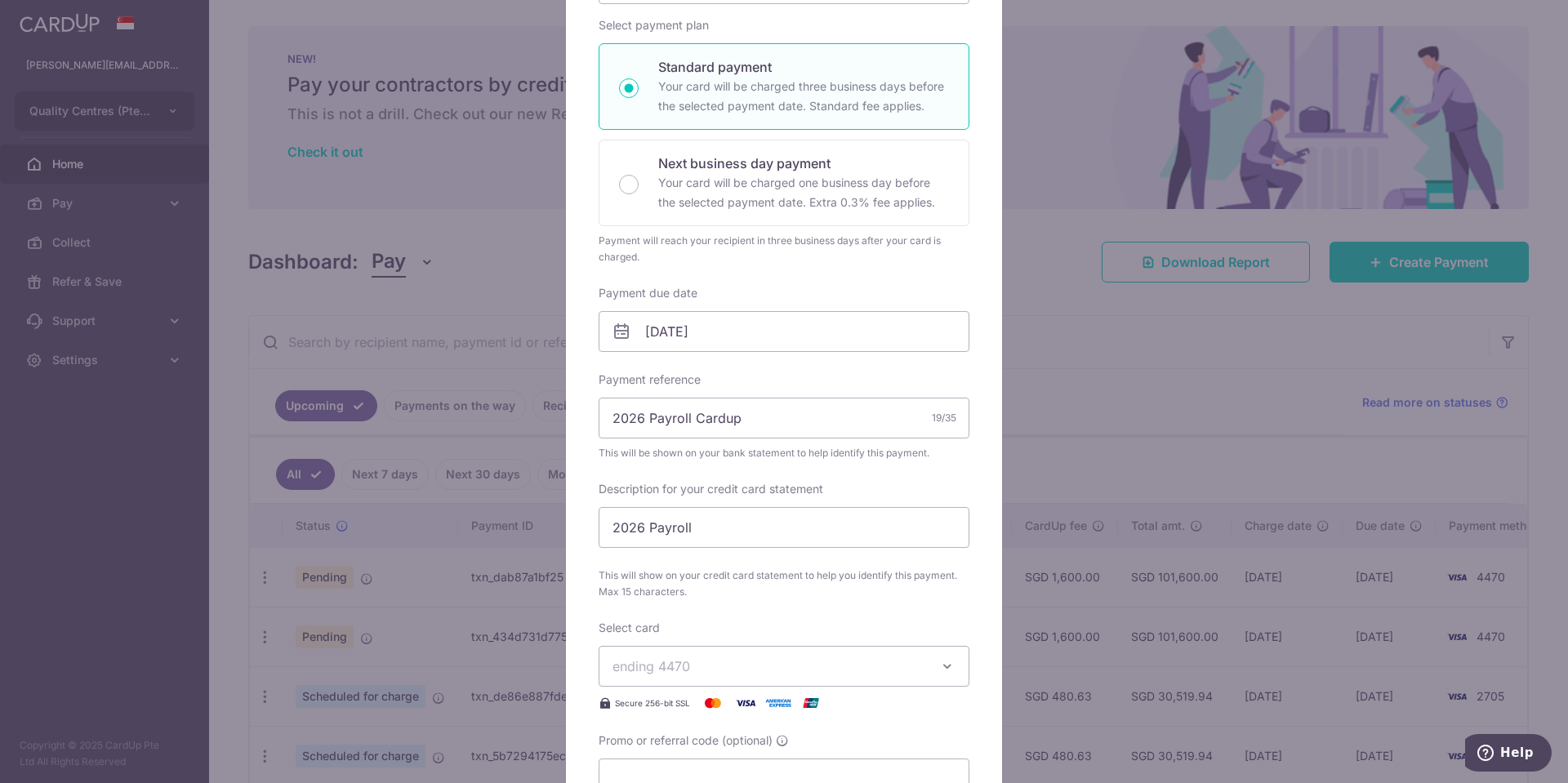
scroll to position [248, 0]
click at [914, 659] on span "ending 4470" at bounding box center [769, 664] width 314 height 20
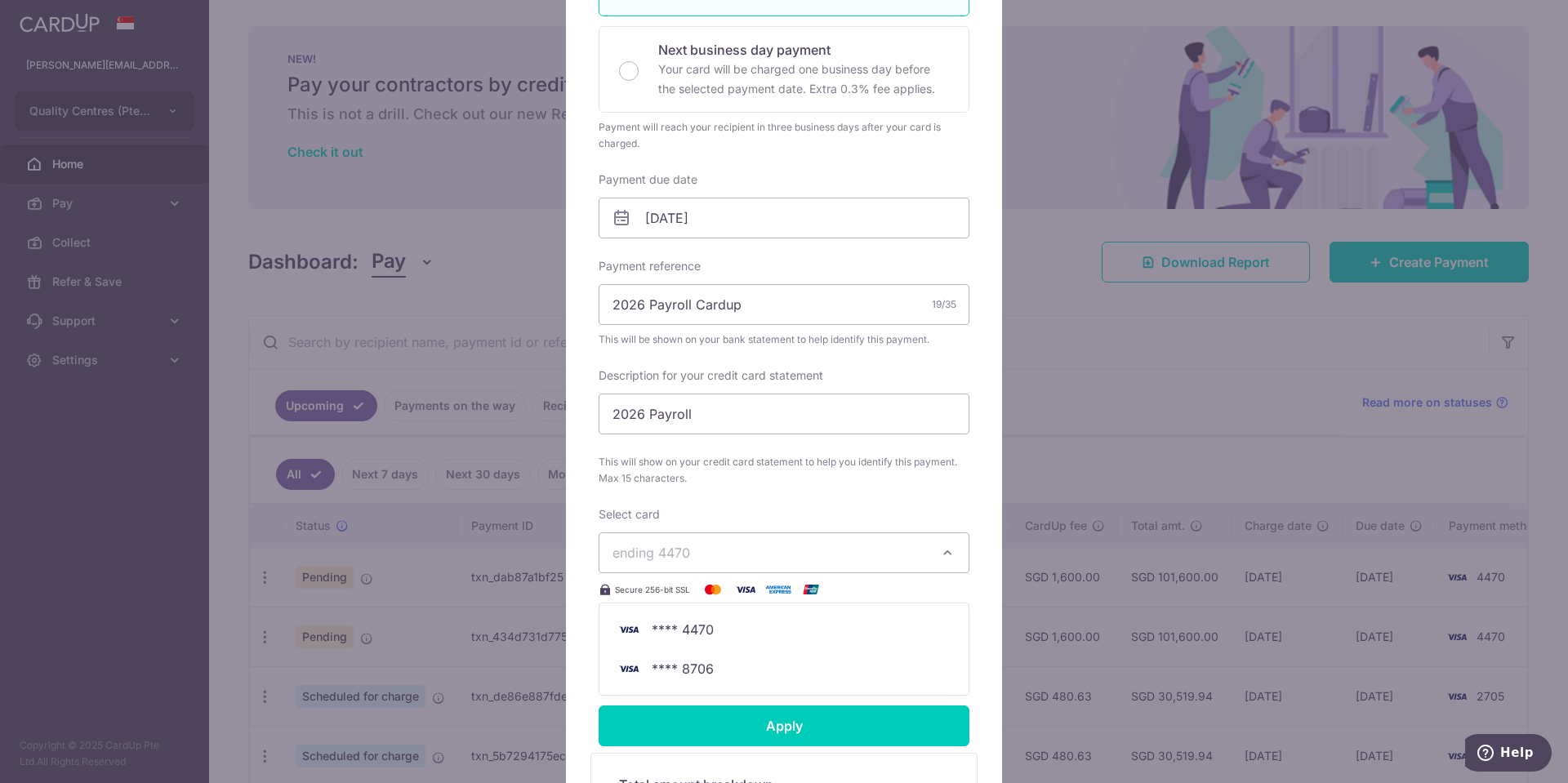
scroll to position [421, 0]
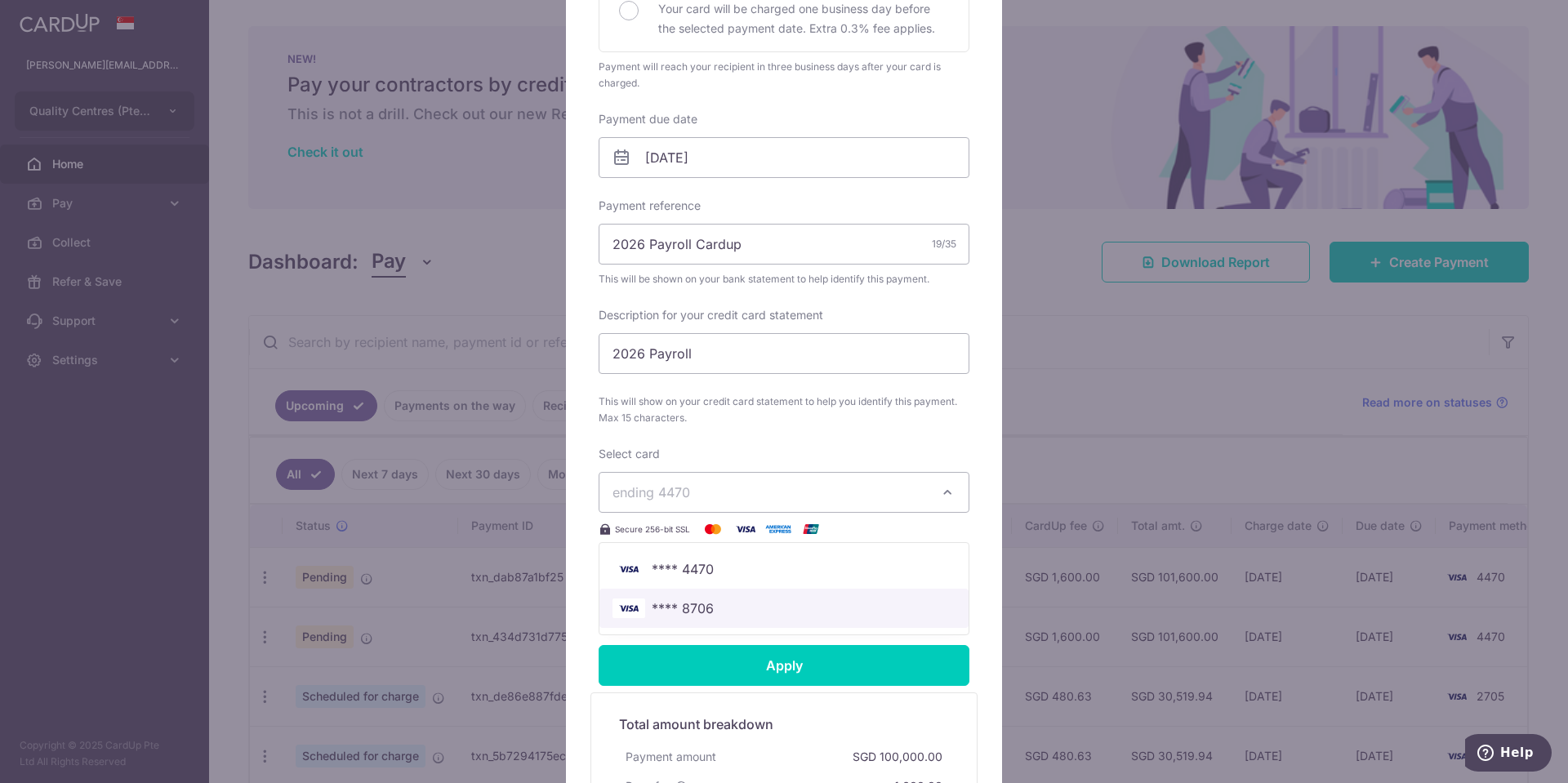
click at [737, 615] on span "**** 8706" at bounding box center [784, 608] width 343 height 20
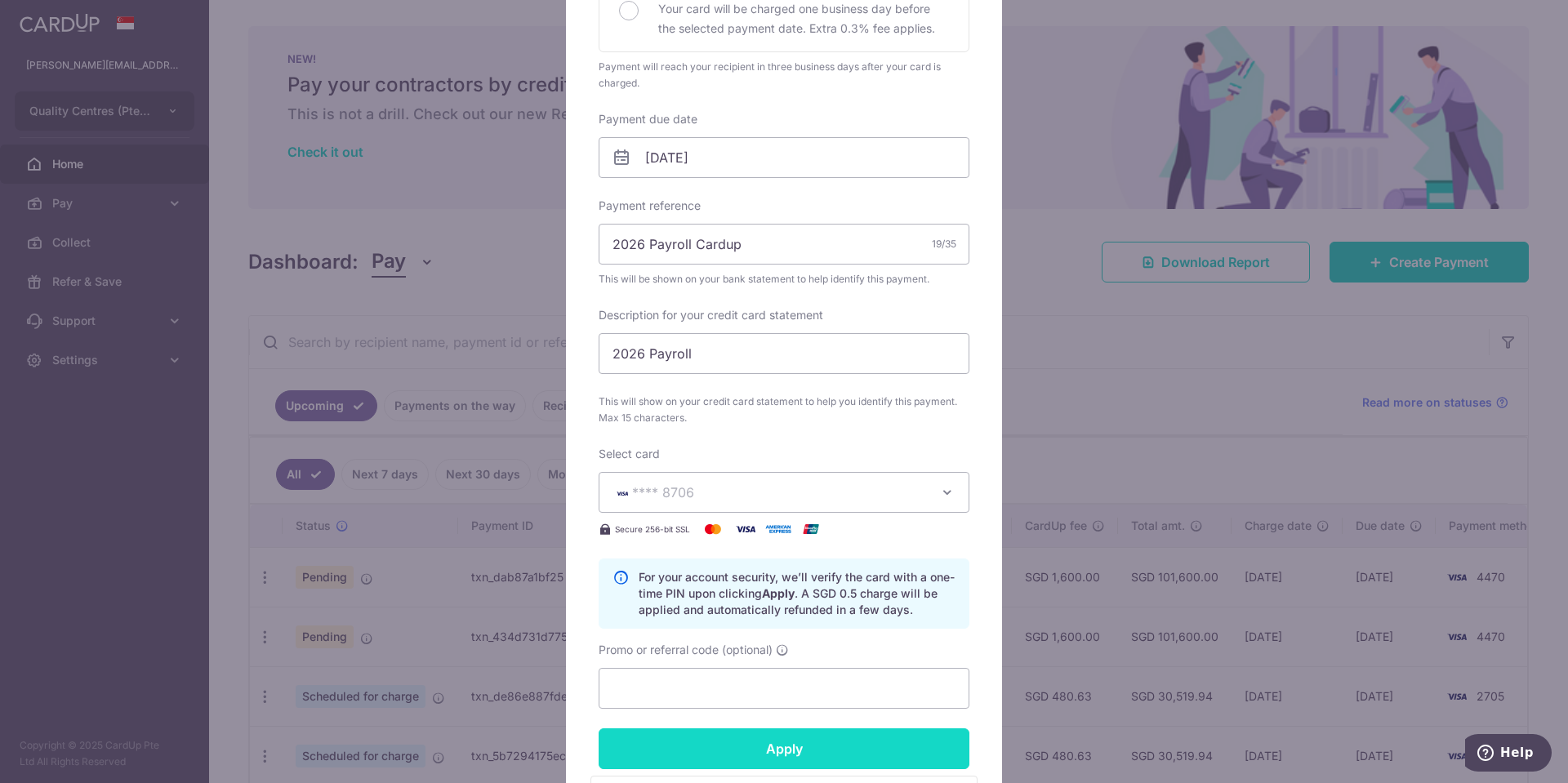
click at [811, 752] on input "Apply" at bounding box center [784, 749] width 371 height 41
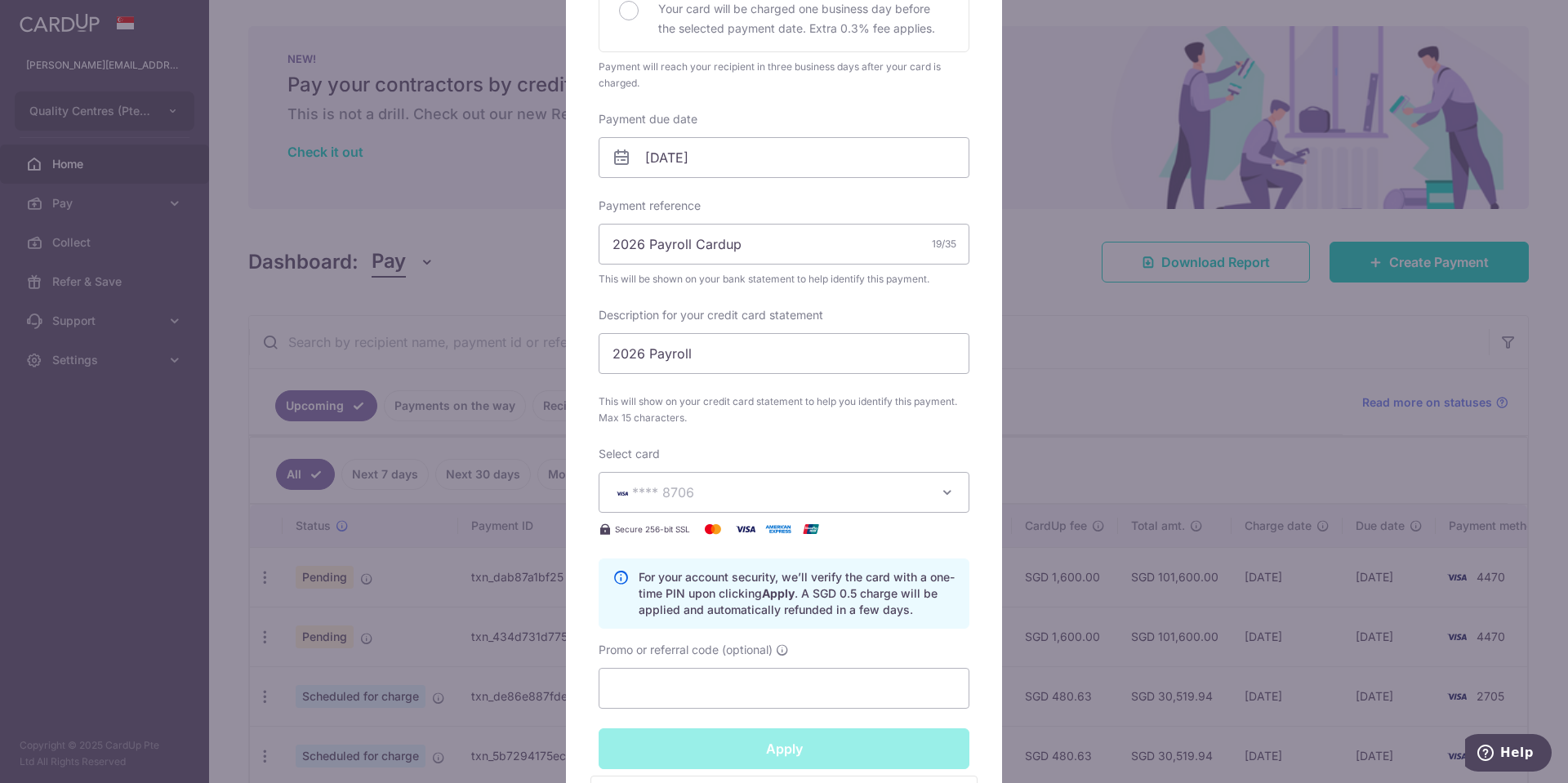
type input "Successfully Applied"
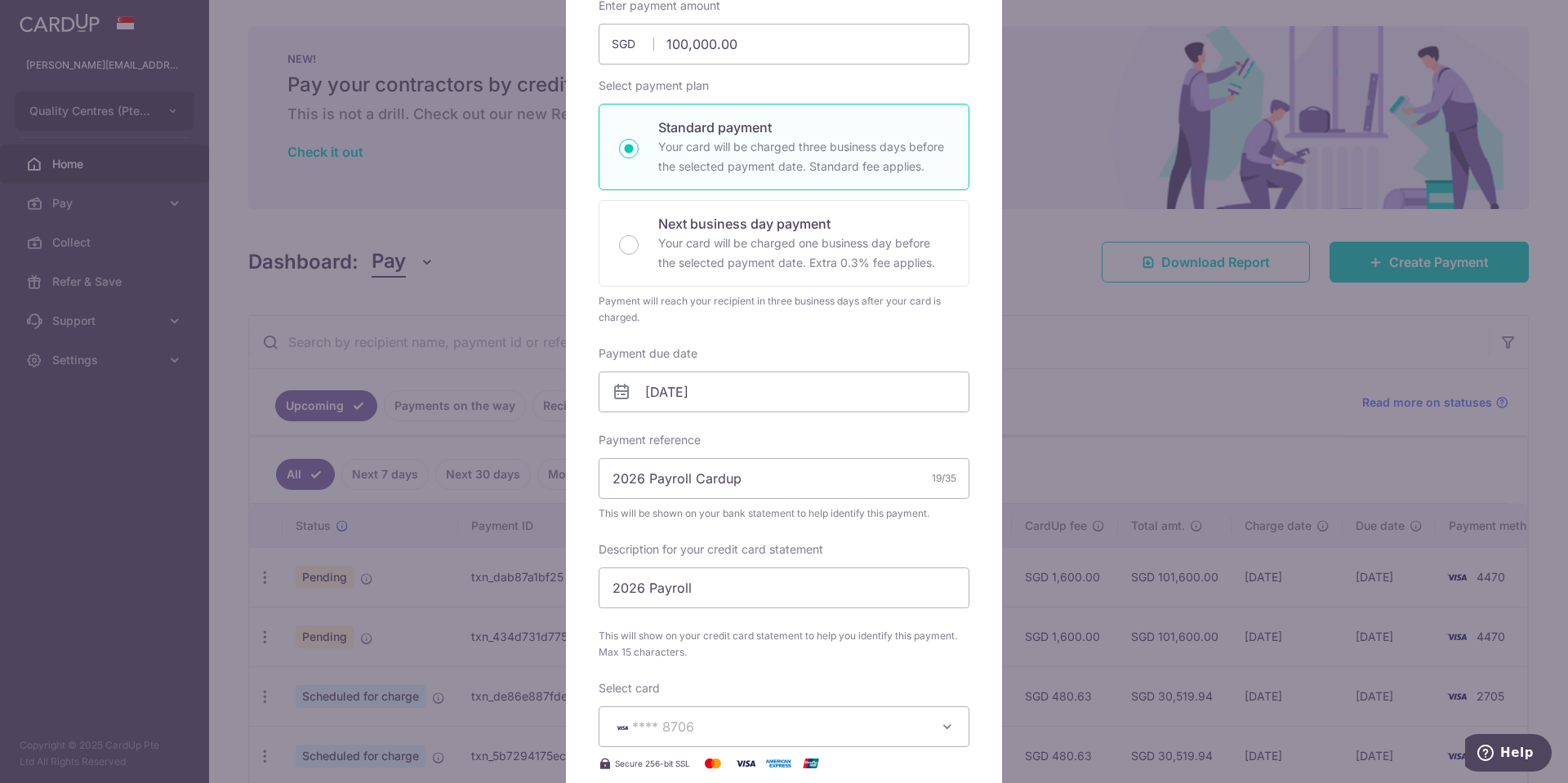
scroll to position [0, 0]
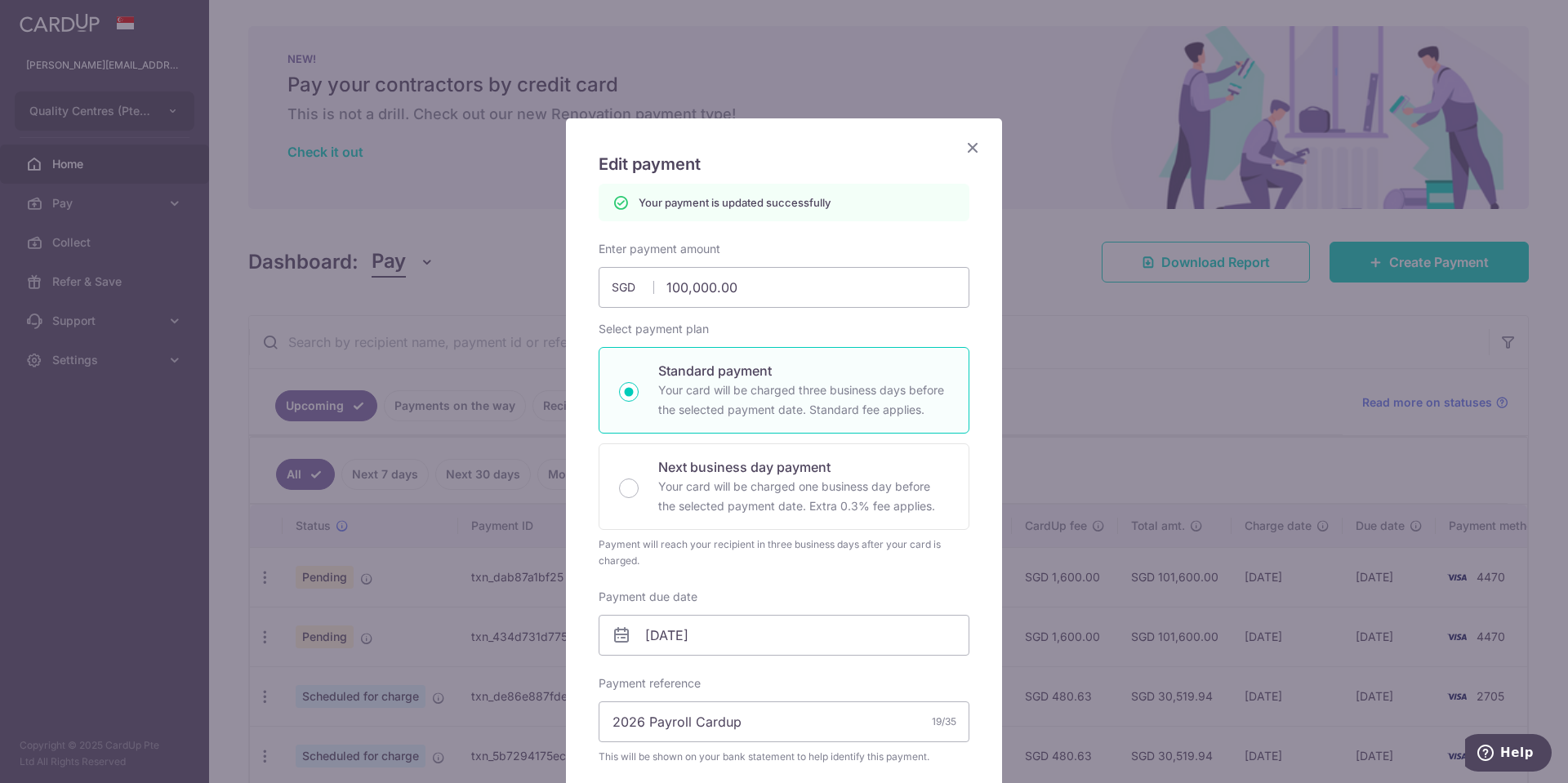
click at [975, 143] on icon "Close" at bounding box center [972, 147] width 20 height 21
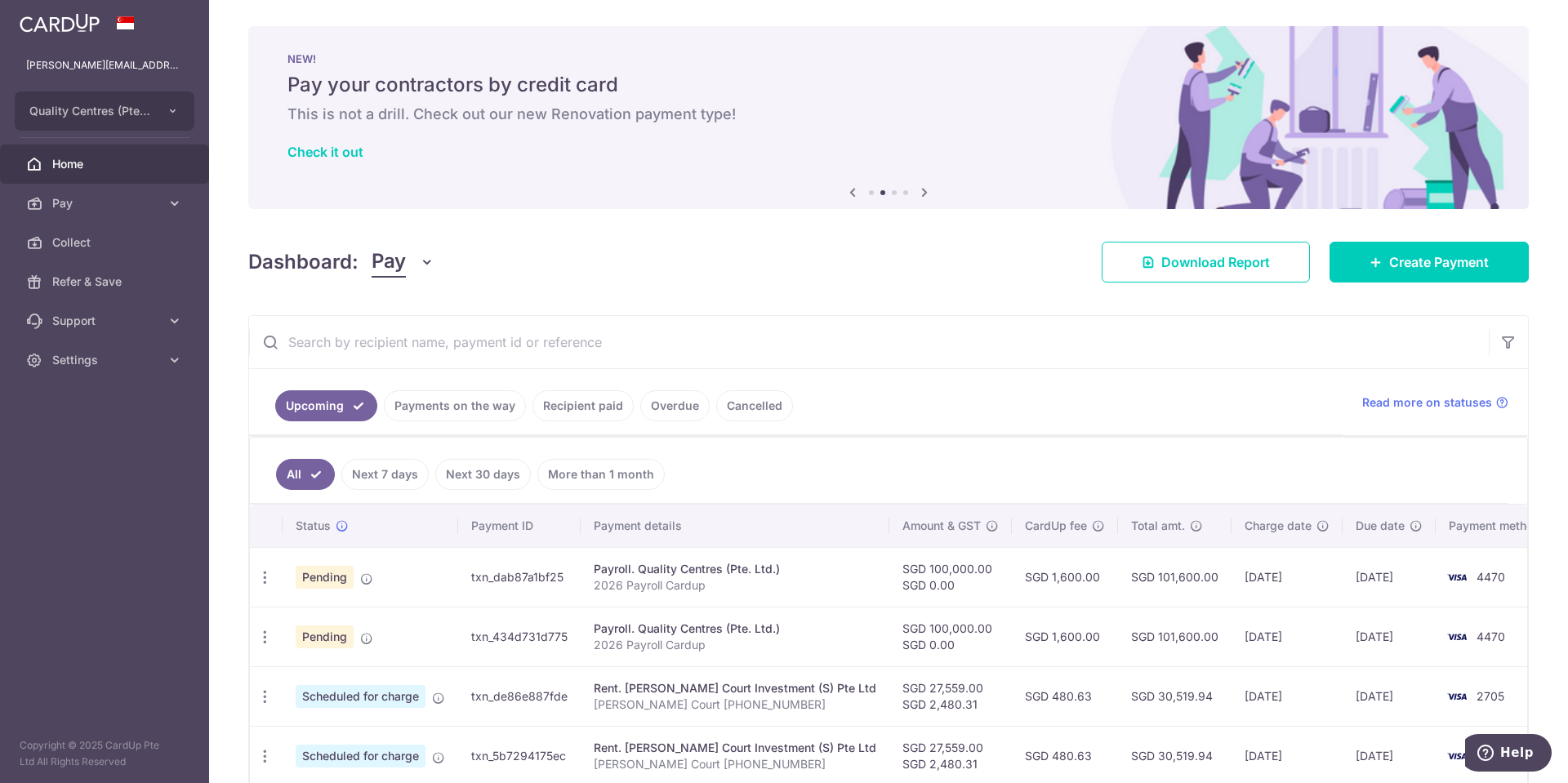
scroll to position [209, 0]
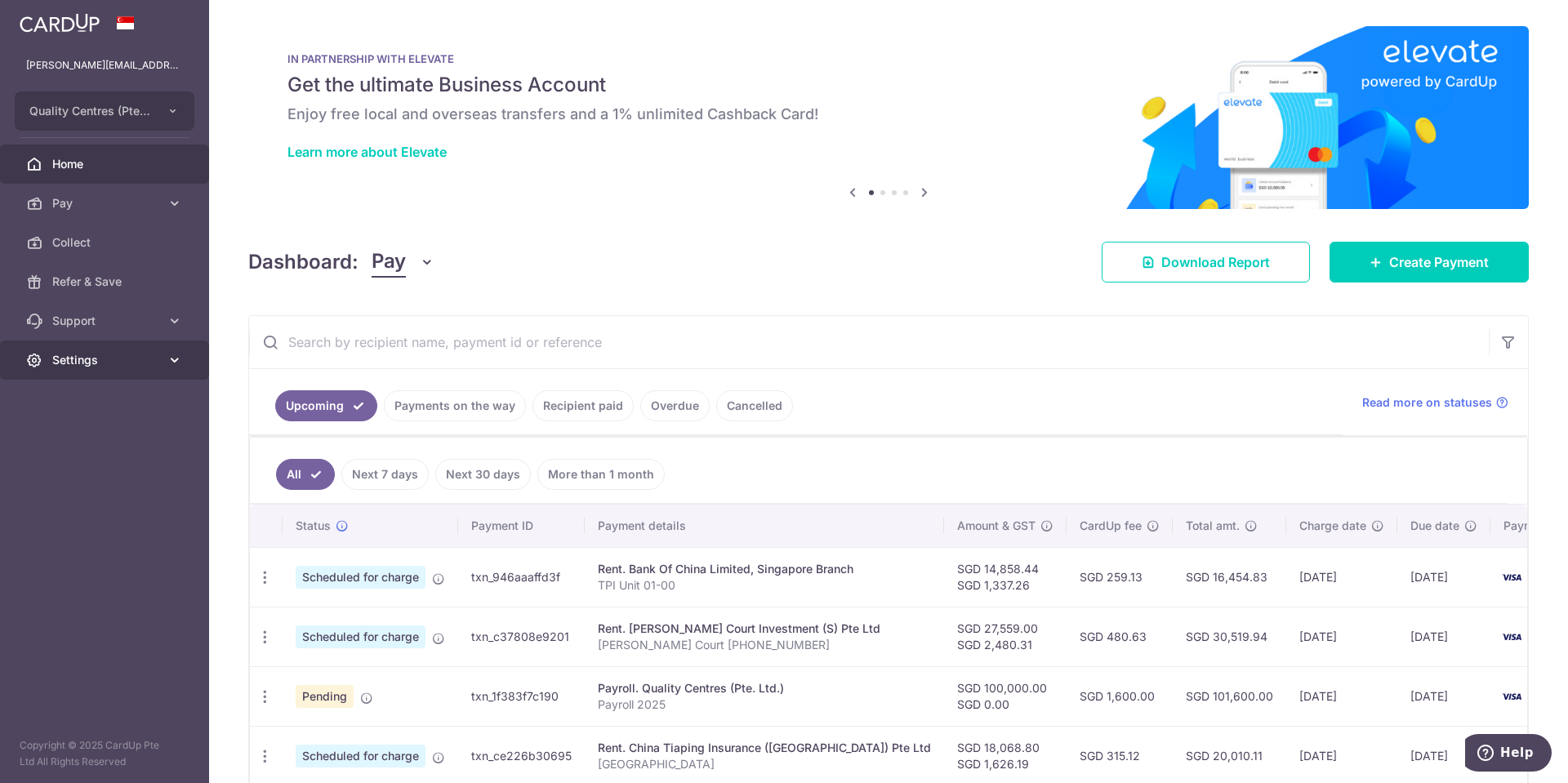
click at [129, 349] on link "Settings" at bounding box center [104, 360] width 209 height 39
click at [112, 432] on span "Logout" at bounding box center [106, 439] width 108 height 17
